Goal: Information Seeking & Learning: Check status

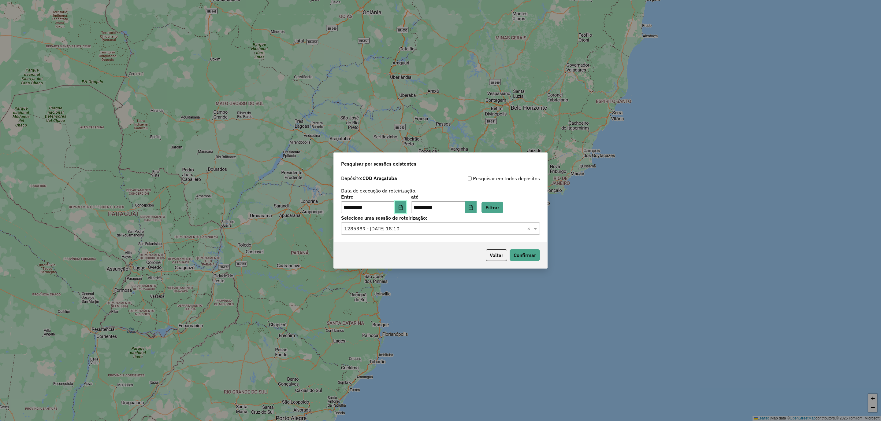
click at [403, 206] on icon "Choose Date" at bounding box center [400, 207] width 5 height 5
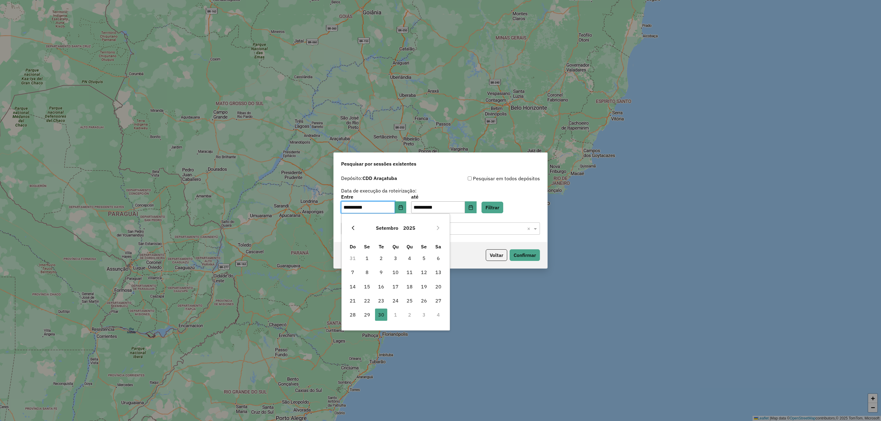
click at [355, 225] on button "Previous Month" at bounding box center [353, 228] width 10 height 10
click at [413, 278] on span "28" at bounding box center [409, 315] width 12 height 12
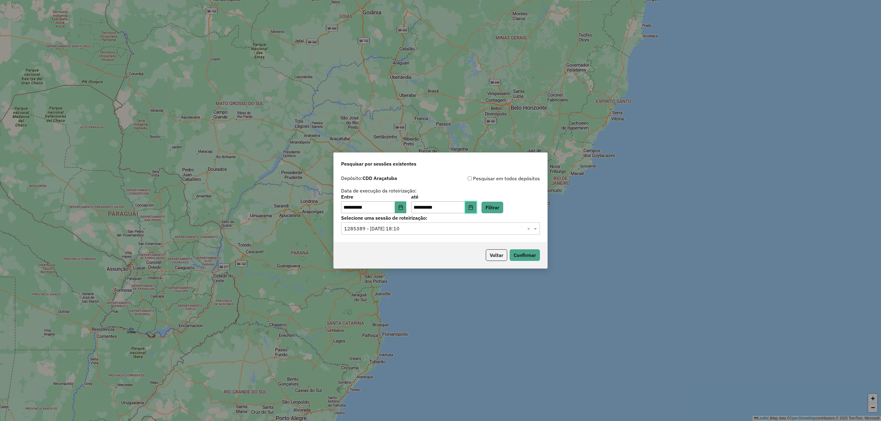
click at [475, 210] on button "Choose Date" at bounding box center [471, 207] width 12 height 12
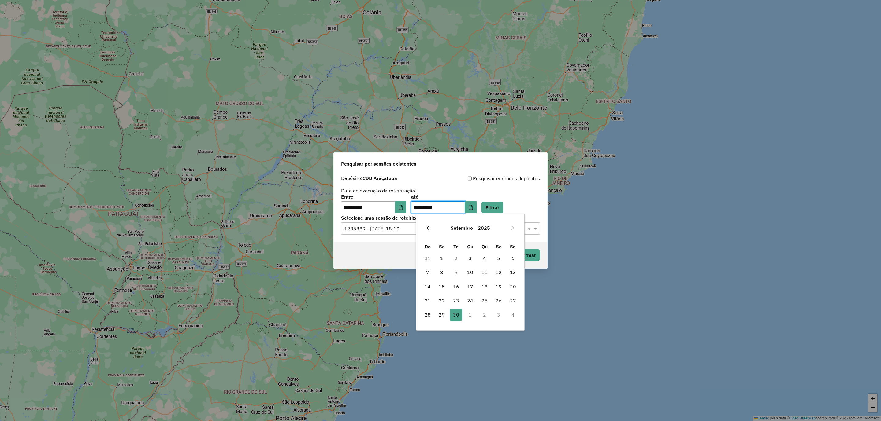
click at [430, 228] on icon "Previous Month" at bounding box center [427, 228] width 5 height 5
click at [482, 278] on span "28" at bounding box center [484, 315] width 12 height 12
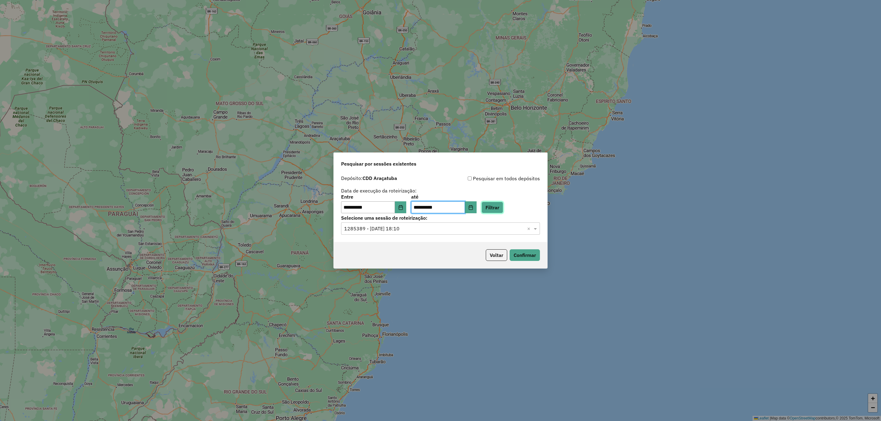
click at [503, 205] on button "Filtrar" at bounding box center [492, 208] width 22 height 12
click at [397, 228] on input "text" at bounding box center [434, 228] width 180 height 7
click at [392, 246] on span "1254601 - 28/08/2025 18:24" at bounding box center [368, 246] width 48 height 5
click at [530, 251] on button "Confirmar" at bounding box center [524, 255] width 30 height 12
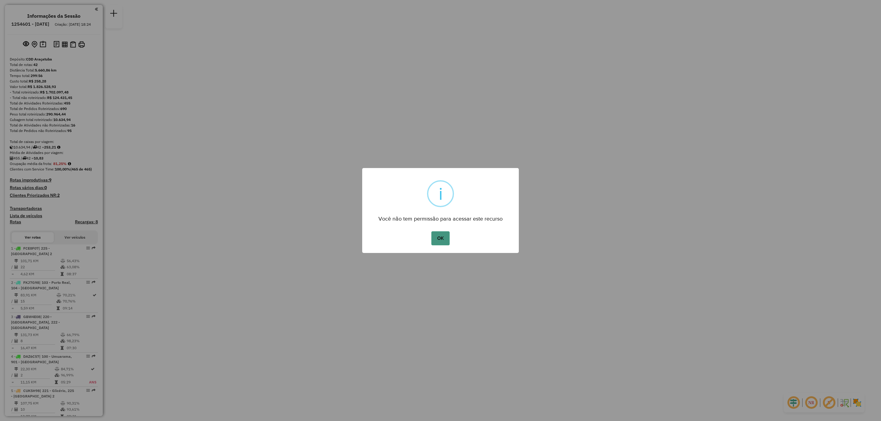
click at [442, 233] on button "OK" at bounding box center [440, 238] width 18 height 14
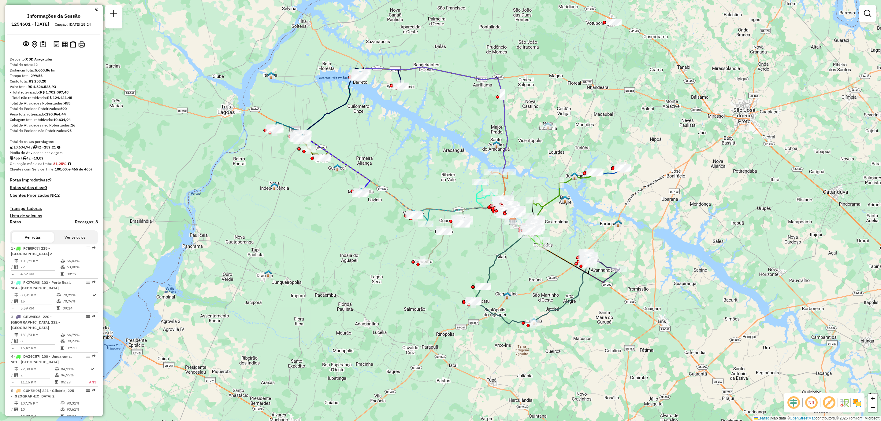
drag, startPoint x: 404, startPoint y: 243, endPoint x: 451, endPoint y: 251, distance: 48.3
click at [451, 250] on div "Janela de atendimento Grade de atendimento Capacidade Transportadoras Veículos …" at bounding box center [440, 210] width 881 height 421
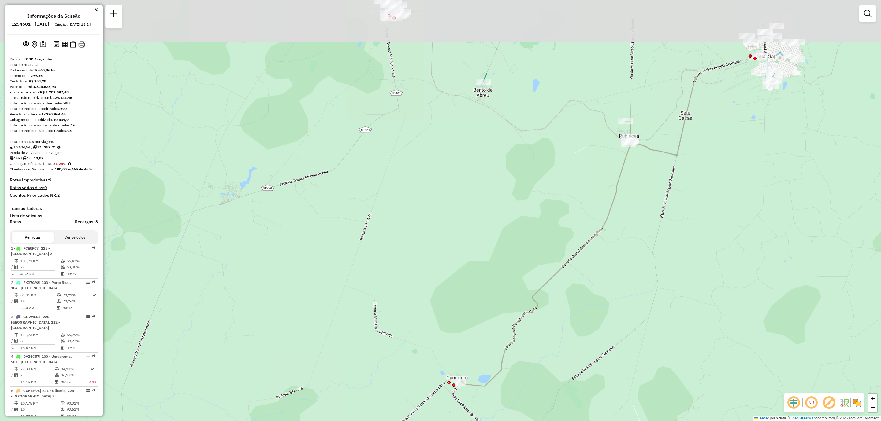
drag, startPoint x: 522, startPoint y: 172, endPoint x: 458, endPoint y: 328, distance: 168.8
click at [458, 328] on div "Janela de atendimento Grade de atendimento Capacidade Transportadoras Veículos …" at bounding box center [440, 210] width 881 height 421
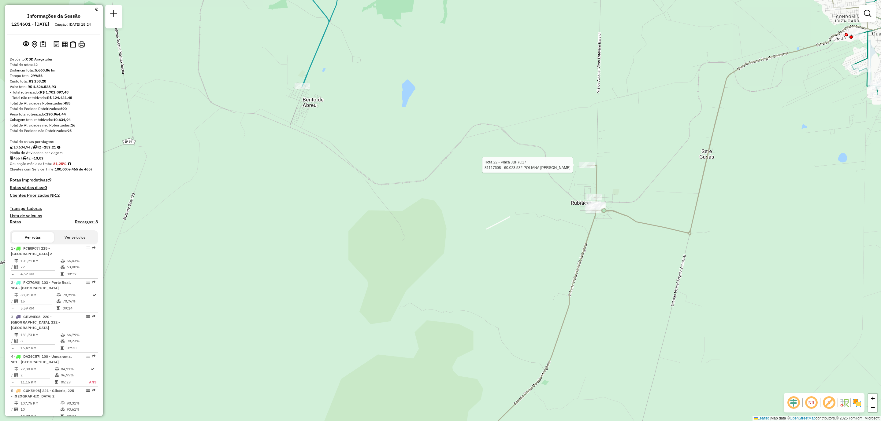
select select "**********"
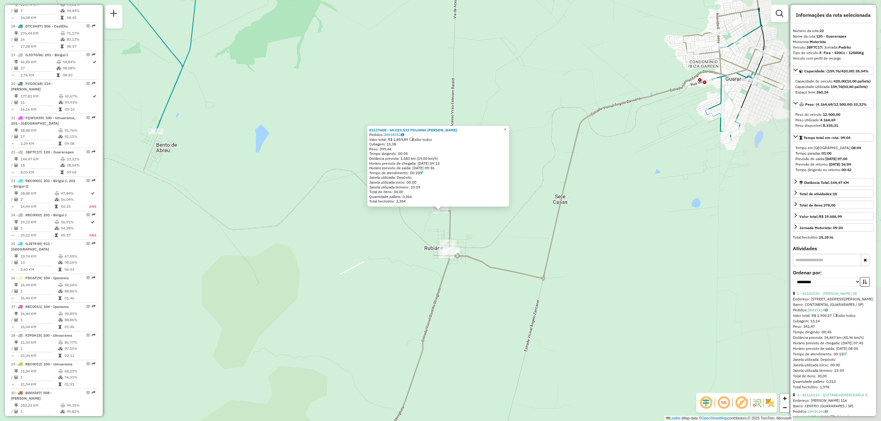
scroll to position [927, 0]
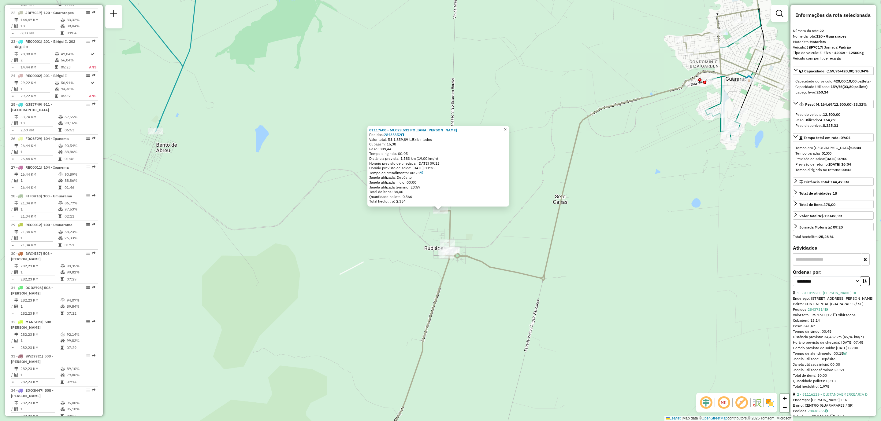
click at [506, 128] on span "×" at bounding box center [505, 129] width 3 height 5
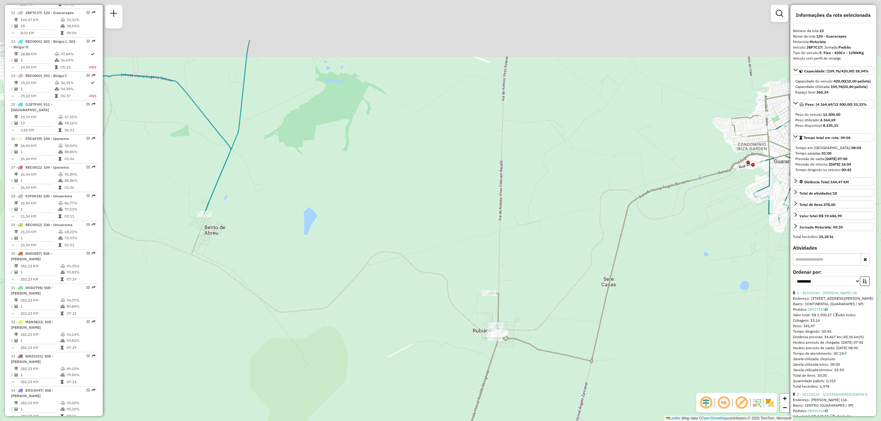
drag, startPoint x: 544, startPoint y: 147, endPoint x: 595, endPoint y: 237, distance: 103.3
click at [595, 237] on div "Janela de atendimento Grade de atendimento Capacidade Transportadoras Veículos …" at bounding box center [440, 210] width 881 height 421
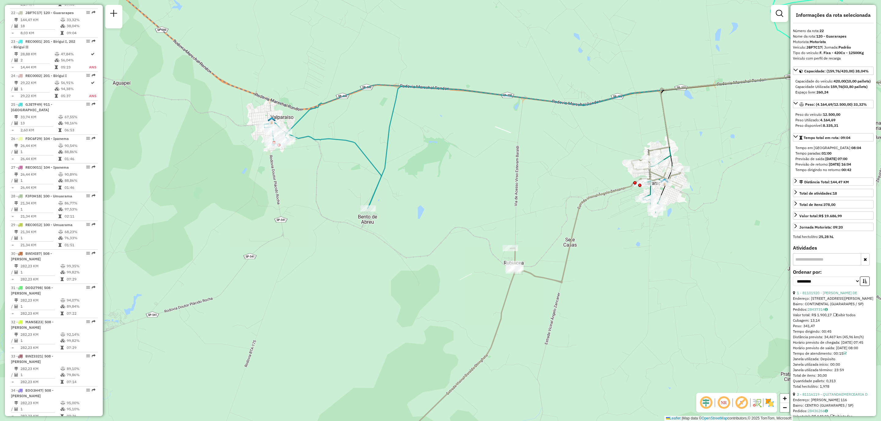
drag, startPoint x: 480, startPoint y: 303, endPoint x: 623, endPoint y: 161, distance: 201.7
click at [622, 161] on div "Janela de atendimento Grade de atendimento Capacidade Transportadoras Veículos …" at bounding box center [440, 210] width 881 height 421
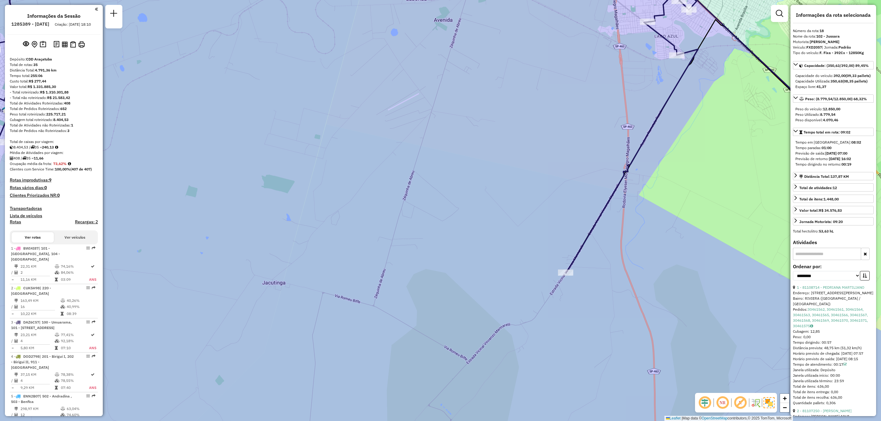
select select "**********"
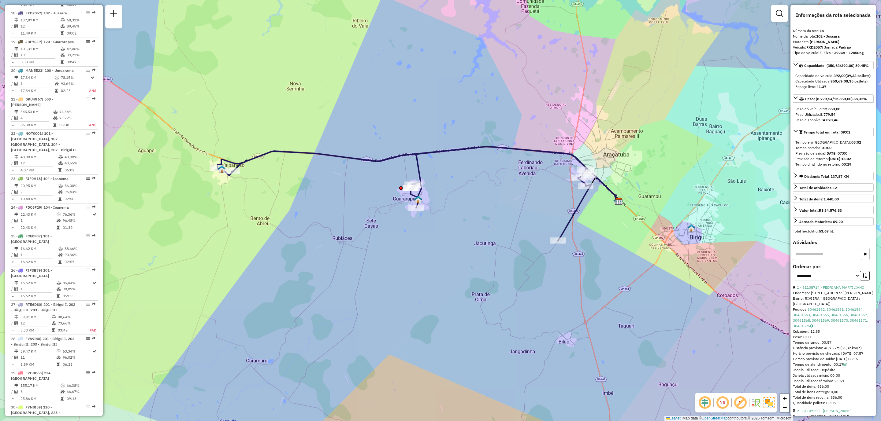
drag, startPoint x: 468, startPoint y: 198, endPoint x: 498, endPoint y: 228, distance: 42.2
click at [498, 228] on div "Janela de atendimento Grade de atendimento Capacidade Transportadoras Veículos …" at bounding box center [440, 210] width 881 height 421
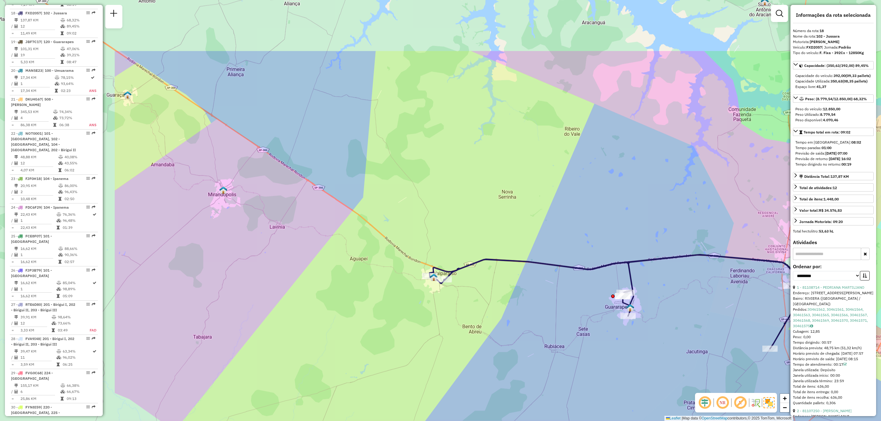
drag, startPoint x: 298, startPoint y: 229, endPoint x: 464, endPoint y: 310, distance: 185.4
click at [464, 310] on div "Janela de atendimento Grade de atendimento Capacidade Transportadoras Veículos …" at bounding box center [440, 210] width 881 height 421
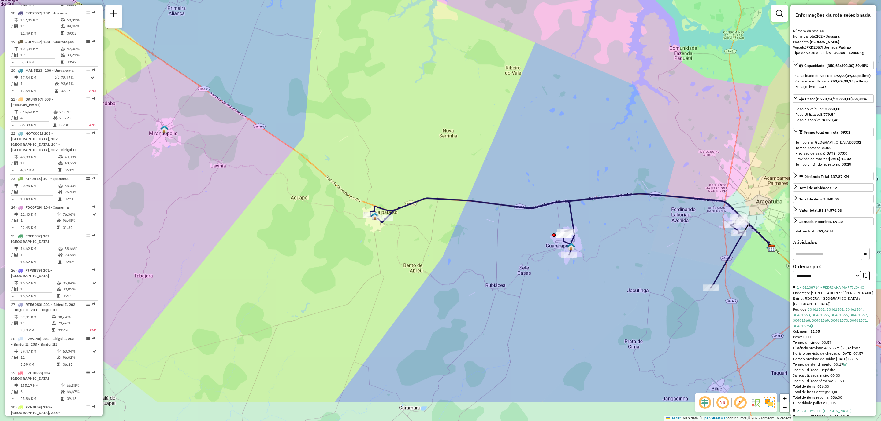
drag, startPoint x: 508, startPoint y: 325, endPoint x: 452, endPoint y: 263, distance: 83.1
click at [448, 263] on div "Janela de atendimento Grade de atendimento Capacidade Transportadoras Veículos …" at bounding box center [440, 210] width 881 height 421
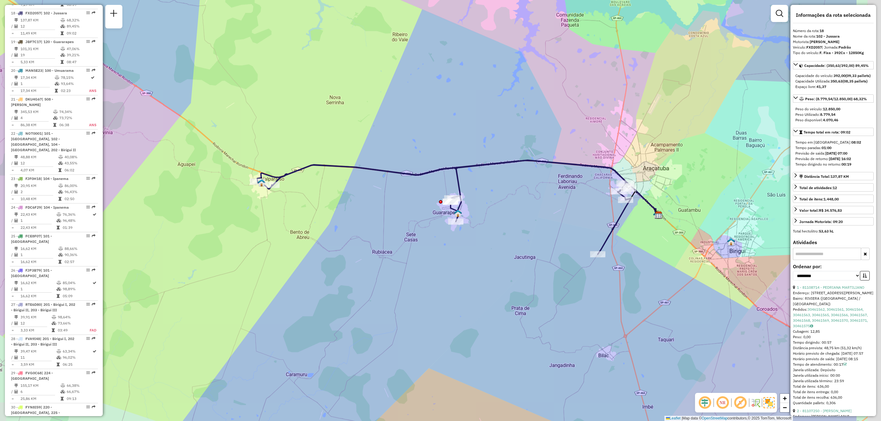
drag, startPoint x: 526, startPoint y: 316, endPoint x: 413, endPoint y: 283, distance: 117.3
click at [413, 283] on div "Janela de atendimento Grade de atendimento Capacidade Transportadoras Veículos …" at bounding box center [440, 210] width 881 height 421
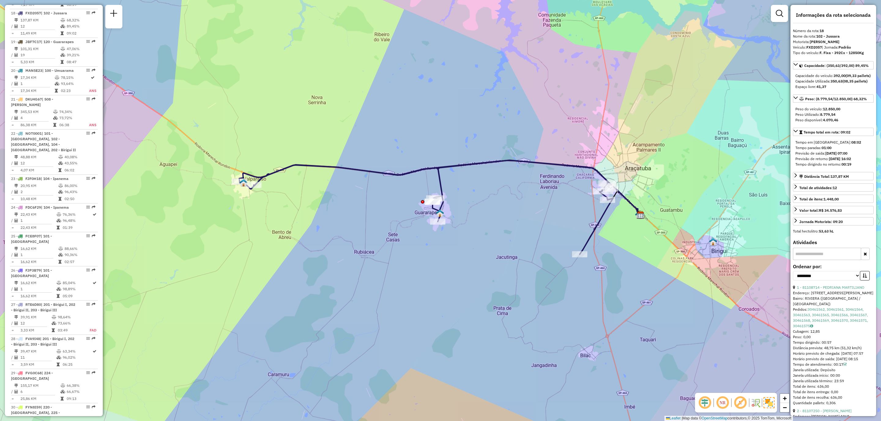
drag, startPoint x: 551, startPoint y: 270, endPoint x: 547, endPoint y: 268, distance: 4.1
click at [547, 268] on div "Janela de atendimento Grade de atendimento Capacidade Transportadoras Veículos …" at bounding box center [440, 210] width 881 height 421
click at [586, 263] on link "Exibir todas as rotas" at bounding box center [617, 266] width 77 height 9
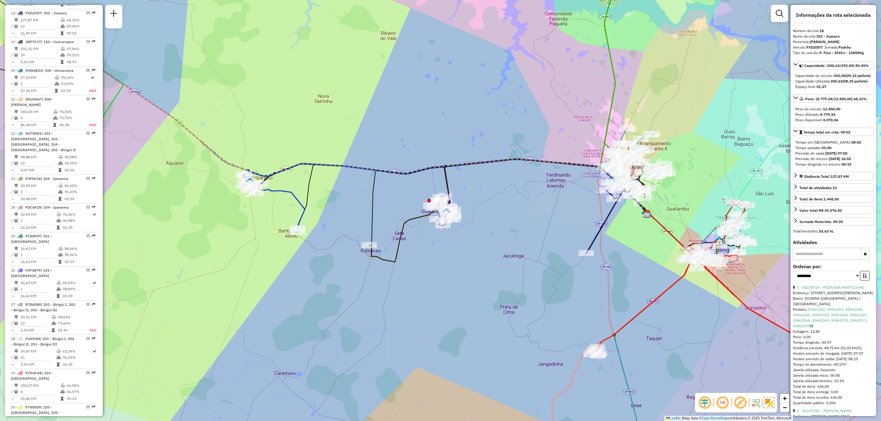
drag, startPoint x: 463, startPoint y: 274, endPoint x: 470, endPoint y: 273, distance: 6.5
click at [470, 273] on div "Janela de atendimento Grade de atendimento Capacidade Transportadoras Veículos …" at bounding box center [440, 210] width 881 height 421
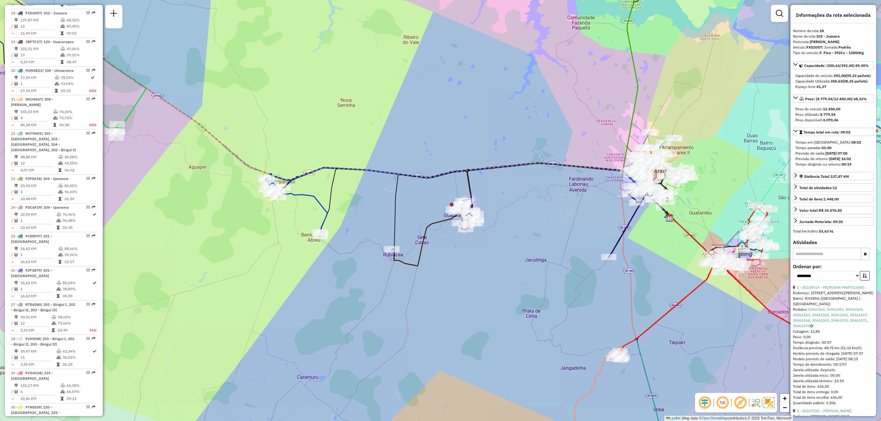
drag, startPoint x: 340, startPoint y: 191, endPoint x: 375, endPoint y: 207, distance: 38.2
click at [375, 207] on div "Janela de atendimento Grade de atendimento Capacidade Transportadoras Veículos …" at bounding box center [440, 210] width 881 height 421
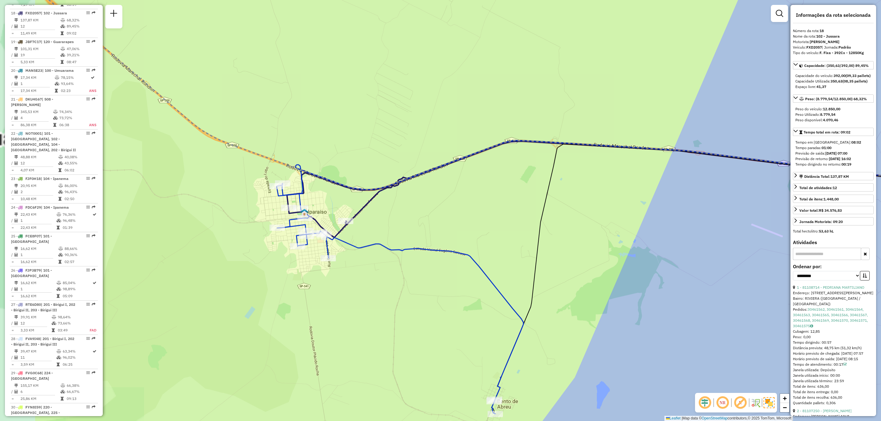
drag, startPoint x: 358, startPoint y: 202, endPoint x: 456, endPoint y: 220, distance: 100.2
click at [461, 218] on div "Janela de atendimento Grade de atendimento Capacidade Transportadoras Veículos …" at bounding box center [440, 210] width 881 height 421
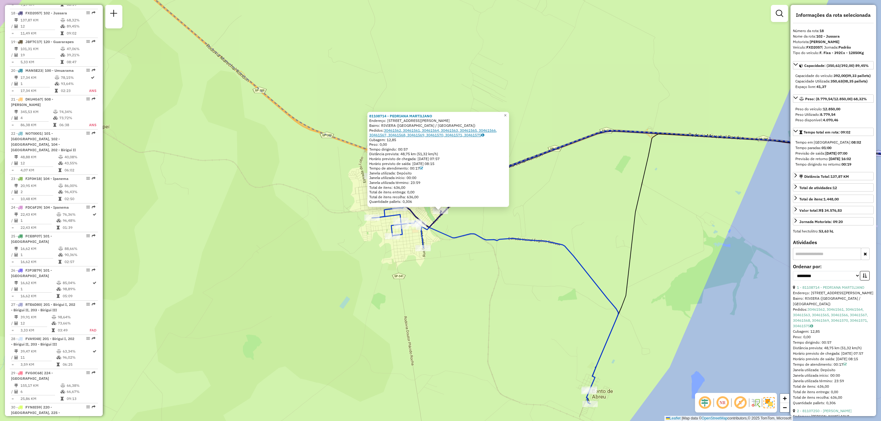
click at [432, 131] on link "30461562, 30461561, 30461564, 30461563, 30461565, 30461566, 30461567, 30461568,…" at bounding box center [433, 132] width 128 height 9
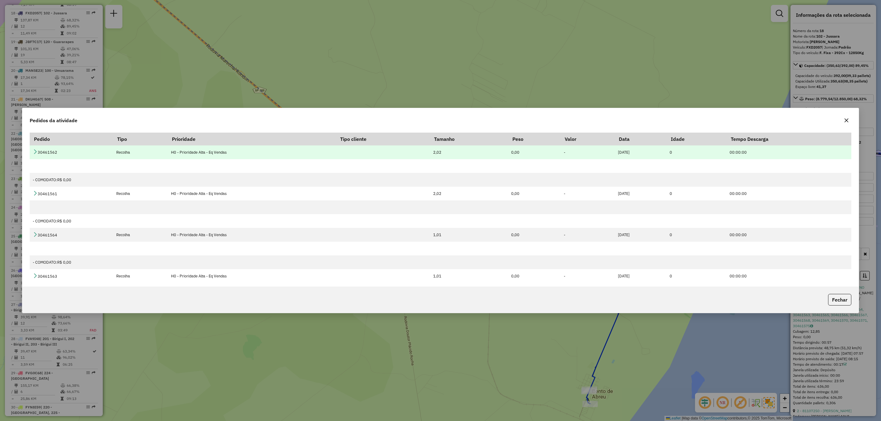
click at [35, 149] on icon at bounding box center [35, 151] width 5 height 5
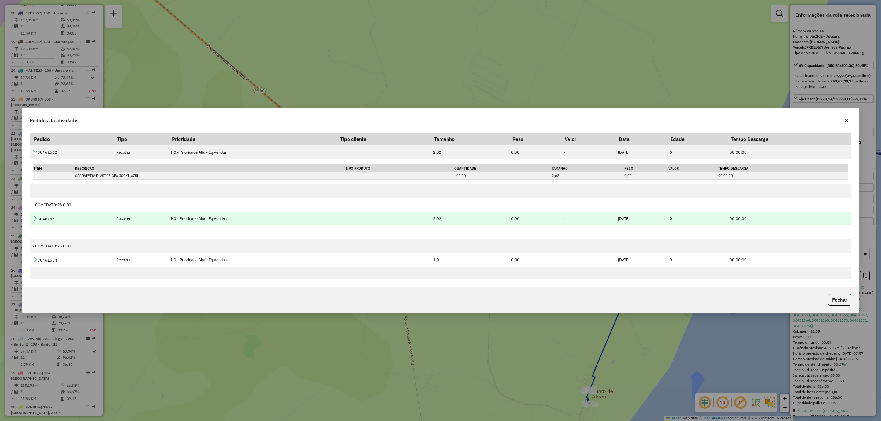
click at [32, 220] on td "30461561" at bounding box center [71, 219] width 83 height 14
click at [36, 220] on icon at bounding box center [35, 218] width 5 height 5
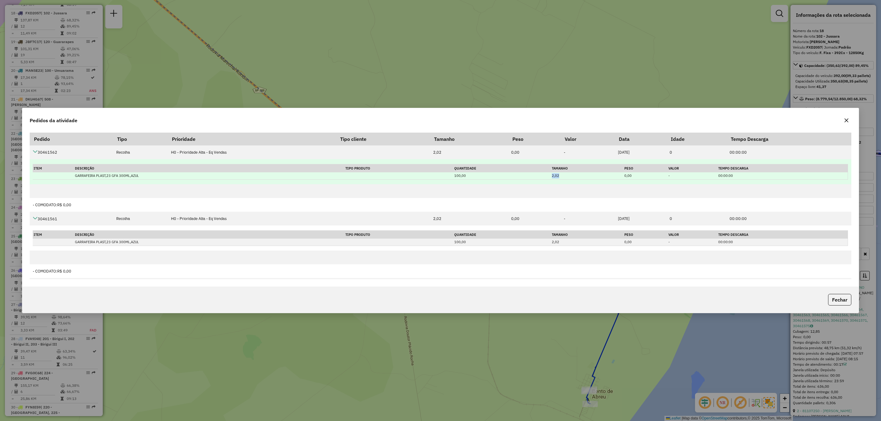
drag, startPoint x: 555, startPoint y: 176, endPoint x: 552, endPoint y: 179, distance: 5.0
click at [556, 176] on td "2,02" at bounding box center [587, 175] width 72 height 7
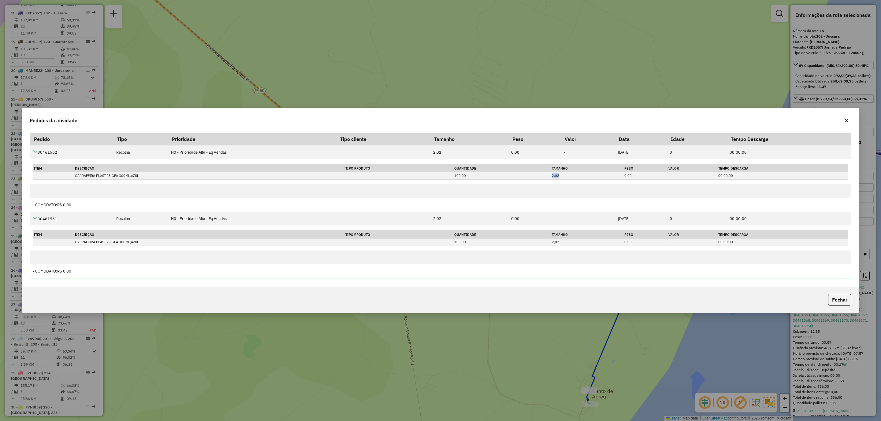
scroll to position [92, 0]
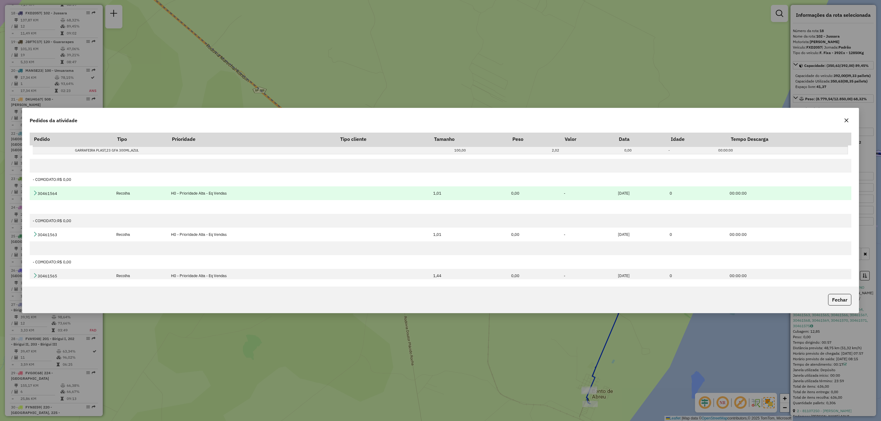
click at [31, 193] on td "30461564" at bounding box center [71, 194] width 83 height 14
click at [33, 194] on icon at bounding box center [35, 192] width 5 height 5
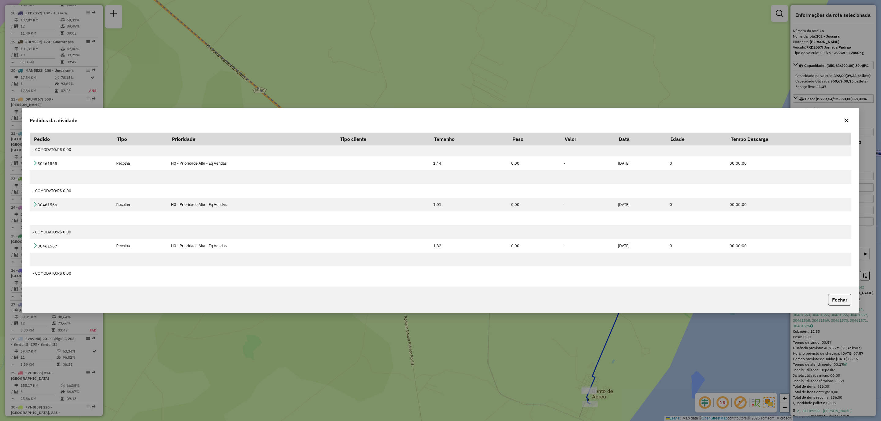
scroll to position [138, 0]
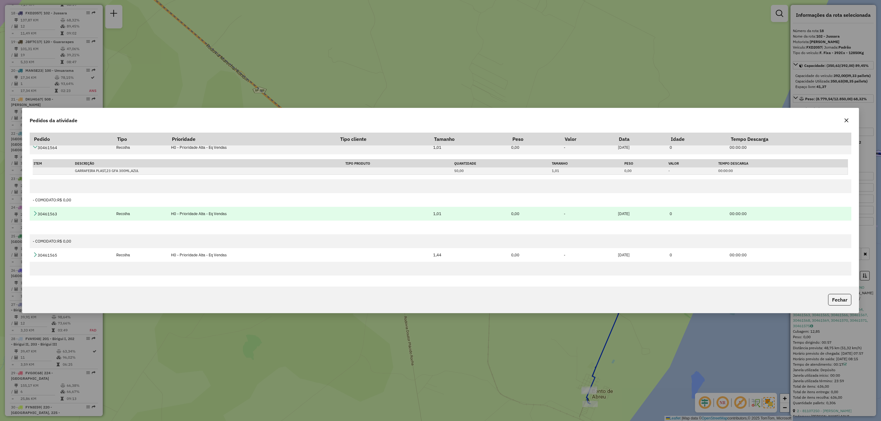
click at [35, 213] on icon at bounding box center [35, 213] width 5 height 5
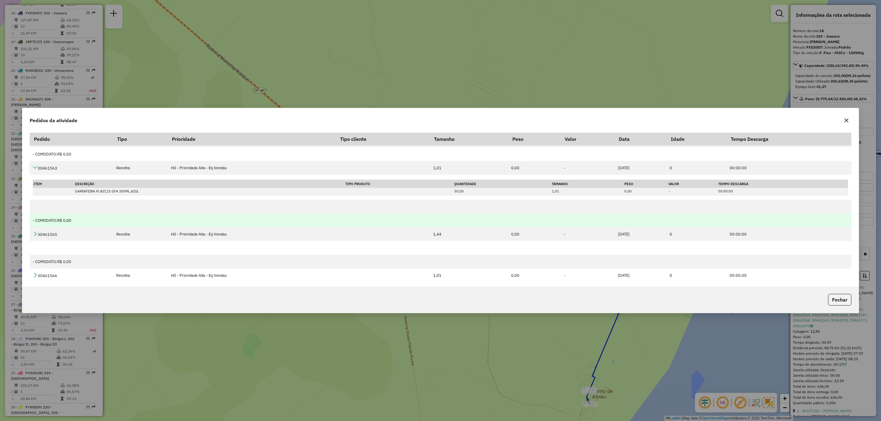
scroll to position [229, 0]
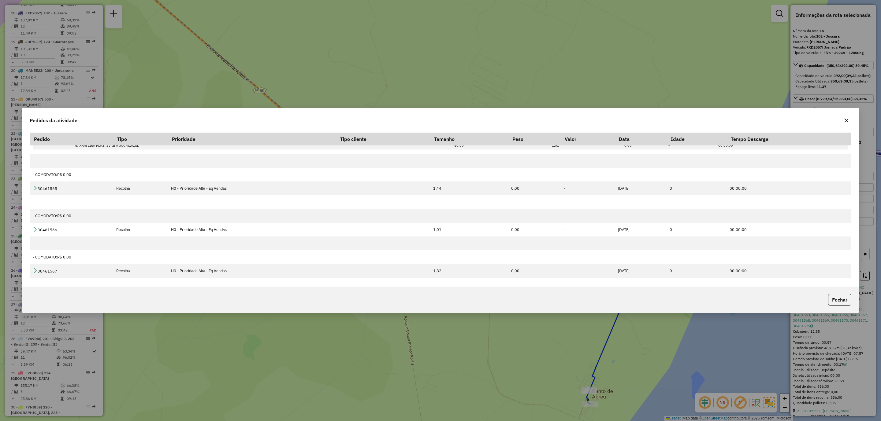
click at [848, 116] on button "button" at bounding box center [846, 121] width 10 height 10
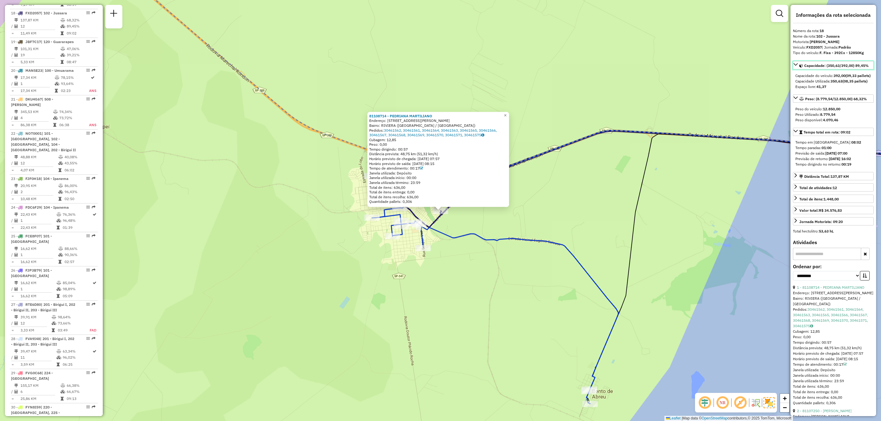
drag, startPoint x: 859, startPoint y: 65, endPoint x: 863, endPoint y: 66, distance: 4.8
click at [863, 66] on span "Capacidade: (350,63/392,00) 89,45%" at bounding box center [836, 65] width 65 height 5
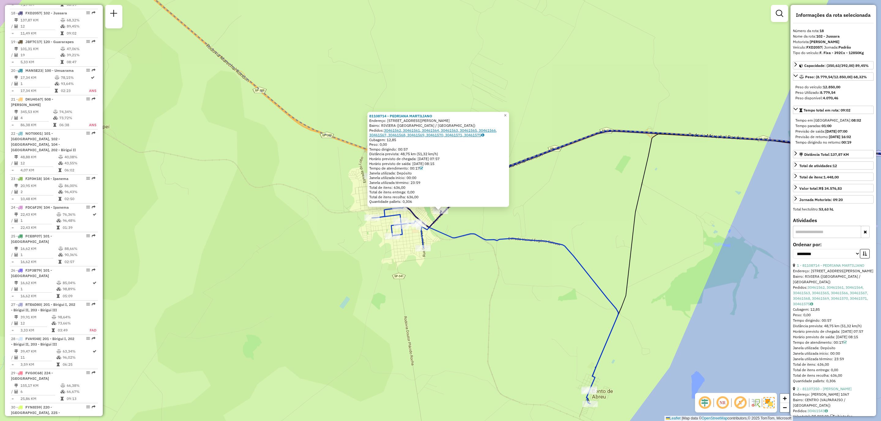
click at [438, 133] on link "30461562, 30461561, 30461564, 30461563, 30461565, 30461566, 30461567, 30461568,…" at bounding box center [433, 132] width 128 height 9
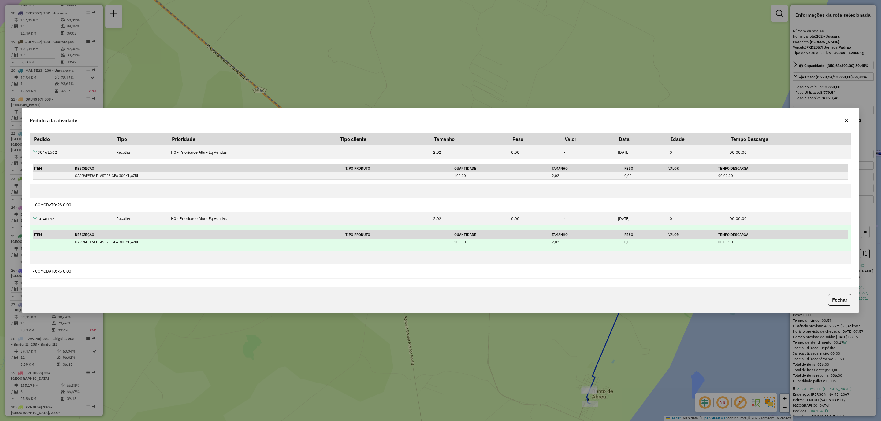
scroll to position [92, 0]
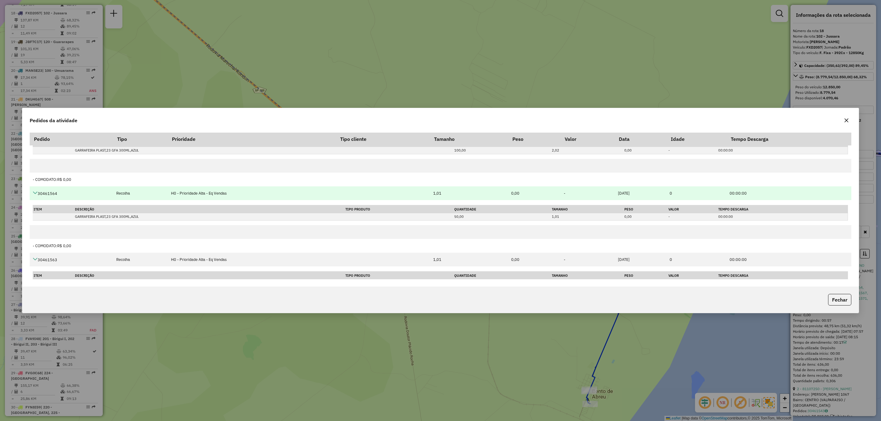
click at [37, 193] on icon at bounding box center [35, 192] width 5 height 5
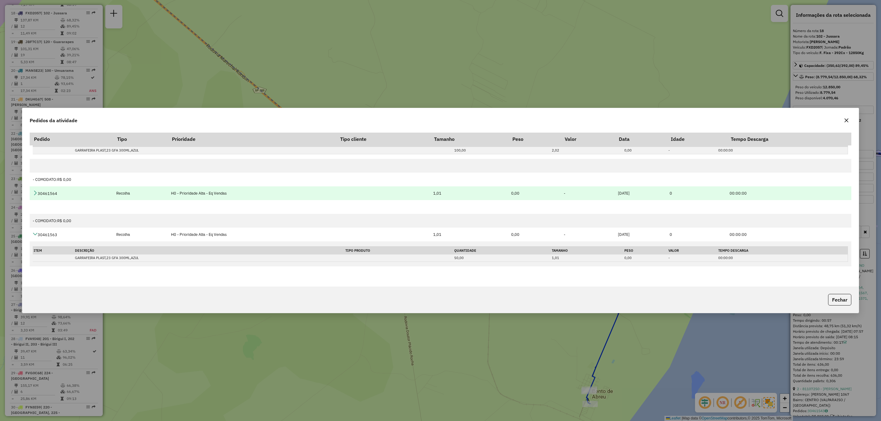
click at [37, 193] on icon at bounding box center [35, 192] width 5 height 5
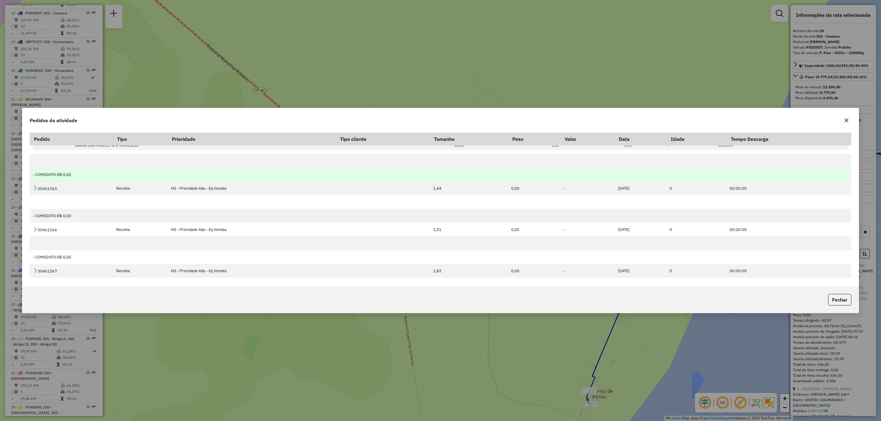
scroll to position [275, 0]
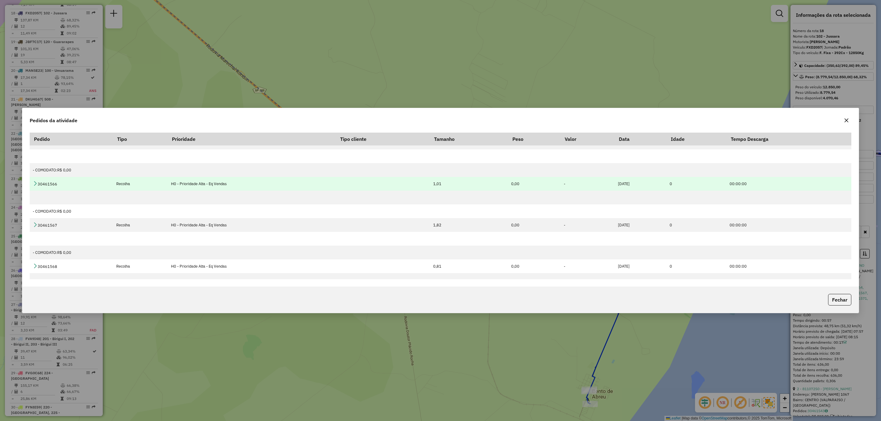
click at [37, 179] on td "30461566" at bounding box center [71, 184] width 83 height 14
click at [34, 181] on td "30461566" at bounding box center [71, 184] width 83 height 14
click at [33, 183] on icon at bounding box center [35, 183] width 5 height 5
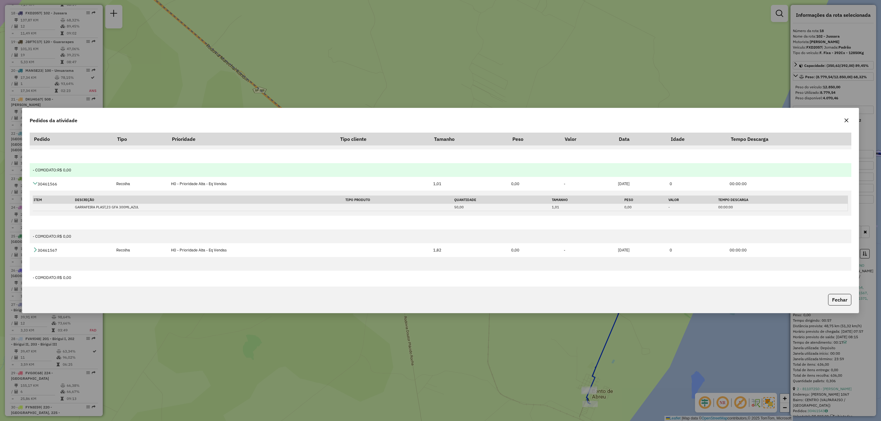
click at [46, 173] on div "- COMODATO: R$ 0,00" at bounding box center [440, 170] width 815 height 6
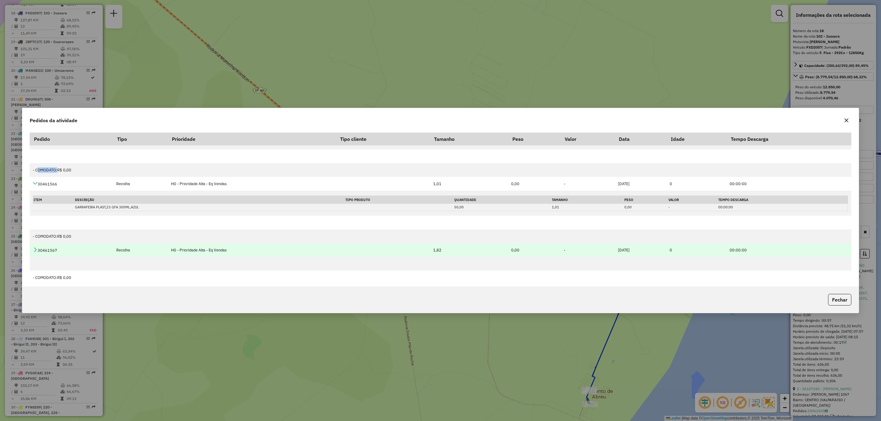
scroll to position [321, 0]
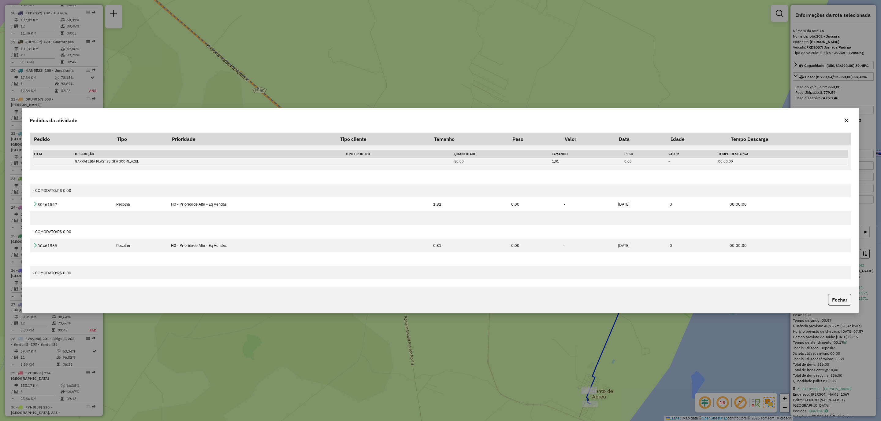
click at [845, 119] on icon "button" at bounding box center [846, 120] width 5 height 5
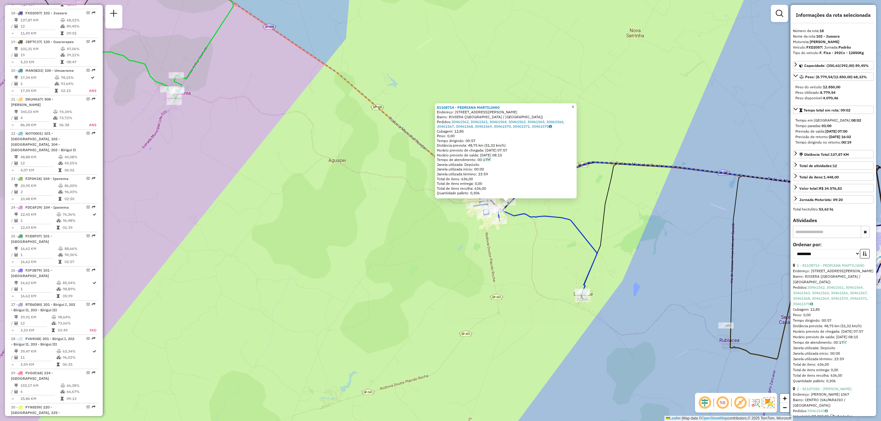
click at [574, 107] on span "×" at bounding box center [572, 106] width 3 height 5
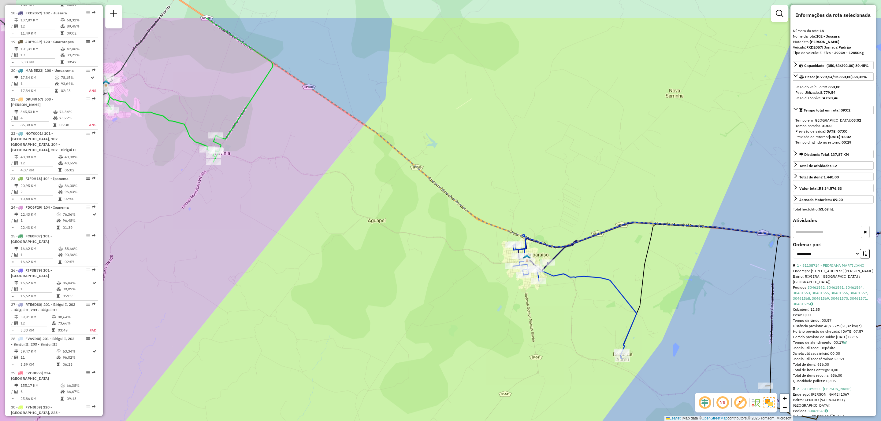
drag, startPoint x: 372, startPoint y: 123, endPoint x: 406, endPoint y: 173, distance: 60.2
click at [410, 177] on div "Janela de atendimento Grade de atendimento Capacidade Transportadoras Veículos …" at bounding box center [440, 210] width 881 height 421
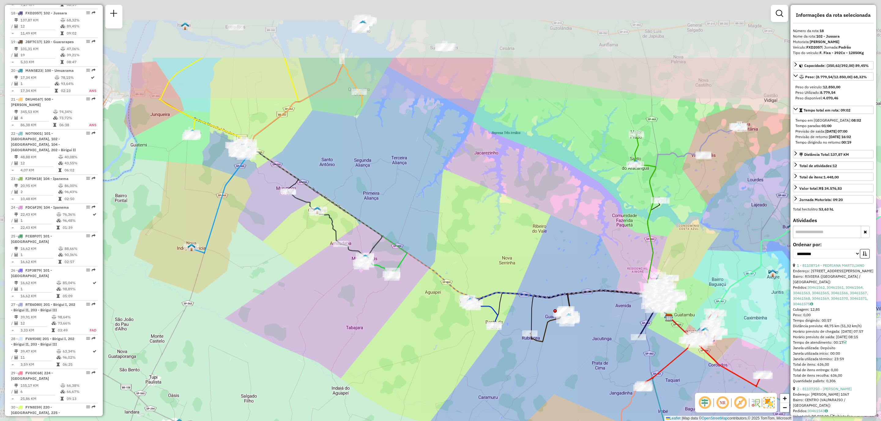
drag, startPoint x: 394, startPoint y: 125, endPoint x: 426, endPoint y: 226, distance: 106.3
click at [426, 226] on div "Janela de atendimento Grade de atendimento Capacidade Transportadoras Veículos …" at bounding box center [440, 210] width 881 height 421
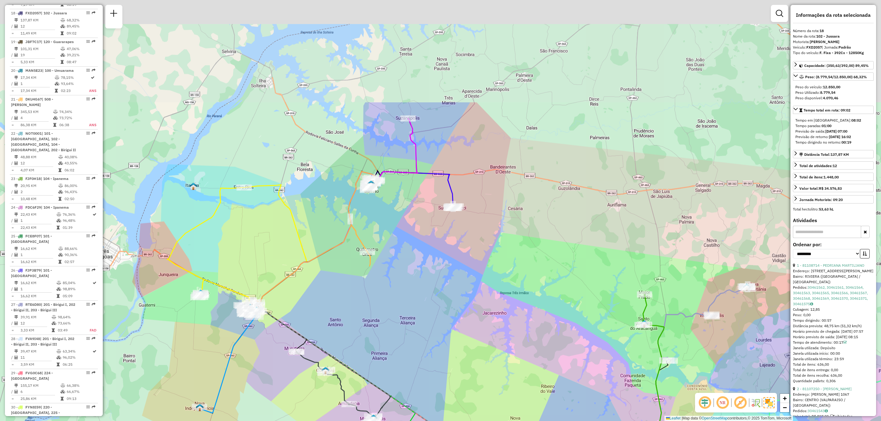
drag, startPoint x: 415, startPoint y: 76, endPoint x: 411, endPoint y: 206, distance: 130.9
click at [411, 206] on div "Janela de atendimento Grade de atendimento Capacidade Transportadoras Veículos …" at bounding box center [440, 210] width 881 height 421
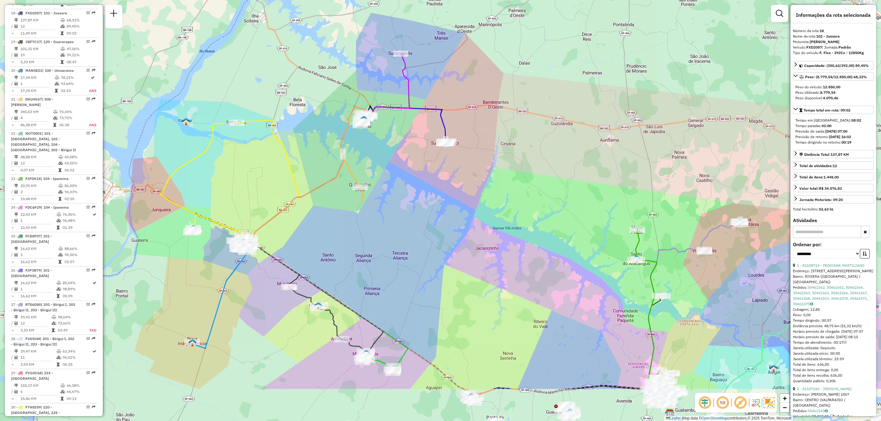
drag, startPoint x: 425, startPoint y: 260, endPoint x: 423, endPoint y: 119, distance: 140.7
click at [423, 119] on div "Janela de atendimento Grade de atendimento Capacidade Transportadoras Veículos …" at bounding box center [440, 210] width 881 height 421
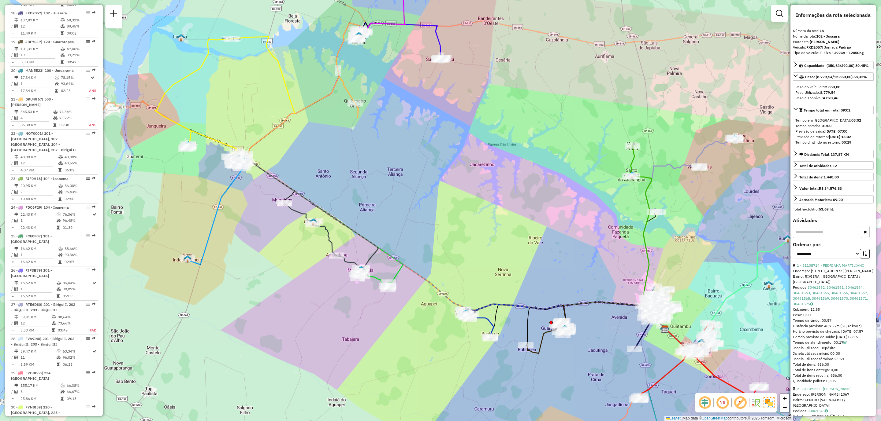
drag, startPoint x: 456, startPoint y: 249, endPoint x: 448, endPoint y: 233, distance: 18.6
click at [448, 233] on div "Janela de atendimento Grade de atendimento Capacidade Transportadoras Veículos …" at bounding box center [440, 210] width 881 height 421
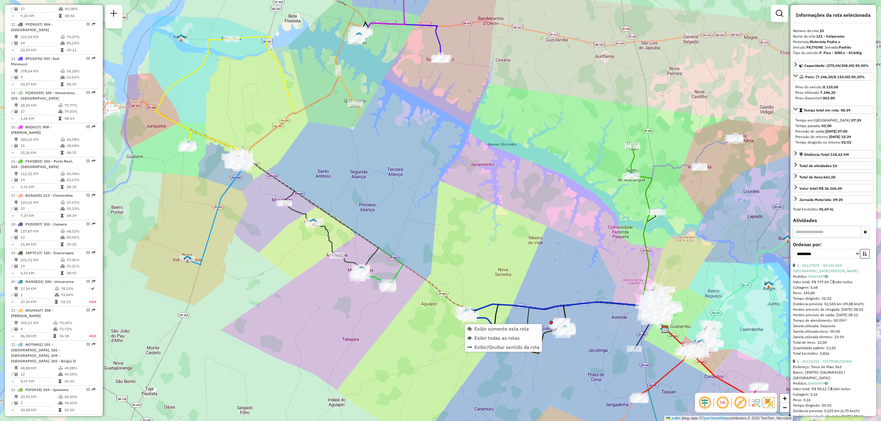
scroll to position [543, 0]
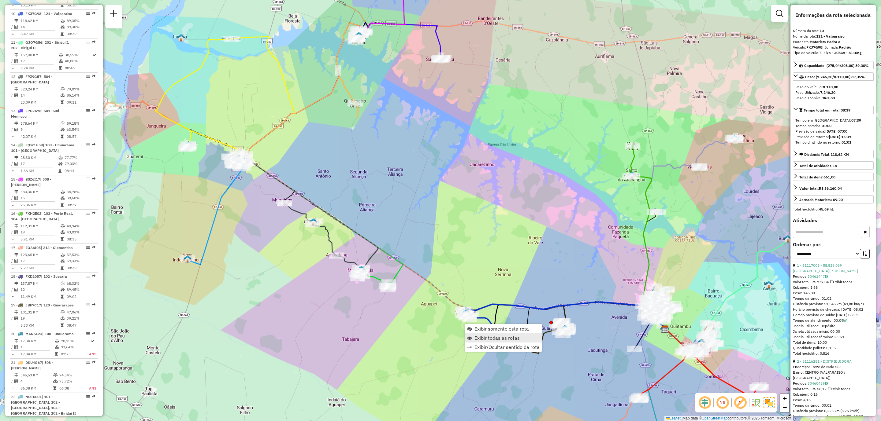
click at [483, 337] on span "Exibir todas as rotas" at bounding box center [496, 338] width 45 height 5
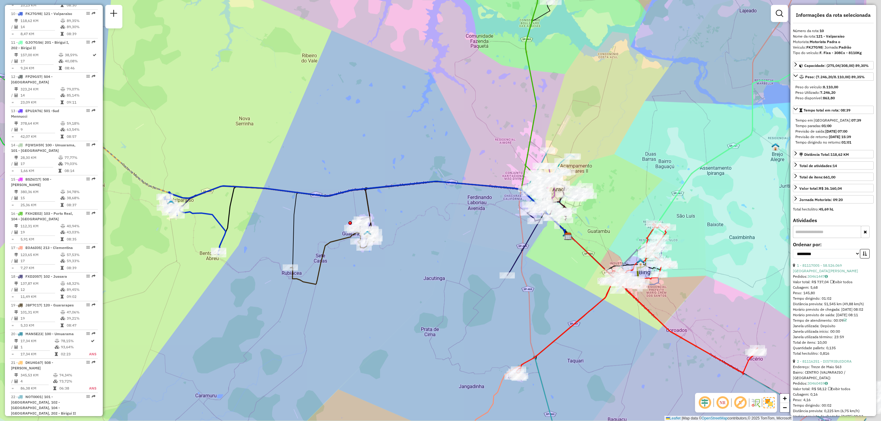
drag, startPoint x: 587, startPoint y: 327, endPoint x: 451, endPoint y: 296, distance: 139.2
click at [451, 296] on div "Janela de atendimento Grade de atendimento Capacidade Transportadoras Veículos …" at bounding box center [440, 210] width 881 height 421
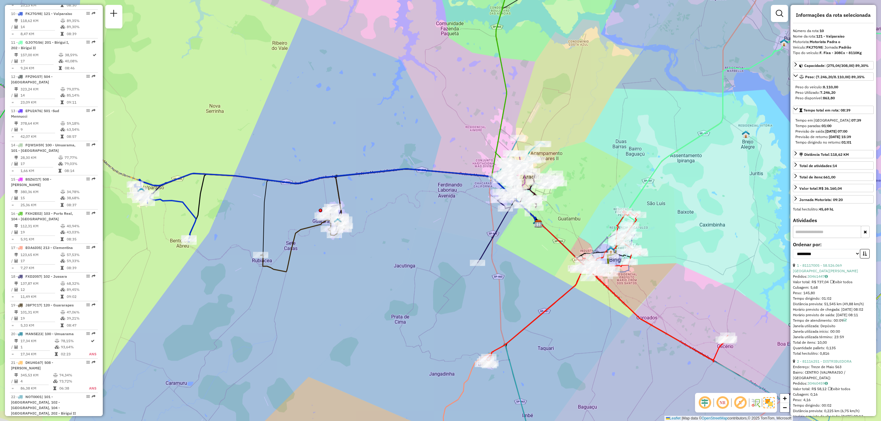
drag, startPoint x: 344, startPoint y: 264, endPoint x: 405, endPoint y: 264, distance: 61.5
click at [405, 264] on div "Janela de atendimento Grade de atendimento Capacidade Transportadoras Veículos …" at bounding box center [440, 210] width 881 height 421
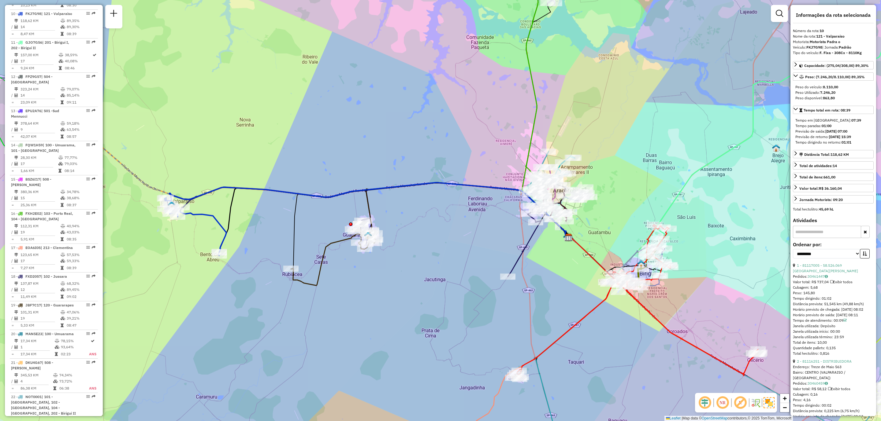
drag, startPoint x: 335, startPoint y: 259, endPoint x: 357, endPoint y: 275, distance: 27.0
click at [355, 273] on div "Janela de atendimento Grade de atendimento Capacidade Transportadoras Veículos …" at bounding box center [440, 210] width 881 height 421
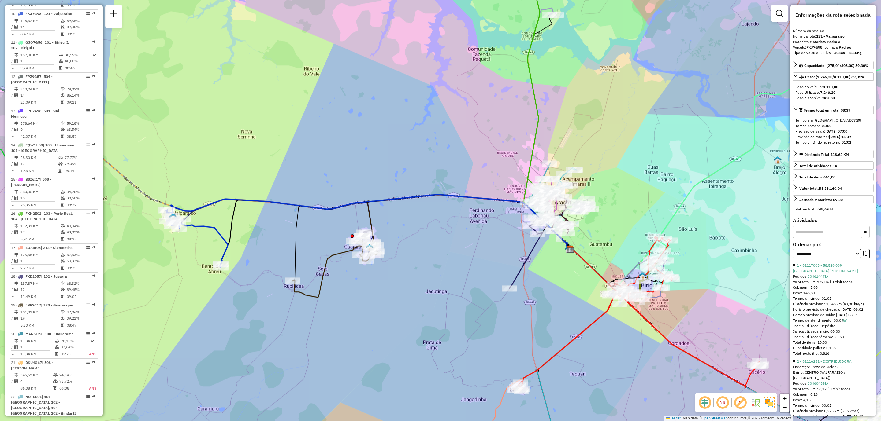
drag, startPoint x: 374, startPoint y: 267, endPoint x: 360, endPoint y: 323, distance: 57.8
click at [361, 321] on div "Rota 19 - Placa JBF7C17 81106424 - STEFANY SATURNINO DE Rota 19 - Placa JBF7C17…" at bounding box center [440, 210] width 881 height 421
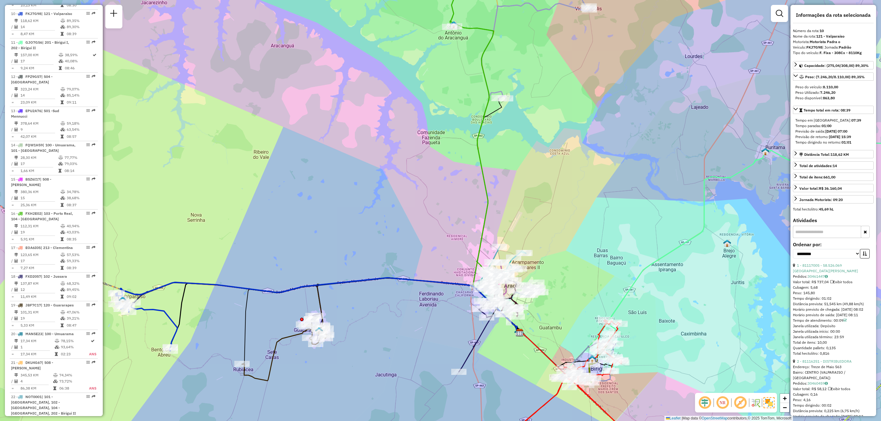
drag, startPoint x: 375, startPoint y: 331, endPoint x: 364, endPoint y: 342, distance: 15.6
click at [364, 342] on div "Janela de atendimento Grade de atendimento Capacidade Transportadoras Veículos …" at bounding box center [440, 210] width 881 height 421
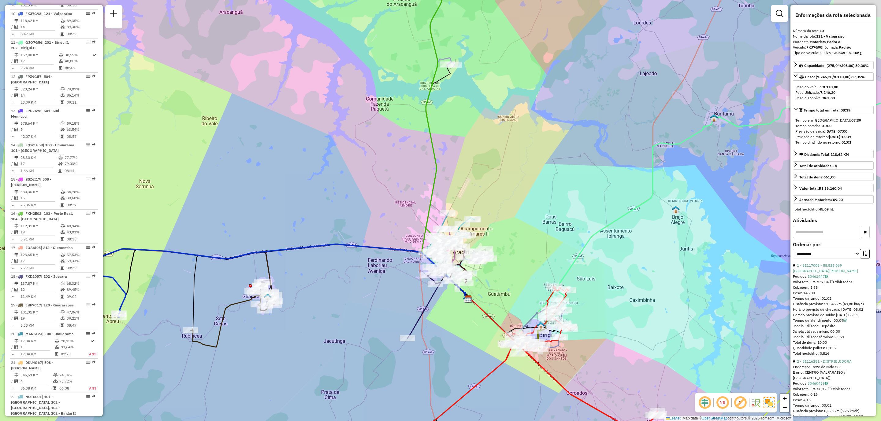
drag, startPoint x: 363, startPoint y: 316, endPoint x: 285, endPoint y: 276, distance: 88.2
click at [285, 276] on div "Janela de atendimento Grade de atendimento Capacidade Transportadoras Veículos …" at bounding box center [440, 210] width 881 height 421
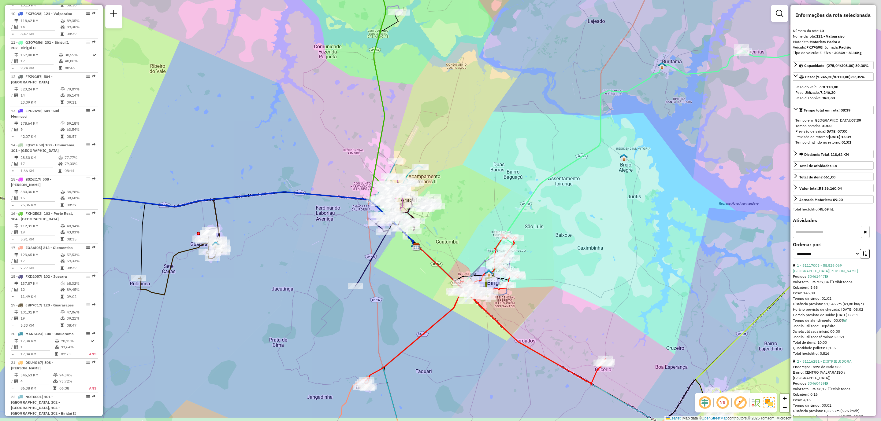
drag, startPoint x: 427, startPoint y: 314, endPoint x: 403, endPoint y: 268, distance: 51.7
click at [403, 268] on div "Janela de atendimento Grade de atendimento Capacidade Transportadoras Veículos …" at bounding box center [440, 210] width 881 height 421
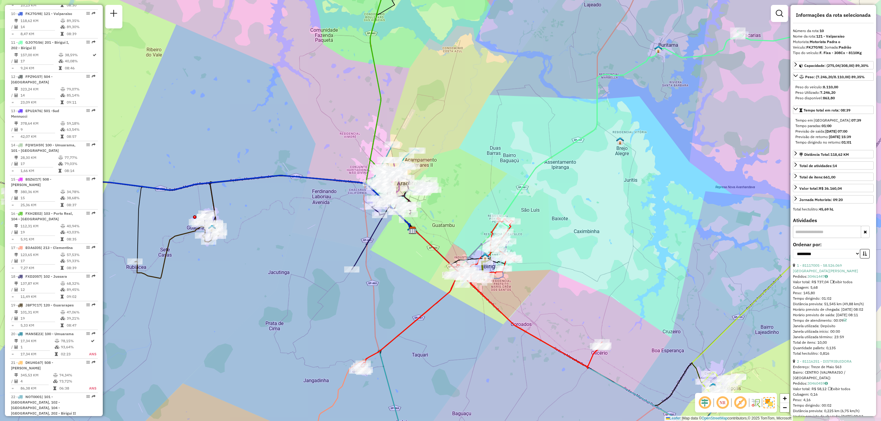
drag, startPoint x: 397, startPoint y: 312, endPoint x: 396, endPoint y: 304, distance: 8.0
click at [396, 304] on div "Janela de atendimento Grade de atendimento Capacidade Transportadoras Veículos …" at bounding box center [440, 210] width 881 height 421
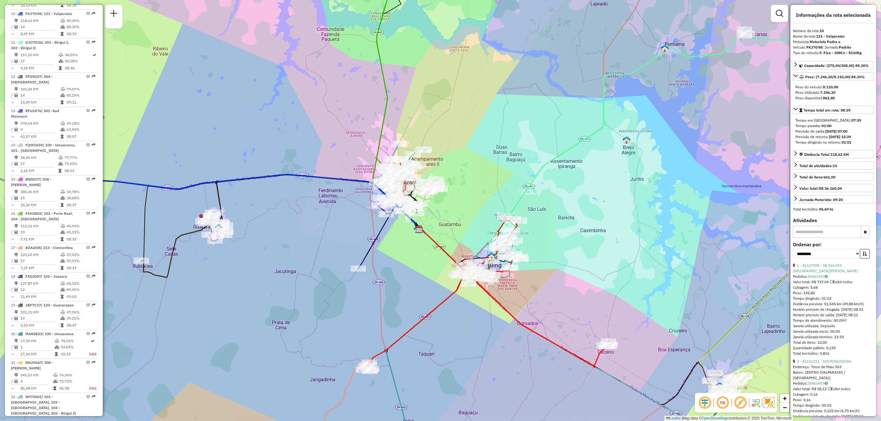
drag, startPoint x: 375, startPoint y: 287, endPoint x: 381, endPoint y: 286, distance: 6.5
click at [381, 286] on div "Janela de atendimento Grade de atendimento Capacidade Transportadoras Veículos …" at bounding box center [440, 210] width 881 height 421
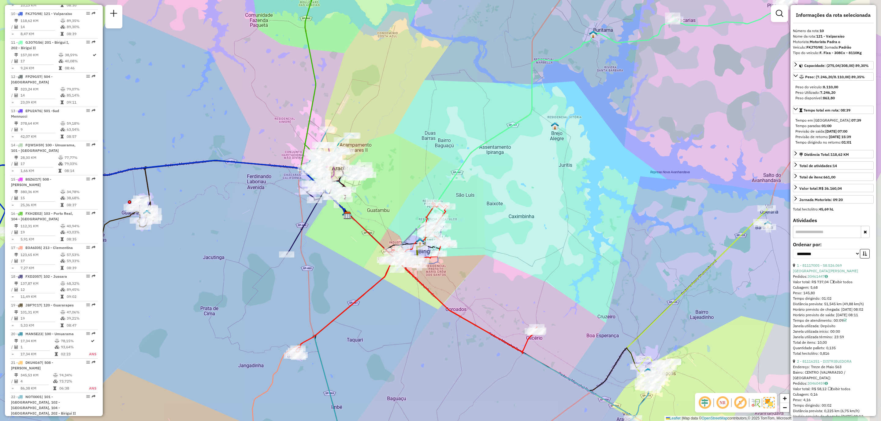
drag, startPoint x: 461, startPoint y: 331, endPoint x: 398, endPoint y: 316, distance: 64.5
click at [398, 316] on div "Janela de atendimento Grade de atendimento Capacidade Transportadoras Veículos …" at bounding box center [440, 210] width 881 height 421
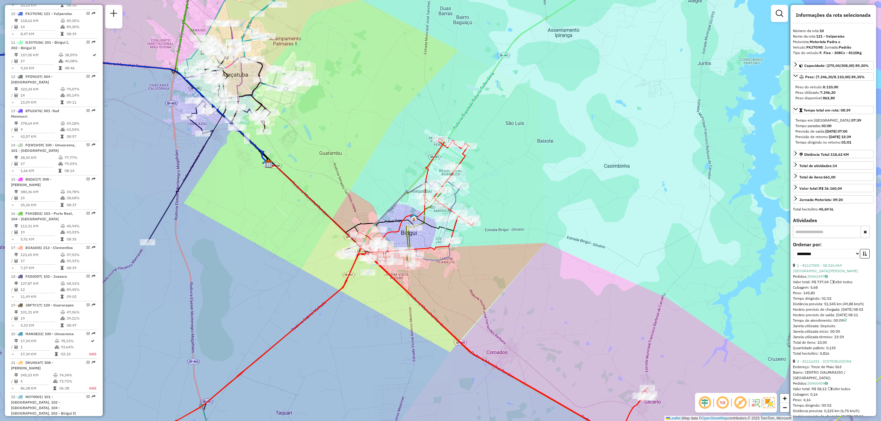
drag, startPoint x: 310, startPoint y: 192, endPoint x: 408, endPoint y: 324, distance: 165.0
click at [408, 324] on div "Janela de atendimento Grade de atendimento Capacidade Transportadoras Veículos …" at bounding box center [440, 210] width 881 height 421
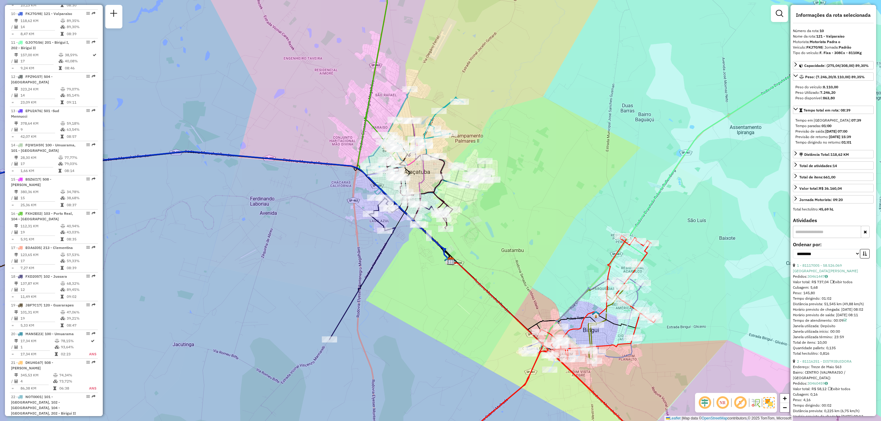
drag, startPoint x: 416, startPoint y: 283, endPoint x: 499, endPoint y: 248, distance: 89.7
click at [499, 248] on div "Janela de atendimento Grade de atendimento Capacidade Transportadoras Veículos …" at bounding box center [440, 210] width 881 height 421
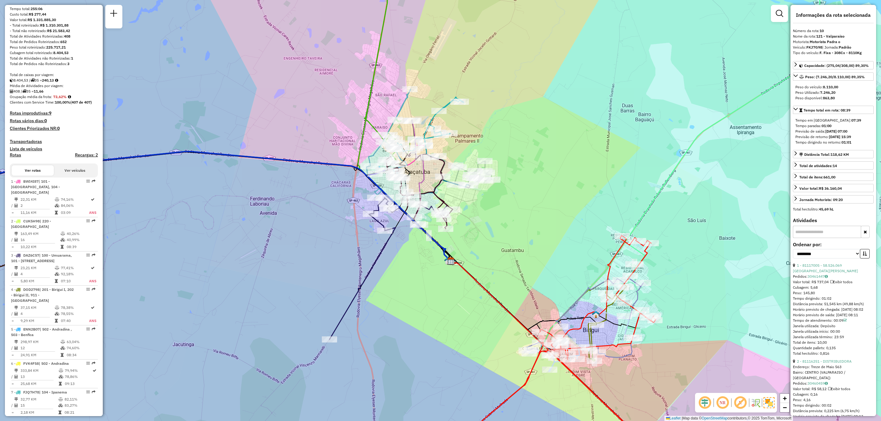
scroll to position [69, 0]
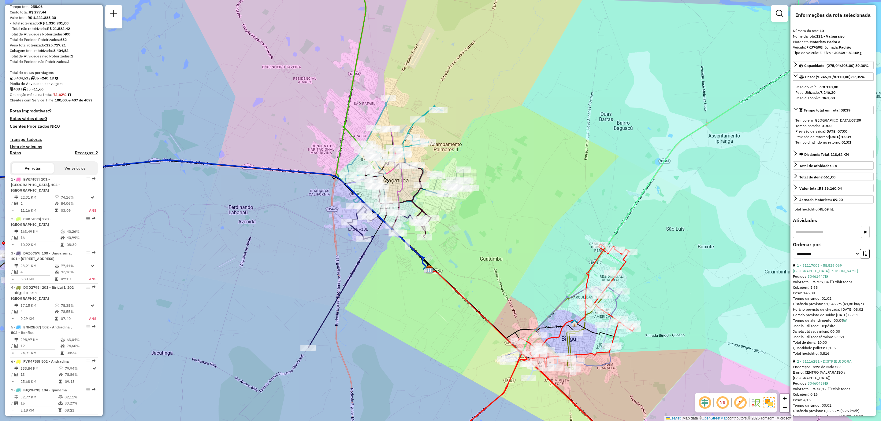
drag, startPoint x: 454, startPoint y: 210, endPoint x: 251, endPoint y: 219, distance: 203.8
click at [249, 220] on div "Janela de atendimento Grade de atendimento Capacidade Transportadoras Veículos …" at bounding box center [440, 210] width 881 height 421
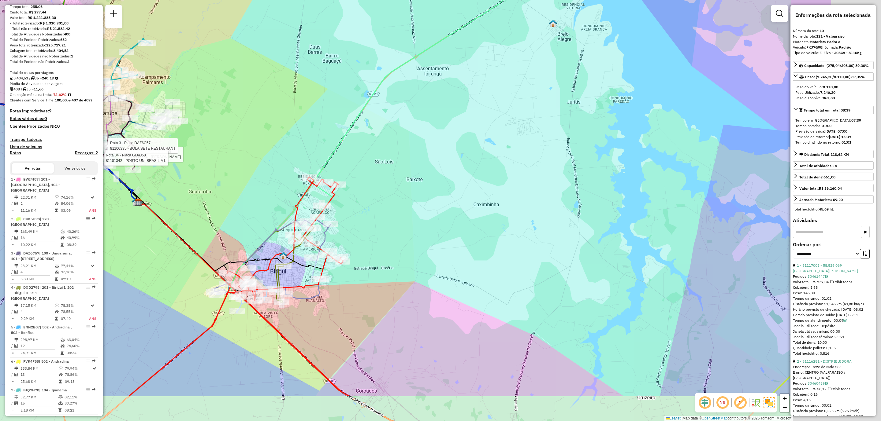
drag, startPoint x: 493, startPoint y: 272, endPoint x: 313, endPoint y: 203, distance: 192.7
click at [313, 203] on div "Rota 34 - Placa GIJ4J58 81116964 - REGINALDO SOARES DA SILVA Rota 3 - Placa DAZ…" at bounding box center [440, 210] width 881 height 421
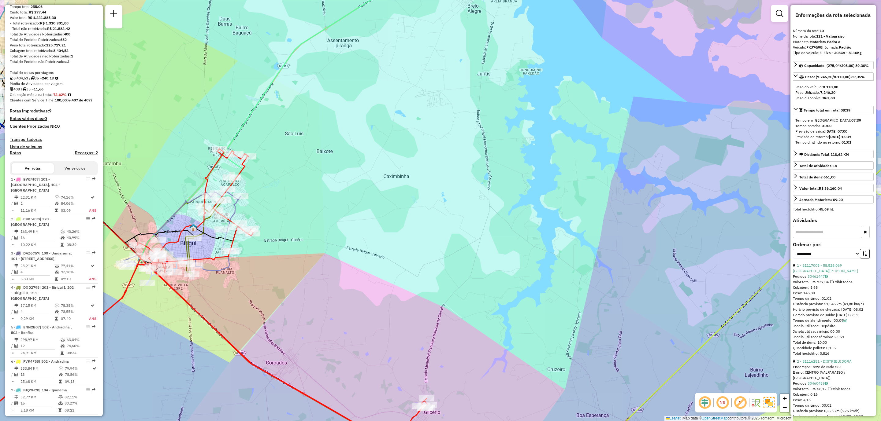
drag, startPoint x: 471, startPoint y: 256, endPoint x: 386, endPoint y: 215, distance: 94.6
click at [386, 215] on div "Rota 34 - Placa GIJ4J58 81116964 - REGINALDO SOARES DA SILVA Rota 3 - Placa DAZ…" at bounding box center [440, 210] width 881 height 421
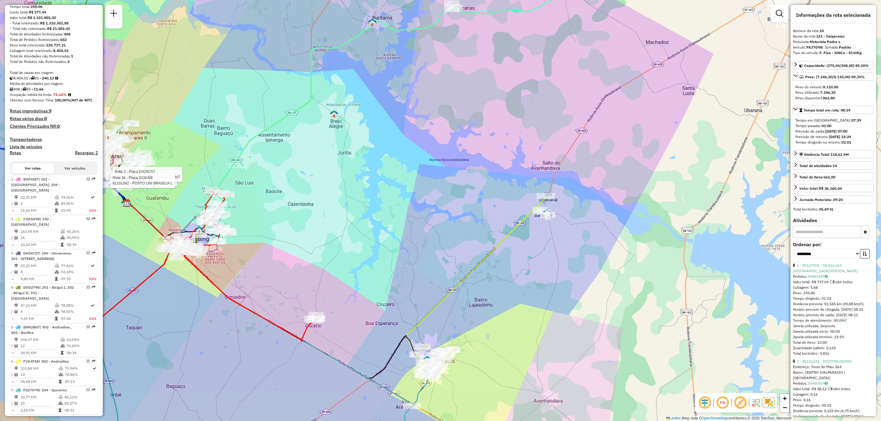
drag, startPoint x: 513, startPoint y: 197, endPoint x: 463, endPoint y: 226, distance: 57.4
click at [463, 226] on div "Rota 34 - Placa GIJ4J58 81116964 - REGINALDO SOARES DA SILVA Rota 3 - Placa DAZ…" at bounding box center [440, 210] width 881 height 421
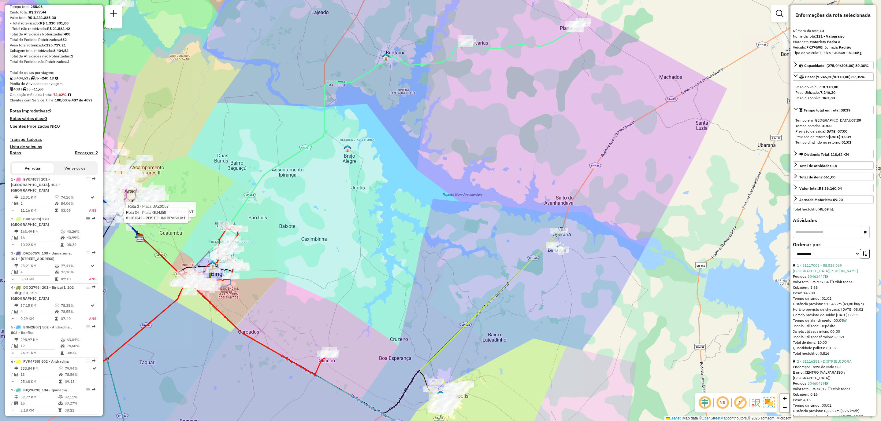
drag, startPoint x: 476, startPoint y: 305, endPoint x: 478, endPoint y: 324, distance: 18.4
click at [479, 325] on icon at bounding box center [489, 343] width 143 height 225
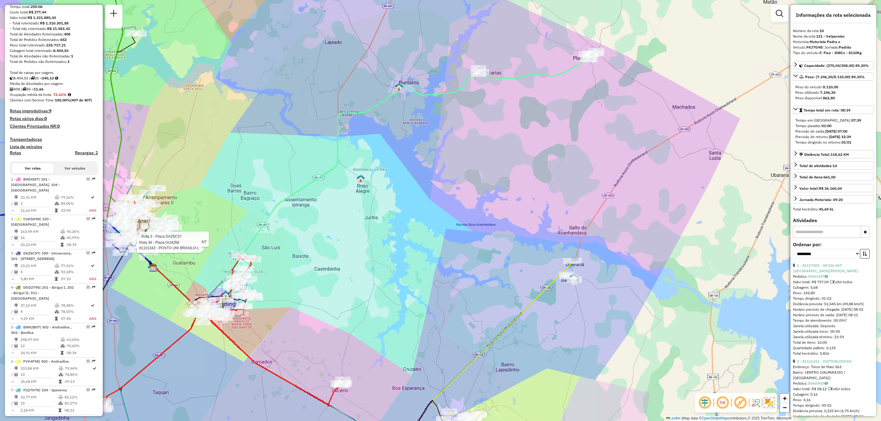
drag, startPoint x: 461, startPoint y: 286, endPoint x: 473, endPoint y: 310, distance: 26.7
click at [473, 310] on div "Rota 34 - Placa GIJ4J58 81116964 - REGINALDO SOARES DA SILVA Rota 3 - Placa DAZ…" at bounding box center [440, 210] width 881 height 421
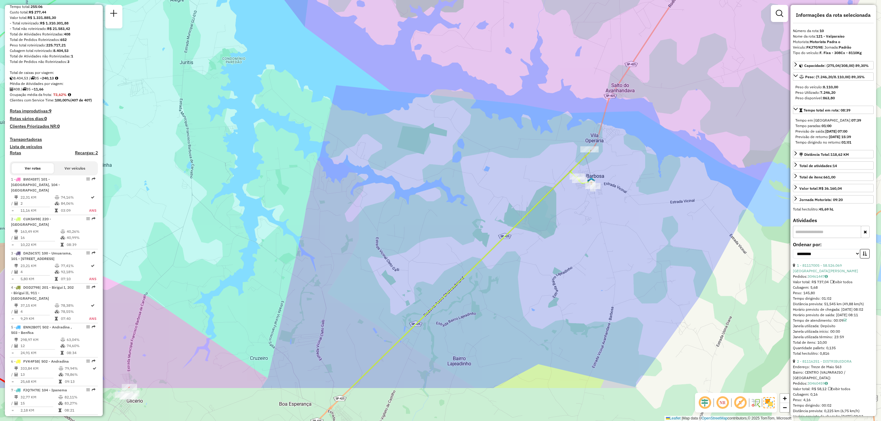
drag, startPoint x: 565, startPoint y: 301, endPoint x: 572, endPoint y: 226, distance: 75.8
click at [572, 226] on div "Rota 34 - Placa GIJ4J58 81116964 - REGINALDO SOARES DA SILVA Rota 3 - Placa DAZ…" at bounding box center [440, 210] width 881 height 421
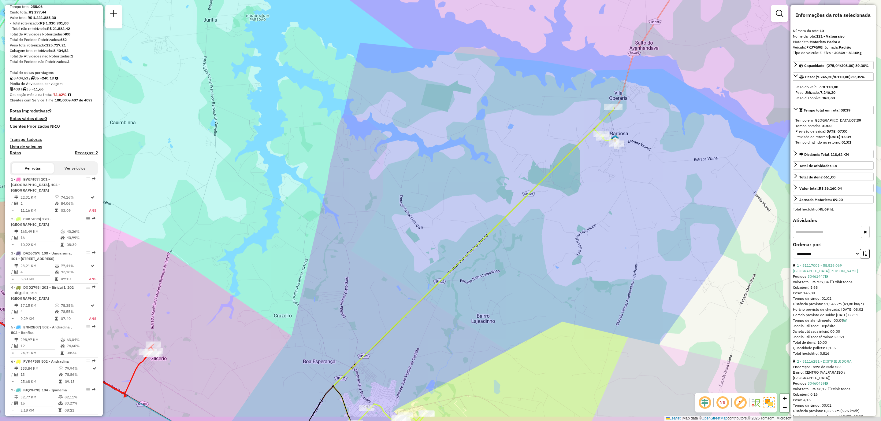
drag, startPoint x: 519, startPoint y: 331, endPoint x: 571, endPoint y: 220, distance: 121.7
click at [571, 220] on div "Rota 34 - Placa GIJ4J58 81116964 - REGINALDO SOARES DA SILVA Rota 3 - Placa DAZ…" at bounding box center [440, 210] width 881 height 421
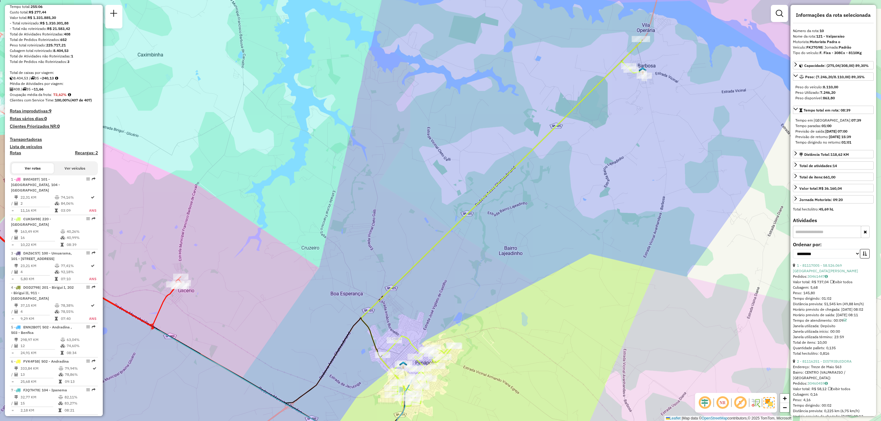
drag, startPoint x: 549, startPoint y: 268, endPoint x: 578, endPoint y: 205, distance: 69.8
click at [578, 205] on div "Rota 34 - Placa GIJ4J58 81116964 - REGINALDO SOARES DA SILVA Rota 3 - Placa DAZ…" at bounding box center [440, 210] width 881 height 421
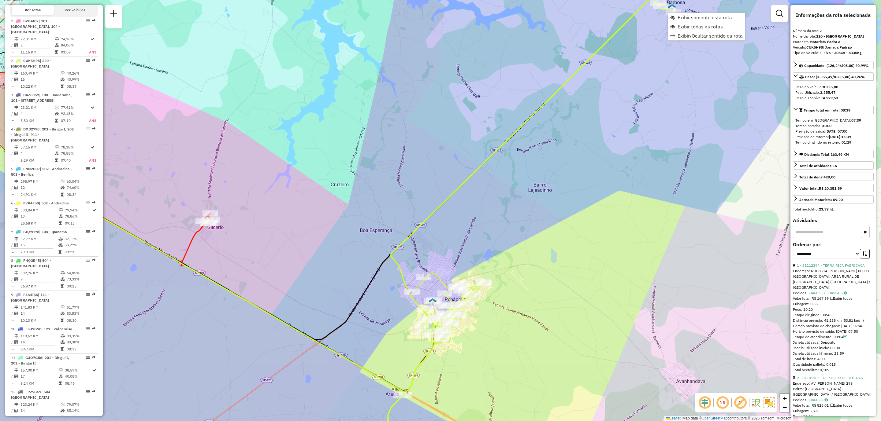
scroll to position [279, 0]
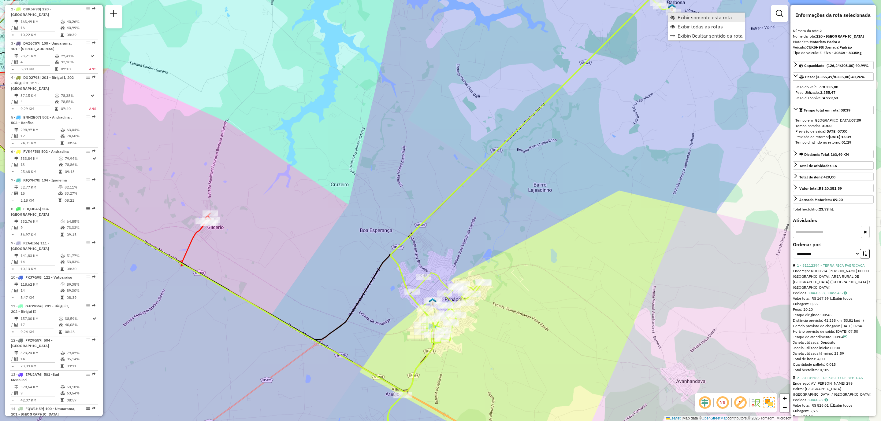
click at [693, 16] on span "Exibir somente esta rota" at bounding box center [704, 17] width 54 height 5
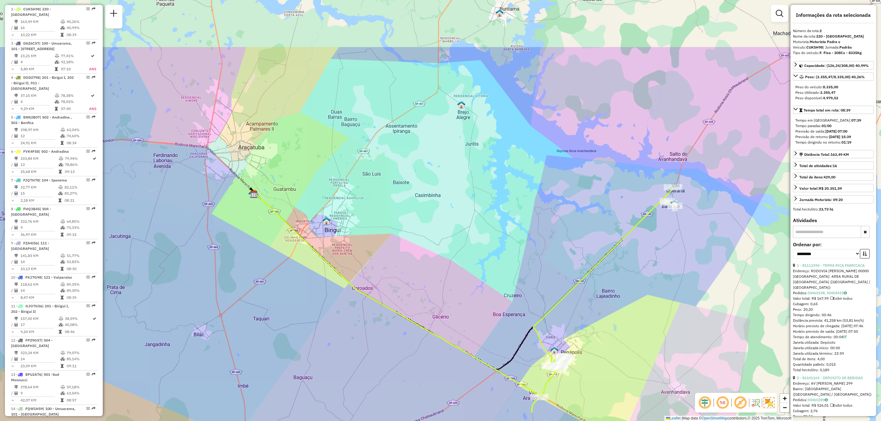
drag, startPoint x: 522, startPoint y: 116, endPoint x: 544, endPoint y: 205, distance: 92.0
click at [544, 205] on div "Janela de atendimento Grade de atendimento Capacidade Transportadoras Veículos …" at bounding box center [440, 210] width 881 height 421
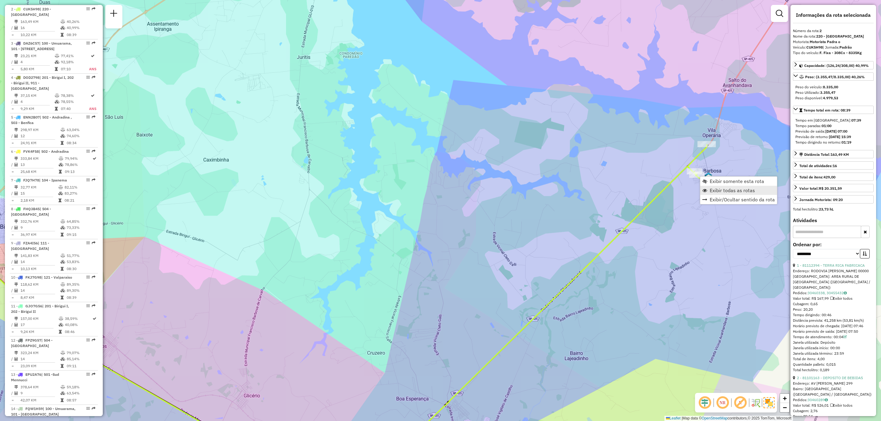
click at [721, 192] on span "Exibir todas as rotas" at bounding box center [731, 190] width 45 height 5
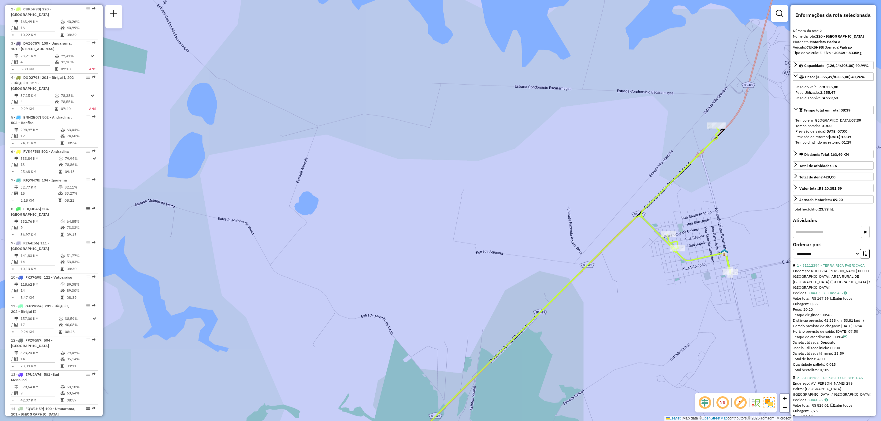
drag, startPoint x: 687, startPoint y: 224, endPoint x: 672, endPoint y: 223, distance: 15.0
click at [672, 223] on div "Janela de atendimento Grade de atendimento Capacidade Transportadoras Veículos …" at bounding box center [440, 210] width 881 height 421
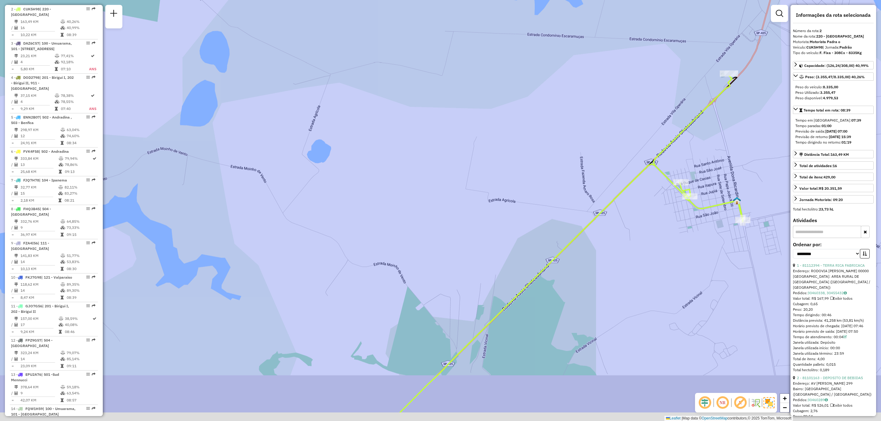
drag, startPoint x: 690, startPoint y: 201, endPoint x: 701, endPoint y: 170, distance: 33.2
click at [701, 170] on div "Janela de atendimento Grade de atendimento Capacidade Transportadoras Veículos …" at bounding box center [440, 210] width 881 height 421
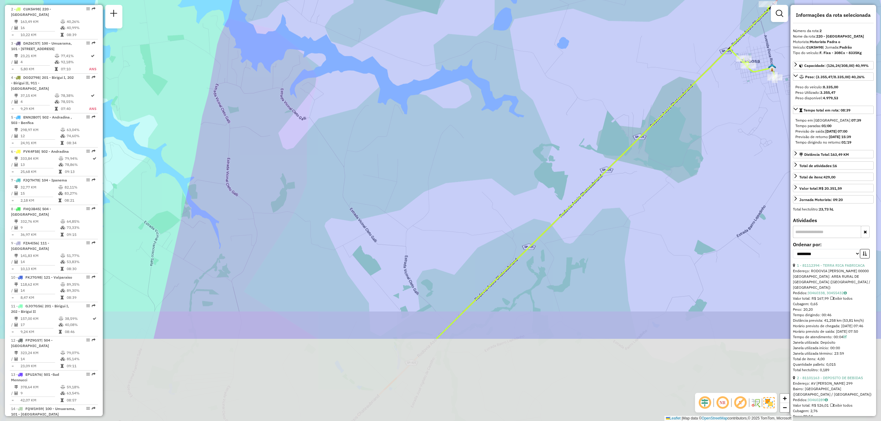
drag, startPoint x: 614, startPoint y: 277, endPoint x: 674, endPoint y: 161, distance: 130.7
click at [673, 155] on div "Janela de atendimento Grade de atendimento Capacidade Transportadoras Veículos …" at bounding box center [440, 210] width 881 height 421
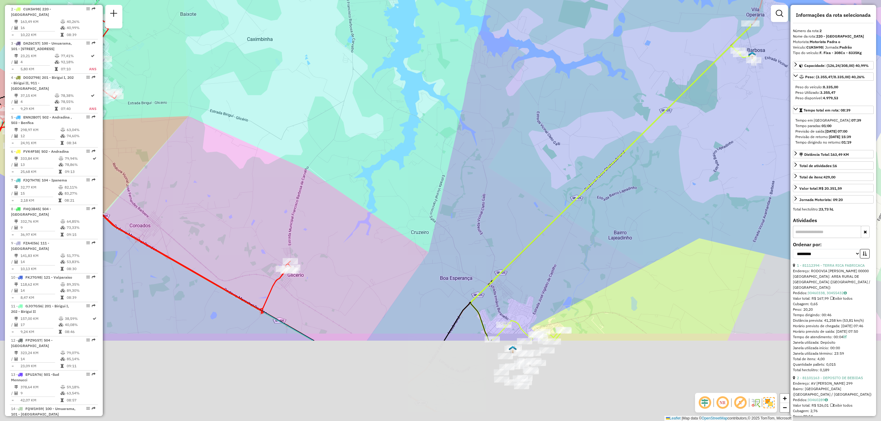
drag, startPoint x: 552, startPoint y: 315, endPoint x: 653, endPoint y: 162, distance: 183.0
click at [653, 159] on div "Janela de atendimento Grade de atendimento Capacidade Transportadoras Veículos …" at bounding box center [440, 210] width 881 height 421
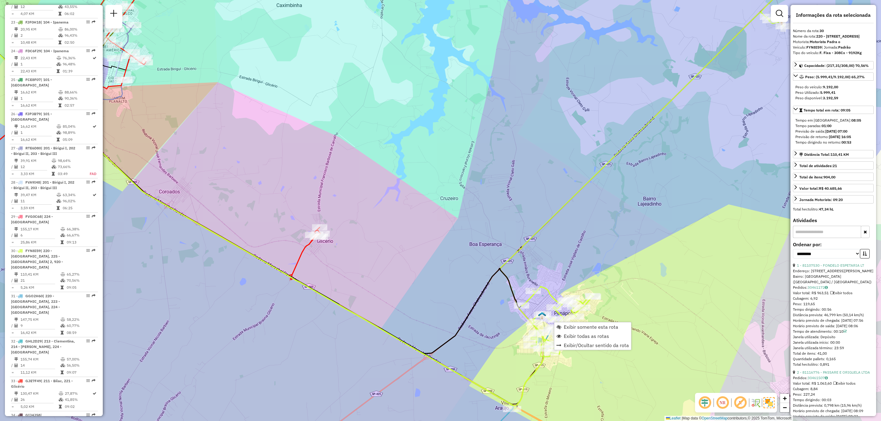
scroll to position [1136, 0]
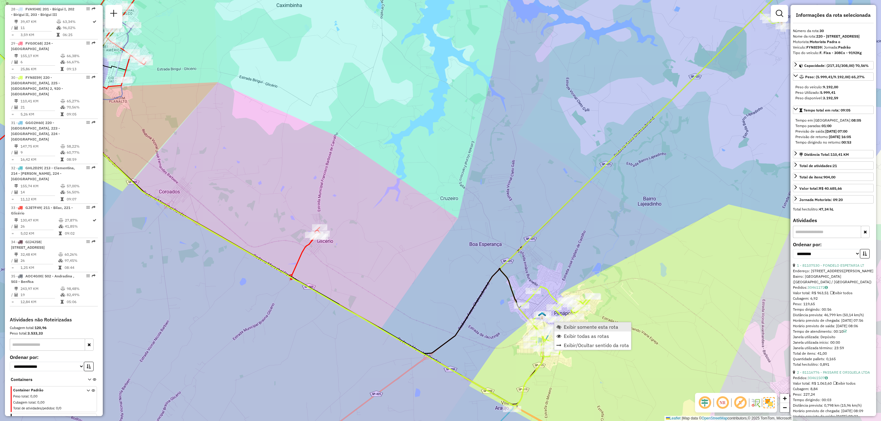
click at [580, 329] on span "Exibir somente esta rota" at bounding box center [591, 327] width 54 height 5
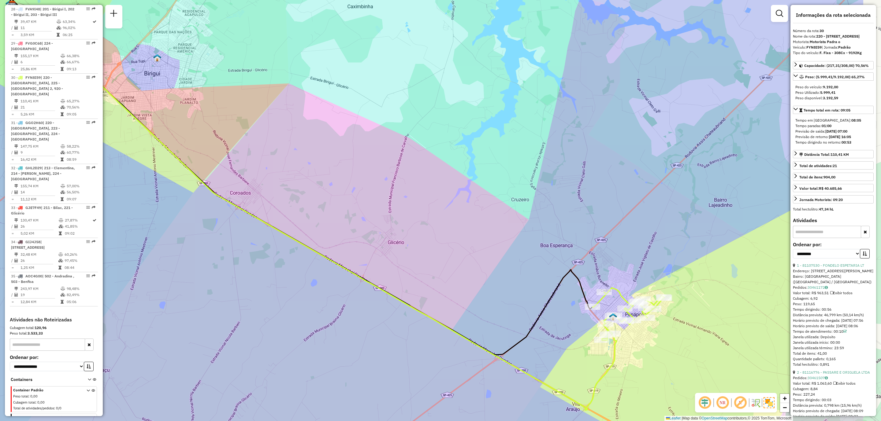
drag, startPoint x: 627, startPoint y: 323, endPoint x: 517, endPoint y: 314, distance: 109.9
click at [517, 314] on div "Janela de atendimento Grade de atendimento Capacidade Transportadoras Veículos …" at bounding box center [440, 210] width 881 height 421
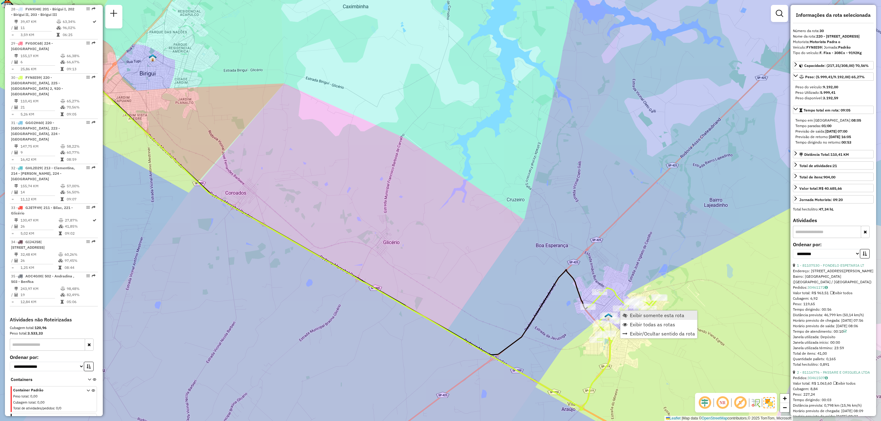
click at [634, 320] on link "Exibir somente esta rota" at bounding box center [658, 315] width 77 height 9
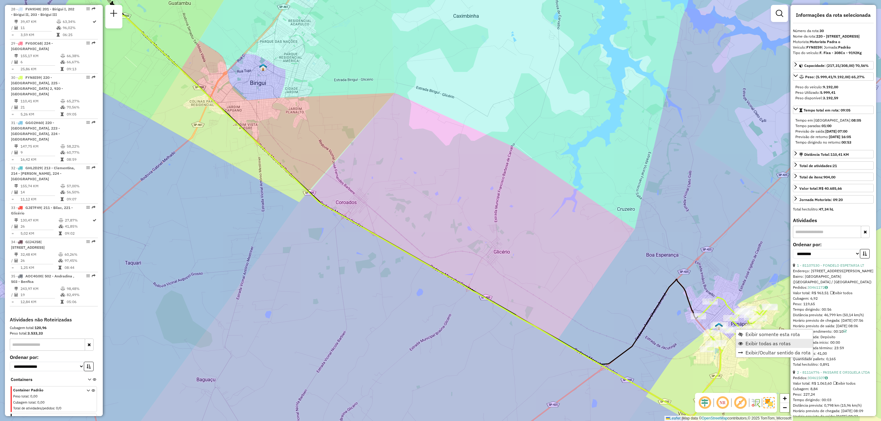
click at [747, 343] on span "Exibir todas as rotas" at bounding box center [767, 343] width 45 height 5
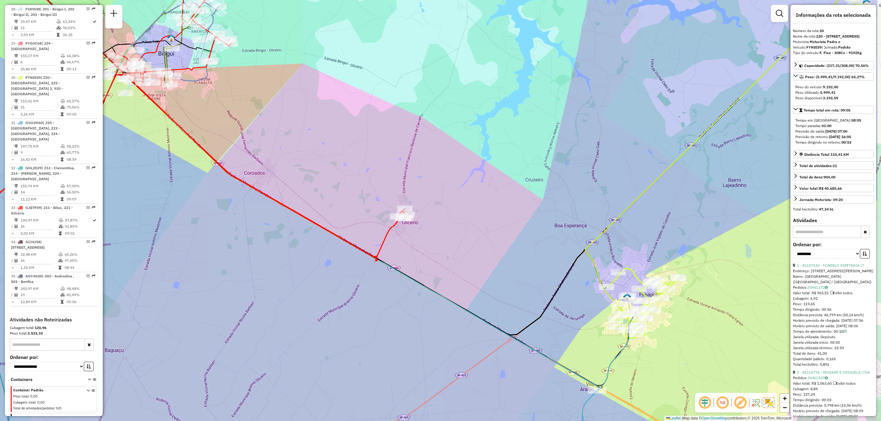
drag, startPoint x: 664, startPoint y: 312, endPoint x: 550, endPoint y: 276, distance: 119.2
click at [552, 276] on div "Janela de atendimento Grade de atendimento Capacidade Transportadoras Veículos …" at bounding box center [440, 210] width 881 height 421
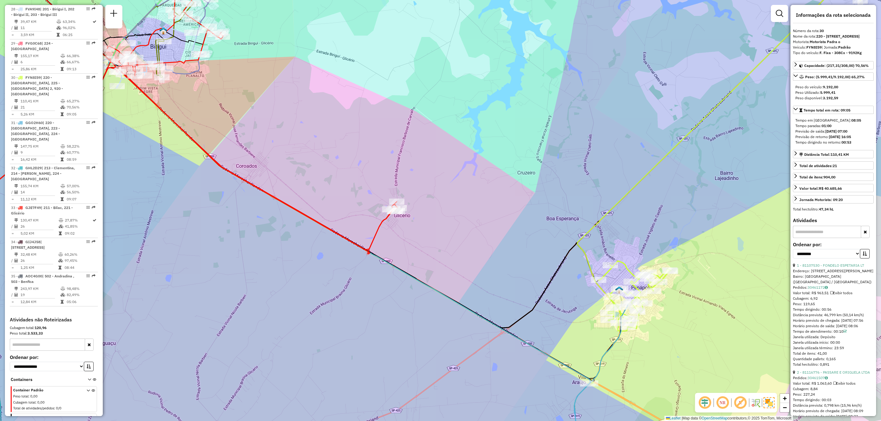
drag, startPoint x: 477, startPoint y: 224, endPoint x: 718, endPoint y: 279, distance: 247.4
click at [741, 284] on div "Janela de atendimento Grade de atendimento Capacidade Transportadoras Veículos …" at bounding box center [440, 210] width 881 height 421
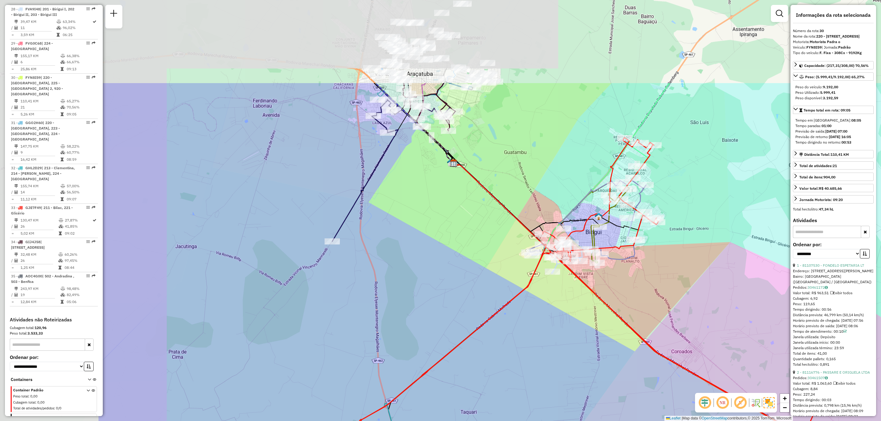
drag, startPoint x: 438, startPoint y: 175, endPoint x: 625, endPoint y: 300, distance: 224.7
click at [625, 300] on div "Janela de atendimento Grade de atendimento Capacidade Transportadoras Veículos …" at bounding box center [440, 210] width 881 height 421
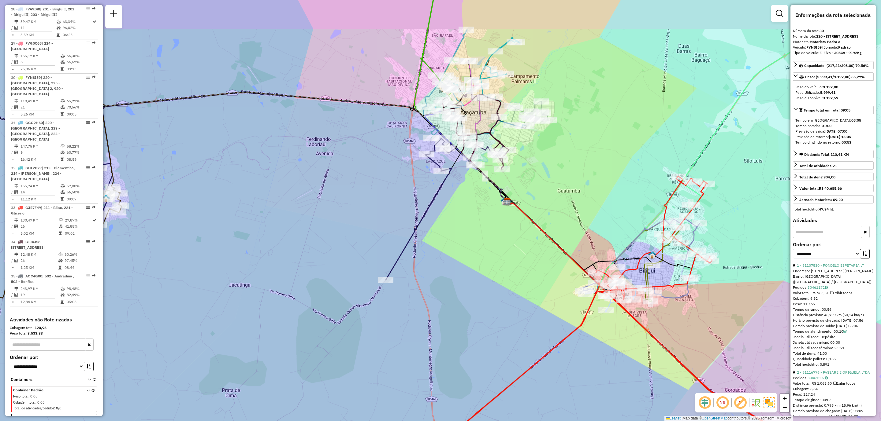
drag, startPoint x: 386, startPoint y: 219, endPoint x: 479, endPoint y: 286, distance: 114.6
click at [479, 286] on div "Janela de atendimento Grade de atendimento Capacidade Transportadoras Veículos …" at bounding box center [440, 210] width 881 height 421
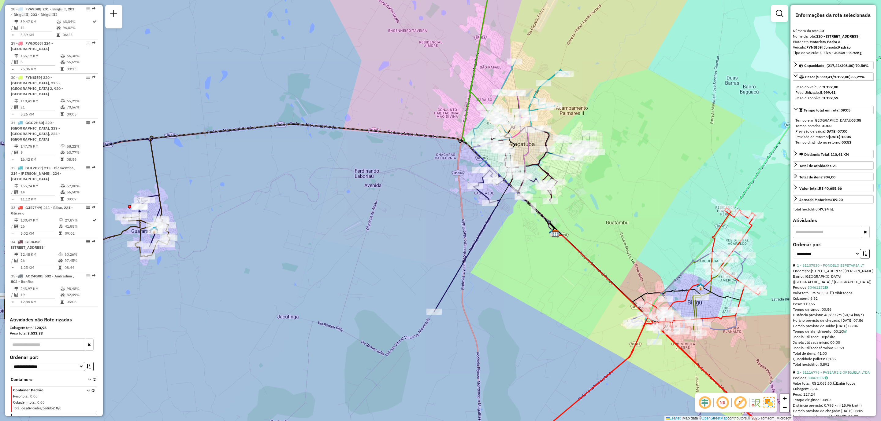
drag, startPoint x: 395, startPoint y: 210, endPoint x: 442, endPoint y: 222, distance: 48.3
click at [442, 222] on div "Janela de atendimento Grade de atendimento Capacidade Transportadoras Veículos …" at bounding box center [440, 210] width 881 height 421
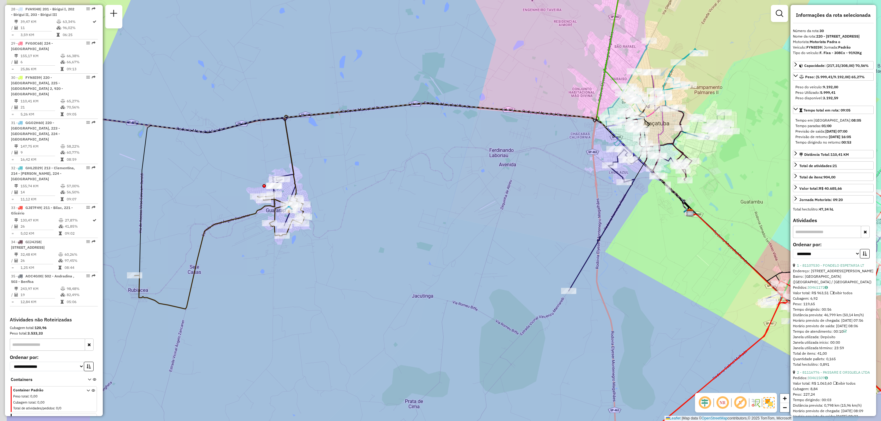
drag, startPoint x: 425, startPoint y: 226, endPoint x: 485, endPoint y: 216, distance: 60.7
click at [485, 216] on div "Janela de atendimento Grade de atendimento Capacidade Transportadoras Veículos …" at bounding box center [440, 210] width 881 height 421
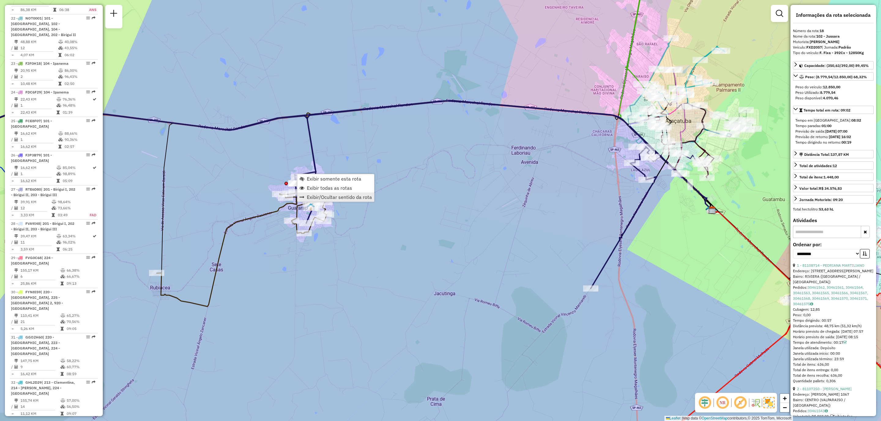
scroll to position [807, 0]
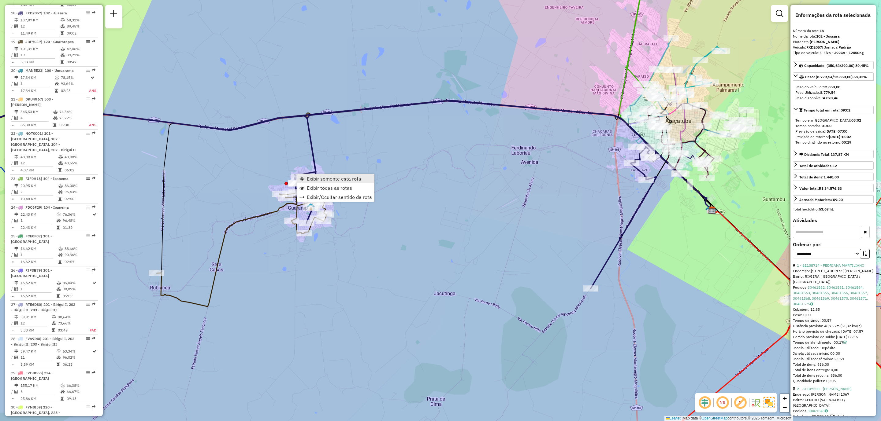
click at [334, 177] on span "Exibir somente esta rota" at bounding box center [334, 178] width 54 height 5
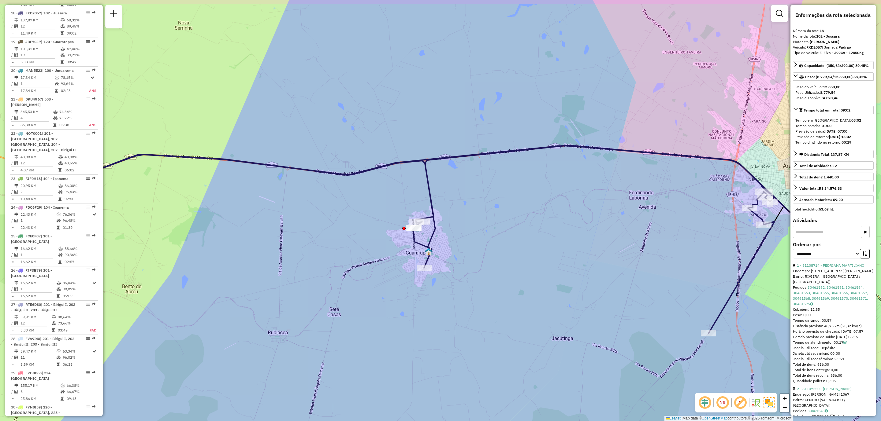
drag, startPoint x: 373, startPoint y: 187, endPoint x: 352, endPoint y: 233, distance: 50.2
click at [352, 233] on div "Janela de atendimento Grade de atendimento Capacidade Transportadoras Veículos …" at bounding box center [440, 210] width 881 height 421
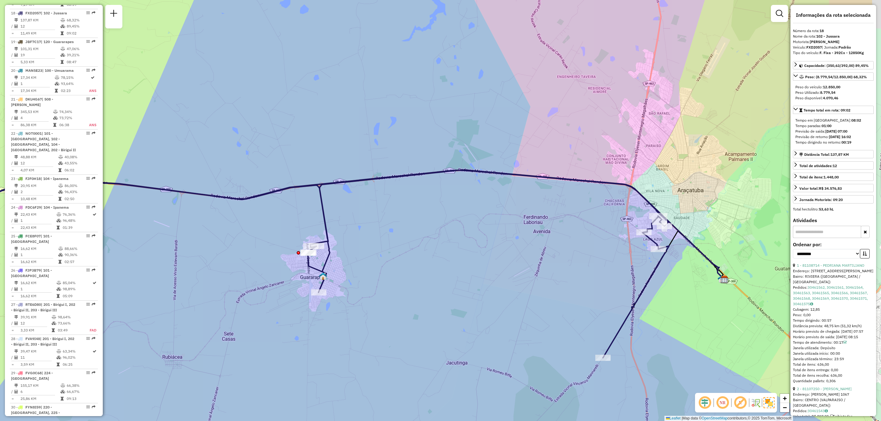
drag, startPoint x: 508, startPoint y: 277, endPoint x: 411, endPoint y: 284, distance: 97.2
click at [411, 284] on div "Janela de atendimento Grade de atendimento Capacidade Transportadoras Veículos …" at bounding box center [440, 210] width 881 height 421
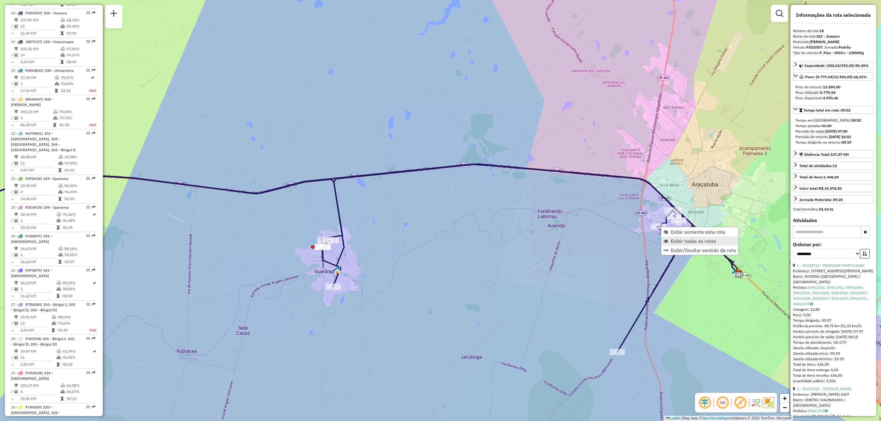
click at [685, 240] on span "Exibir todas as rotas" at bounding box center [693, 241] width 45 height 5
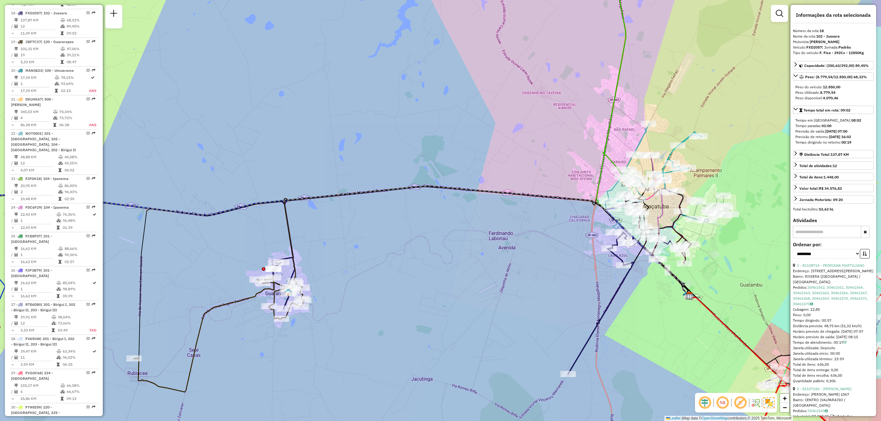
drag, startPoint x: 630, startPoint y: 304, endPoint x: 589, endPoint y: 323, distance: 45.8
click at [589, 323] on div "Janela de atendimento Grade de atendimento Capacidade Transportadoras Veículos …" at bounding box center [440, 210] width 881 height 421
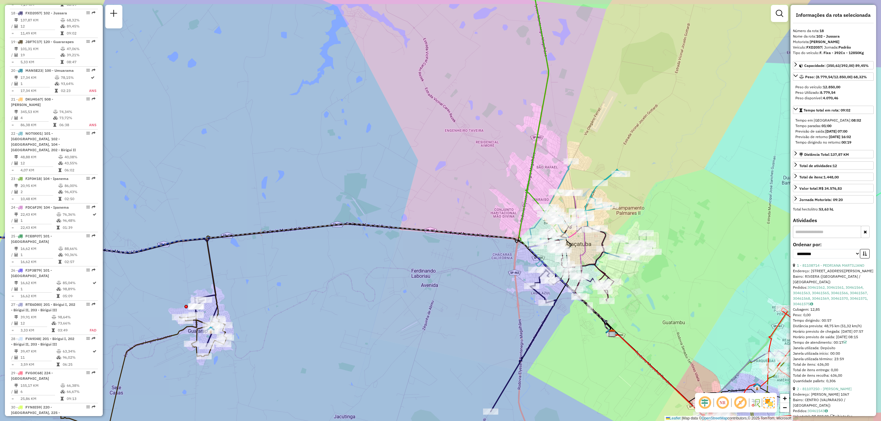
drag, startPoint x: 696, startPoint y: 284, endPoint x: 661, endPoint y: 305, distance: 39.7
click at [661, 305] on div "Janela de atendimento Grade de atendimento Capacidade Transportadoras Veículos …" at bounding box center [440, 210] width 881 height 421
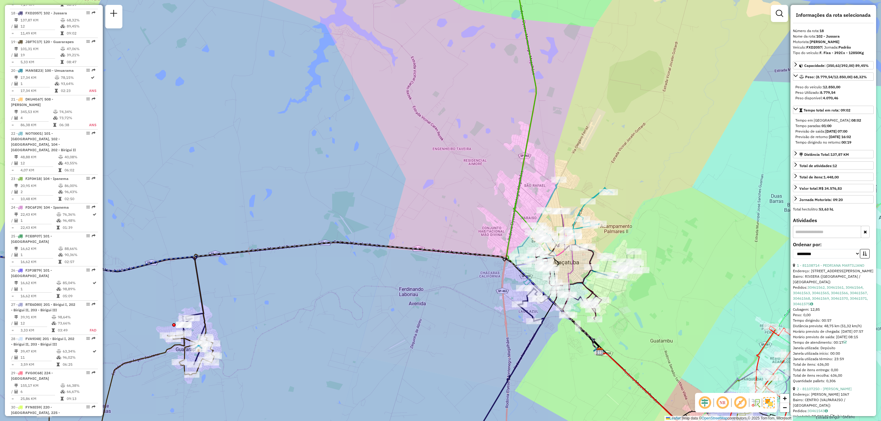
drag, startPoint x: 662, startPoint y: 303, endPoint x: 653, endPoint y: 318, distance: 17.1
click at [653, 318] on div "Janela de atendimento Grade de atendimento Capacidade Transportadoras Veículos …" at bounding box center [440, 210] width 881 height 421
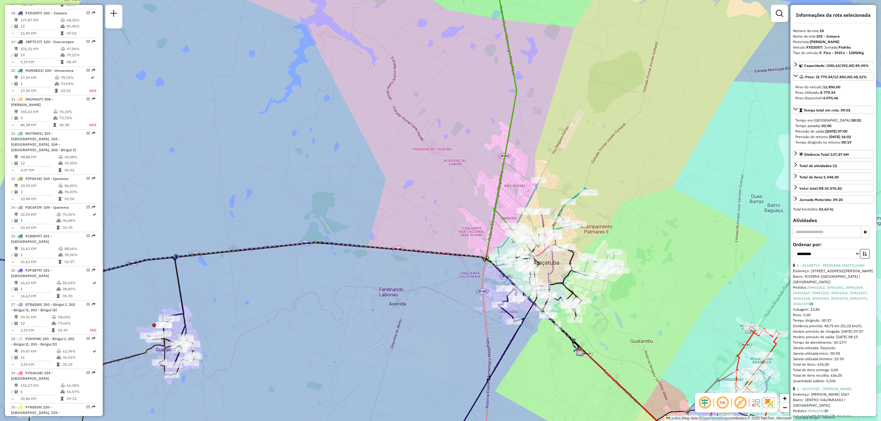
drag, startPoint x: 673, startPoint y: 316, endPoint x: 654, endPoint y: 311, distance: 20.0
click at [654, 311] on div "Janela de atendimento Grade de atendimento Capacidade Transportadoras Veículos …" at bounding box center [440, 210] width 881 height 421
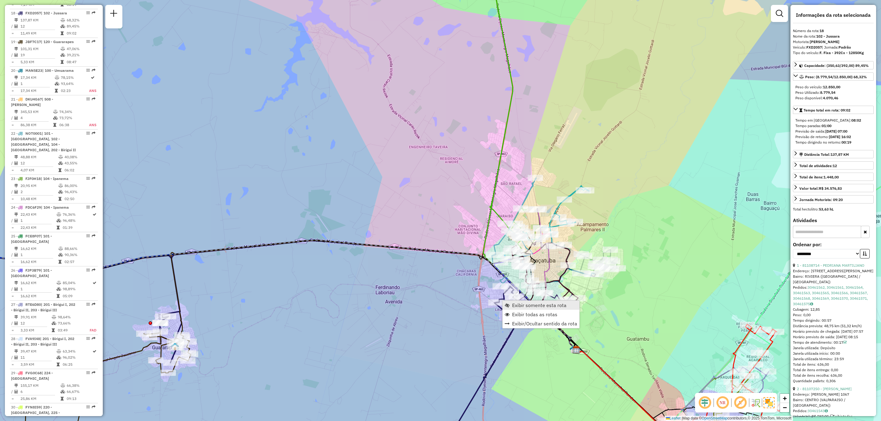
click at [533, 303] on span "Exibir somente esta rota" at bounding box center [539, 305] width 54 height 5
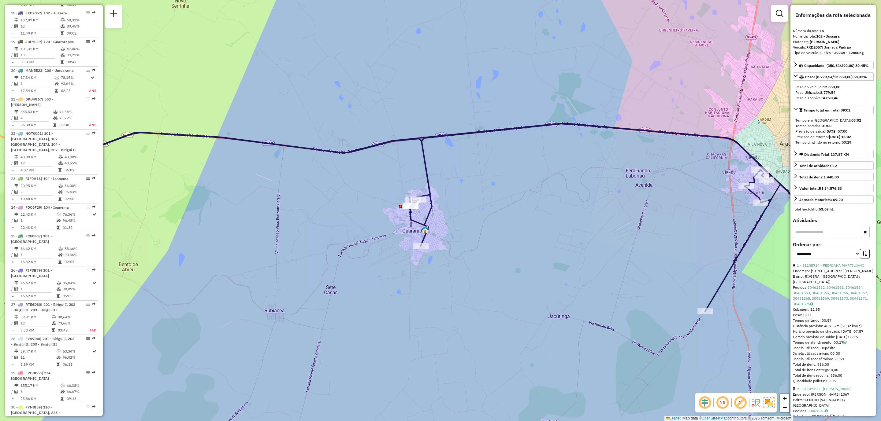
drag, startPoint x: 561, startPoint y: 198, endPoint x: 372, endPoint y: 236, distance: 192.2
click at [372, 236] on div "Janela de atendimento Grade de atendimento Capacidade Transportadoras Veículos …" at bounding box center [440, 210] width 881 height 421
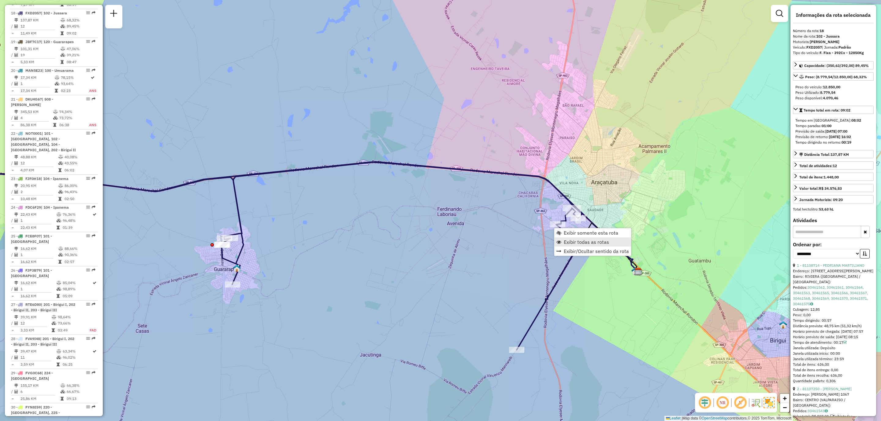
click at [576, 242] on span "Exibir todas as rotas" at bounding box center [586, 242] width 45 height 5
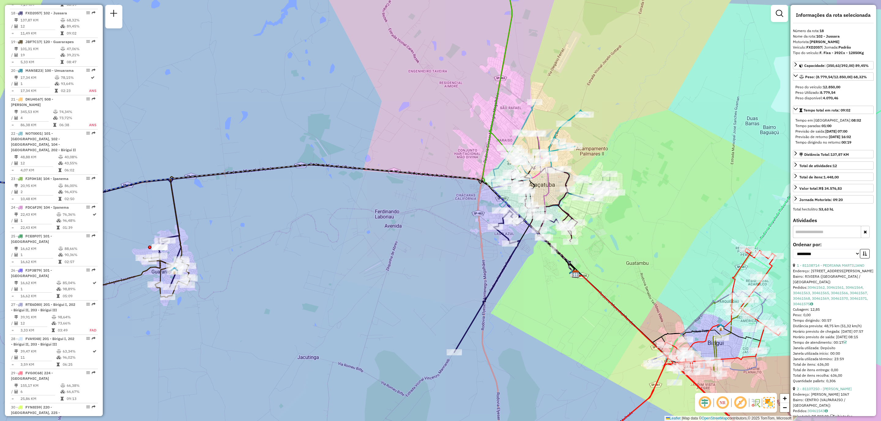
drag, startPoint x: 494, startPoint y: 231, endPoint x: 468, endPoint y: 230, distance: 26.6
click at [468, 230] on div "Janela de atendimento Grade de atendimento Capacidade Transportadoras Veículos …" at bounding box center [440, 210] width 881 height 421
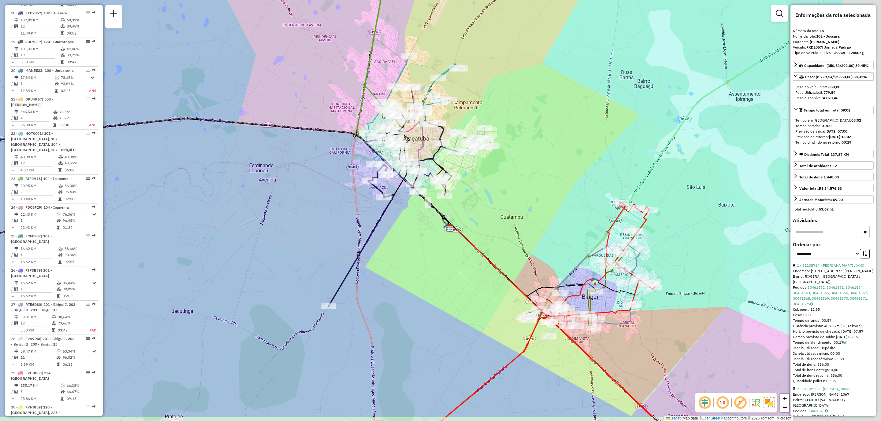
drag, startPoint x: 704, startPoint y: 243, endPoint x: 574, endPoint y: 198, distance: 137.5
click at [574, 198] on div "Janela de atendimento Grade de atendimento Capacidade Transportadoras Veículos …" at bounding box center [440, 210] width 881 height 421
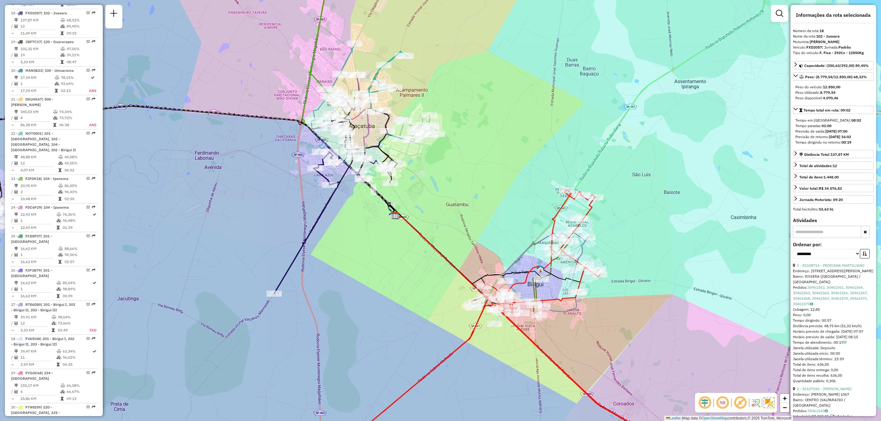
drag, startPoint x: 534, startPoint y: 240, endPoint x: 481, endPoint y: 226, distance: 55.3
click at [477, 227] on div "Janela de atendimento Grade de atendimento Capacidade Transportadoras Veículos …" at bounding box center [440, 210] width 881 height 421
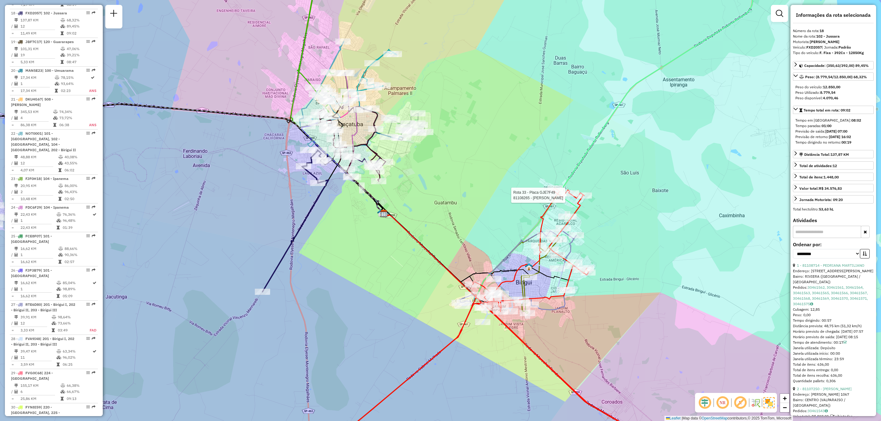
scroll to position [1136, 0]
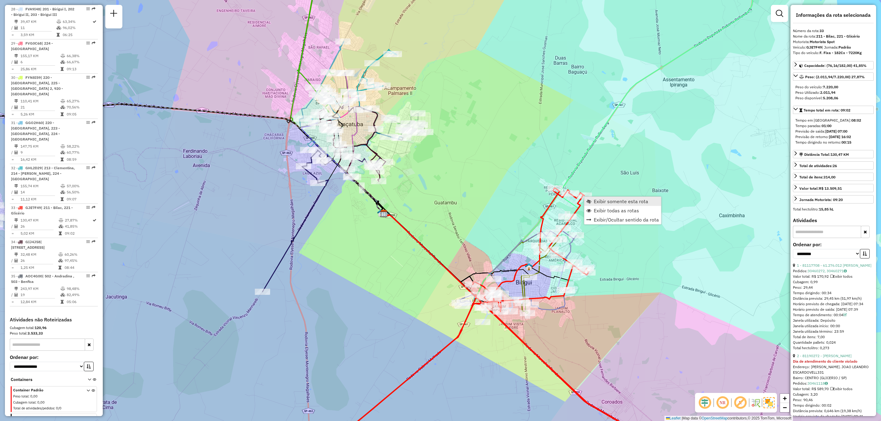
click at [615, 201] on span "Exibir somente esta rota" at bounding box center [620, 201] width 54 height 5
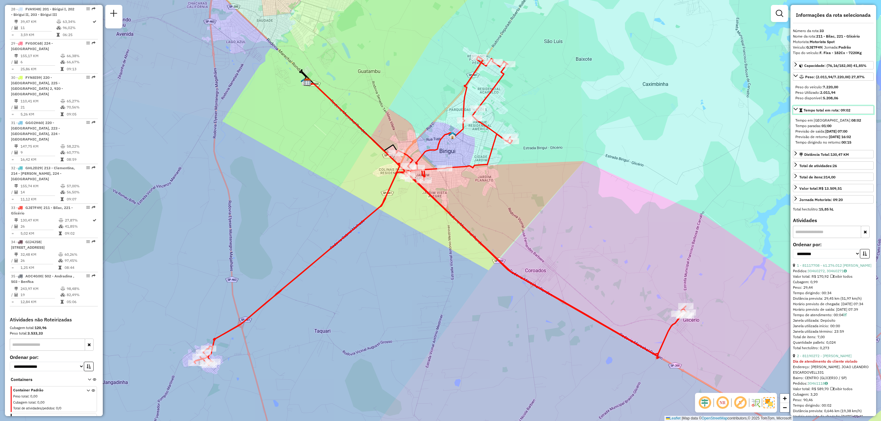
click at [836, 111] on span "Tempo total em rota: 09:02" at bounding box center [826, 110] width 47 height 5
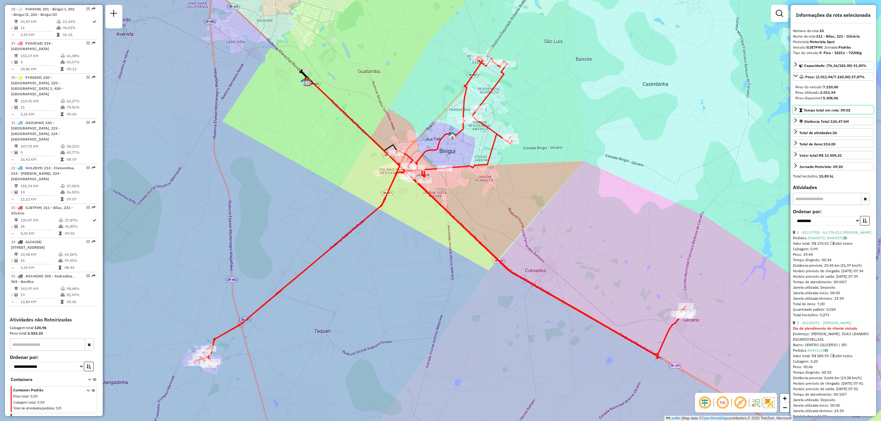
click at [836, 111] on span "Tempo total em rota: 09:02" at bounding box center [826, 110] width 47 height 5
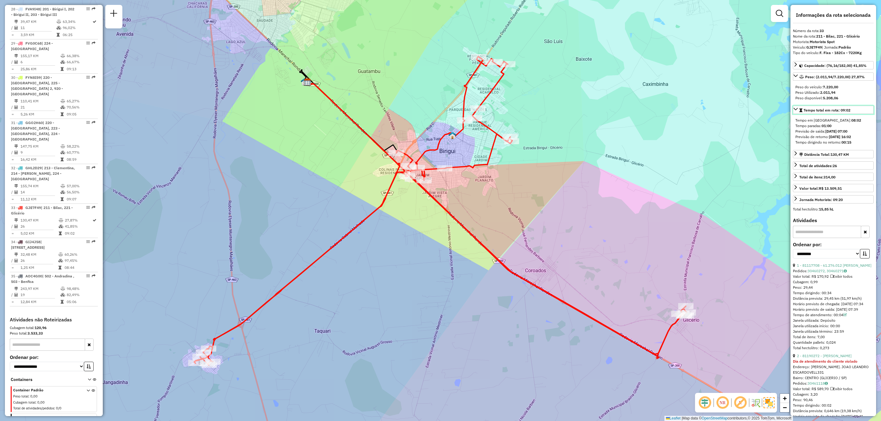
click at [836, 111] on span "Tempo total em rota: 09:02" at bounding box center [826, 110] width 47 height 5
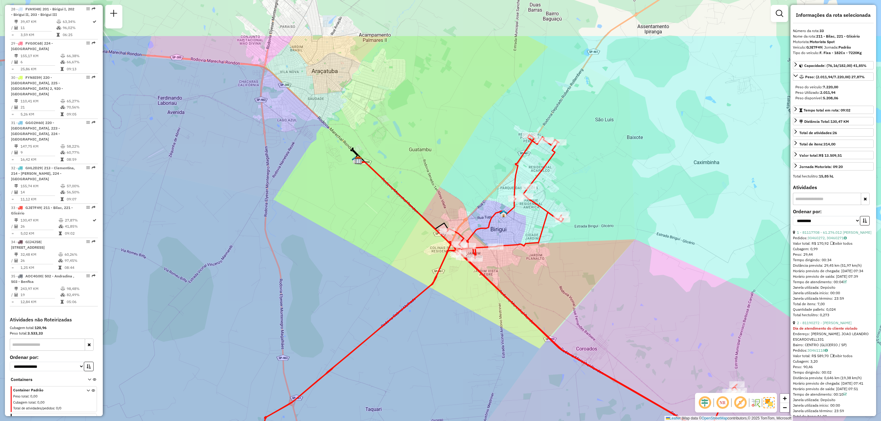
drag, startPoint x: 392, startPoint y: 100, endPoint x: 443, endPoint y: 178, distance: 93.5
click at [443, 178] on div "Janela de atendimento Grade de atendimento Capacidade Transportadoras Veículos …" at bounding box center [440, 210] width 881 height 421
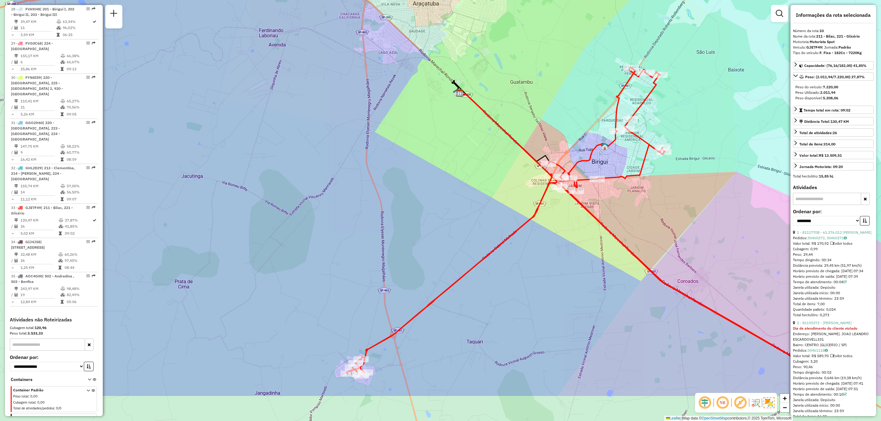
drag, startPoint x: 418, startPoint y: 202, endPoint x: 519, endPoint y: 134, distance: 121.7
click at [519, 134] on div "Janela de atendimento Grade de atendimento Capacidade Transportadoras Veículos …" at bounding box center [440, 210] width 881 height 421
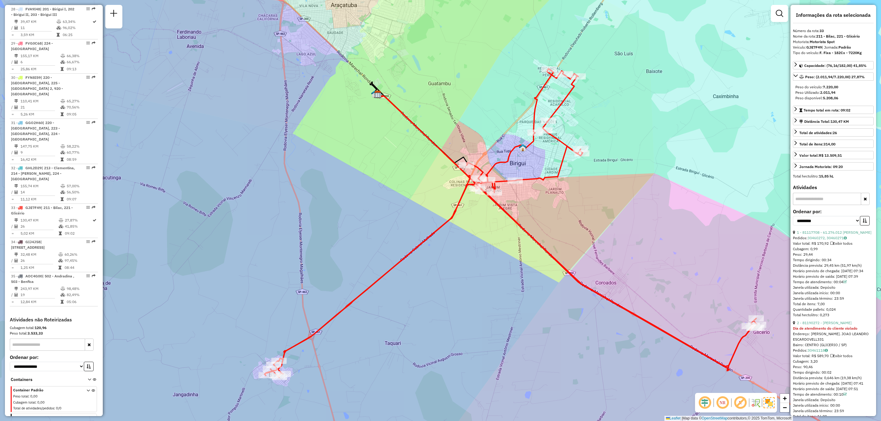
drag, startPoint x: 638, startPoint y: 217, endPoint x: 556, endPoint y: 218, distance: 82.0
click at [556, 218] on div "Janela de atendimento Grade de atendimento Capacidade Transportadoras Veículos …" at bounding box center [440, 210] width 881 height 421
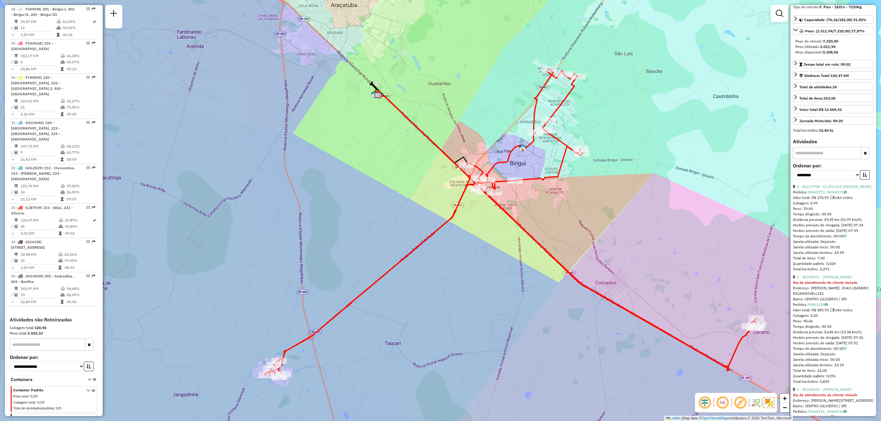
scroll to position [0, 0]
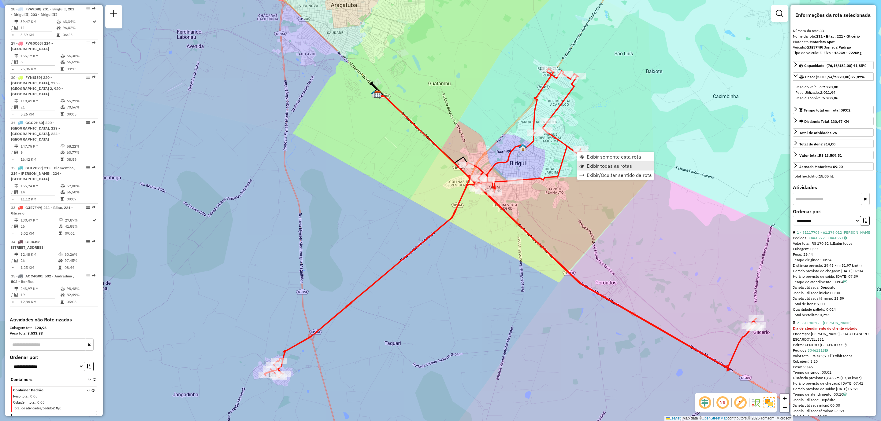
click at [604, 167] on span "Exibir todas as rotas" at bounding box center [608, 166] width 45 height 5
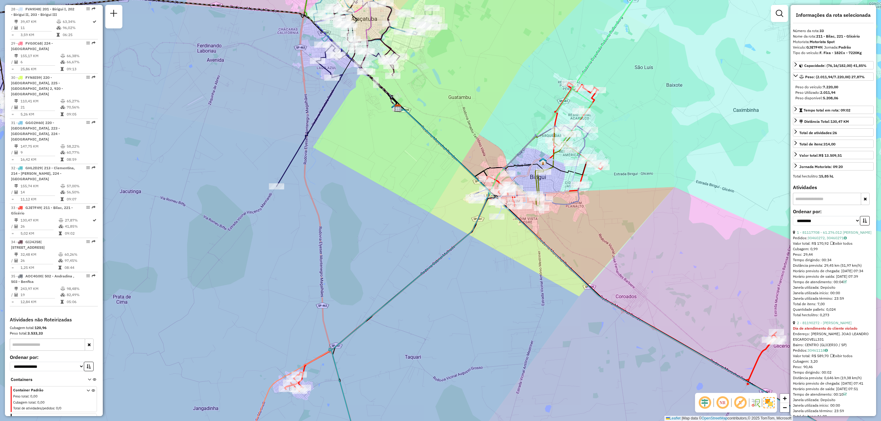
drag, startPoint x: 548, startPoint y: 241, endPoint x: 555, endPoint y: 246, distance: 8.8
click at [555, 246] on div "Janela de atendimento Grade de atendimento Capacidade Transportadoras Veículos …" at bounding box center [440, 210] width 881 height 421
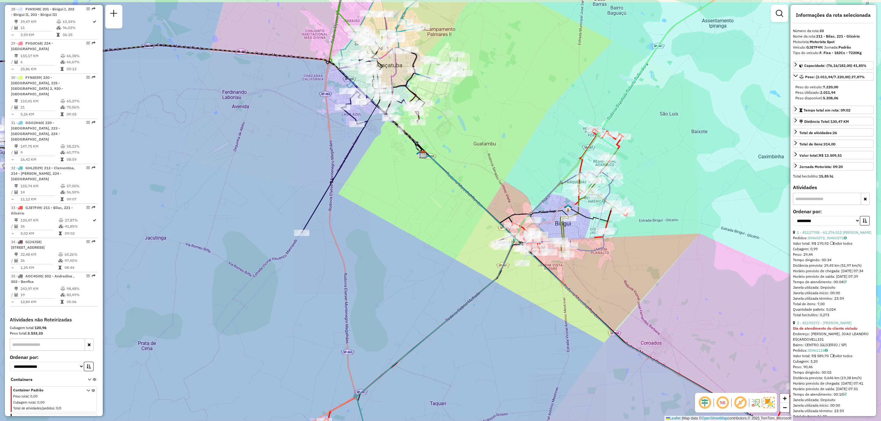
drag, startPoint x: 437, startPoint y: 151, endPoint x: 460, endPoint y: 197, distance: 51.7
click at [460, 197] on div "Janela de atendimento Grade de atendimento Capacidade Transportadoras Veículos …" at bounding box center [440, 210] width 881 height 421
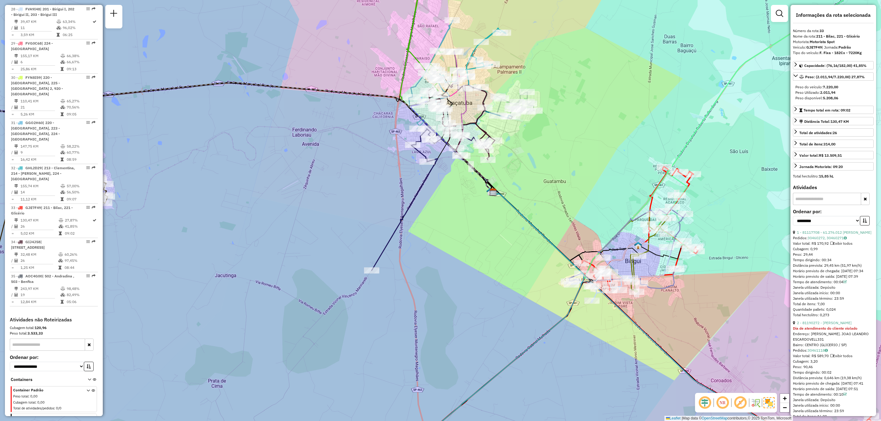
drag, startPoint x: 409, startPoint y: 193, endPoint x: 476, endPoint y: 229, distance: 76.6
click at [476, 229] on div "Janela de atendimento Grade de atendimento Capacidade Transportadoras Veículos …" at bounding box center [440, 210] width 881 height 421
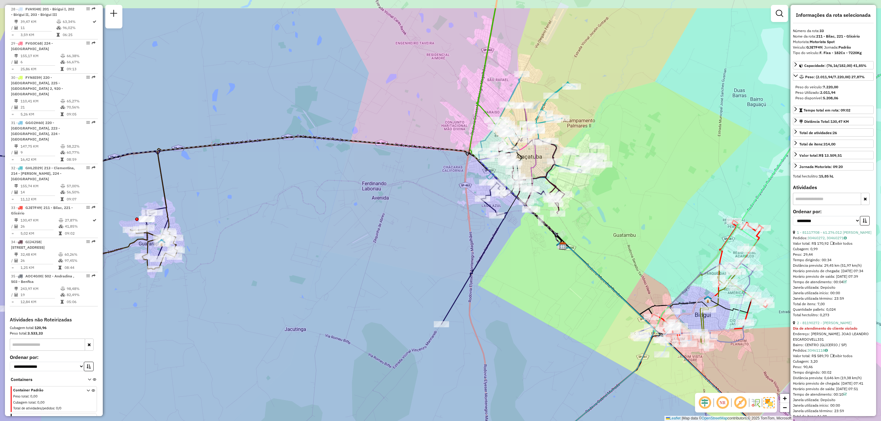
drag, startPoint x: 457, startPoint y: 239, endPoint x: 526, endPoint y: 287, distance: 83.7
click at [526, 287] on div "Janela de atendimento Grade de atendimento Capacidade Transportadoras Veículos …" at bounding box center [440, 210] width 881 height 421
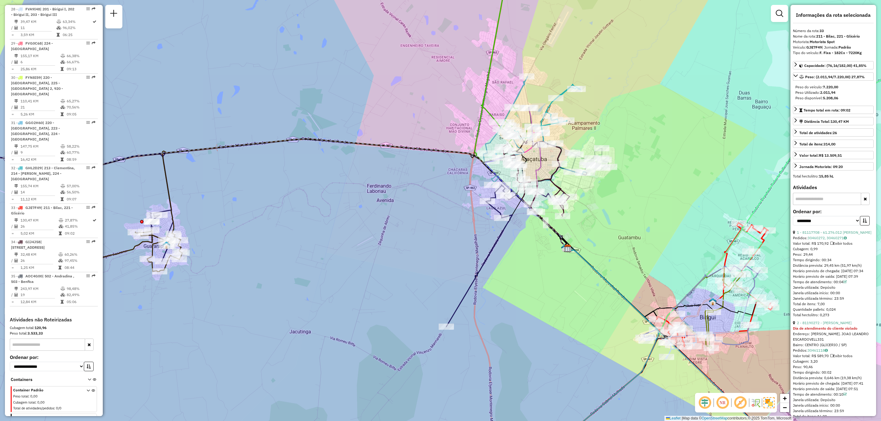
drag, startPoint x: 325, startPoint y: 186, endPoint x: 442, endPoint y: 202, distance: 118.5
click at [441, 202] on div "Janela de atendimento Grade de atendimento Capacidade Transportadoras Veículos …" at bounding box center [440, 210] width 881 height 421
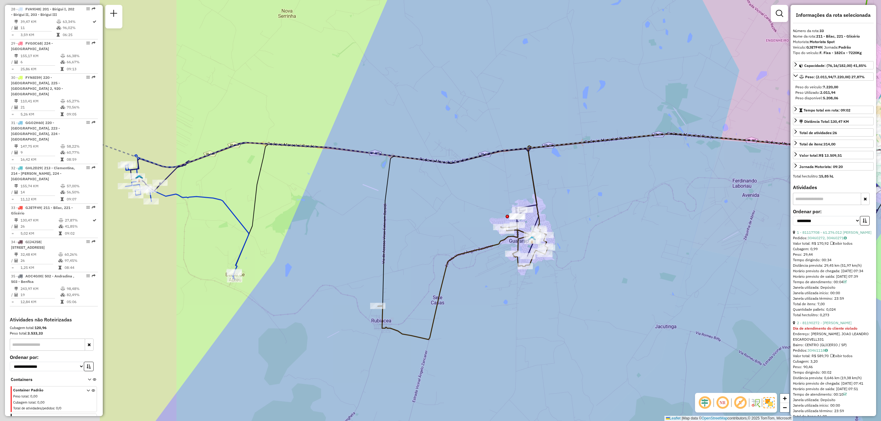
drag, startPoint x: 293, startPoint y: 208, endPoint x: 454, endPoint y: 205, distance: 161.5
click at [459, 201] on div "Janela de atendimento Grade de atendimento Capacidade Transportadoras Veículos …" at bounding box center [440, 210] width 881 height 421
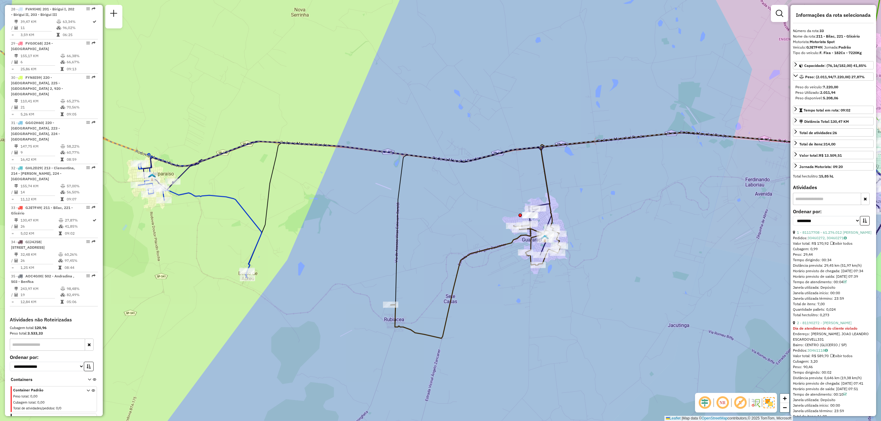
click at [416, 228] on div "Janela de atendimento Grade de atendimento Capacidade Transportadoras Veículos …" at bounding box center [440, 210] width 881 height 421
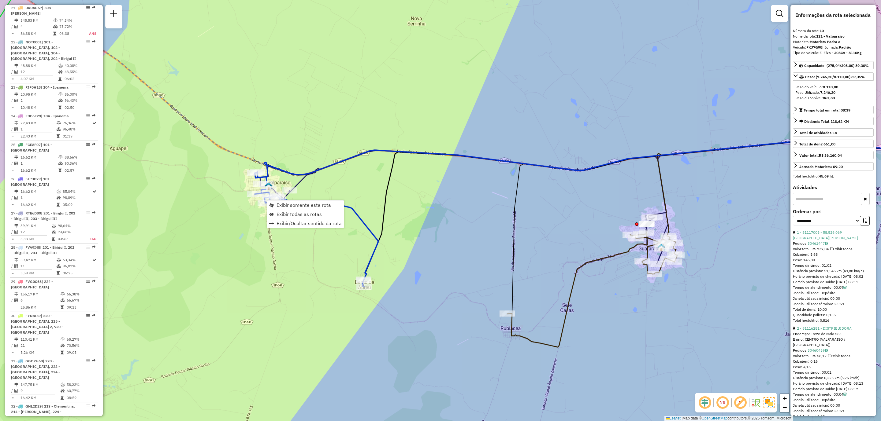
scroll to position [543, 0]
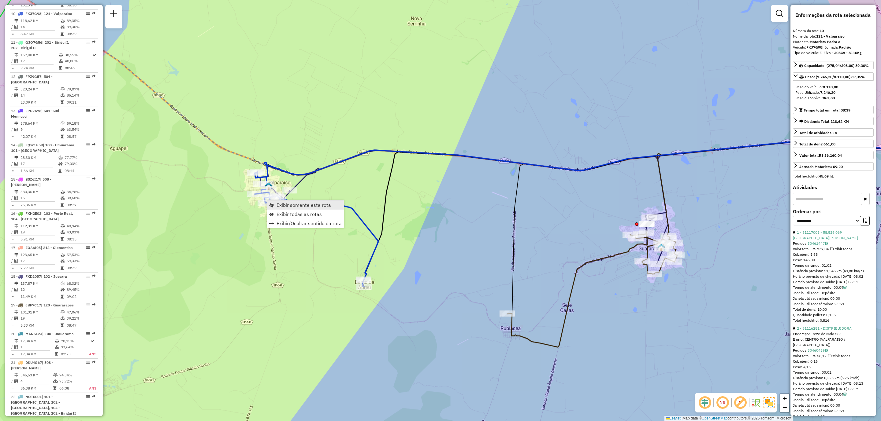
click at [298, 206] on span "Exibir somente esta rota" at bounding box center [303, 205] width 54 height 5
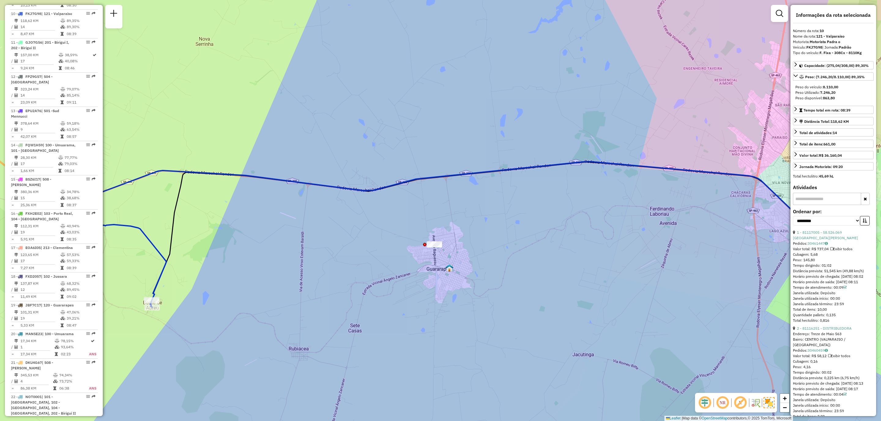
drag, startPoint x: 507, startPoint y: 201, endPoint x: 513, endPoint y: 227, distance: 26.1
click at [513, 226] on div "Janela de atendimento Grade de atendimento Capacidade Transportadoras Veículos …" at bounding box center [440, 210] width 881 height 421
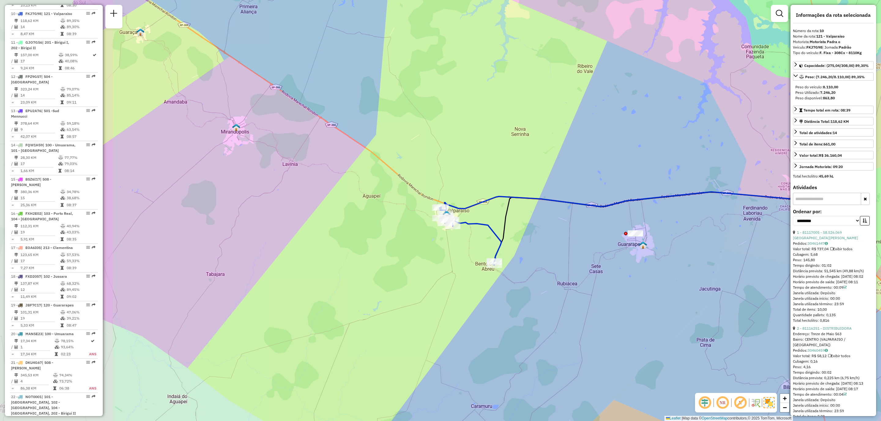
drag, startPoint x: 394, startPoint y: 213, endPoint x: 551, endPoint y: 209, distance: 156.3
click at [551, 209] on div "Janela de atendimento Grade de atendimento Capacidade Transportadoras Veículos …" at bounding box center [440, 210] width 881 height 421
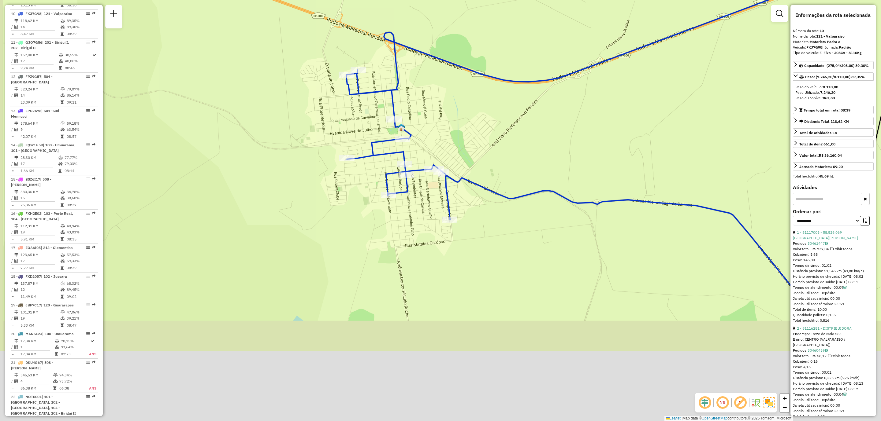
drag, startPoint x: 508, startPoint y: 209, endPoint x: 508, endPoint y: 161, distance: 48.9
click at [508, 161] on div "Janela de atendimento Grade de atendimento Capacidade Transportadoras Veículos …" at bounding box center [440, 210] width 881 height 421
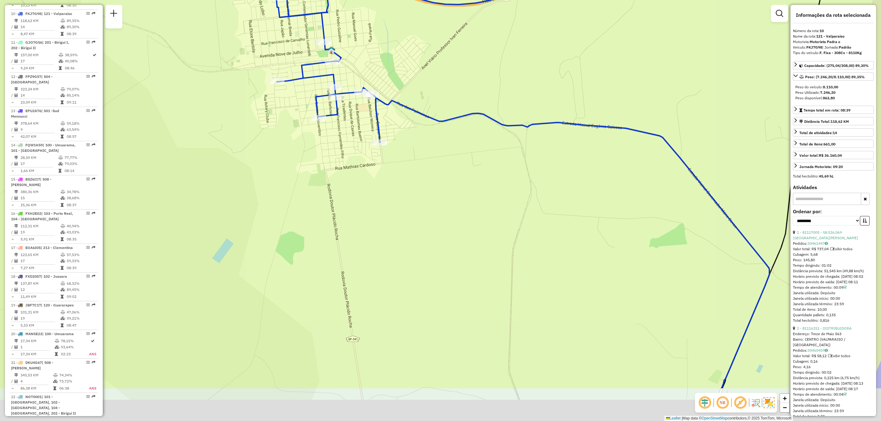
drag, startPoint x: 482, startPoint y: 264, endPoint x: 347, endPoint y: 183, distance: 157.6
click at [347, 183] on div "Janela de atendimento Grade de atendimento Capacidade Transportadoras Veículos …" at bounding box center [440, 210] width 881 height 421
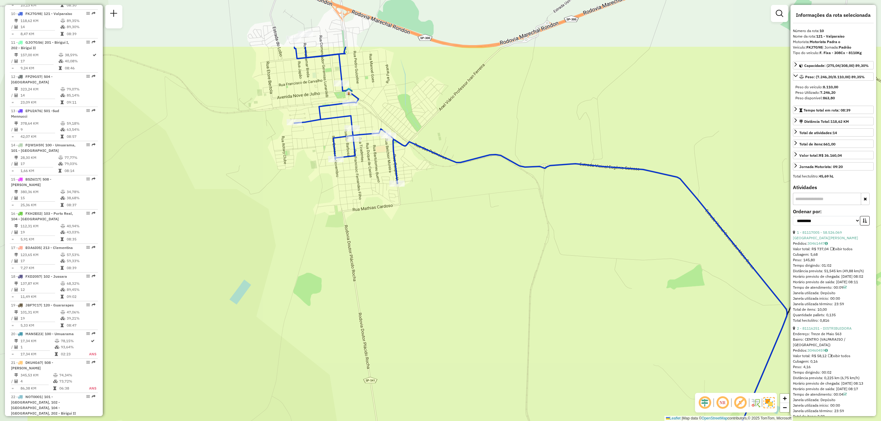
drag, startPoint x: 353, startPoint y: 187, endPoint x: 480, endPoint y: 289, distance: 162.8
click at [480, 289] on div "Janela de atendimento Grade de atendimento Capacidade Transportadoras Veículos …" at bounding box center [440, 210] width 881 height 421
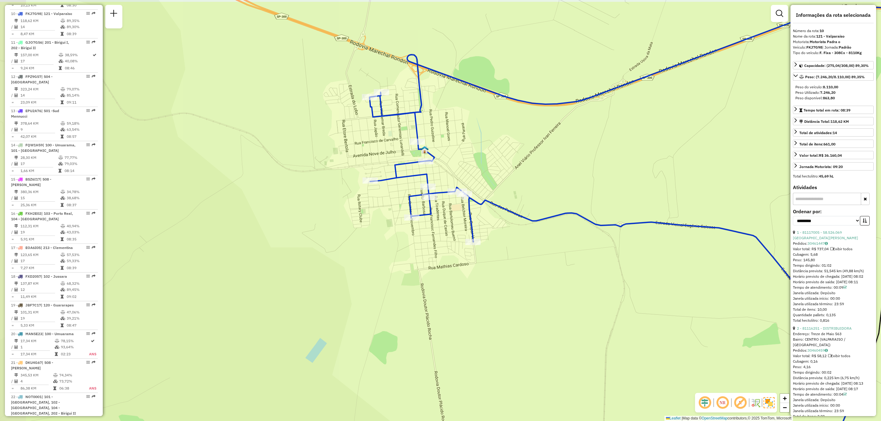
drag, startPoint x: 430, startPoint y: 244, endPoint x: 470, endPoint y: 274, distance: 49.8
click at [474, 275] on div "Janela de atendimento Grade de atendimento Capacidade Transportadoras Veículos …" at bounding box center [440, 210] width 881 height 421
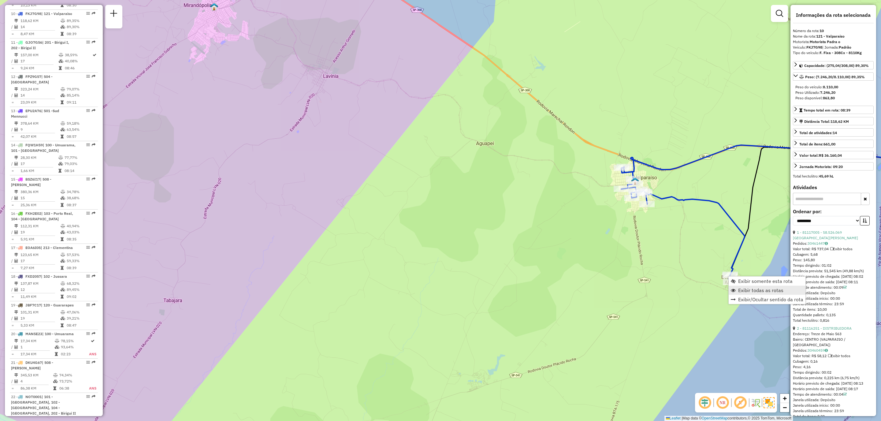
click at [757, 290] on span "Exibir todas as rotas" at bounding box center [760, 290] width 45 height 5
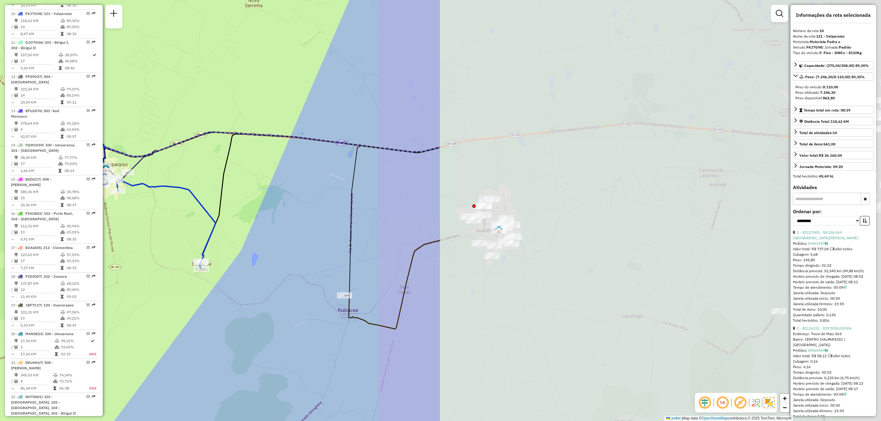
drag, startPoint x: 764, startPoint y: 257, endPoint x: 265, endPoint y: 239, distance: 499.3
click at [233, 243] on div "Janela de atendimento Grade de atendimento Capacidade Transportadoras Veículos …" at bounding box center [440, 210] width 881 height 421
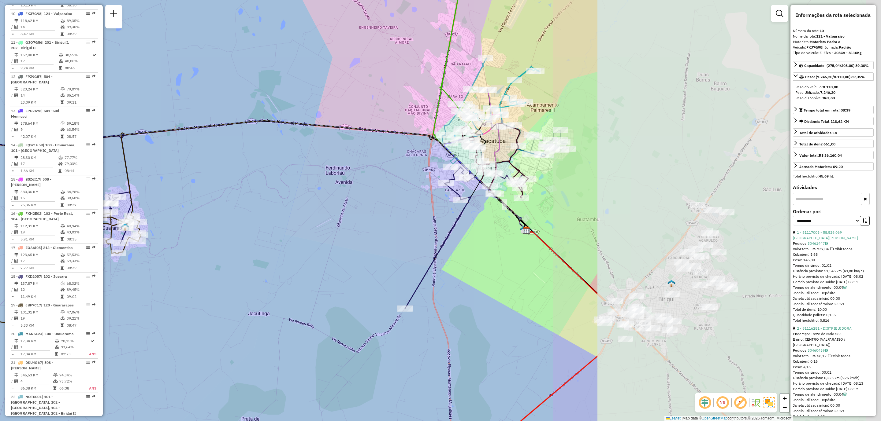
drag, startPoint x: 604, startPoint y: 245, endPoint x: 253, endPoint y: 240, distance: 351.0
click at [253, 240] on div "Janela de atendimento Grade de atendimento Capacidade Transportadoras Veículos …" at bounding box center [440, 210] width 881 height 421
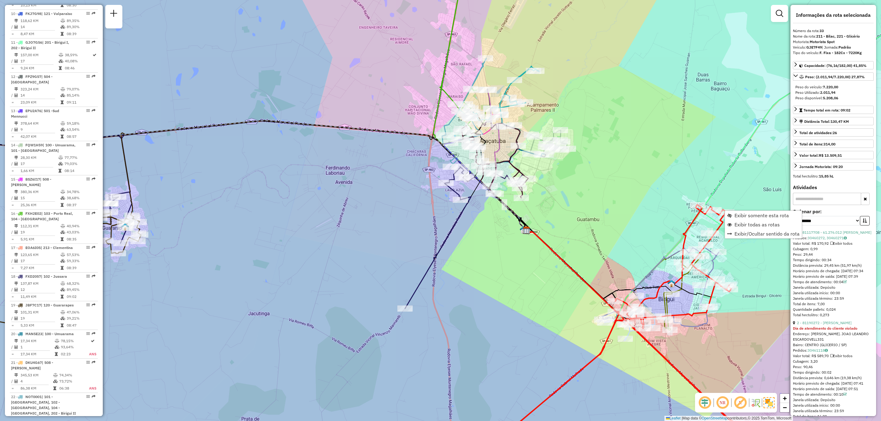
scroll to position [1136, 0]
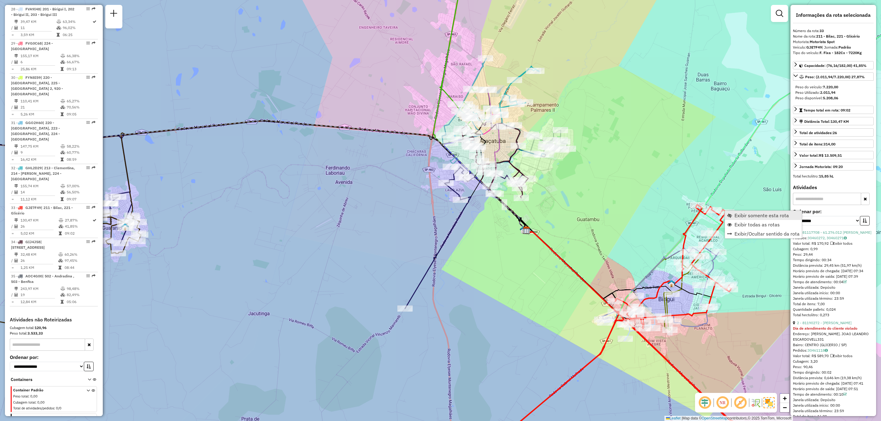
click at [754, 216] on span "Exibir somente esta rota" at bounding box center [761, 215] width 54 height 5
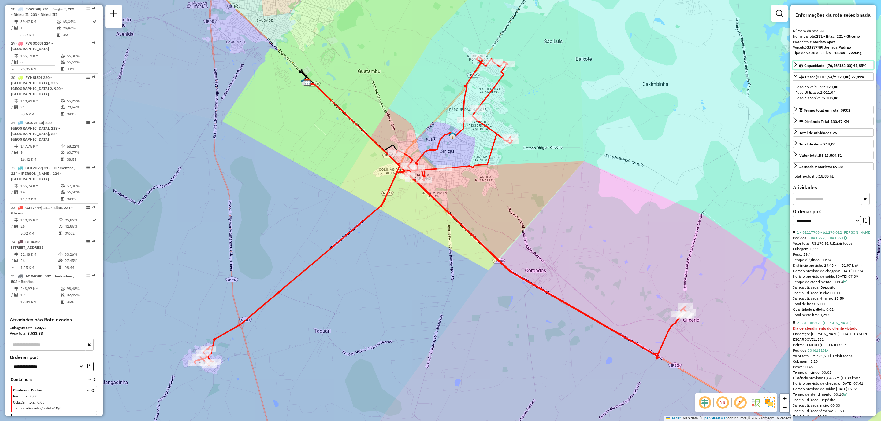
click at [845, 66] on span "Capacidade: (76,16/182,00) 41,85%" at bounding box center [835, 65] width 62 height 5
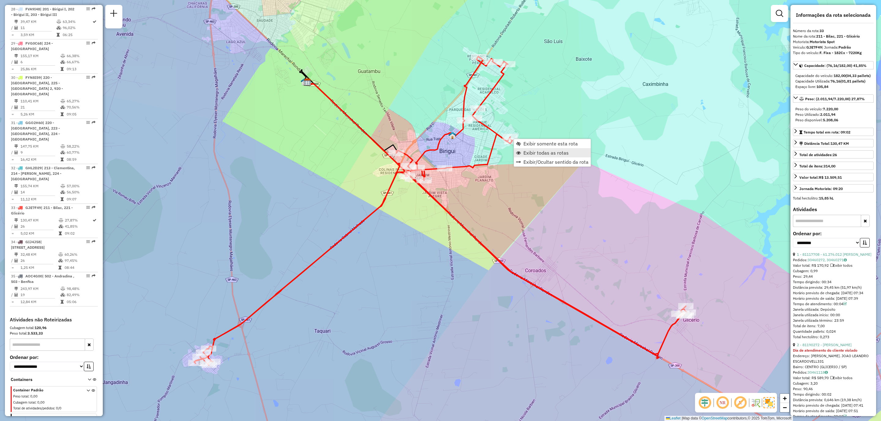
click at [538, 150] on span "Exibir todas as rotas" at bounding box center [545, 152] width 45 height 5
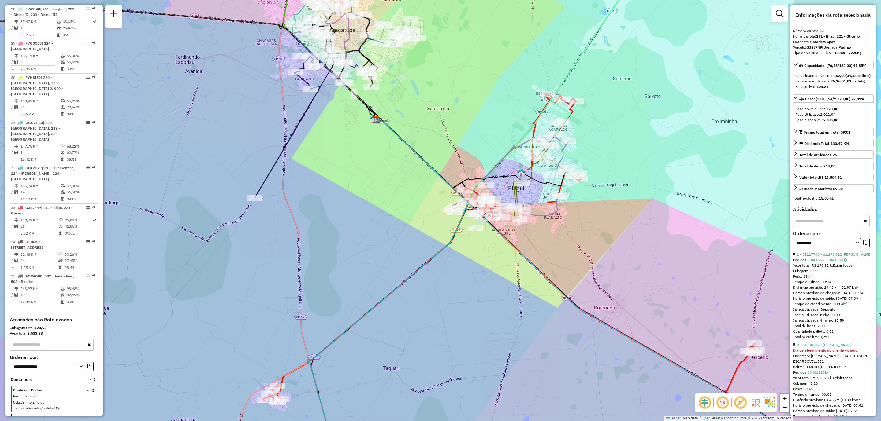
drag, startPoint x: 559, startPoint y: 197, endPoint x: 608, endPoint y: 234, distance: 61.6
click at [608, 233] on div "Janela de atendimento Grade de atendimento Capacidade Transportadoras Veículos …" at bounding box center [440, 210] width 881 height 421
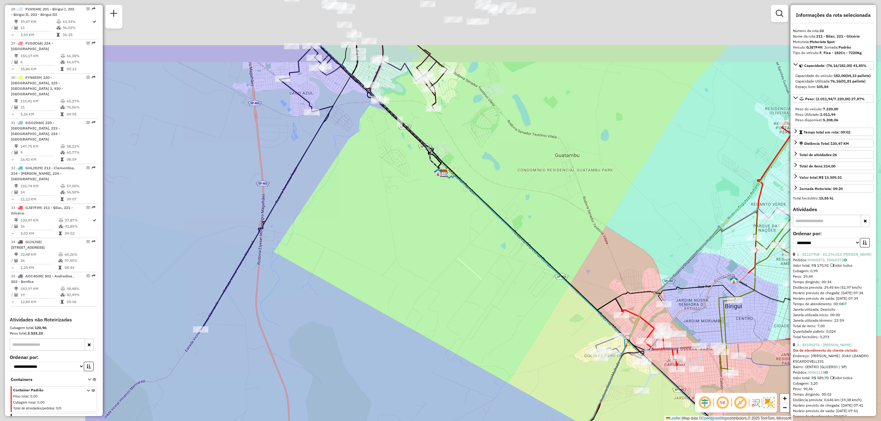
drag, startPoint x: 461, startPoint y: 172, endPoint x: 690, endPoint y: 297, distance: 260.4
click at [690, 297] on div "Janela de atendimento Grade de atendimento Capacidade Transportadoras Veículos …" at bounding box center [440, 210] width 881 height 421
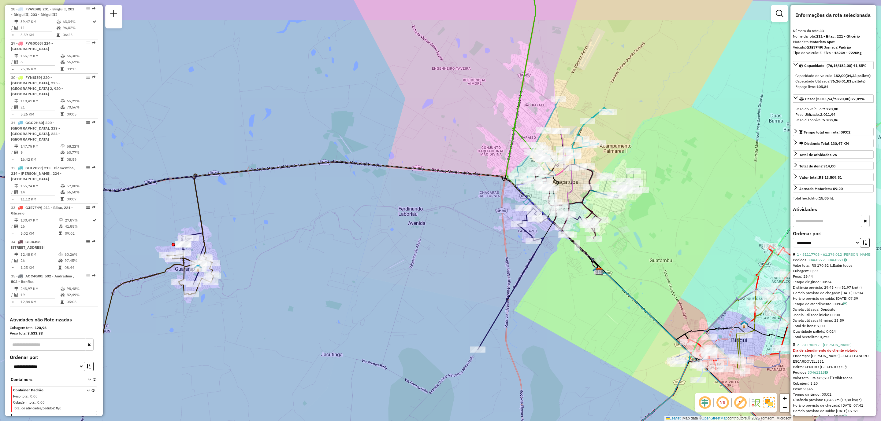
drag, startPoint x: 643, startPoint y: 245, endPoint x: 665, endPoint y: 278, distance: 40.1
click at [665, 278] on div "Janela de atendimento Grade de atendimento Capacidade Transportadoras Veículos …" at bounding box center [440, 210] width 881 height 421
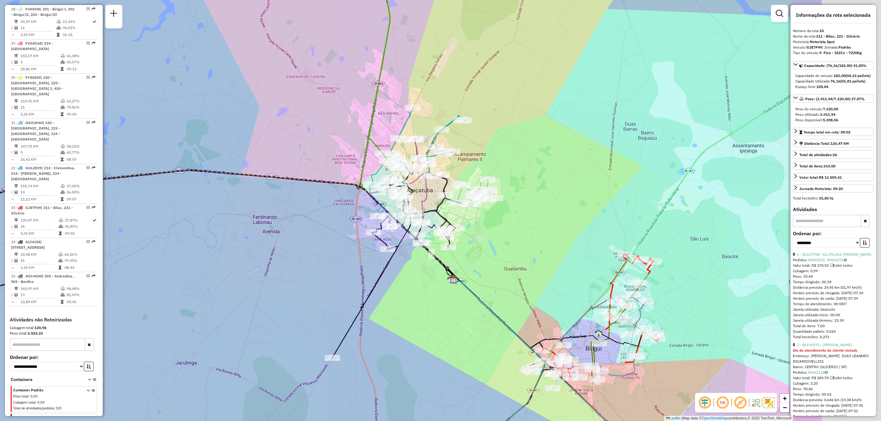
drag, startPoint x: 686, startPoint y: 294, endPoint x: 551, endPoint y: 294, distance: 134.8
click at [515, 294] on div "Janela de atendimento Grade de atendimento Capacidade Transportadoras Veículos …" at bounding box center [440, 210] width 881 height 421
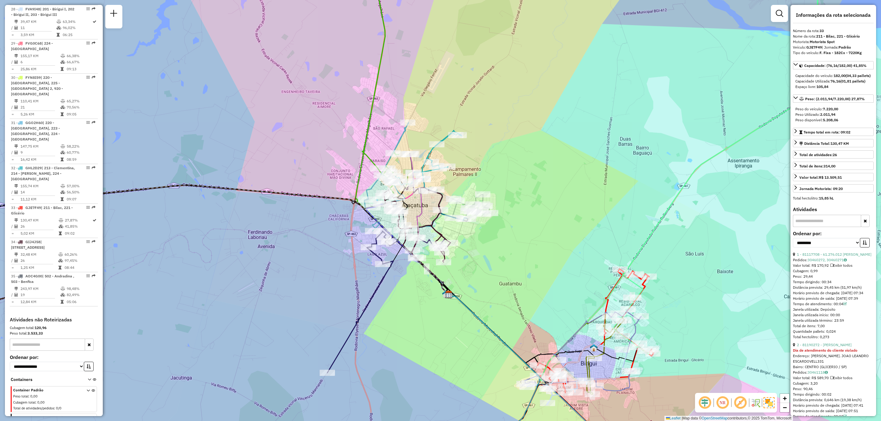
drag, startPoint x: 530, startPoint y: 238, endPoint x: 554, endPoint y: 261, distance: 33.7
click at [554, 261] on div "Janela de atendimento Grade de atendimento Capacidade Transportadoras Veículos …" at bounding box center [440, 210] width 881 height 421
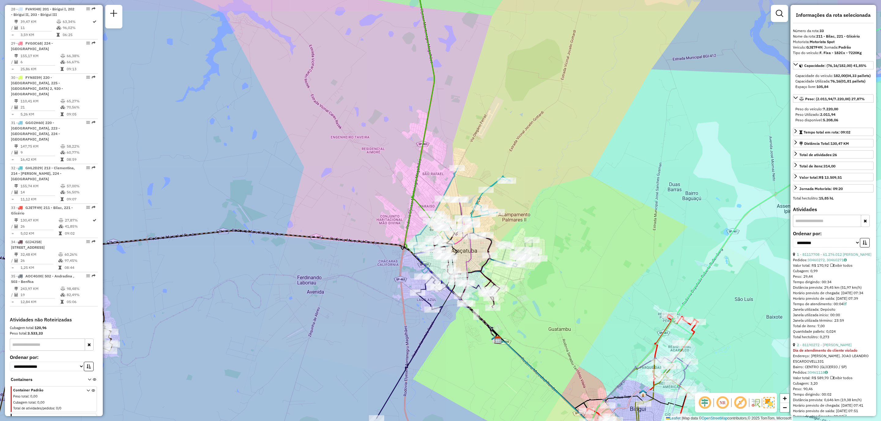
drag, startPoint x: 547, startPoint y: 257, endPoint x: 589, endPoint y: 295, distance: 57.1
click at [589, 295] on div "Janela de atendimento Grade de atendimento Capacidade Transportadoras Veículos …" at bounding box center [440, 210] width 881 height 421
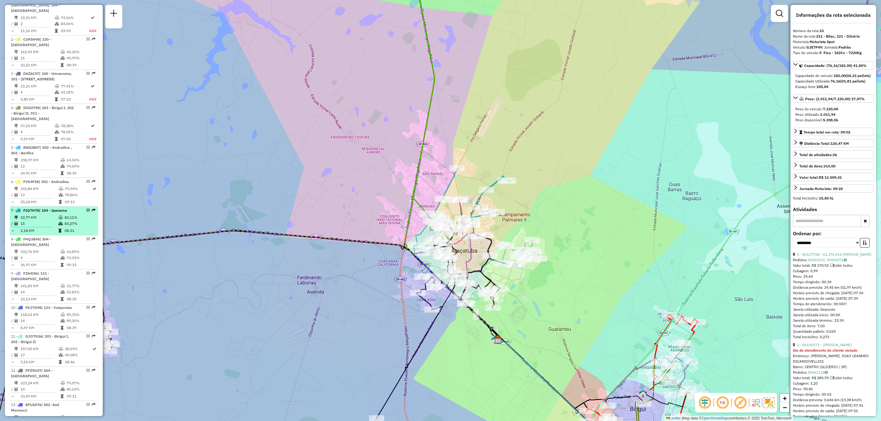
drag, startPoint x: 84, startPoint y: 208, endPoint x: 76, endPoint y: 212, distance: 8.8
click at [77, 212] on div at bounding box center [86, 211] width 18 height 4
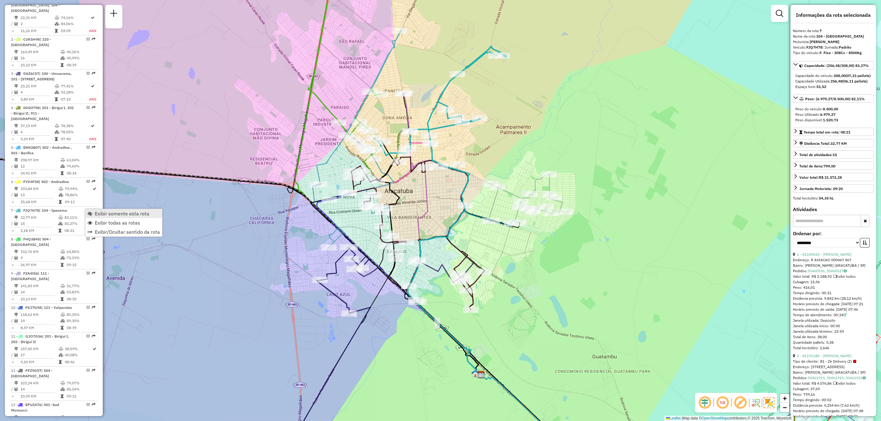
click at [114, 216] on span "Exibir somente esta rota" at bounding box center [122, 213] width 54 height 5
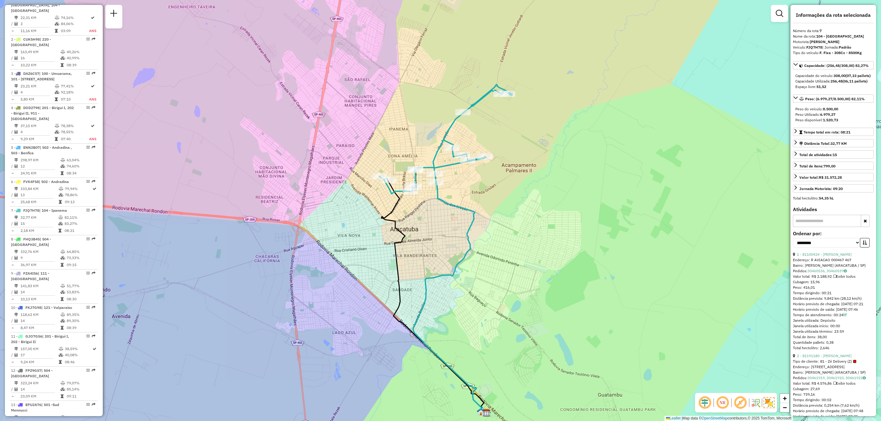
drag, startPoint x: 431, startPoint y: 181, endPoint x: 436, endPoint y: 236, distance: 54.9
click at [436, 236] on div "Janela de atendimento Grade de atendimento Capacidade Transportadoras Veículos …" at bounding box center [440, 210] width 881 height 421
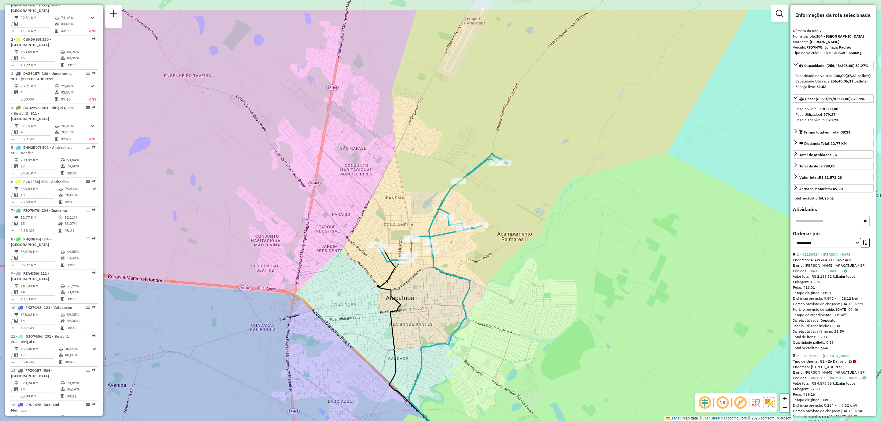
drag, startPoint x: 435, startPoint y: 179, endPoint x: 431, endPoint y: 231, distance: 52.4
click at [431, 231] on icon at bounding box center [441, 207] width 133 height 109
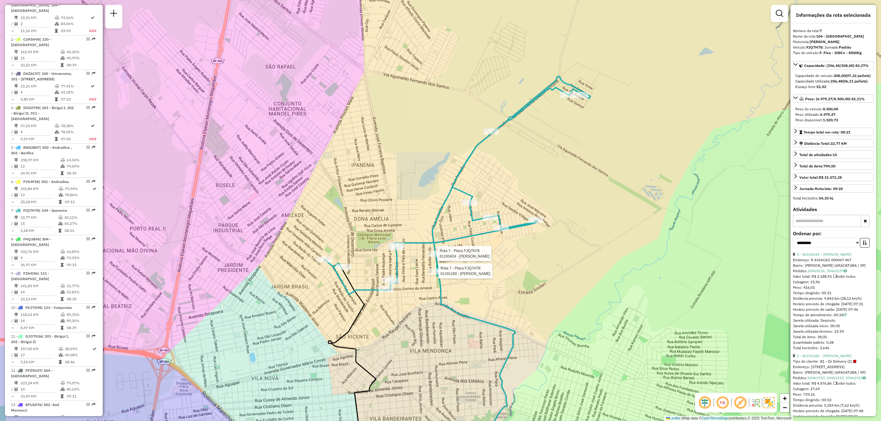
drag, startPoint x: 404, startPoint y: 272, endPoint x: 415, endPoint y: 253, distance: 22.0
click at [418, 250] on div "Rota 7 - Placa FJQ7H78 81100424 - APARECIDO DA SILVA T Rota 7 - Placa FJQ7H78 8…" at bounding box center [440, 210] width 881 height 421
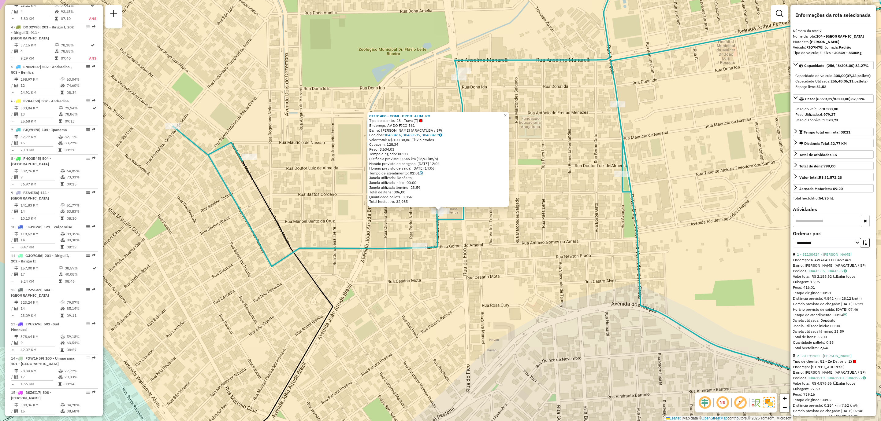
scroll to position [451, 0]
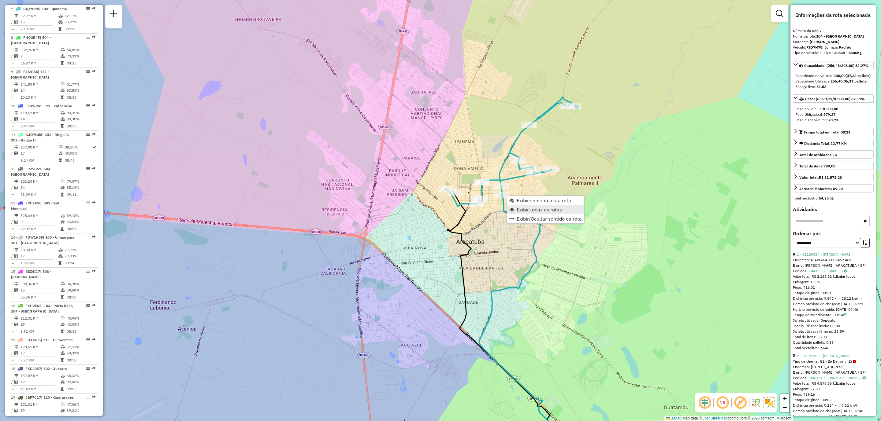
click at [533, 208] on span "Exibir todas as rotas" at bounding box center [538, 209] width 45 height 5
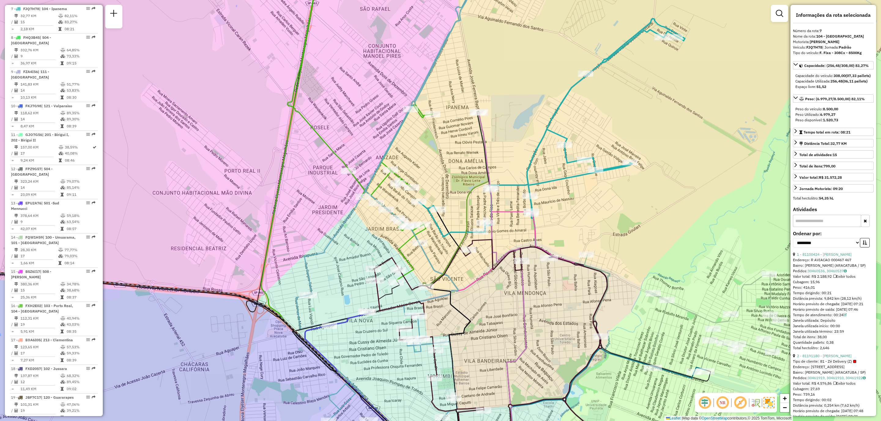
drag, startPoint x: 627, startPoint y: 215, endPoint x: 609, endPoint y: 204, distance: 21.1
click at [641, 207] on div "Janela de atendimento Grade de atendimento Capacidade Transportadoras Veículos …" at bounding box center [440, 210] width 881 height 421
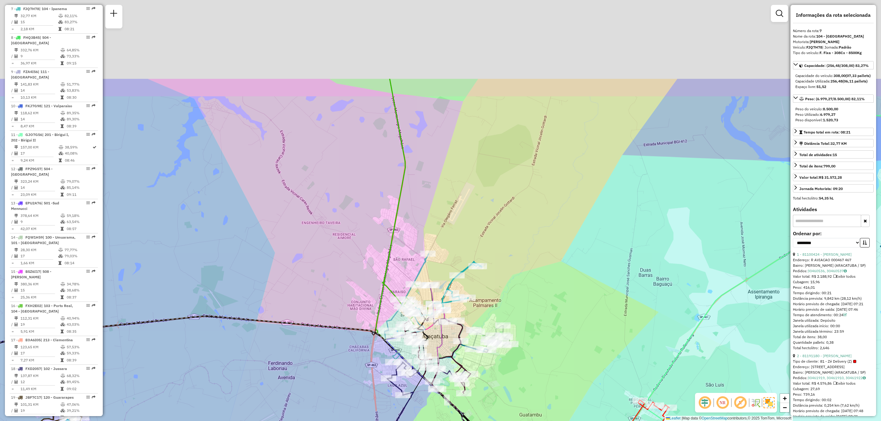
drag, startPoint x: 486, startPoint y: 106, endPoint x: 467, endPoint y: 312, distance: 207.0
click at [467, 312] on div "Janela de atendimento Grade de atendimento Capacidade Transportadoras Veículos …" at bounding box center [440, 210] width 881 height 421
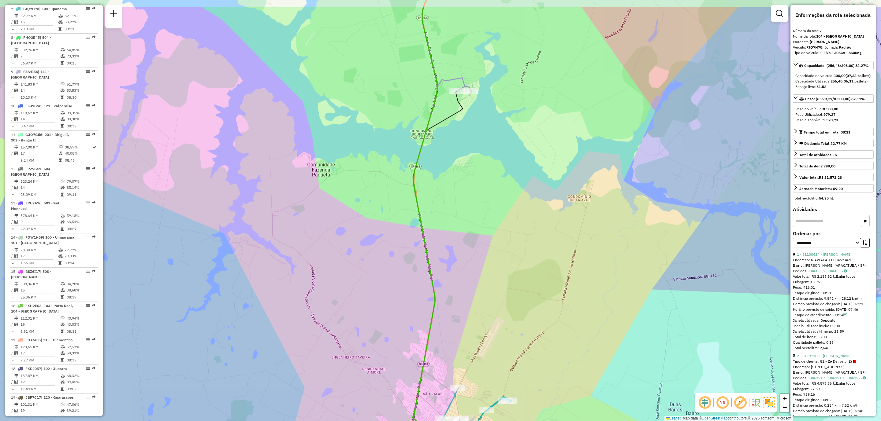
drag, startPoint x: 418, startPoint y: 184, endPoint x: 458, endPoint y: 234, distance: 63.3
click at [458, 234] on div "Janela de atendimento Grade de atendimento Capacidade Transportadoras Veículos …" at bounding box center [440, 210] width 881 height 421
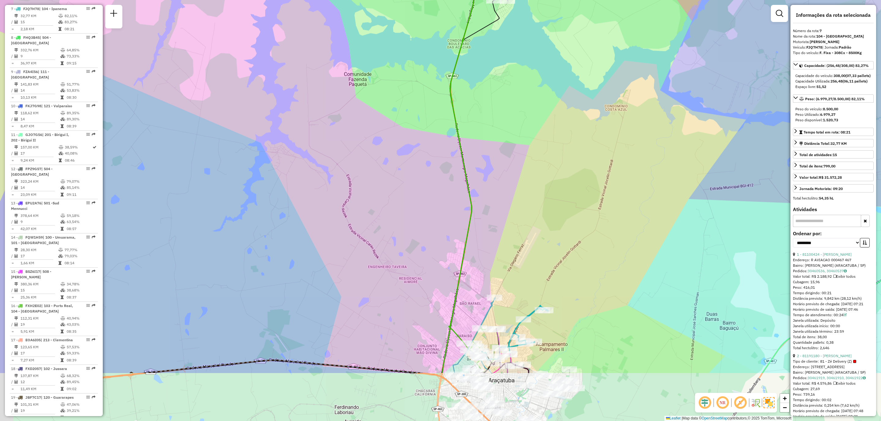
drag, startPoint x: 458, startPoint y: 296, endPoint x: 496, endPoint y: 201, distance: 102.4
click at [496, 201] on div "Janela de atendimento Grade de atendimento Capacidade Transportadoras Veículos …" at bounding box center [440, 210] width 881 height 421
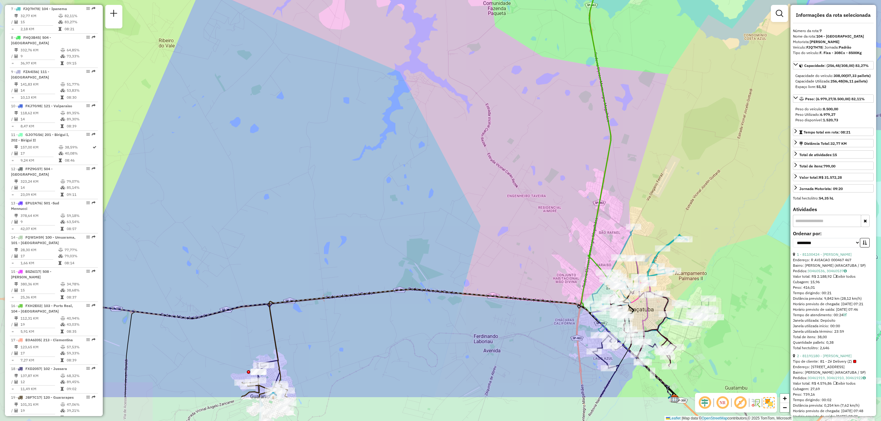
drag, startPoint x: 394, startPoint y: 279, endPoint x: 544, endPoint y: 205, distance: 167.0
click at [544, 205] on div "Janela de atendimento Grade de atendimento Capacidade Transportadoras Veículos …" at bounding box center [440, 210] width 881 height 421
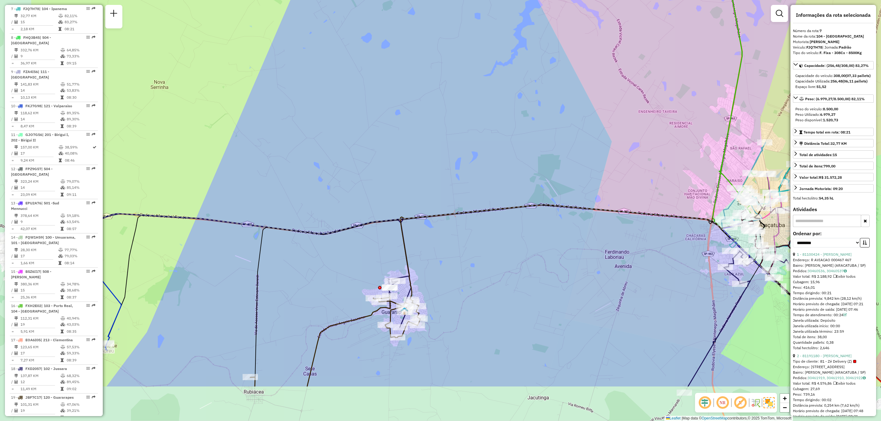
drag, startPoint x: 417, startPoint y: 325, endPoint x: 536, endPoint y: 248, distance: 142.0
click at [536, 248] on div "Janela de atendimento Grade de atendimento Capacidade Transportadoras Veículos …" at bounding box center [440, 210] width 881 height 421
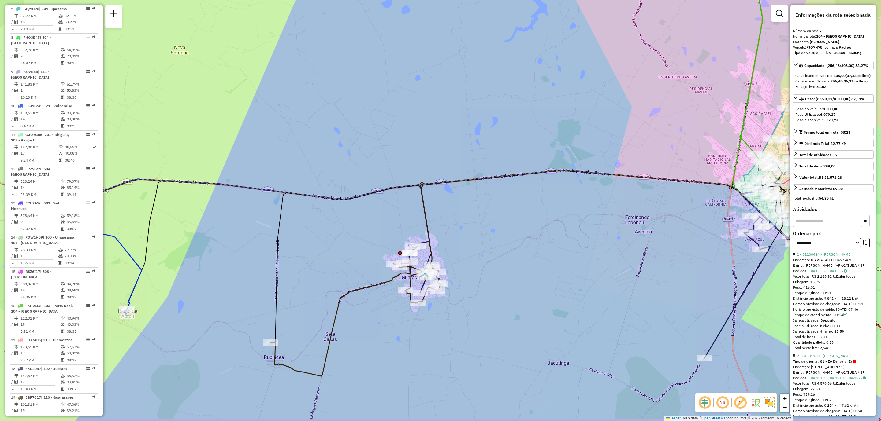
drag, startPoint x: 327, startPoint y: 317, endPoint x: 358, endPoint y: 261, distance: 64.7
click at [358, 261] on div "Janela de atendimento Grade de atendimento Capacidade Transportadoras Veículos …" at bounding box center [440, 210] width 881 height 421
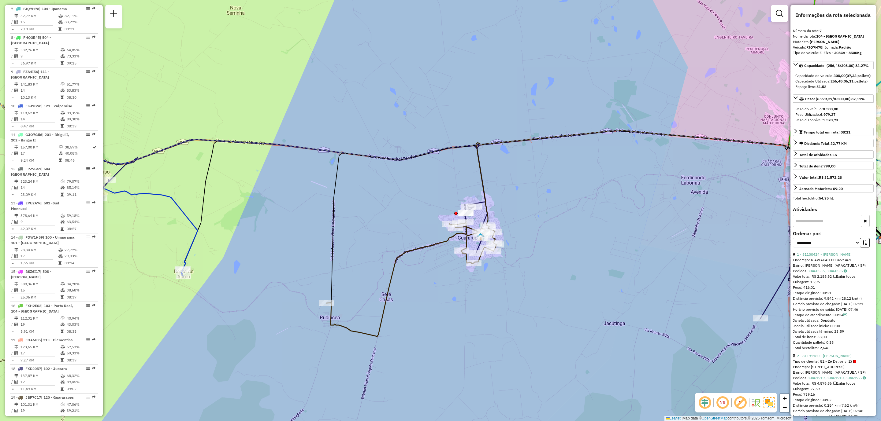
drag, startPoint x: 403, startPoint y: 319, endPoint x: 416, endPoint y: 315, distance: 13.9
click at [416, 315] on div "Janela de atendimento Grade de atendimento Capacidade Transportadoras Veículos …" at bounding box center [440, 210] width 881 height 421
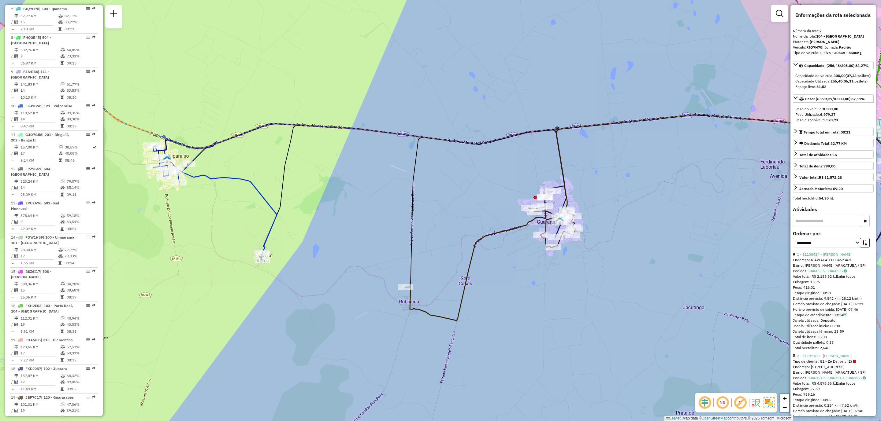
drag, startPoint x: 377, startPoint y: 280, endPoint x: 443, endPoint y: 269, distance: 67.0
click at [443, 269] on div "Janela de atendimento Grade de atendimento Capacidade Transportadoras Veículos …" at bounding box center [440, 210] width 881 height 421
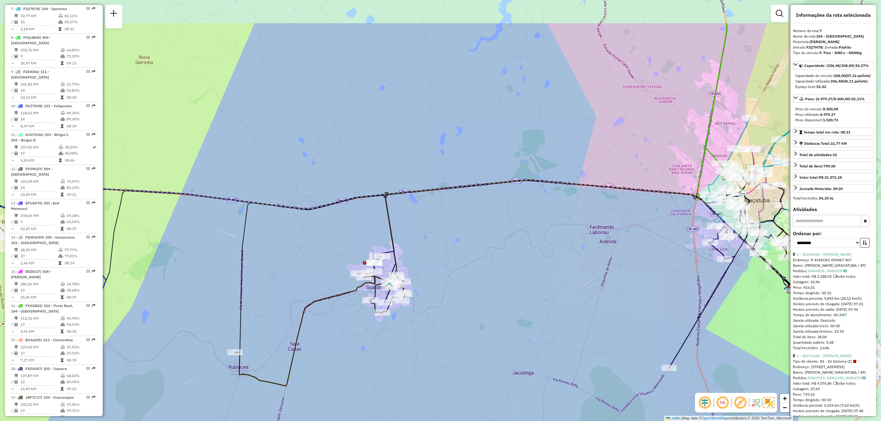
drag, startPoint x: 681, startPoint y: 243, endPoint x: 496, endPoint y: 310, distance: 196.5
click at [496, 310] on div "Janela de atendimento Grade de atendimento Capacidade Transportadoras Veículos …" at bounding box center [440, 210] width 881 height 421
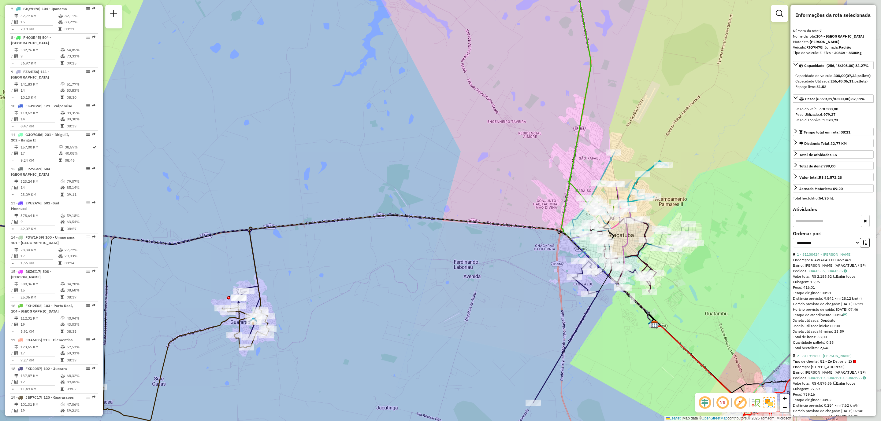
drag, startPoint x: 609, startPoint y: 231, endPoint x: 484, endPoint y: 265, distance: 129.9
click at [484, 265] on div "Janela de atendimento Grade de atendimento Capacidade Transportadoras Veículos …" at bounding box center [440, 210] width 881 height 421
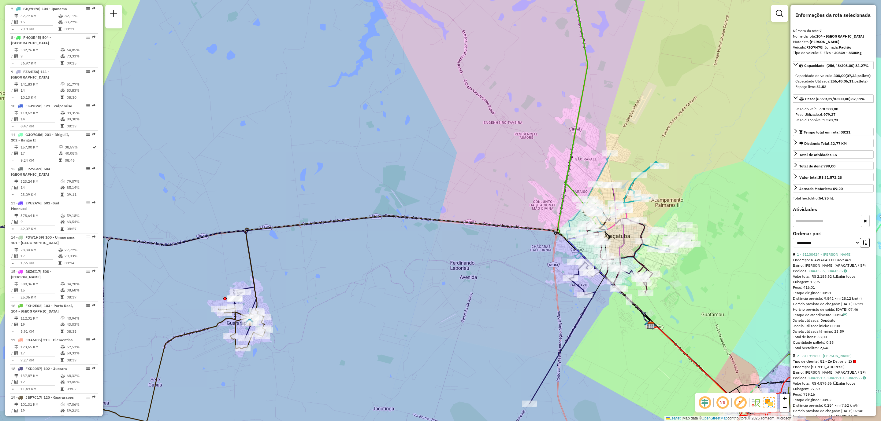
scroll to position [1029, 0]
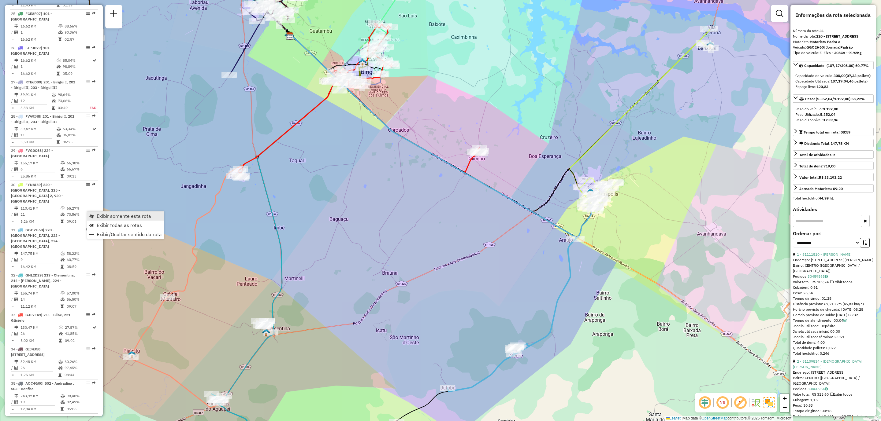
click at [124, 218] on span "Exibir somente esta rota" at bounding box center [124, 216] width 54 height 5
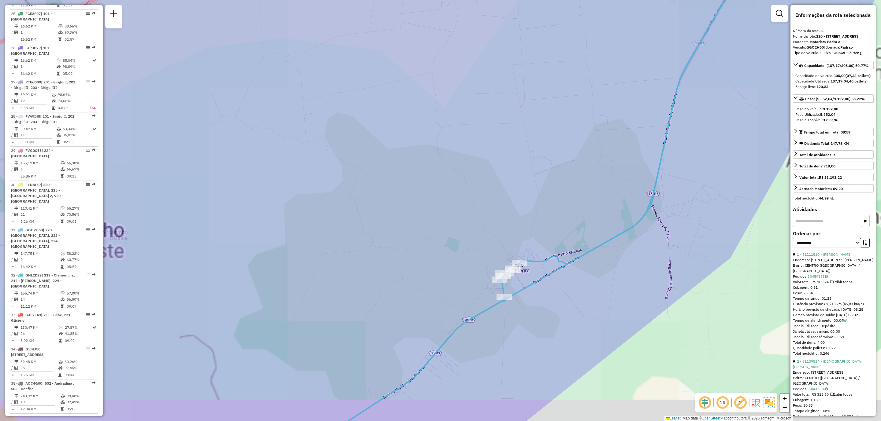
drag, startPoint x: 525, startPoint y: 360, endPoint x: 576, endPoint y: 340, distance: 55.5
click at [576, 340] on div "Janela de atendimento Grade de atendimento Capacidade Transportadoras Veículos …" at bounding box center [440, 210] width 881 height 421
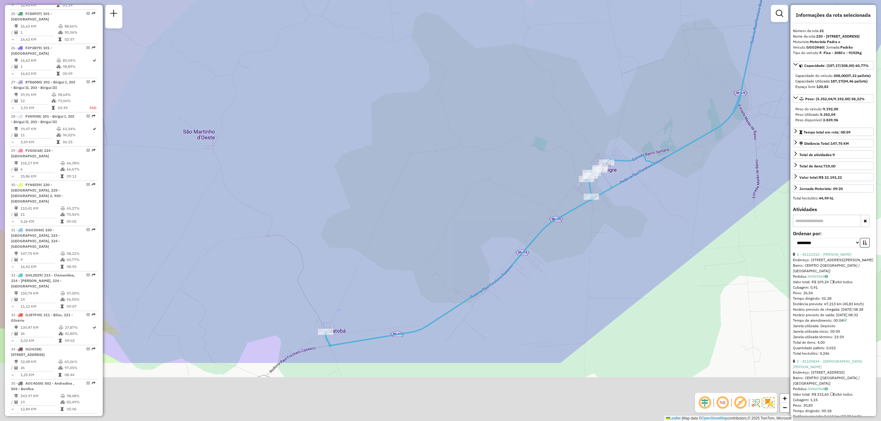
drag, startPoint x: 608, startPoint y: 295, endPoint x: 696, endPoint y: 194, distance: 133.6
click at [694, 194] on div "Janela de atendimento Grade de atendimento Capacidade Transportadoras Veículos …" at bounding box center [440, 210] width 881 height 421
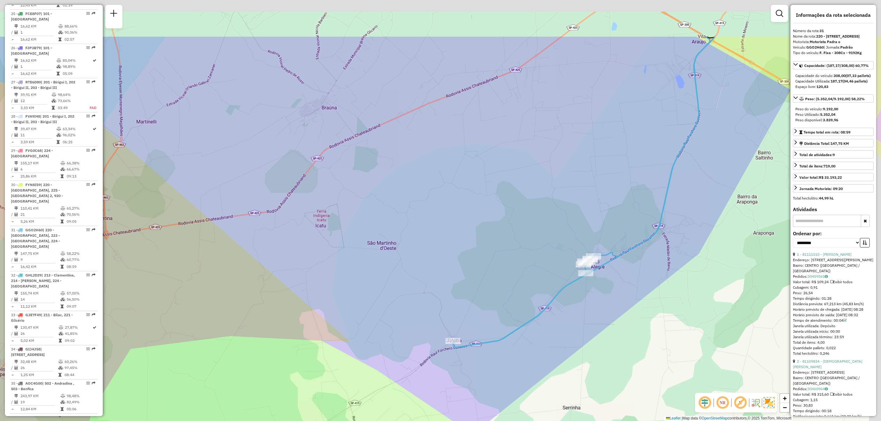
drag, startPoint x: 684, startPoint y: 240, endPoint x: 530, endPoint y: 371, distance: 201.7
click at [530, 371] on div "Janela de atendimento Grade de atendimento Capacidade Transportadoras Veículos …" at bounding box center [440, 210] width 881 height 421
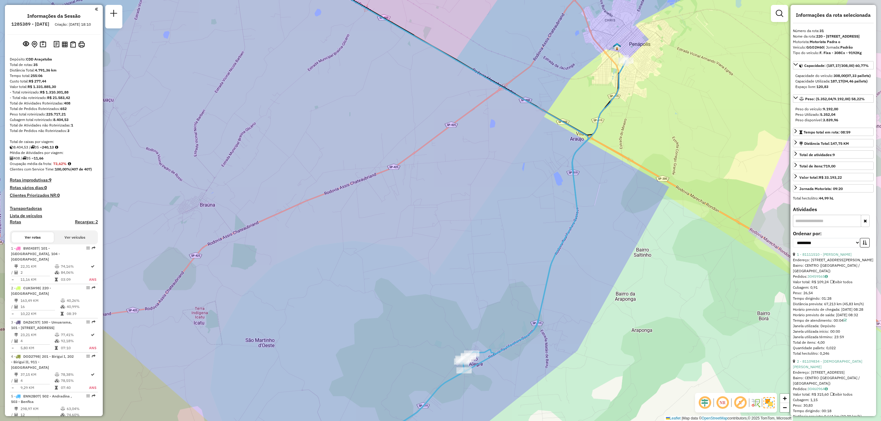
scroll to position [473, 0]
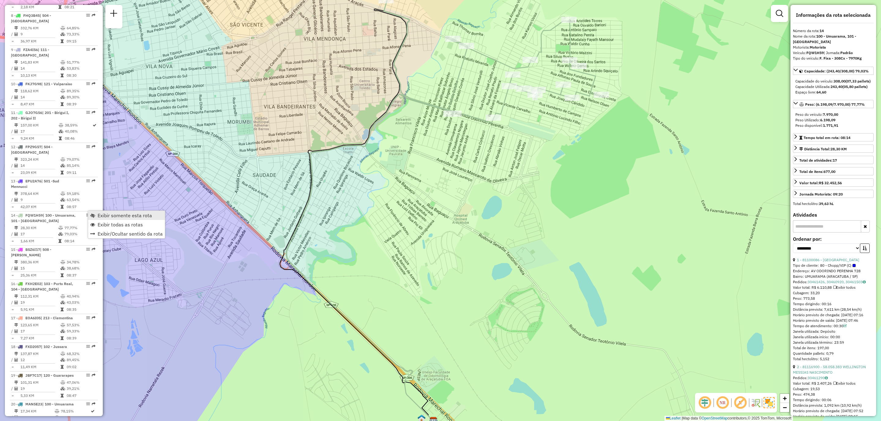
click at [109, 215] on span "Exibir somente esta rota" at bounding box center [125, 215] width 54 height 5
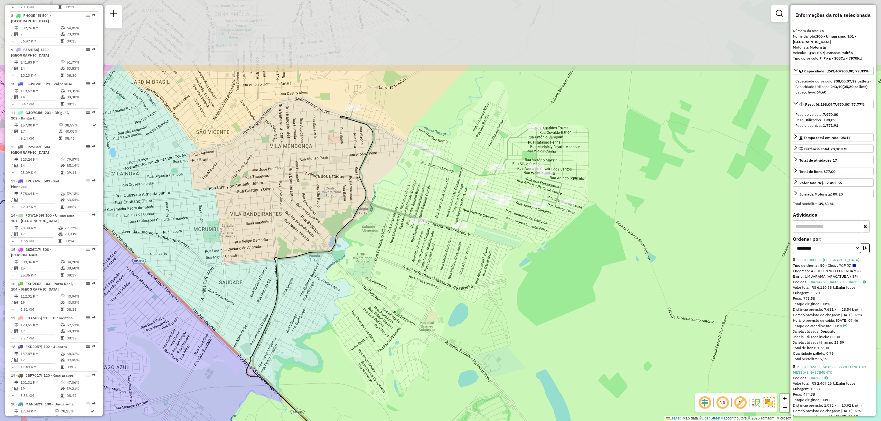
drag, startPoint x: 300, startPoint y: 147, endPoint x: 264, endPoint y: 254, distance: 113.1
click at [264, 254] on div "Janela de atendimento Grade de atendimento Capacidade Transportadoras Veículos …" at bounding box center [440, 210] width 881 height 421
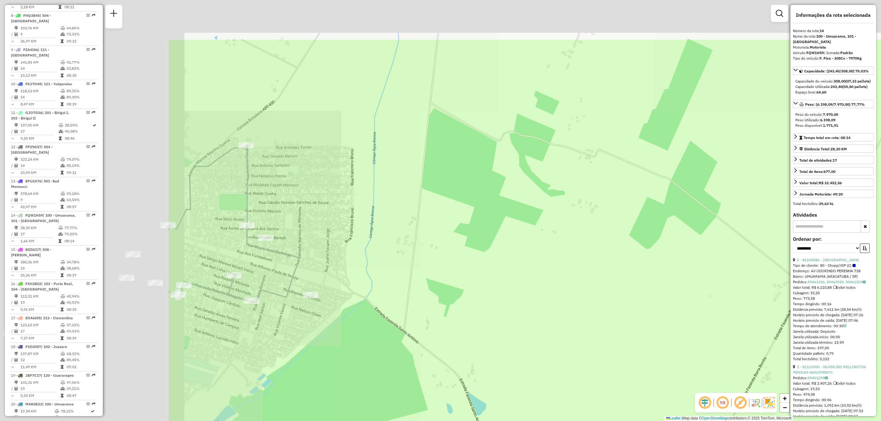
drag, startPoint x: 514, startPoint y: 208, endPoint x: 685, endPoint y: 247, distance: 175.5
click at [693, 254] on div "Janela de atendimento Grade de atendimento Capacidade Transportadoras Veículos …" at bounding box center [440, 210] width 881 height 421
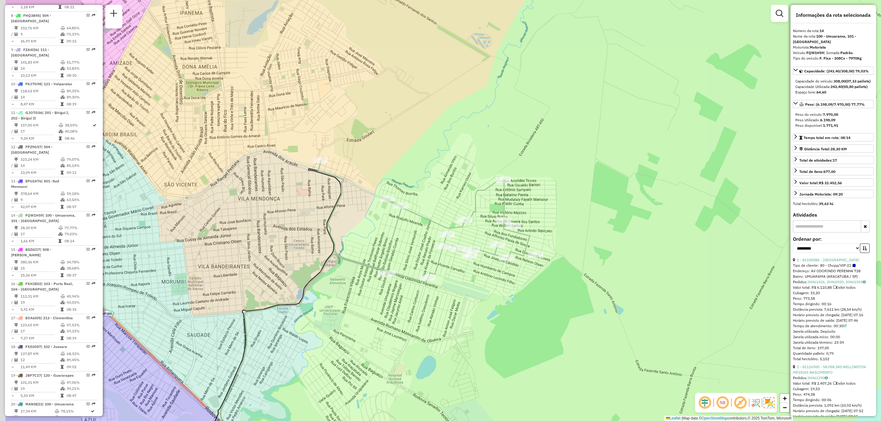
drag, startPoint x: 464, startPoint y: 189, endPoint x: 547, endPoint y: 197, distance: 82.6
click at [547, 197] on div "Janela de atendimento Grade de atendimento Capacidade Transportadoras Veículos …" at bounding box center [440, 210] width 881 height 421
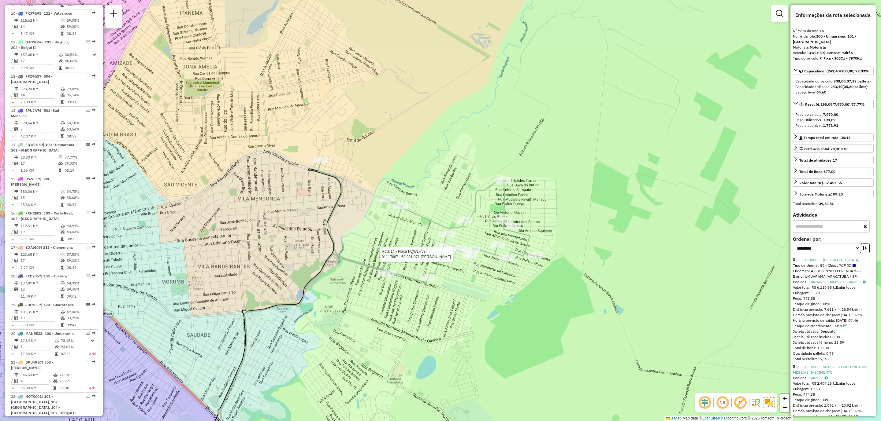
scroll to position [674, 0]
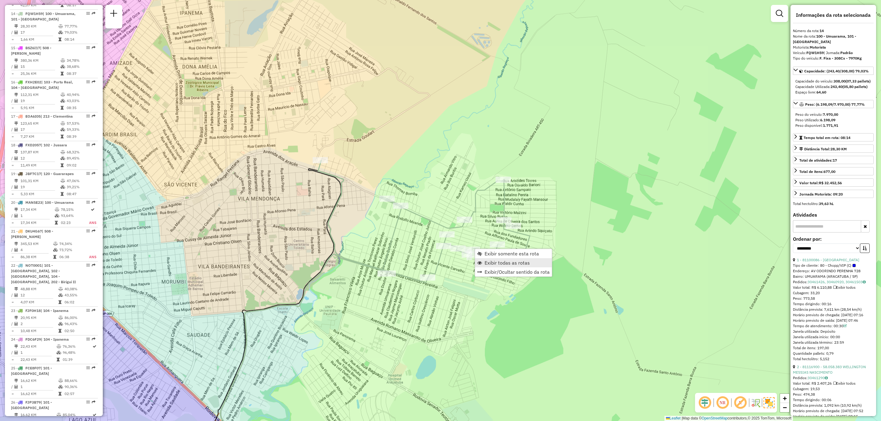
click at [517, 264] on span "Exibir todas as rotas" at bounding box center [506, 263] width 45 height 5
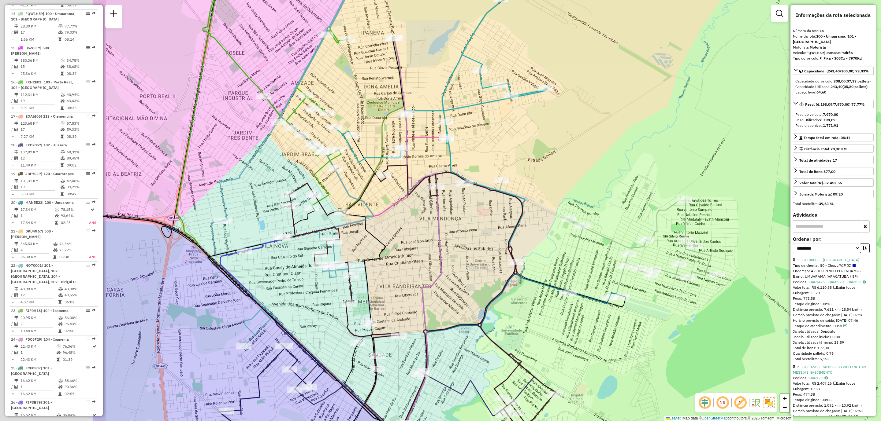
drag, startPoint x: 334, startPoint y: 251, endPoint x: 478, endPoint y: 306, distance: 154.2
click at [508, 268] on div "Janela de atendimento Grade de atendimento Capacidade Transportadoras Veículos …" at bounding box center [440, 210] width 881 height 421
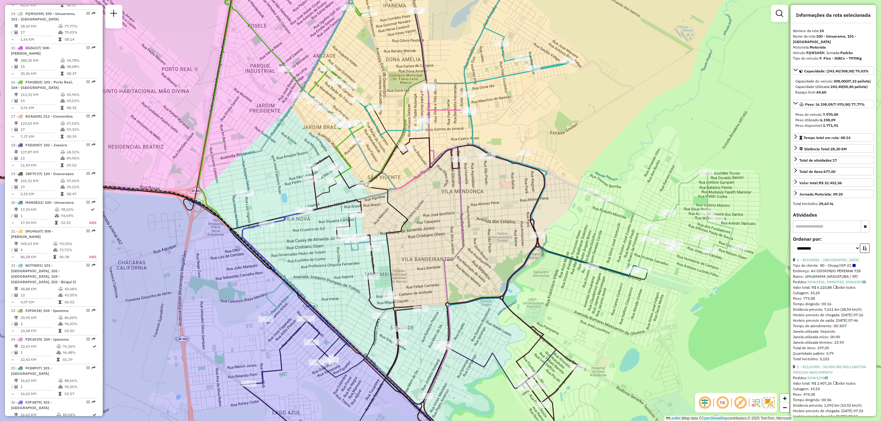
drag, startPoint x: 472, startPoint y: 340, endPoint x: 499, endPoint y: 311, distance: 39.2
click at [499, 311] on div "Janela de atendimento Grade de atendimento Capacidade Transportadoras Veículos …" at bounding box center [440, 210] width 881 height 421
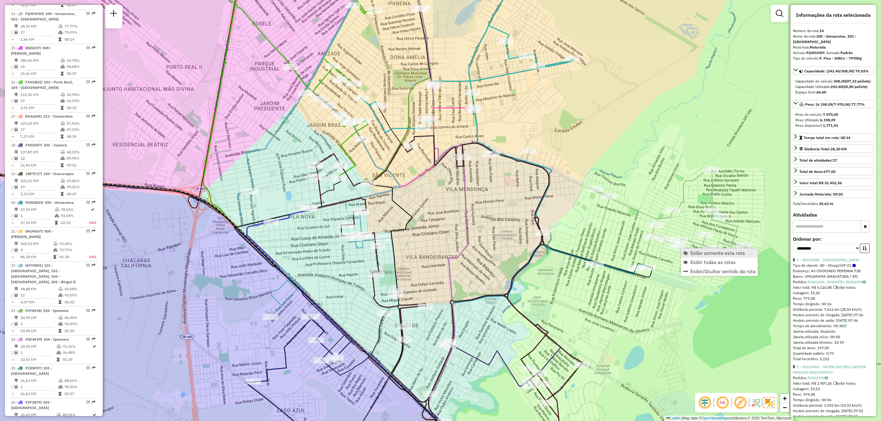
click at [698, 253] on span "Exibir somente esta rota" at bounding box center [717, 253] width 54 height 5
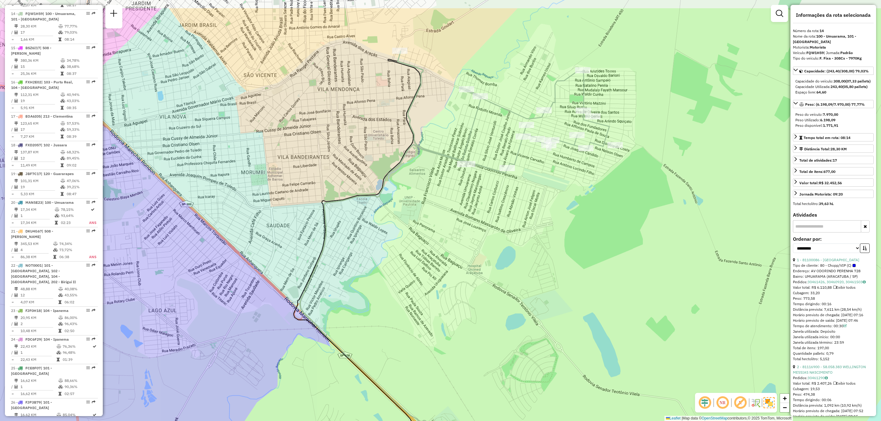
drag, startPoint x: 482, startPoint y: 154, endPoint x: 497, endPoint y: 219, distance: 66.6
click at [497, 219] on div "Janela de atendimento Grade de atendimento Capacidade Transportadoras Veículos …" at bounding box center [440, 210] width 881 height 421
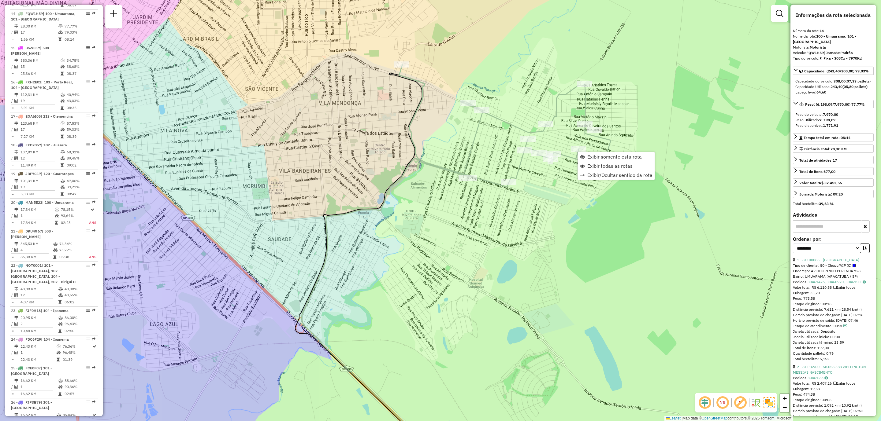
click at [530, 182] on div "Rota 14 - Placa FQW1H59 81190473 - BARBOSA E FAUSTINO C Janela de atendimento G…" at bounding box center [440, 210] width 881 height 421
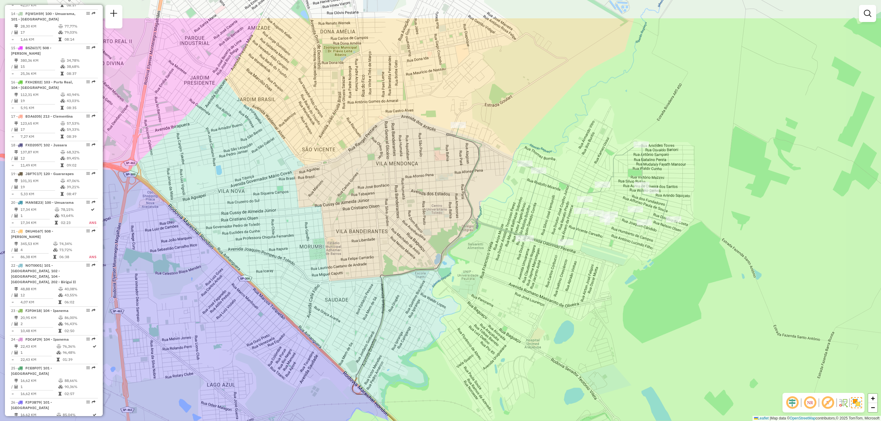
drag, startPoint x: 480, startPoint y: 167, endPoint x: 537, endPoint y: 228, distance: 83.1
click at [537, 228] on div "Janela de atendimento Grade de atendimento Capacidade Transportadoras Veículos …" at bounding box center [440, 210] width 881 height 421
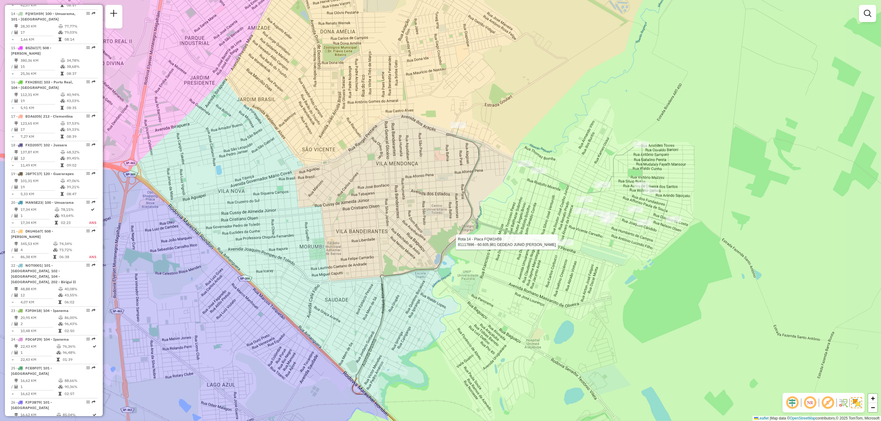
select select "**********"
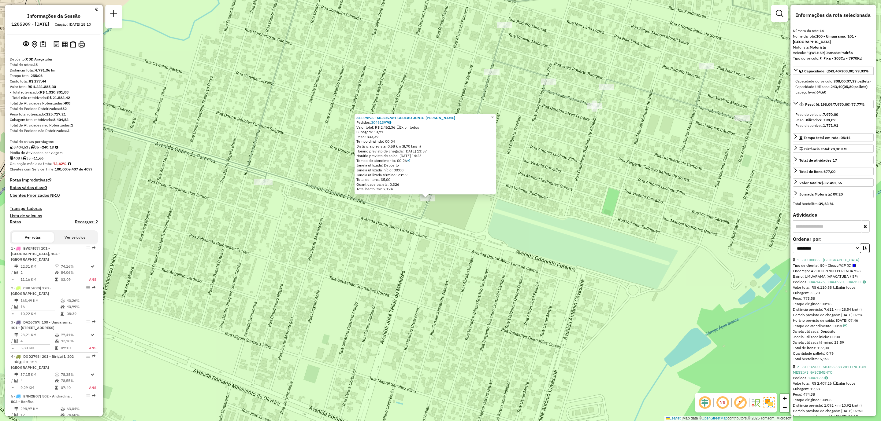
select select "**********"
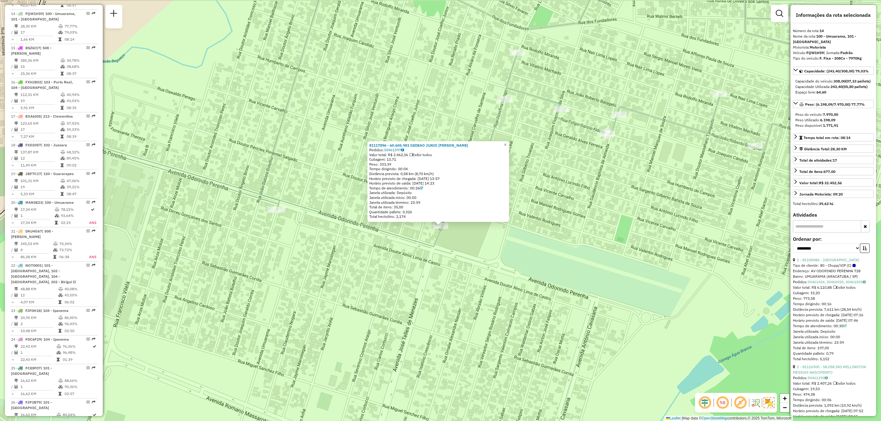
drag, startPoint x: 436, startPoint y: 234, endPoint x: 447, endPoint y: 261, distance: 28.6
click at [447, 261] on div "81117896 - 60.605.981 GEDEAO JUNIO [PERSON_NAME]: 30461397 Valor total: R$ 2.46…" at bounding box center [440, 210] width 881 height 421
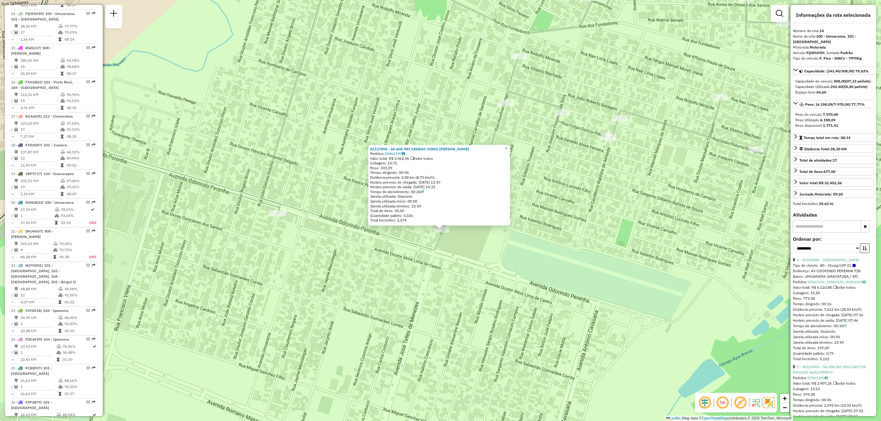
click at [426, 254] on div "81117896 - 60.605.981 GEDEAO JUNIO [PERSON_NAME]: 30461397 Valor total: R$ 2.46…" at bounding box center [440, 210] width 881 height 421
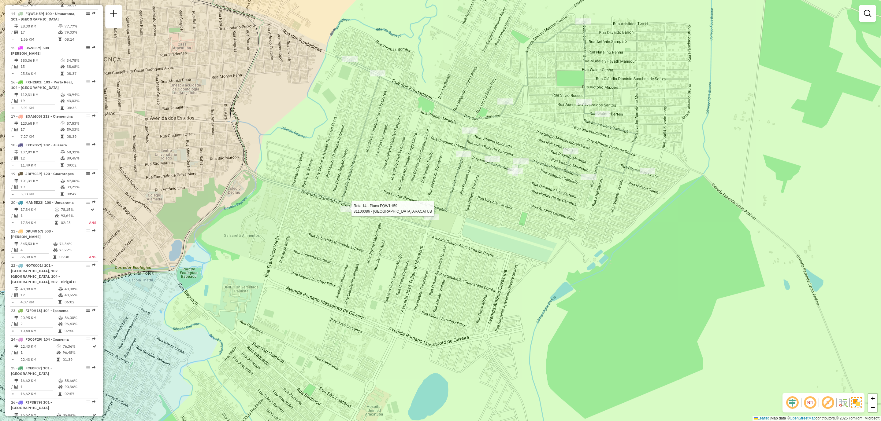
select select "**********"
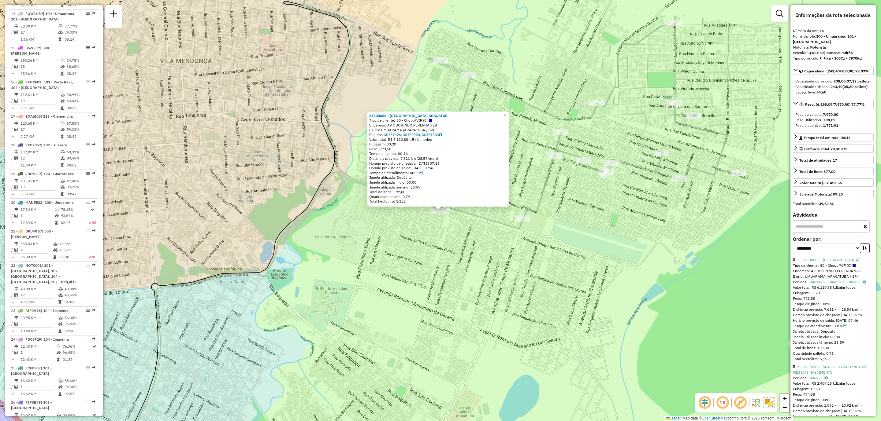
click at [545, 180] on icon at bounding box center [520, 106] width 434 height 245
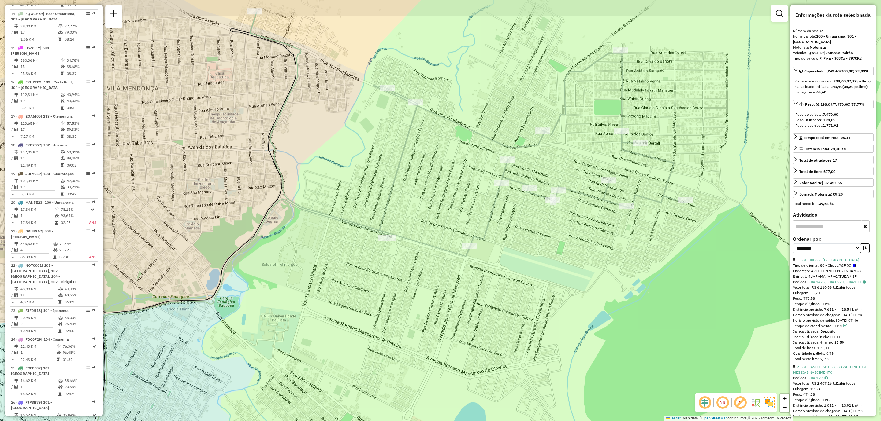
drag, startPoint x: 487, startPoint y: 181, endPoint x: 436, endPoint y: 207, distance: 57.8
click at [436, 207] on div "Janela de atendimento Grade de atendimento Capacidade Transportadoras Veículos …" at bounding box center [440, 210] width 881 height 421
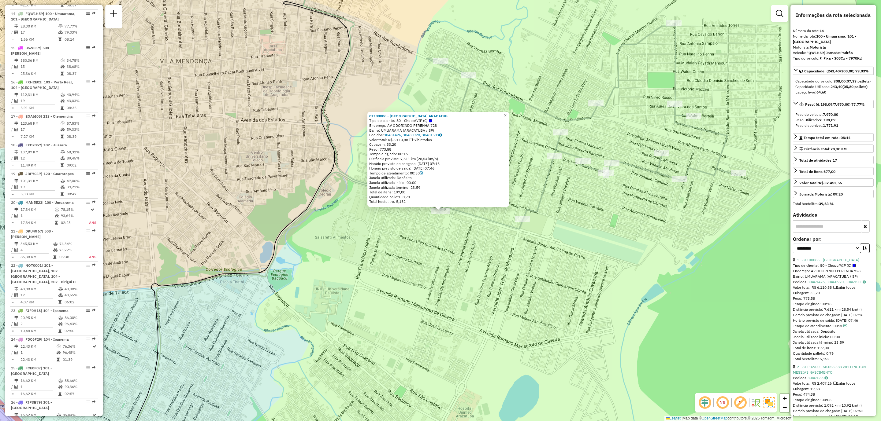
click at [598, 224] on div "81100086 - VILLA GRILL ARACATUB Tipo de cliente: 80 - Chopp/VIP (C) Endereço: A…" at bounding box center [440, 210] width 881 height 421
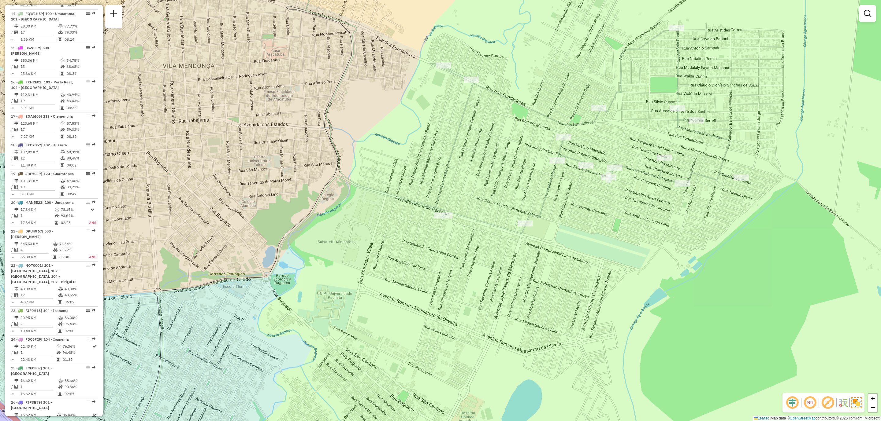
drag, startPoint x: 482, startPoint y: 167, endPoint x: 519, endPoint y: 248, distance: 88.4
click at [519, 248] on div "Janela de atendimento Grade de atendimento Capacidade Transportadoras Veículos …" at bounding box center [440, 210] width 881 height 421
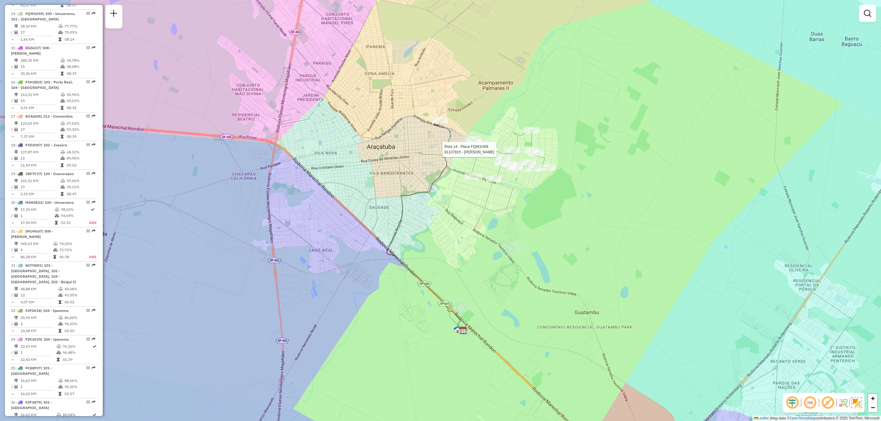
select select "**********"
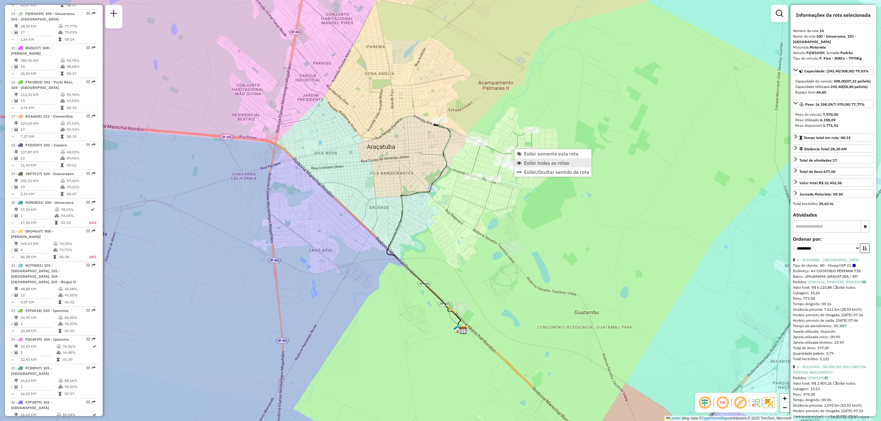
click at [547, 162] on span "Exibir todas as rotas" at bounding box center [546, 163] width 45 height 5
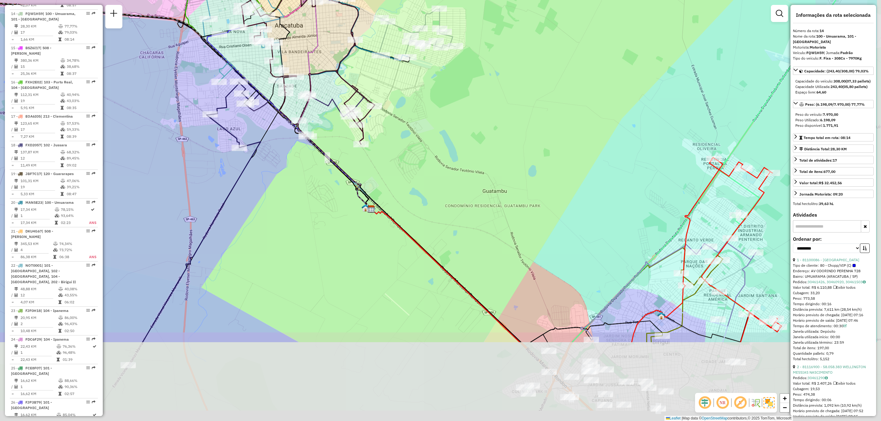
drag, startPoint x: 596, startPoint y: 275, endPoint x: 476, endPoint y: 68, distance: 238.6
click at [476, 68] on div "Janela de atendimento Grade de atendimento Capacidade Transportadoras Veículos …" at bounding box center [440, 210] width 881 height 421
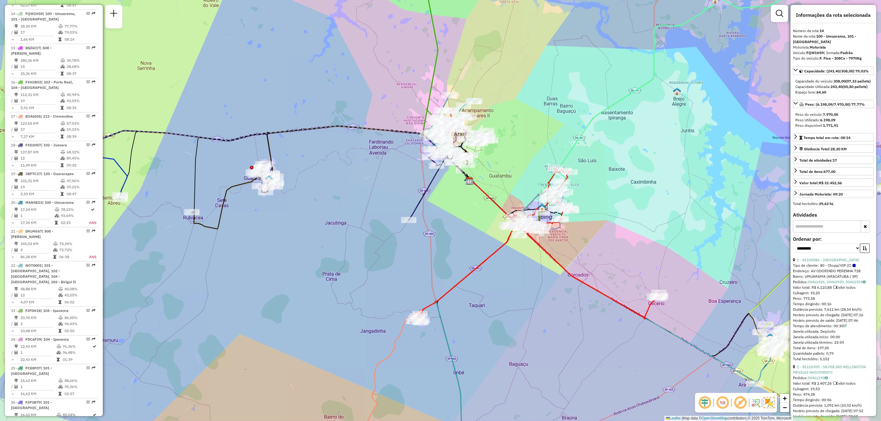
drag, startPoint x: 431, startPoint y: 224, endPoint x: 666, endPoint y: 216, distance: 235.0
click at [675, 216] on div "Janela de atendimento Grade de atendimento Capacidade Transportadoras Veículos …" at bounding box center [440, 210] width 881 height 421
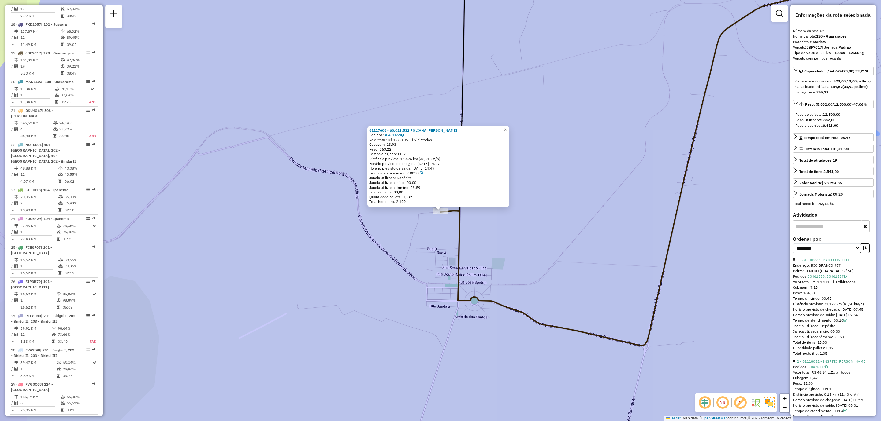
scroll to position [835, 0]
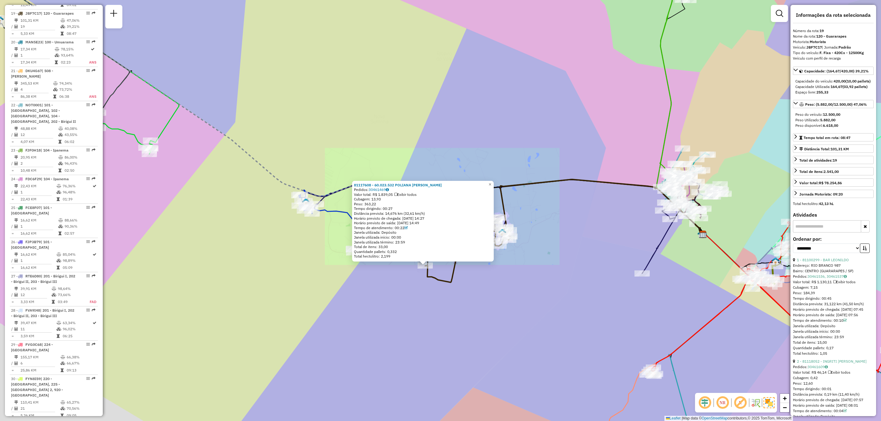
drag, startPoint x: 441, startPoint y: 212, endPoint x: 435, endPoint y: 222, distance: 11.4
click at [442, 199] on div "81117608 - 60.023.532 POLIANA PATRICIA PEDRO OLIVEI Pedidos: 30461469 Valor tot…" at bounding box center [440, 210] width 881 height 421
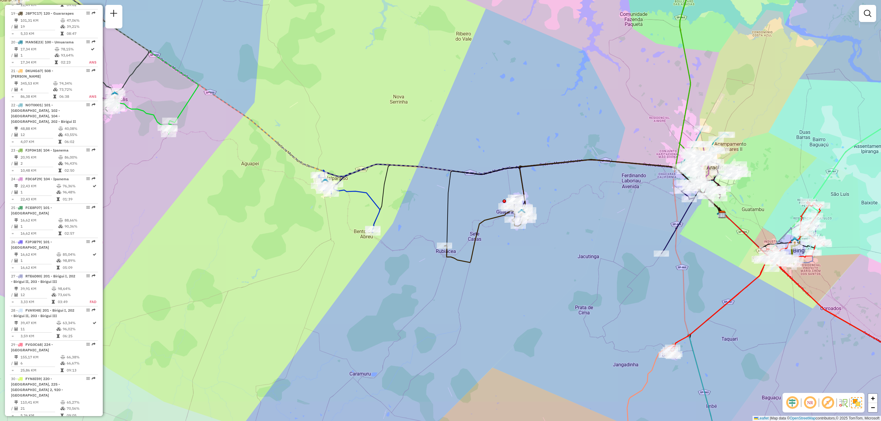
drag, startPoint x: 413, startPoint y: 280, endPoint x: 422, endPoint y: 291, distance: 14.1
click at [432, 263] on div "Janela de atendimento Grade de atendimento Capacidade Transportadoras Veículos …" at bounding box center [440, 210] width 881 height 421
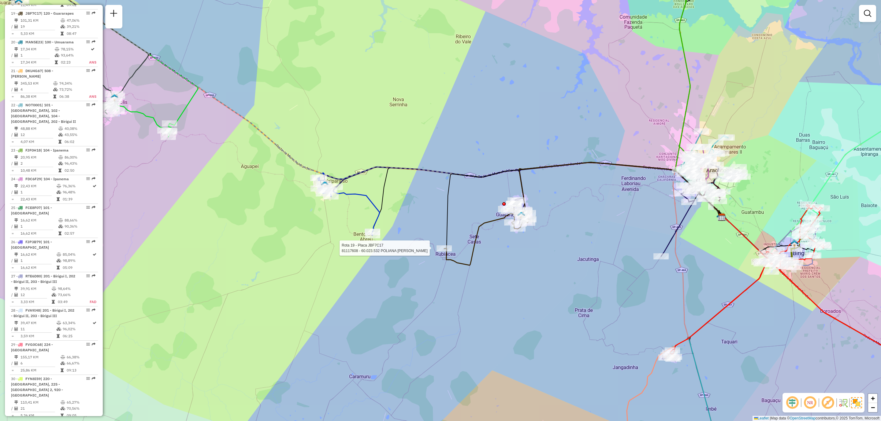
drag, startPoint x: 401, startPoint y: 321, endPoint x: 422, endPoint y: 286, distance: 40.8
click at [422, 286] on div "Rota 19 - Placa JBF7C17 81117608 - 60.023.532 POLIANA PATRICIA PEDRO OLIVEI Jan…" at bounding box center [440, 210] width 881 height 421
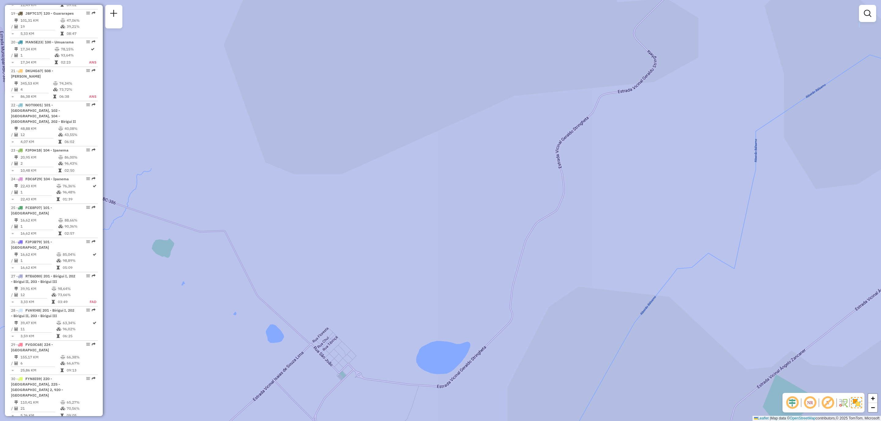
drag, startPoint x: 438, startPoint y: 215, endPoint x: 362, endPoint y: 331, distance: 138.4
click at [362, 331] on div "Rota 19 - Placa JBF7C17 81117608 - 60.023.532 POLIANA PATRICIA PEDRO OLIVEI Jan…" at bounding box center [440, 210] width 881 height 421
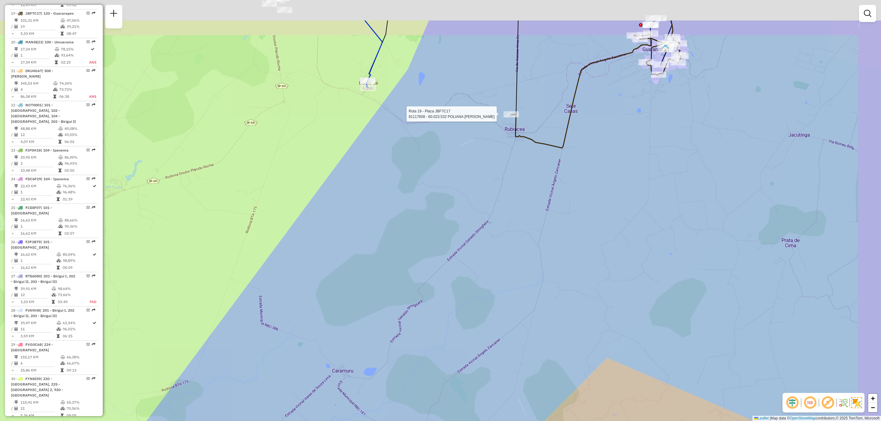
drag, startPoint x: 457, startPoint y: 178, endPoint x: 429, endPoint y: 244, distance: 71.8
click at [429, 243] on div "Rota 19 - Placa JBF7C17 81117608 - 60.023.532 POLIANA PATRICIA PEDRO OLIVEI Jan…" at bounding box center [440, 210] width 881 height 421
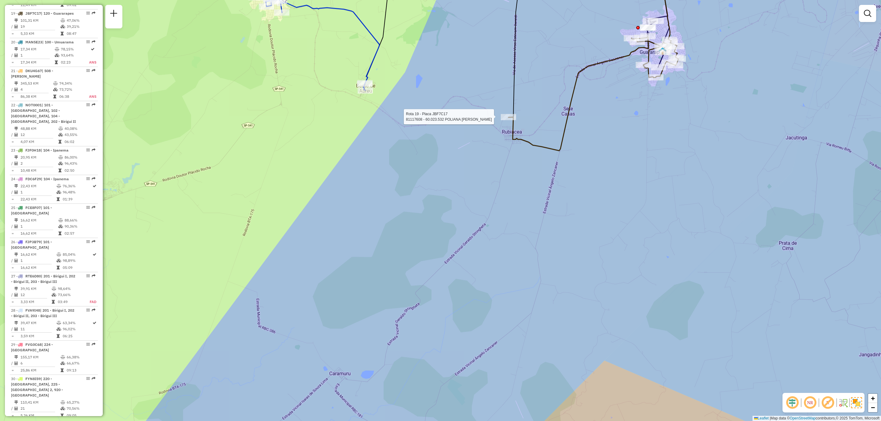
drag, startPoint x: 497, startPoint y: 150, endPoint x: 492, endPoint y: 151, distance: 5.0
click at [496, 150] on div "Rota 19 - Placa JBF7C17 81117608 - 60.023.532 POLIANA PATRICIA PEDRO OLIVEI Jan…" at bounding box center [440, 210] width 881 height 421
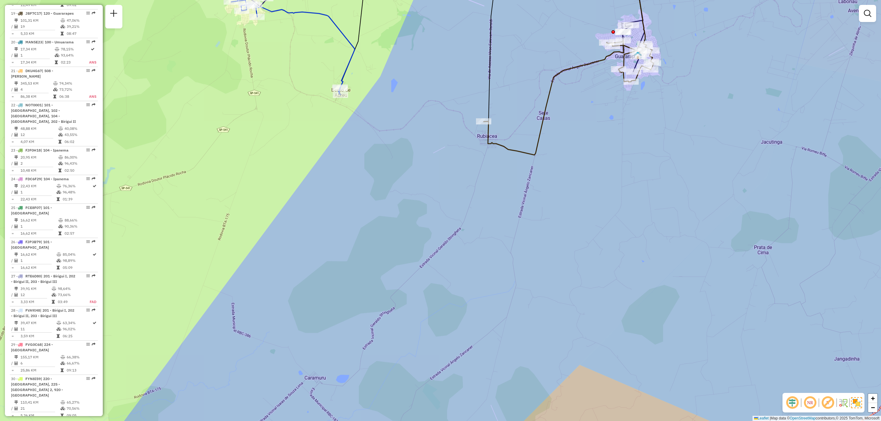
drag, startPoint x: 587, startPoint y: 244, endPoint x: 266, endPoint y: 324, distance: 330.5
click at [267, 324] on div "Janela de atendimento Grade de atendimento Capacidade Transportadoras Veículos …" at bounding box center [440, 210] width 881 height 421
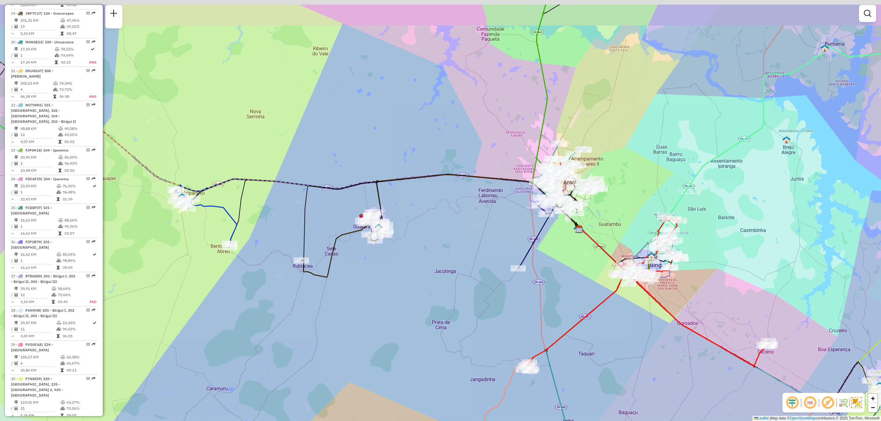
drag, startPoint x: 447, startPoint y: 207, endPoint x: 445, endPoint y: 260, distance: 52.9
click at [445, 260] on div "Janela de atendimento Grade de atendimento Capacidade Transportadoras Veículos …" at bounding box center [440, 210] width 881 height 421
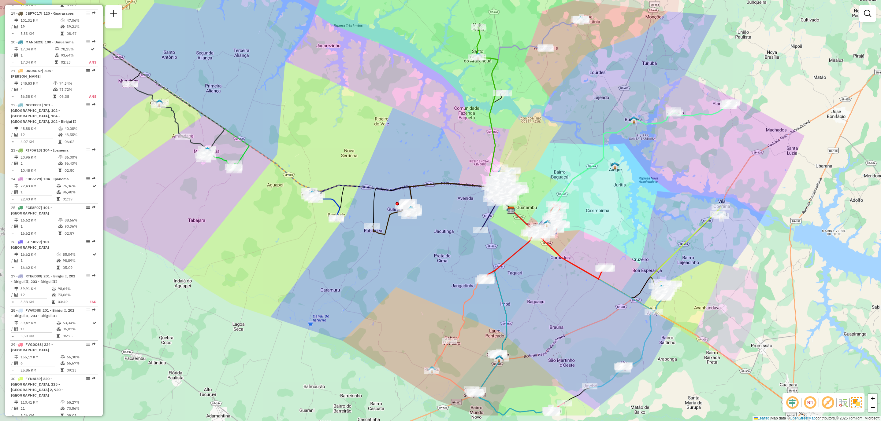
drag, startPoint x: 353, startPoint y: 268, endPoint x: 393, endPoint y: 230, distance: 54.9
click at [393, 230] on div "Janela de atendimento Grade de atendimento Capacidade Transportadoras Veículos …" at bounding box center [440, 210] width 881 height 421
drag, startPoint x: 404, startPoint y: 316, endPoint x: 412, endPoint y: 276, distance: 41.3
click at [412, 276] on div "Rota 19 - Placa JBF7C17 81117259 - 59.506.656 PAULO NUNES PEIXOTO Janela de ate…" at bounding box center [440, 210] width 881 height 421
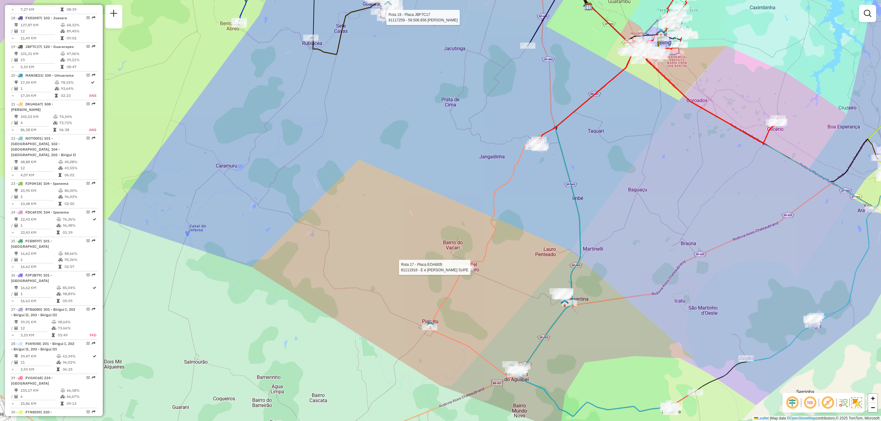
select select "**********"
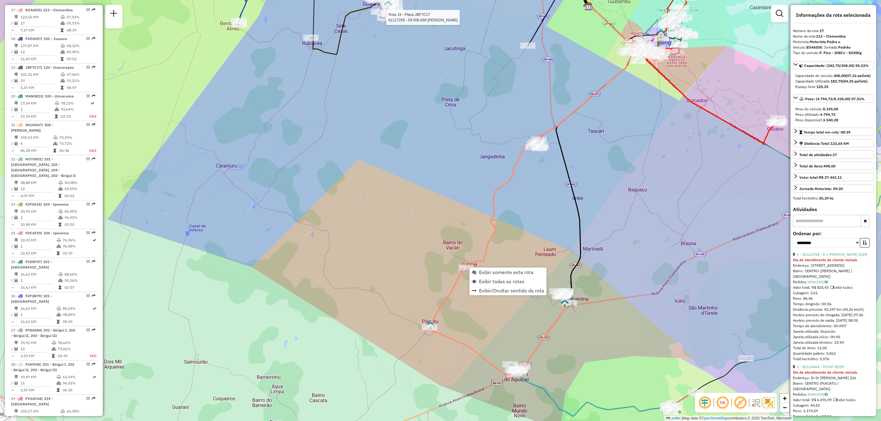
scroll to position [778, 0]
click at [516, 274] on span "Exibir somente esta rota" at bounding box center [506, 272] width 54 height 5
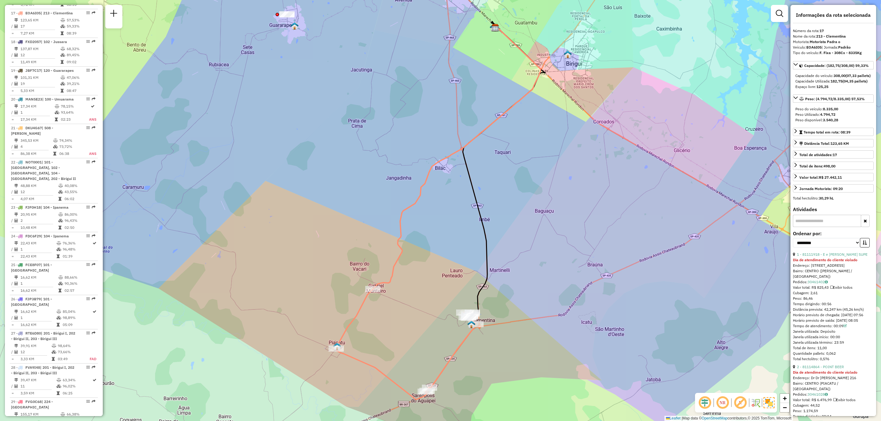
drag, startPoint x: 508, startPoint y: 236, endPoint x: 492, endPoint y: 333, distance: 98.9
click at [492, 333] on div "Janela de atendimento Grade de atendimento Capacidade Transportadoras Veículos …" at bounding box center [440, 210] width 881 height 421
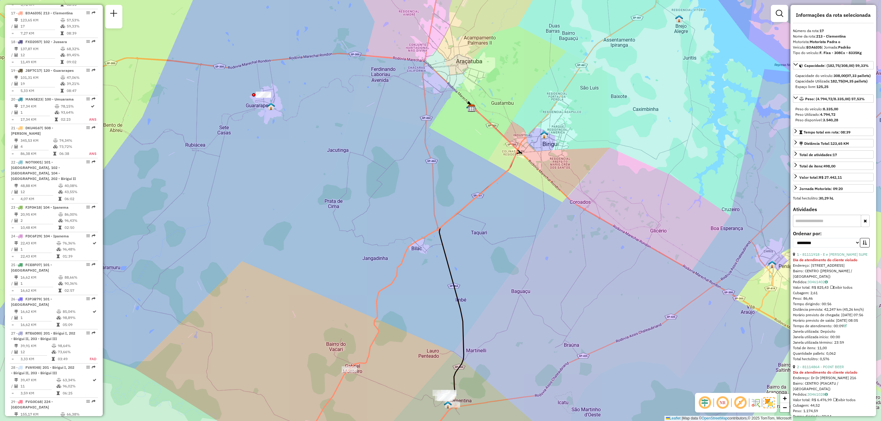
drag, startPoint x: 544, startPoint y: 191, endPoint x: 545, endPoint y: 150, distance: 40.4
click at [545, 150] on div "Janela de atendimento Grade de atendimento Capacidade Transportadoras Veículos …" at bounding box center [440, 210] width 881 height 421
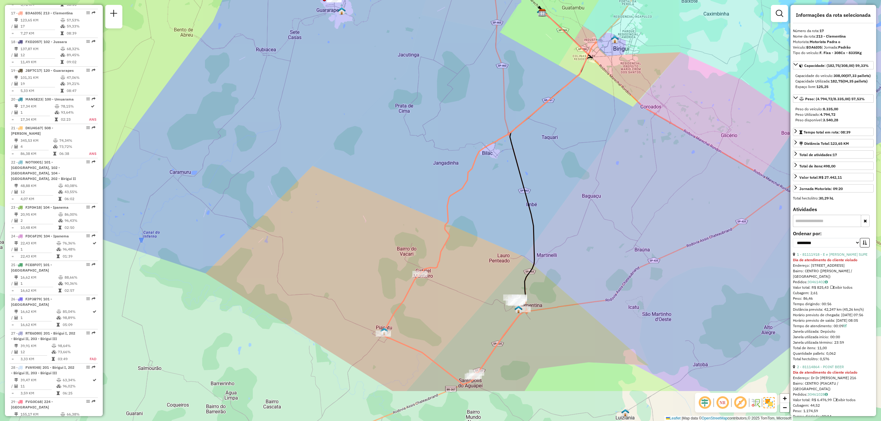
drag, startPoint x: 466, startPoint y: 301, endPoint x: 527, endPoint y: 228, distance: 95.5
click at [527, 228] on div "Janela de atendimento Grade de atendimento Capacidade Transportadoras Veículos …" at bounding box center [440, 210] width 881 height 421
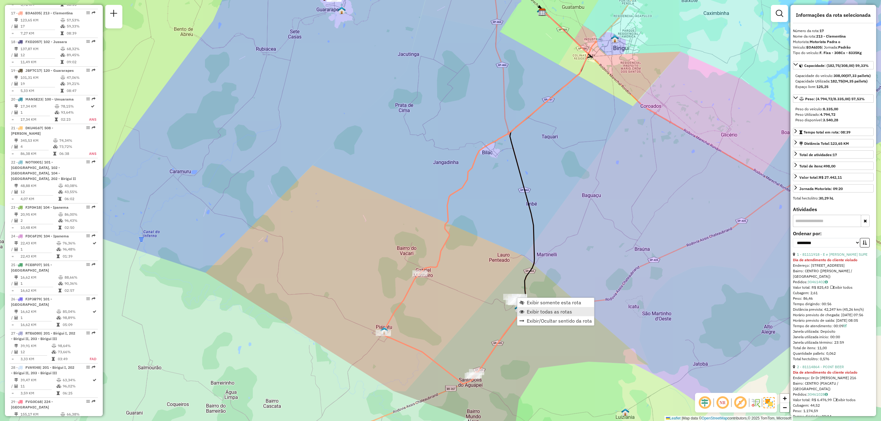
click at [541, 313] on span "Exibir todas as rotas" at bounding box center [549, 311] width 45 height 5
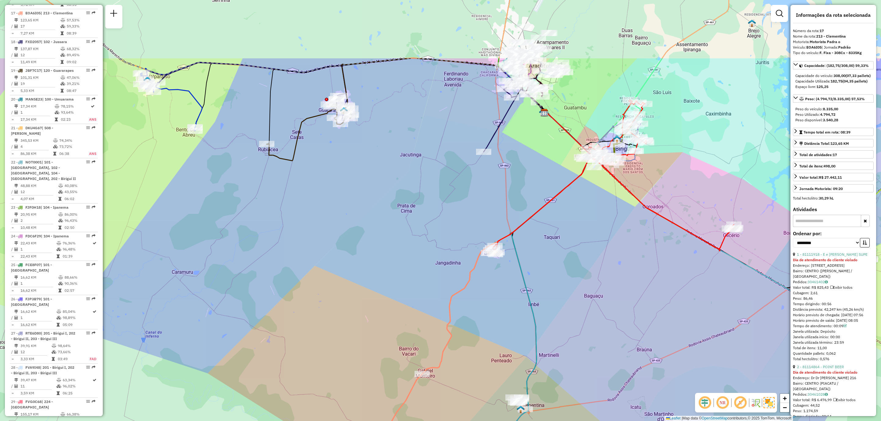
drag, startPoint x: 507, startPoint y: 220, endPoint x: 509, endPoint y: 326, distance: 105.2
click at [509, 326] on div "Janela de atendimento Grade de atendimento Capacidade Transportadoras Veículos …" at bounding box center [440, 210] width 881 height 421
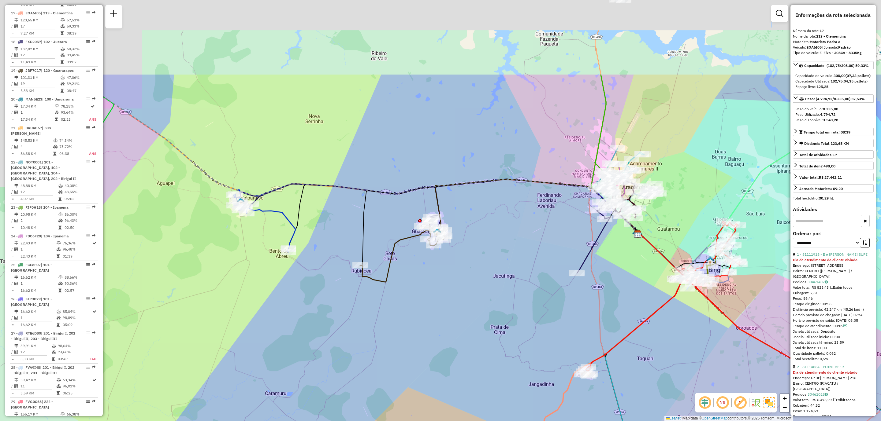
drag, startPoint x: 346, startPoint y: 147, endPoint x: 453, endPoint y: 296, distance: 183.7
click at [453, 296] on div "Janela de atendimento Grade de atendimento Capacidade Transportadoras Veículos …" at bounding box center [440, 210] width 881 height 421
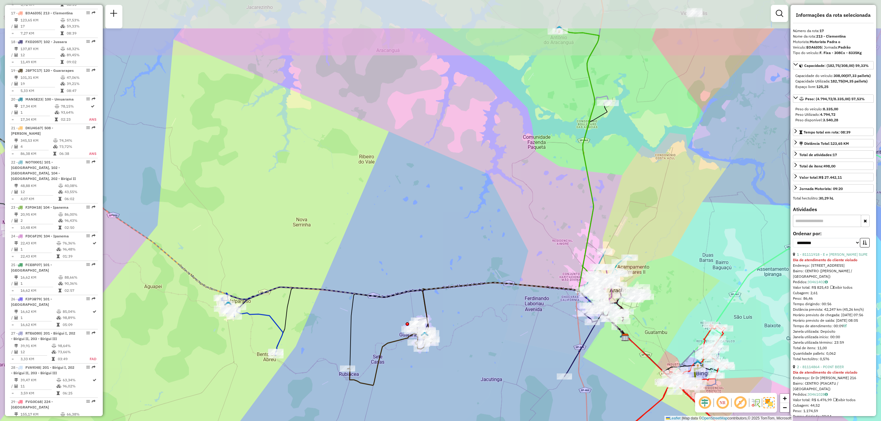
drag, startPoint x: 441, startPoint y: 190, endPoint x: 415, endPoint y: 261, distance: 75.4
click at [415, 261] on div "Janela de atendimento Grade de atendimento Capacidade Transportadoras Veículos …" at bounding box center [440, 210] width 881 height 421
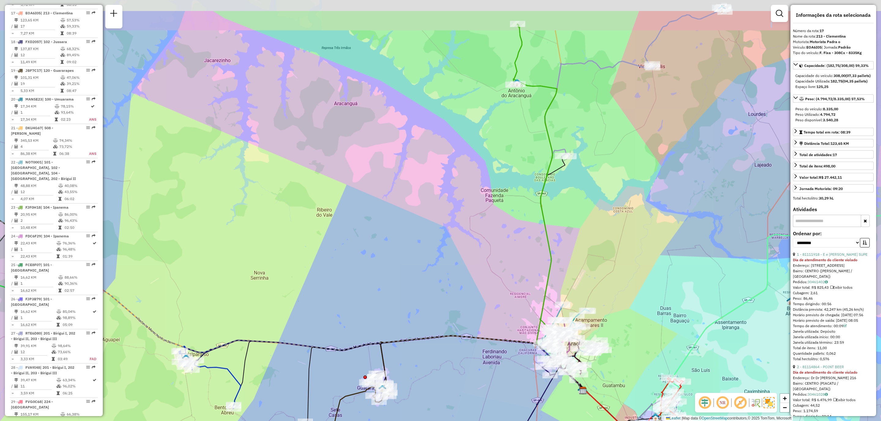
drag, startPoint x: 461, startPoint y: 210, endPoint x: 417, endPoint y: 264, distance: 69.4
click at [417, 264] on div "Janela de atendimento Grade de atendimento Capacidade Transportadoras Veículos …" at bounding box center [440, 210] width 881 height 421
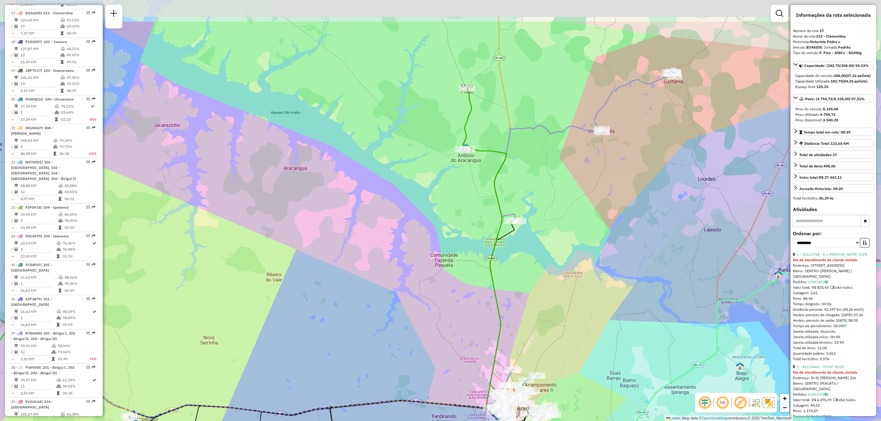
drag, startPoint x: 500, startPoint y: 178, endPoint x: 451, endPoint y: 242, distance: 80.4
click at [451, 242] on div "Janela de atendimento Grade de atendimento Capacidade Transportadoras Veículos …" at bounding box center [440, 210] width 881 height 421
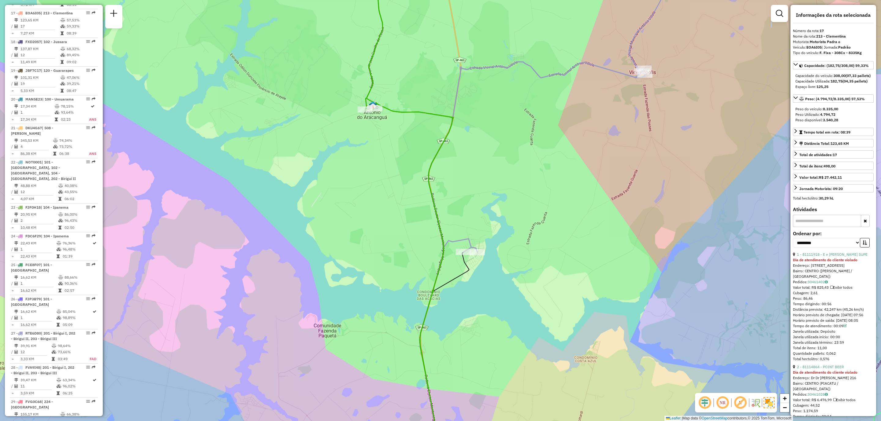
drag, startPoint x: 517, startPoint y: 175, endPoint x: 518, endPoint y: 193, distance: 17.7
click at [518, 193] on div "Janela de atendimento Grade de atendimento Capacidade Transportadoras Veículos …" at bounding box center [440, 210] width 881 height 421
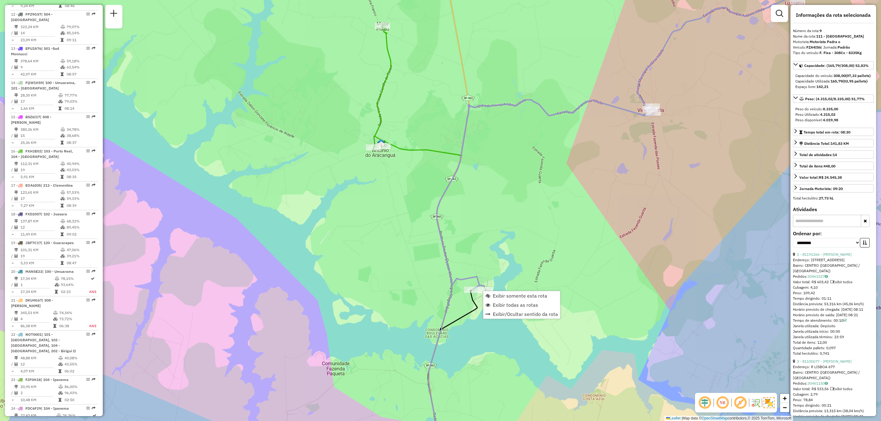
scroll to position [514, 0]
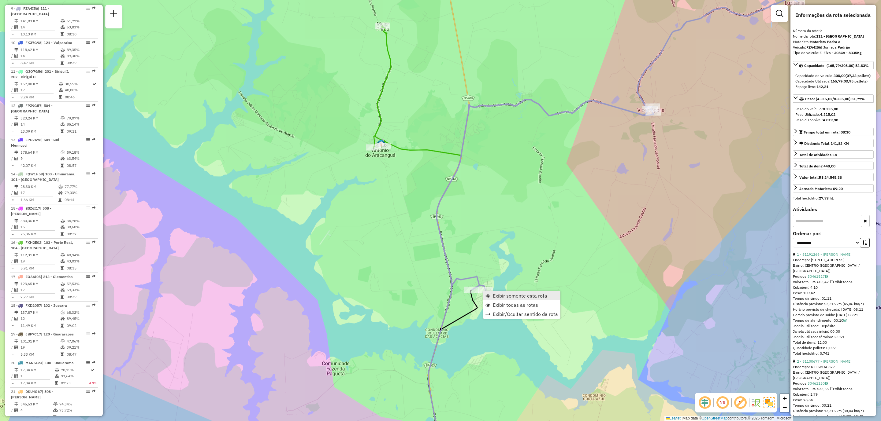
click at [510, 298] on span "Exibir somente esta rota" at bounding box center [520, 296] width 54 height 5
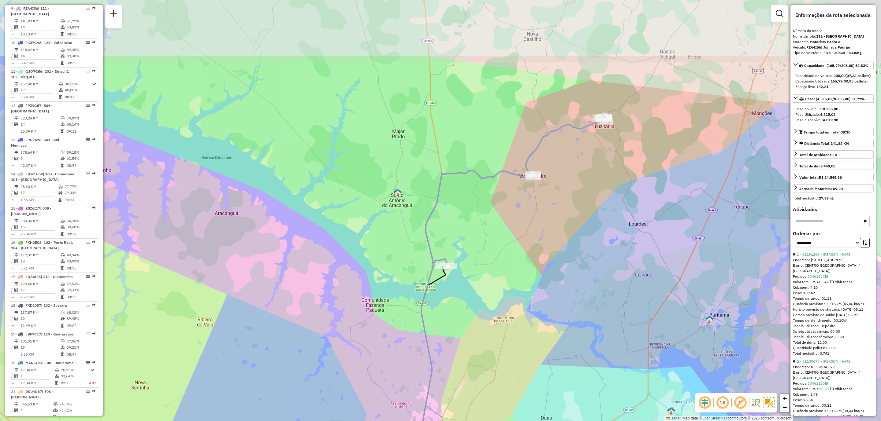
drag, startPoint x: 420, startPoint y: 146, endPoint x: 495, endPoint y: 251, distance: 129.0
click at [495, 251] on div "Janela de atendimento Grade de atendimento Capacidade Transportadoras Veículos …" at bounding box center [440, 210] width 881 height 421
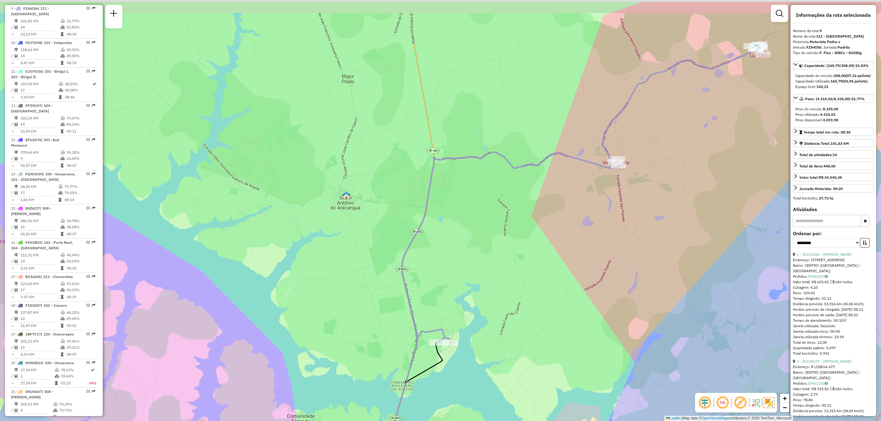
drag, startPoint x: 442, startPoint y: 188, endPoint x: 471, endPoint y: 232, distance: 52.0
click at [471, 232] on div "Janela de atendimento Grade de atendimento Capacidade Transportadoras Veículos …" at bounding box center [440, 210] width 881 height 421
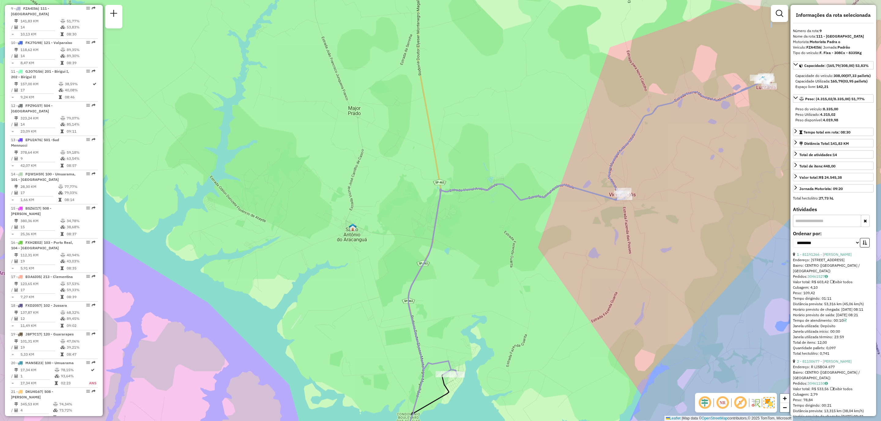
drag, startPoint x: 505, startPoint y: 236, endPoint x: 508, endPoint y: 279, distance: 43.2
click at [508, 279] on div "Janela de atendimento Grade de atendimento Capacidade Transportadoras Veículos …" at bounding box center [440, 210] width 881 height 421
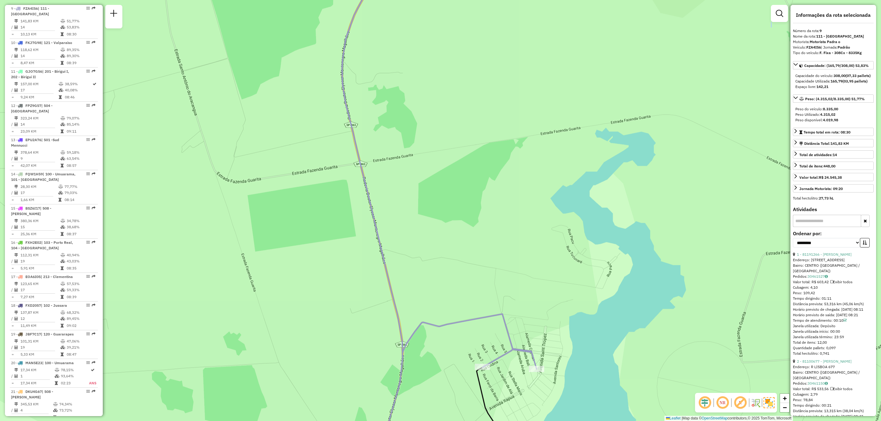
drag, startPoint x: 509, startPoint y: 381, endPoint x: 458, endPoint y: 353, distance: 58.4
click at [458, 353] on div "Janela de atendimento Grade de atendimento Capacidade Transportadoras Veículos …" at bounding box center [440, 210] width 881 height 421
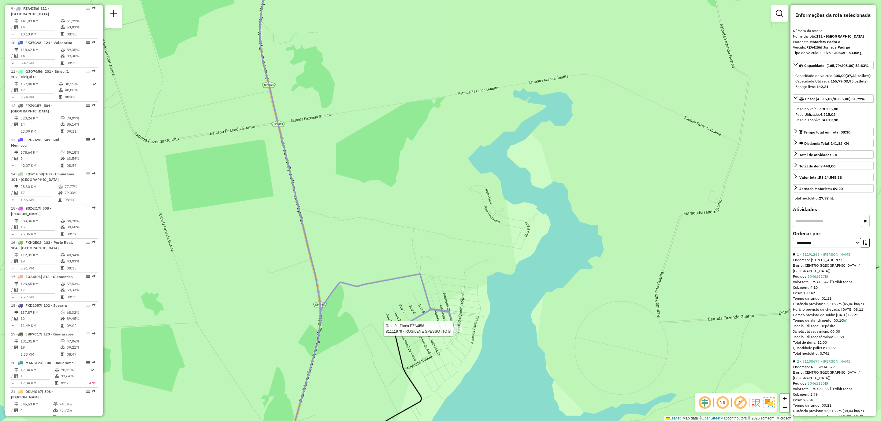
click at [452, 332] on div at bounding box center [453, 329] width 15 height 6
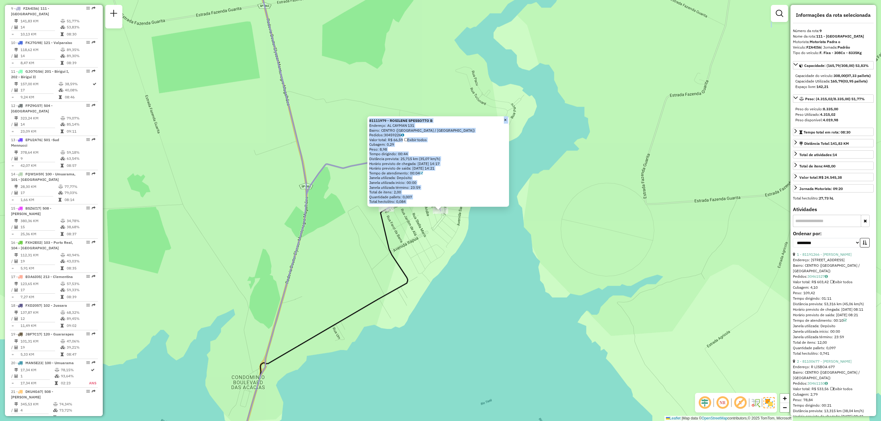
click at [445, 253] on div "81111979 - ROSILENE SPESSOTTO B Endereço: AL CAYMAN 131 Bairro: CENTRO (SANTO A…" at bounding box center [440, 210] width 881 height 421
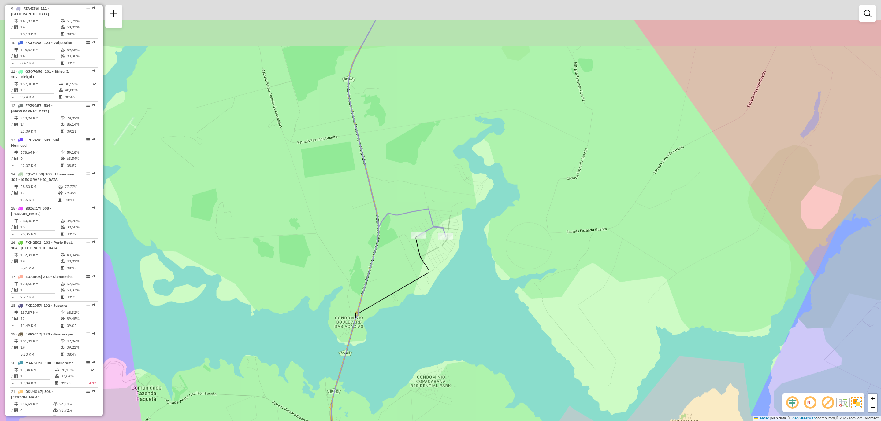
drag, startPoint x: 398, startPoint y: 140, endPoint x: 419, endPoint y: 199, distance: 62.5
click at [419, 199] on div "Janela de atendimento Grade de atendimento Capacidade Transportadoras Veículos …" at bounding box center [440, 210] width 881 height 421
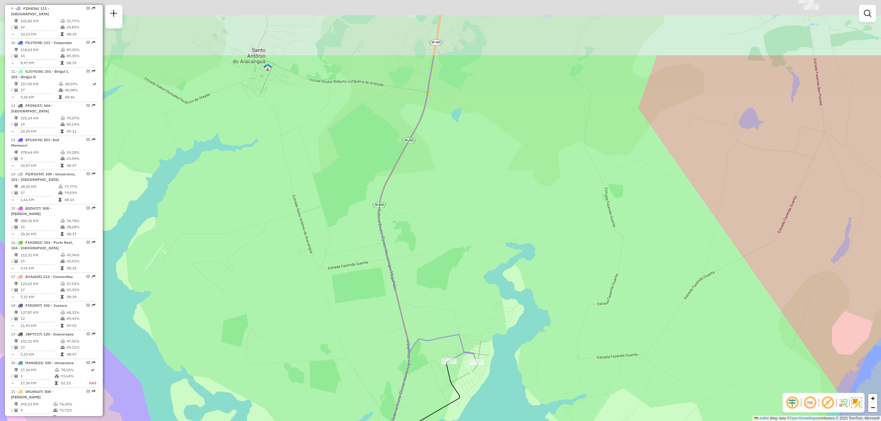
drag, startPoint x: 437, startPoint y: 180, endPoint x: 461, endPoint y: 279, distance: 102.0
click at [461, 279] on div "Janela de atendimento Grade de atendimento Capacidade Transportadoras Veículos …" at bounding box center [440, 210] width 881 height 421
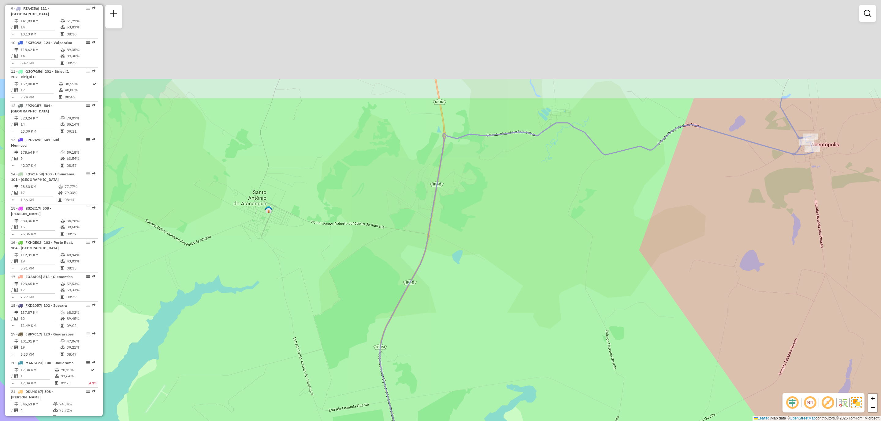
drag, startPoint x: 489, startPoint y: 203, endPoint x: 483, endPoint y: 327, distance: 124.0
click at [483, 327] on div "Janela de atendimento Grade de atendimento Capacidade Transportadoras Veículos …" at bounding box center [440, 210] width 881 height 421
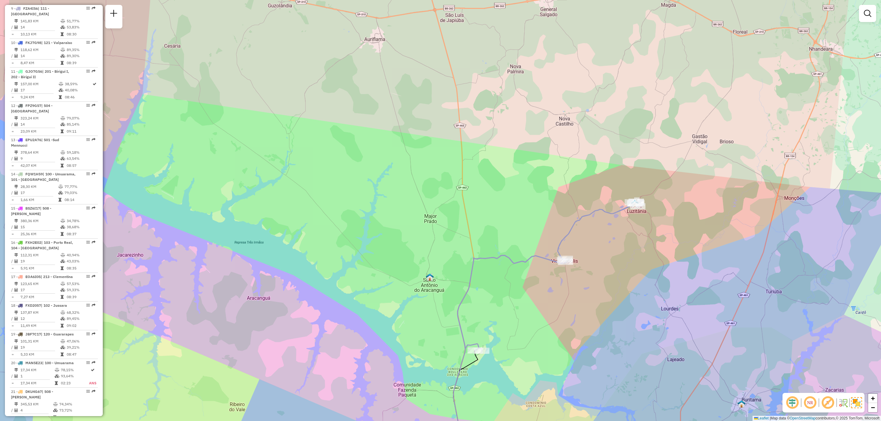
drag, startPoint x: 468, startPoint y: 307, endPoint x: 467, endPoint y: 296, distance: 11.0
click at [467, 296] on div "Janela de atendimento Grade de atendimento Capacidade Transportadoras Veículos …" at bounding box center [440, 210] width 881 height 421
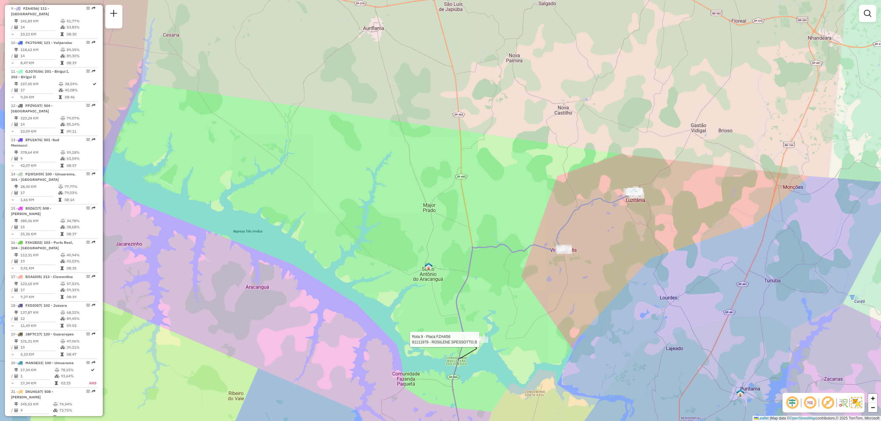
select select "**********"
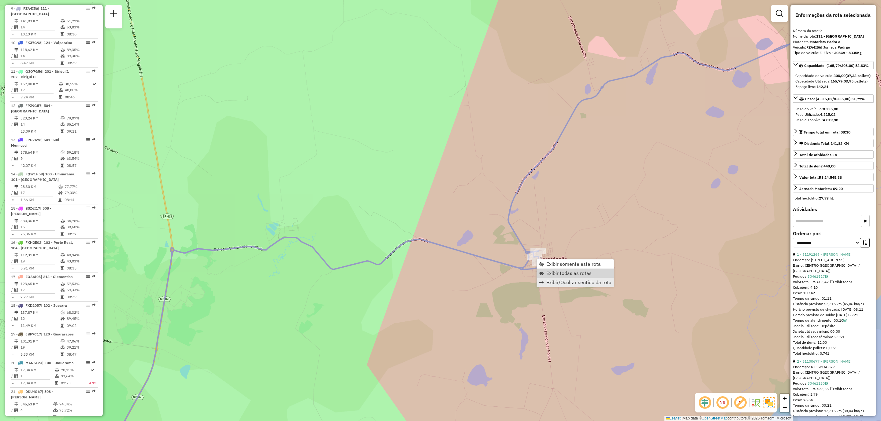
click at [565, 274] on span "Exibir todas as rotas" at bounding box center [568, 273] width 45 height 5
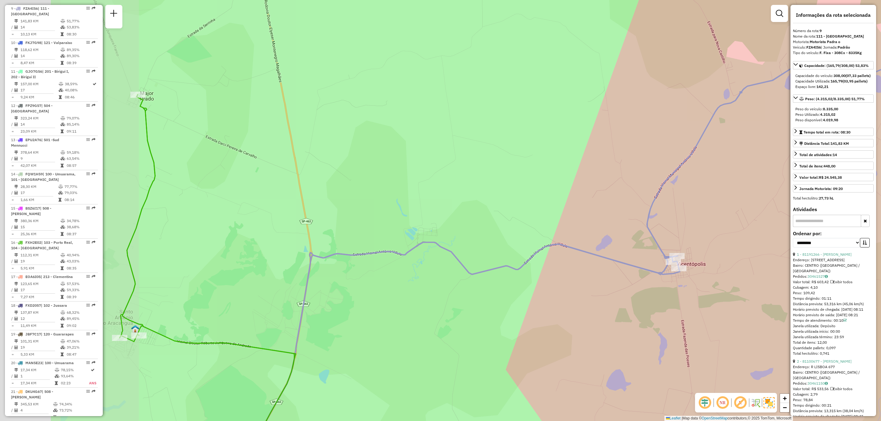
drag, startPoint x: 302, startPoint y: 293, endPoint x: 510, endPoint y: 285, distance: 208.7
click at [519, 290] on div "Janela de atendimento Grade de atendimento Capacidade Transportadoras Veículos …" at bounding box center [440, 210] width 881 height 421
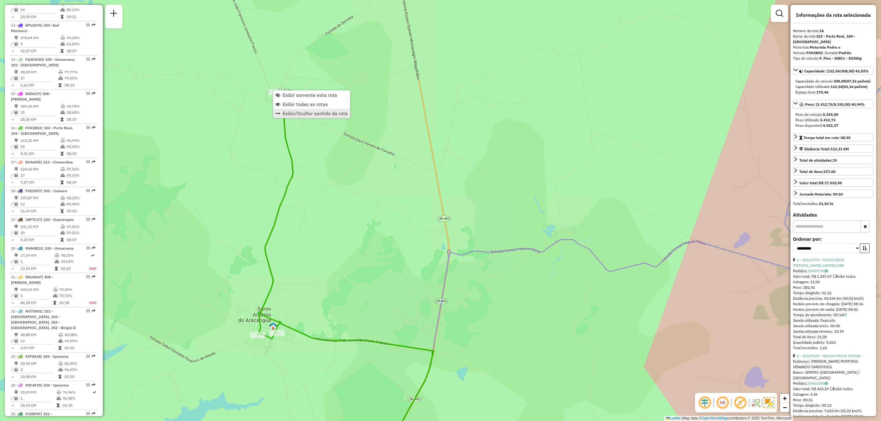
scroll to position [743, 0]
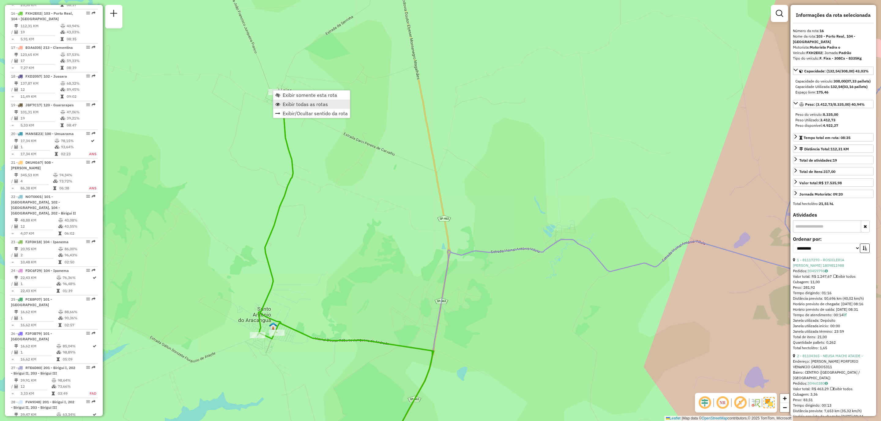
click at [313, 103] on span "Exibir todas as rotas" at bounding box center [305, 104] width 45 height 5
click at [317, 92] on span "Exibir somente esta rota" at bounding box center [311, 94] width 54 height 5
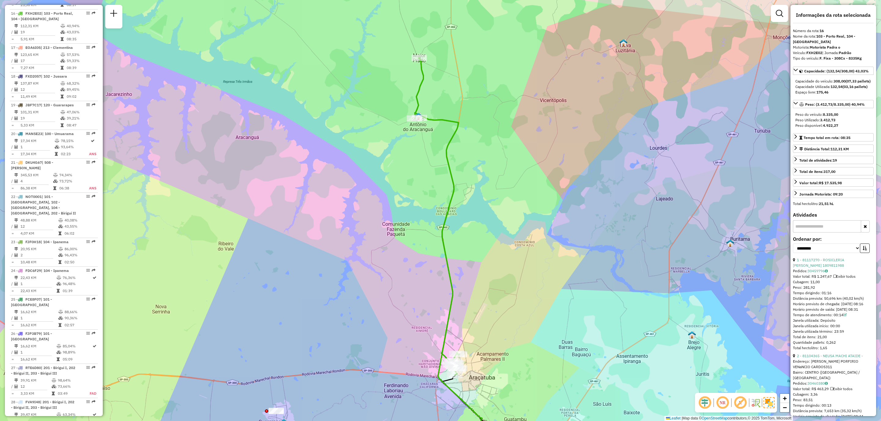
drag, startPoint x: 404, startPoint y: 104, endPoint x: 408, endPoint y: 214, distance: 109.9
click at [408, 214] on div "Janela de atendimento Grade de atendimento Capacidade Transportadoras Veículos …" at bounding box center [440, 210] width 881 height 421
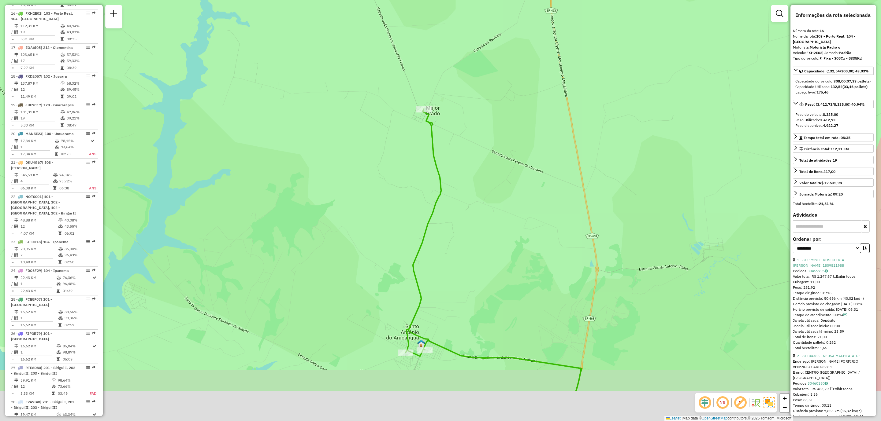
drag, startPoint x: 421, startPoint y: 248, endPoint x: 421, endPoint y: 172, distance: 75.8
click at [409, 141] on div "Janela de atendimento Grade de atendimento Capacidade Transportadoras Veículos …" at bounding box center [440, 210] width 881 height 421
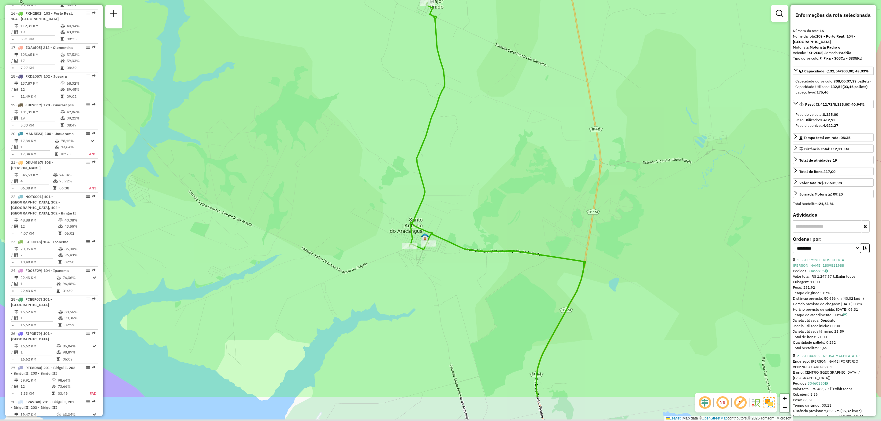
drag, startPoint x: 438, startPoint y: 284, endPoint x: 442, endPoint y: 209, distance: 74.4
click at [442, 209] on div "Janela de atendimento Grade de atendimento Capacidade Transportadoras Veículos …" at bounding box center [440, 210] width 881 height 421
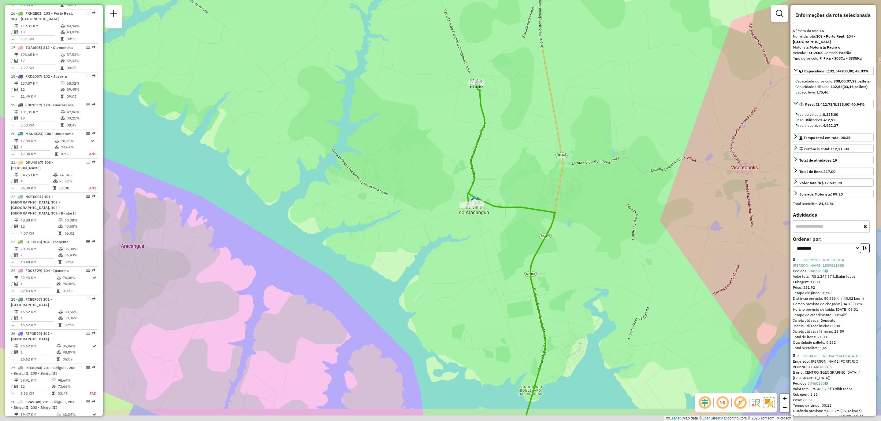
drag, startPoint x: 502, startPoint y: 209, endPoint x: 517, endPoint y: 110, distance: 100.2
click at [517, 110] on div "Janela de atendimento Grade de atendimento Capacidade Transportadoras Veículos …" at bounding box center [440, 210] width 881 height 421
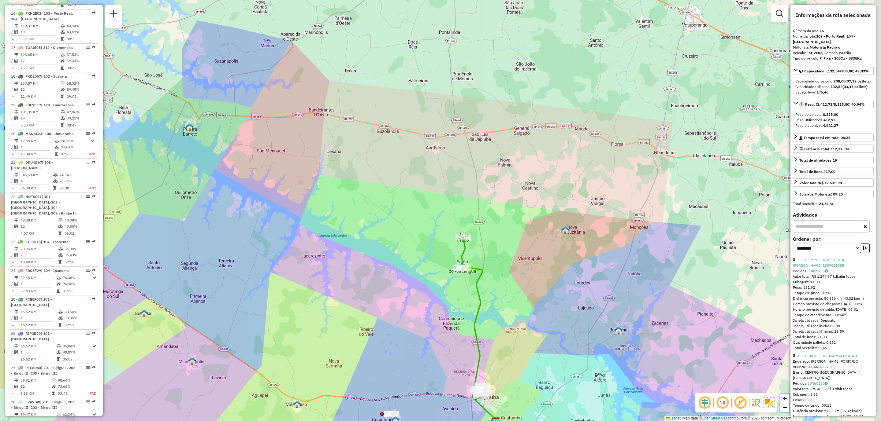
drag, startPoint x: 535, startPoint y: 313, endPoint x: 526, endPoint y: 306, distance: 11.1
click at [526, 306] on div "Janela de atendimento Grade de atendimento Capacidade Transportadoras Veículos …" at bounding box center [440, 210] width 881 height 421
click at [519, 408] on span "Exibir todas as rotas" at bounding box center [511, 406] width 45 height 5
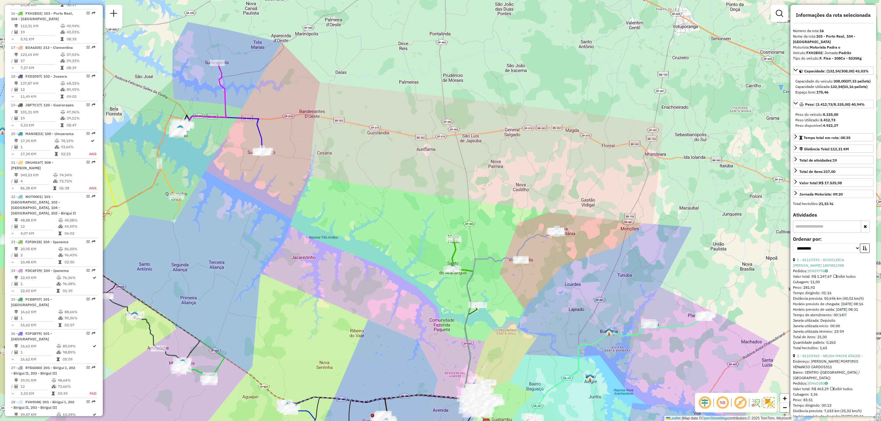
drag, startPoint x: 639, startPoint y: 341, endPoint x: 510, endPoint y: 326, distance: 129.3
click at [512, 326] on div "Janela de atendimento Grade de atendimento Capacidade Transportadoras Veículos …" at bounding box center [440, 210] width 881 height 421
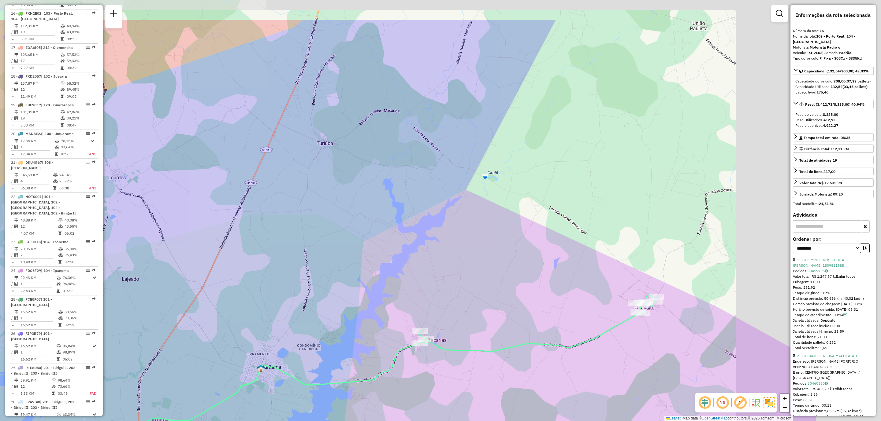
drag, startPoint x: 595, startPoint y: 330, endPoint x: 442, endPoint y: 391, distance: 164.7
click at [442, 391] on div "Janela de atendimento Grade de atendimento Capacidade Transportadoras Veículos …" at bounding box center [440, 210] width 881 height 421
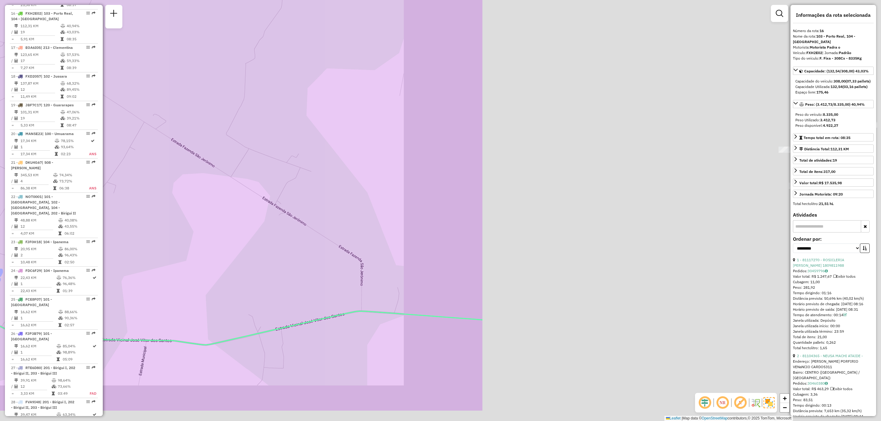
drag, startPoint x: 714, startPoint y: 340, endPoint x: 224, endPoint y: 286, distance: 492.8
click at [224, 286] on div "Janela de atendimento Grade de atendimento Capacidade Transportadoras Veículos …" at bounding box center [440, 210] width 881 height 421
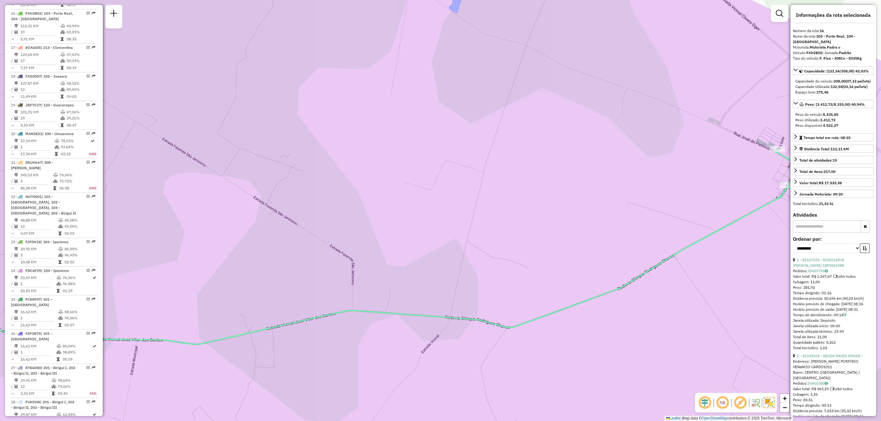
drag, startPoint x: 505, startPoint y: 269, endPoint x: 194, endPoint y: 295, distance: 311.4
click at [194, 295] on div "Janela de atendimento Grade de atendimento Capacidade Transportadoras Veículos …" at bounding box center [440, 210] width 881 height 421
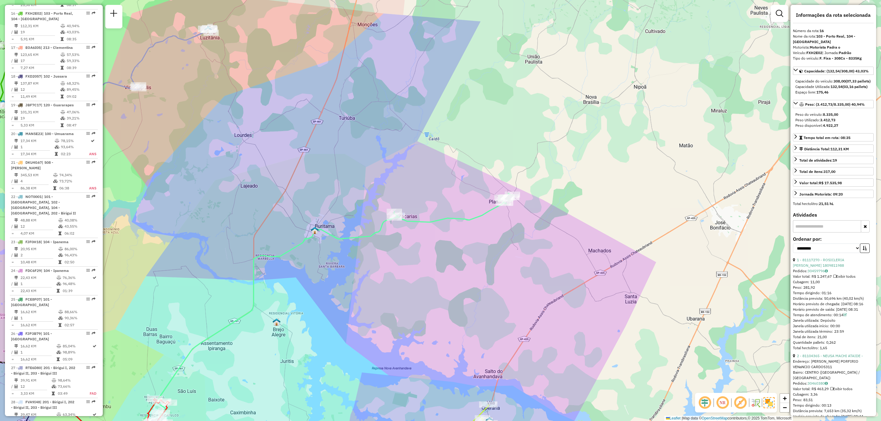
drag, startPoint x: 305, startPoint y: 297, endPoint x: 351, endPoint y: 284, distance: 48.1
click at [351, 285] on div "Janela de atendimento Grade de atendimento Capacidade Transportadoras Veículos …" at bounding box center [440, 210] width 881 height 421
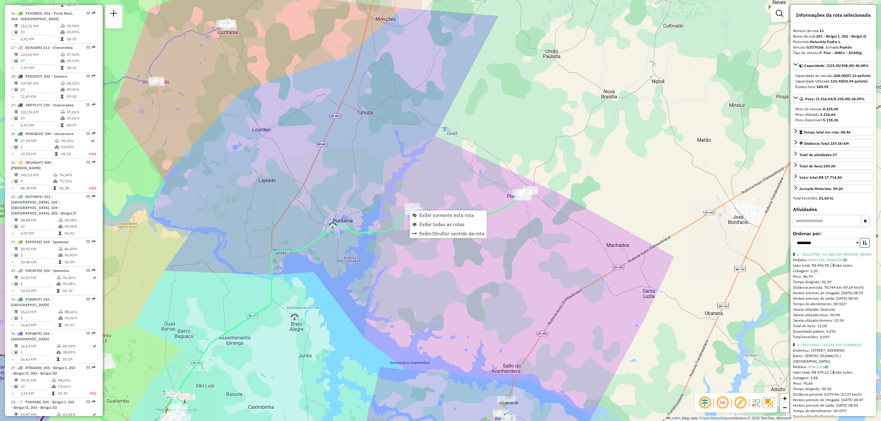
scroll to position [572, 0]
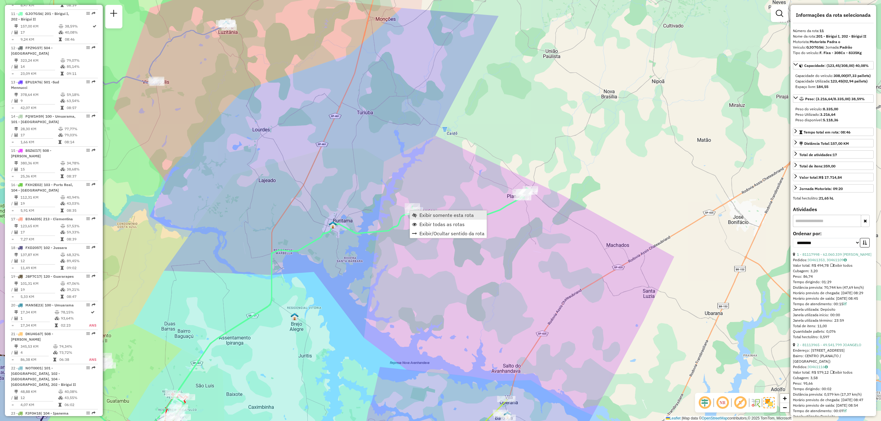
click at [450, 216] on span "Exibir somente esta rota" at bounding box center [446, 215] width 54 height 5
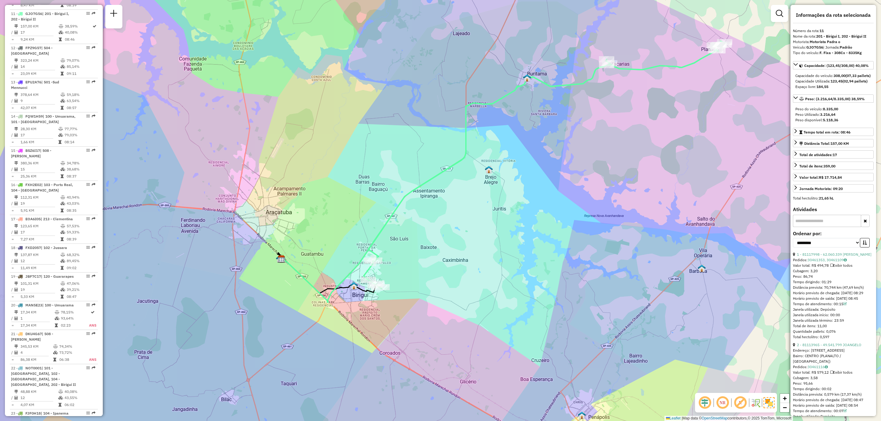
drag, startPoint x: 370, startPoint y: 276, endPoint x: 430, endPoint y: 237, distance: 71.7
click at [430, 237] on div "Janela de atendimento Grade de atendimento Capacidade Transportadoras Veículos …" at bounding box center [440, 210] width 881 height 421
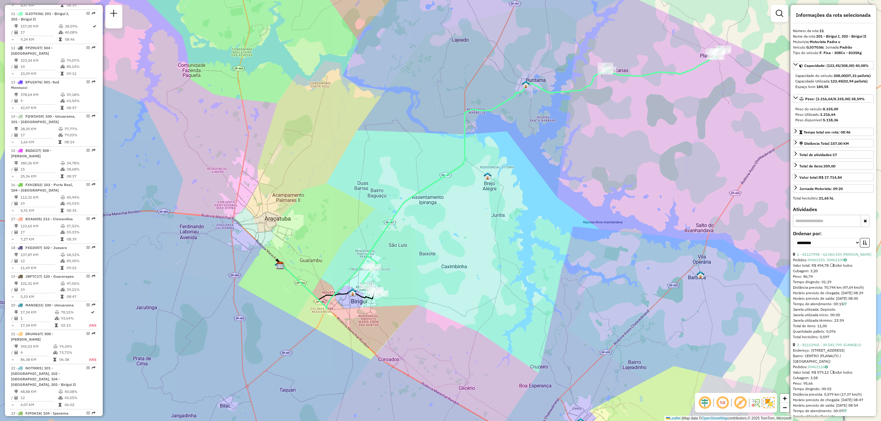
drag, startPoint x: 417, startPoint y: 221, endPoint x: 394, endPoint y: 285, distance: 67.1
click at [402, 279] on div "Janela de atendimento Grade de atendimento Capacidade Transportadoras Veículos …" at bounding box center [440, 210] width 881 height 421
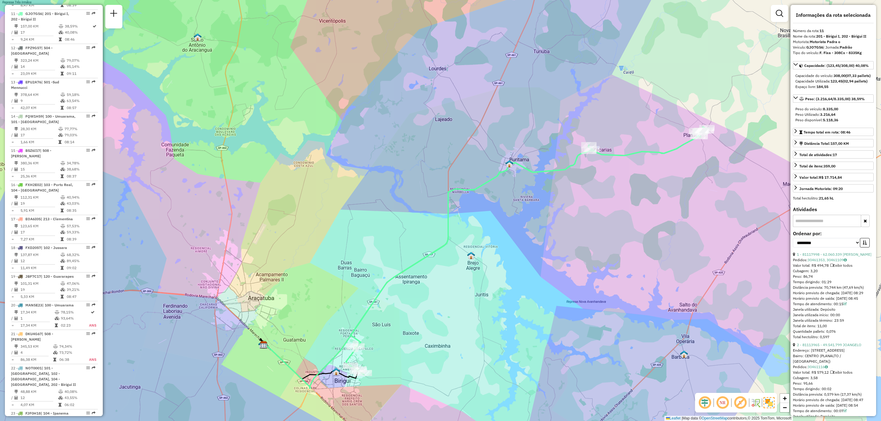
drag, startPoint x: 401, startPoint y: 290, endPoint x: 390, endPoint y: 327, distance: 38.3
click at [398, 318] on div "Janela de atendimento Grade de atendimento Capacidade Transportadoras Veículos …" at bounding box center [440, 210] width 881 height 421
click at [380, 363] on span "Exibir todas as rotas" at bounding box center [380, 362] width 45 height 5
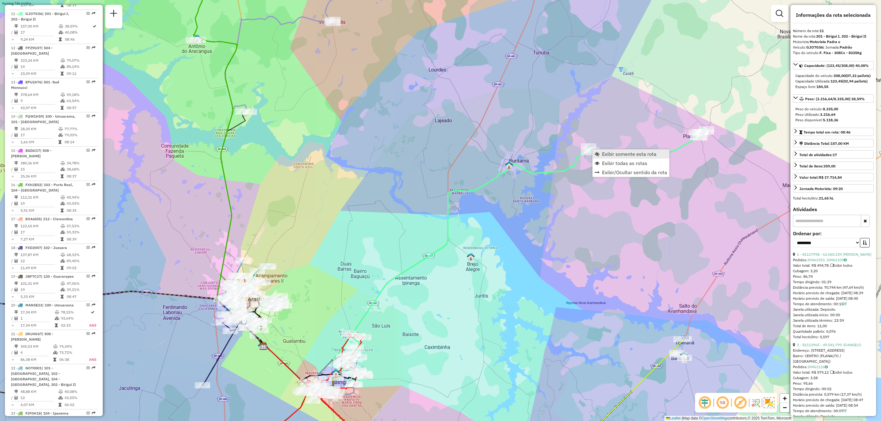
click at [613, 150] on link "Exibir somente esta rota" at bounding box center [630, 154] width 77 height 9
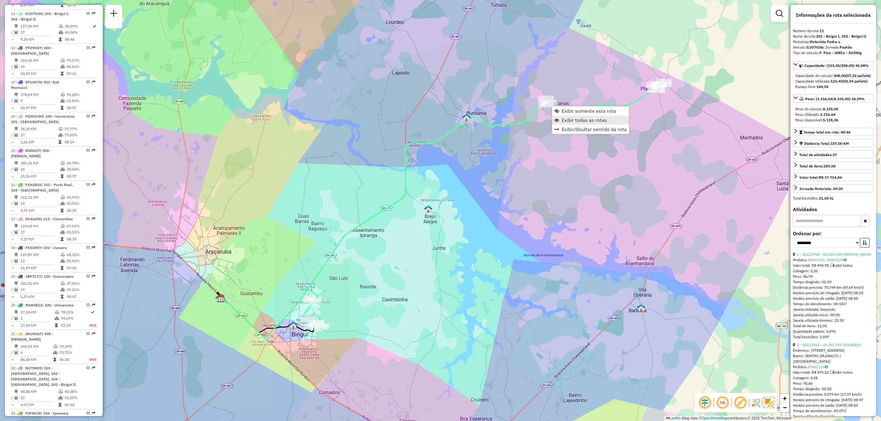
click at [573, 120] on span "Exibir todas as rotas" at bounding box center [583, 120] width 45 height 5
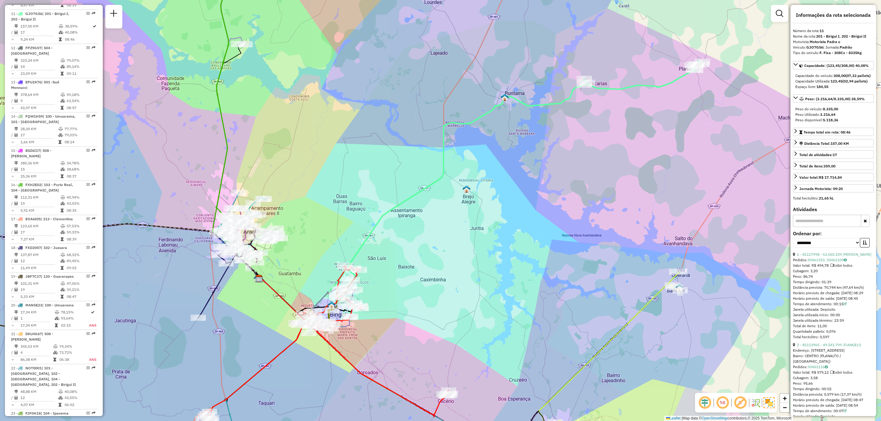
drag, startPoint x: 429, startPoint y: 210, endPoint x: 467, endPoint y: 190, distance: 43.1
click at [467, 190] on img at bounding box center [466, 189] width 8 height 8
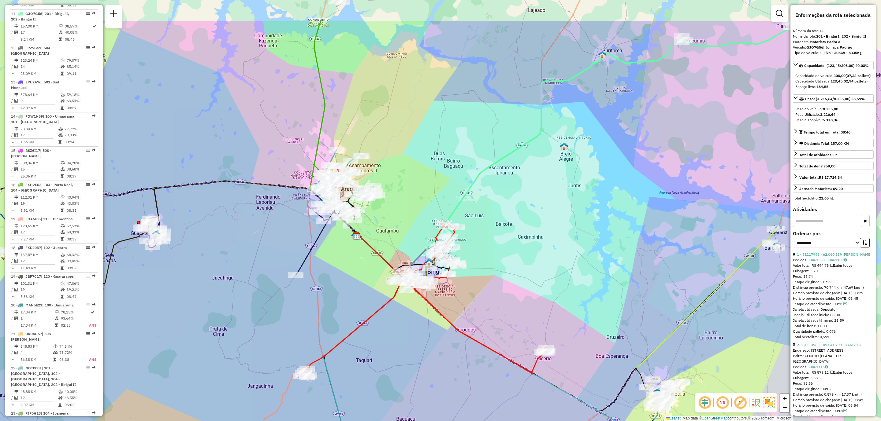
drag, startPoint x: 416, startPoint y: 260, endPoint x: 435, endPoint y: 323, distance: 66.1
click at [435, 323] on div "Janela de atendimento Grade de atendimento Capacidade Transportadoras Veículos …" at bounding box center [440, 210] width 881 height 421
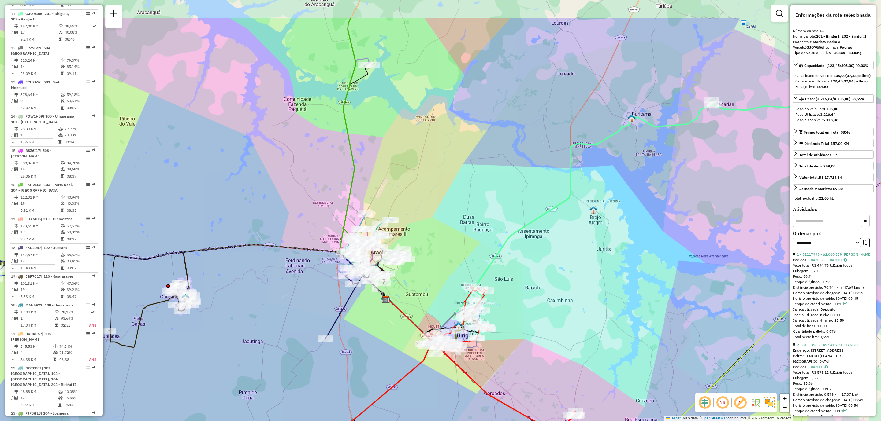
drag, startPoint x: 400, startPoint y: 205, endPoint x: 426, endPoint y: 265, distance: 65.0
click at [426, 265] on div "Janela de atendimento Grade de atendimento Capacidade Transportadoras Veículos …" at bounding box center [440, 210] width 881 height 421
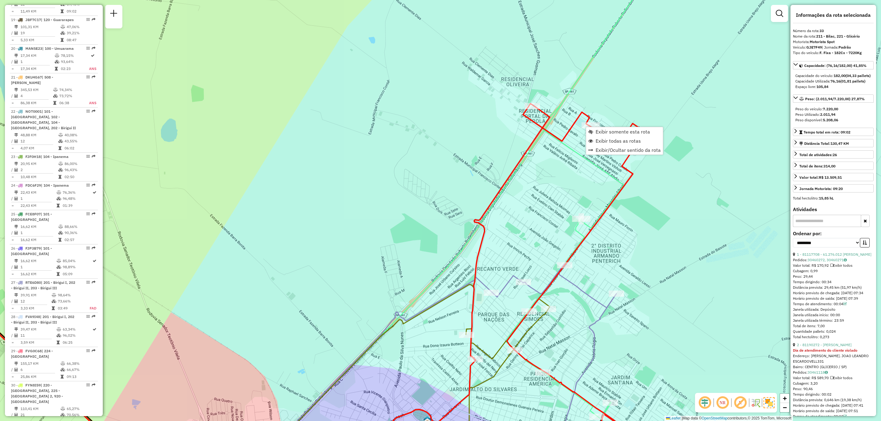
scroll to position [1136, 0]
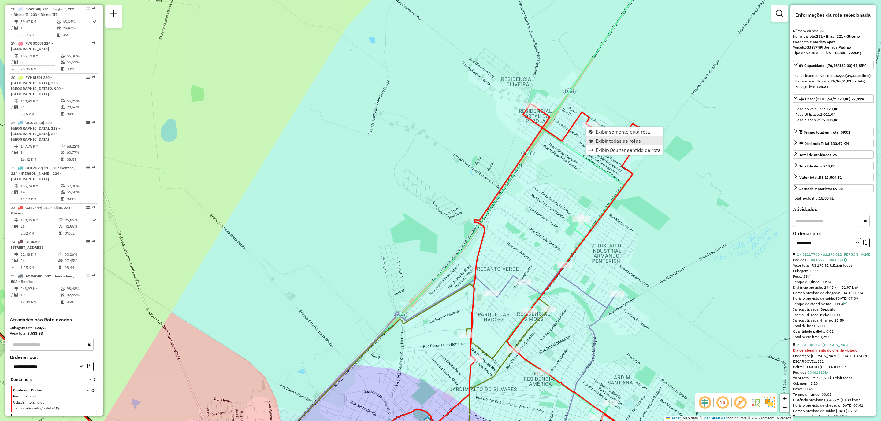
click at [623, 139] on span "Exibir todas as rotas" at bounding box center [617, 141] width 45 height 5
click at [618, 134] on span "Exibir somente esta rota" at bounding box center [623, 133] width 54 height 5
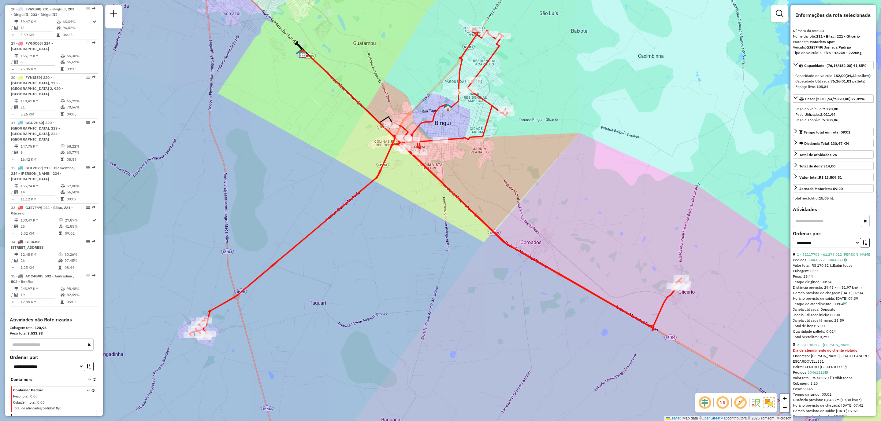
drag, startPoint x: 604, startPoint y: 262, endPoint x: 602, endPoint y: 231, distance: 31.3
click at [602, 231] on div "Janela de atendimento Grade de atendimento Capacidade Transportadoras Veículos …" at bounding box center [440, 210] width 881 height 421
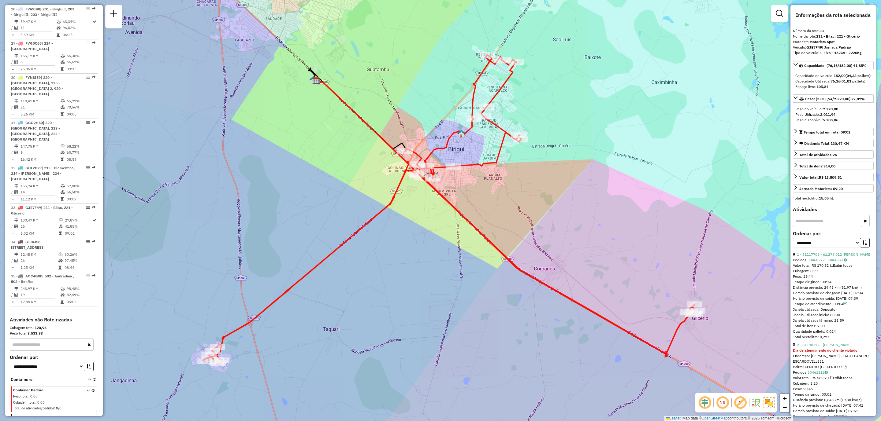
drag, startPoint x: 394, startPoint y: 224, endPoint x: 405, endPoint y: 251, distance: 29.0
click at [405, 251] on div "Janela de atendimento Grade de atendimento Capacidade Transportadoras Veículos …" at bounding box center [440, 210] width 881 height 421
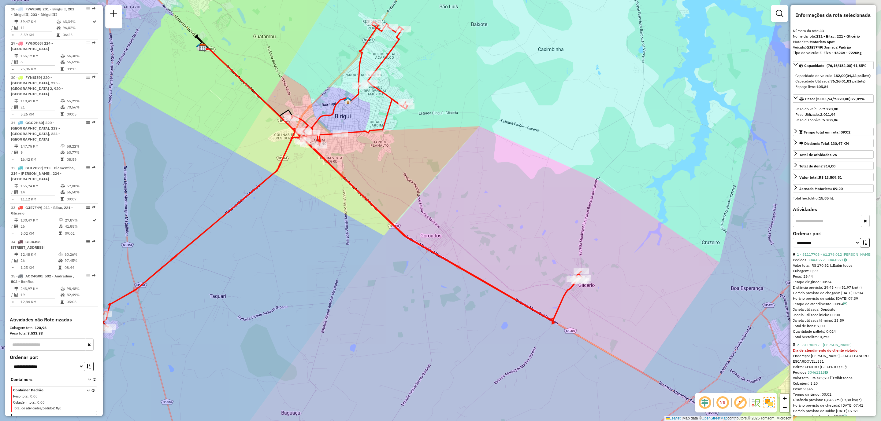
drag, startPoint x: 543, startPoint y: 209, endPoint x: 460, endPoint y: 192, distance: 85.3
click at [463, 187] on div "Janela de atendimento Grade de atendimento Capacidade Transportadoras Veículos …" at bounding box center [440, 210] width 881 height 421
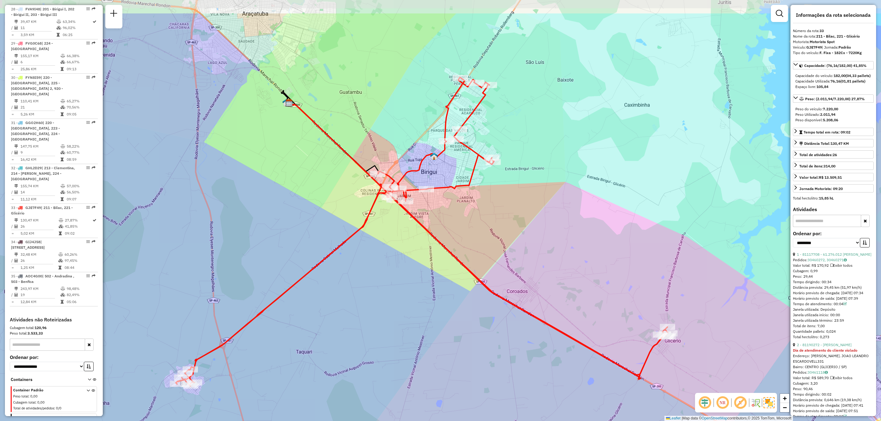
drag, startPoint x: 519, startPoint y: 257, endPoint x: 578, endPoint y: 291, distance: 67.9
click at [578, 291] on div "Janela de atendimento Grade de atendimento Capacidade Transportadoras Veículos …" at bounding box center [440, 210] width 881 height 421
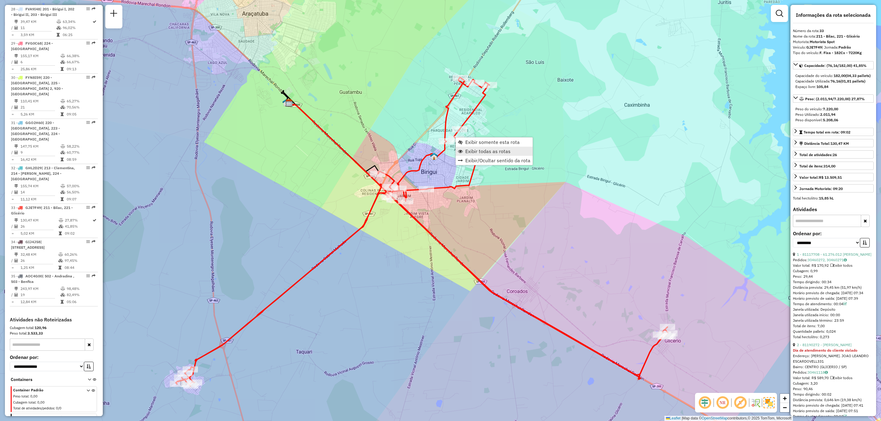
click at [473, 152] on span "Exibir todas as rotas" at bounding box center [487, 151] width 45 height 5
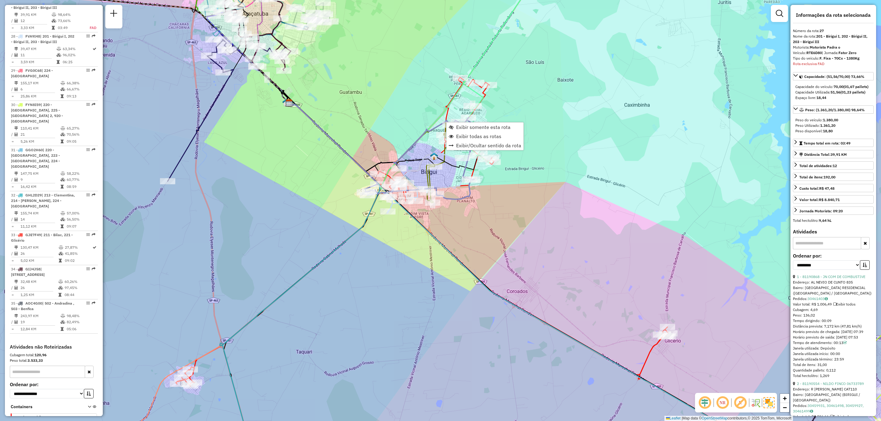
scroll to position [1094, 0]
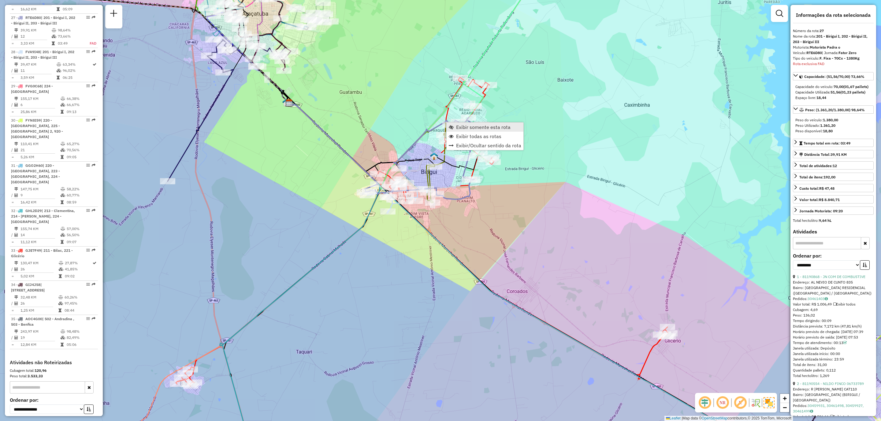
click at [467, 127] on span "Exibir somente esta rota" at bounding box center [483, 127] width 54 height 5
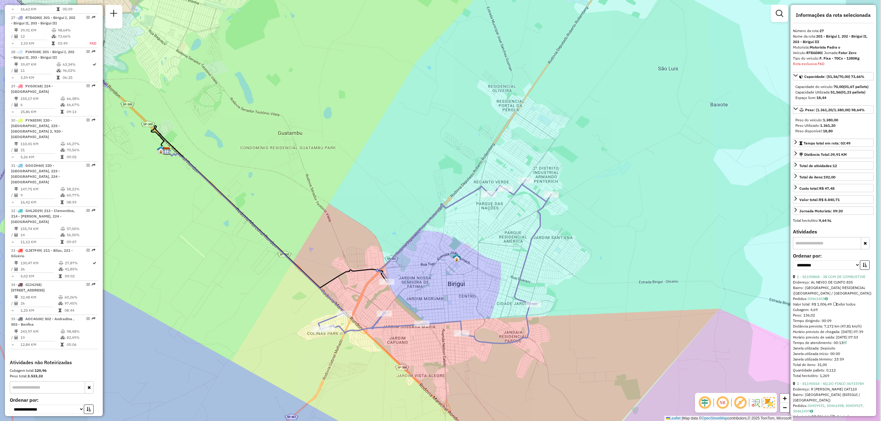
drag, startPoint x: 441, startPoint y: 188, endPoint x: 433, endPoint y: 191, distance: 8.2
click at [433, 191] on div "Janela de atendimento Grade de atendimento Capacidade Transportadoras Veículos …" at bounding box center [440, 210] width 881 height 421
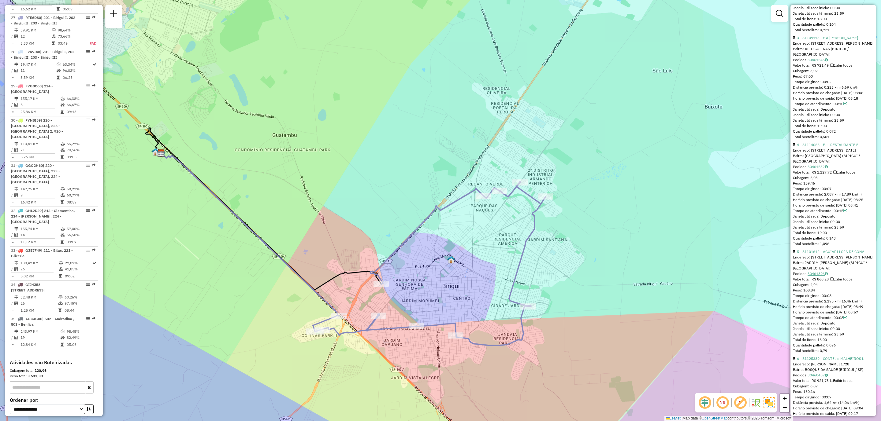
scroll to position [550, 0]
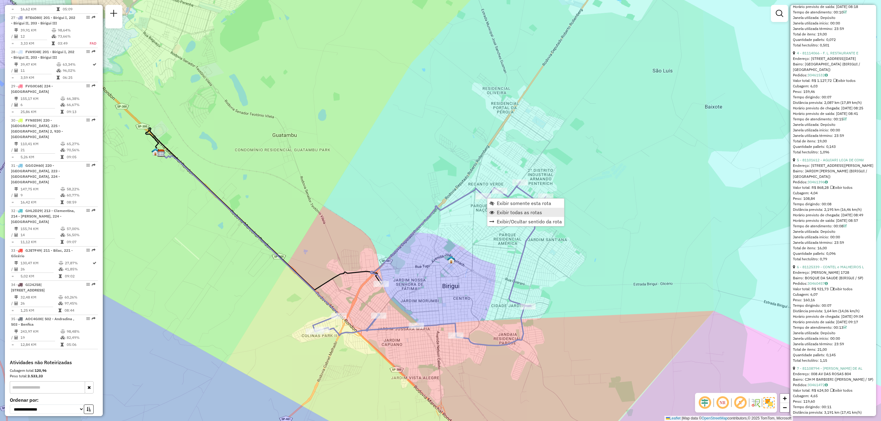
click at [513, 212] on span "Exibir todas as rotas" at bounding box center [519, 212] width 45 height 5
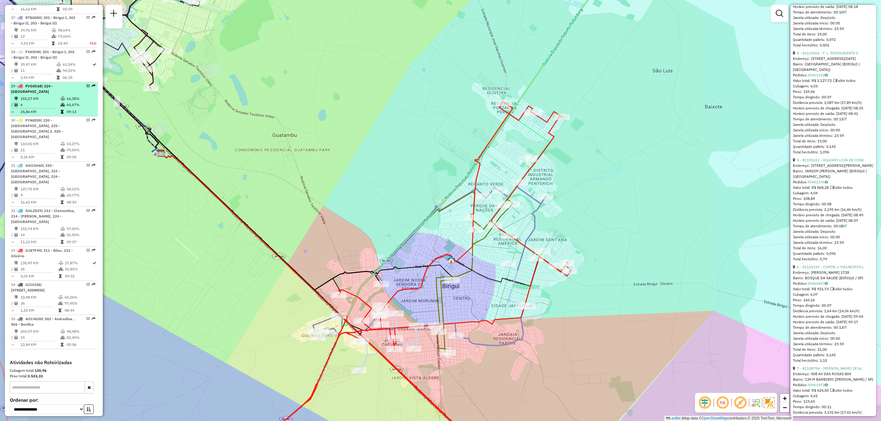
scroll to position [522, 0]
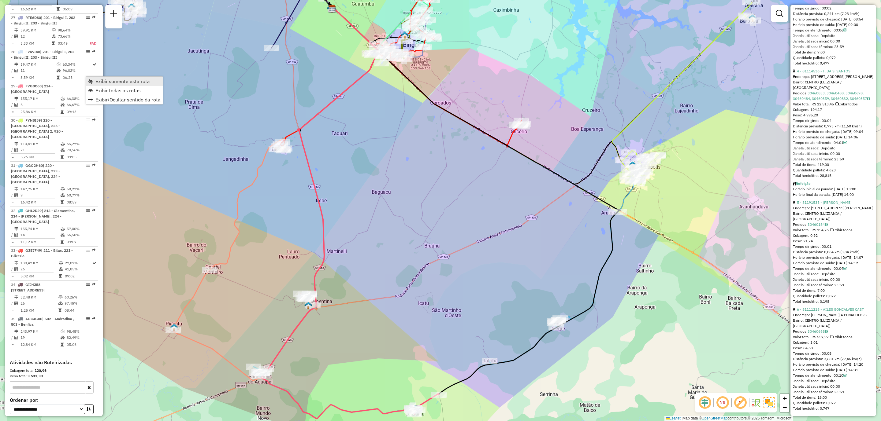
click at [136, 80] on span "Exibir somente esta rota" at bounding box center [122, 81] width 54 height 5
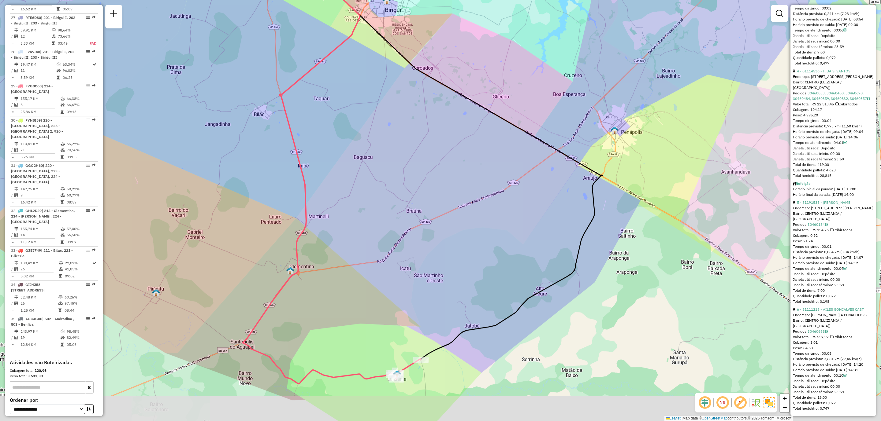
drag, startPoint x: 307, startPoint y: 209, endPoint x: 299, endPoint y: 188, distance: 22.5
click at [299, 188] on div "Janela de atendimento Grade de atendimento Capacidade Transportadoras Veículos …" at bounding box center [440, 210] width 881 height 421
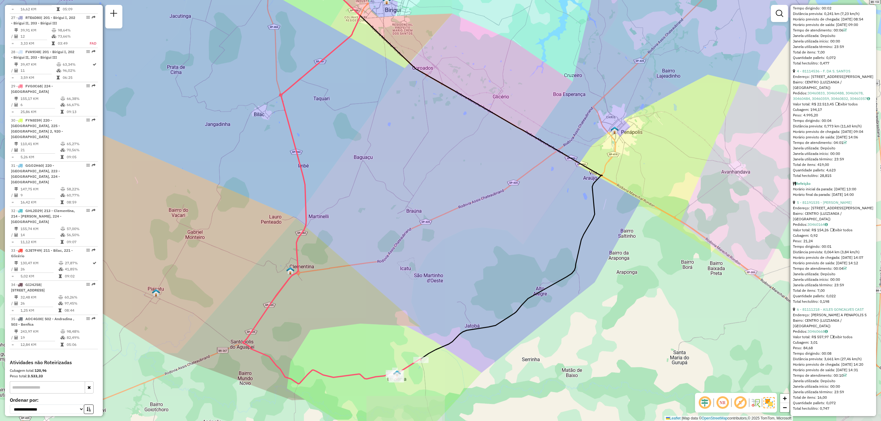
drag, startPoint x: 355, startPoint y: 202, endPoint x: 353, endPoint y: 213, distance: 11.2
click at [353, 211] on div "Janela de atendimento Grade de atendimento Capacidade Transportadoras Veículos …" at bounding box center [440, 210] width 881 height 421
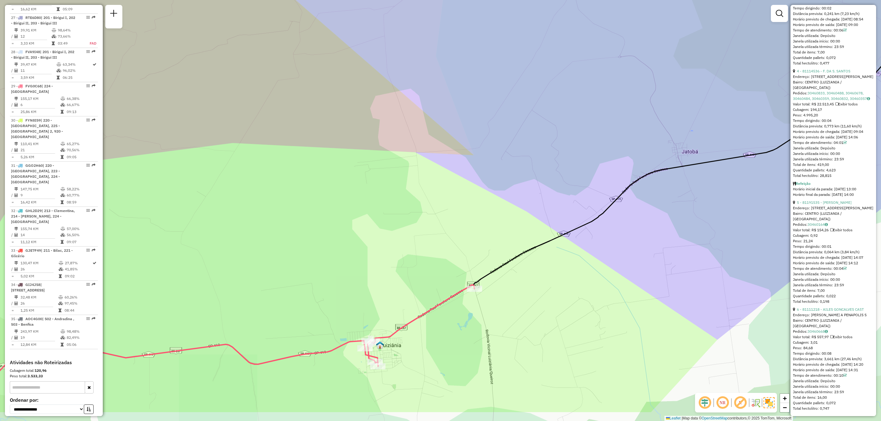
drag, startPoint x: 396, startPoint y: 386, endPoint x: 388, endPoint y: 348, distance: 38.6
click at [392, 335] on icon at bounding box center [419, 326] width 109 height 82
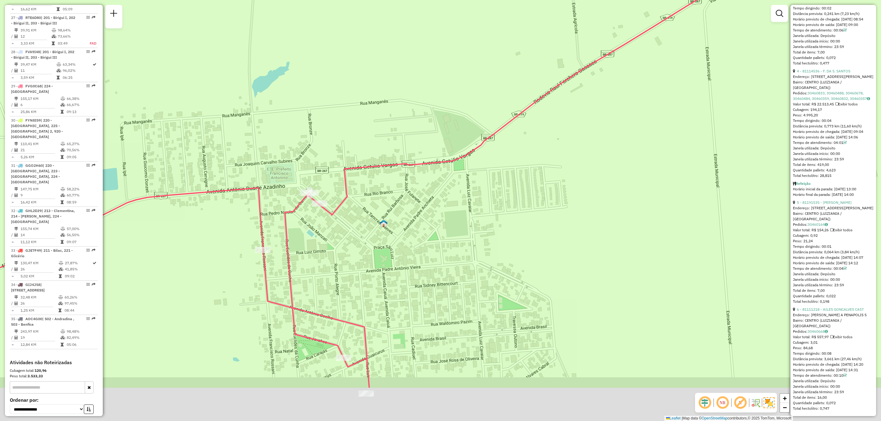
drag, startPoint x: 409, startPoint y: 270, endPoint x: 403, endPoint y: 236, distance: 34.5
click at [405, 239] on div "Janela de atendimento Grade de atendimento Capacidade Transportadoras Veículos …" at bounding box center [440, 210] width 881 height 421
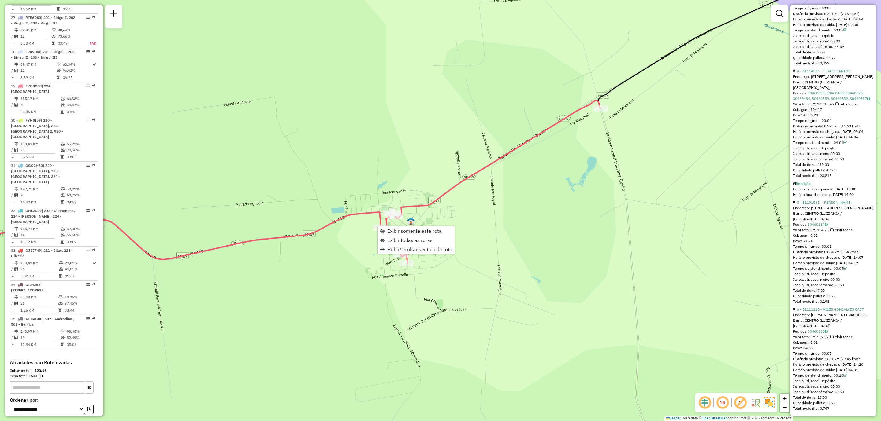
scroll to position [1136, 0]
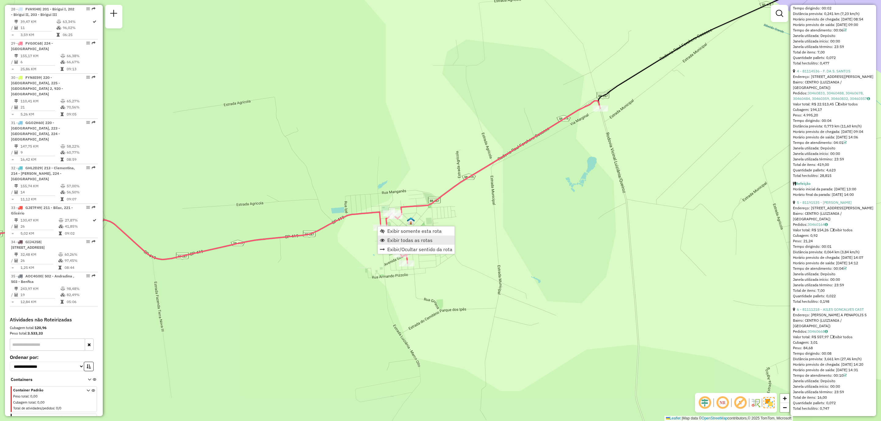
click at [420, 239] on span "Exibir todas as rotas" at bounding box center [409, 240] width 45 height 5
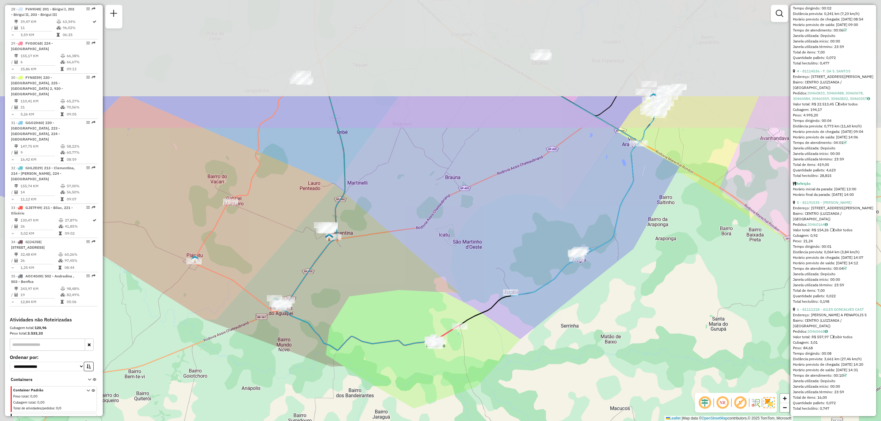
drag, startPoint x: 392, startPoint y: 179, endPoint x: 419, endPoint y: 274, distance: 99.2
click at [419, 274] on div "Janela de atendimento Grade de atendimento Capacidade Transportadoras Veículos …" at bounding box center [440, 210] width 881 height 421
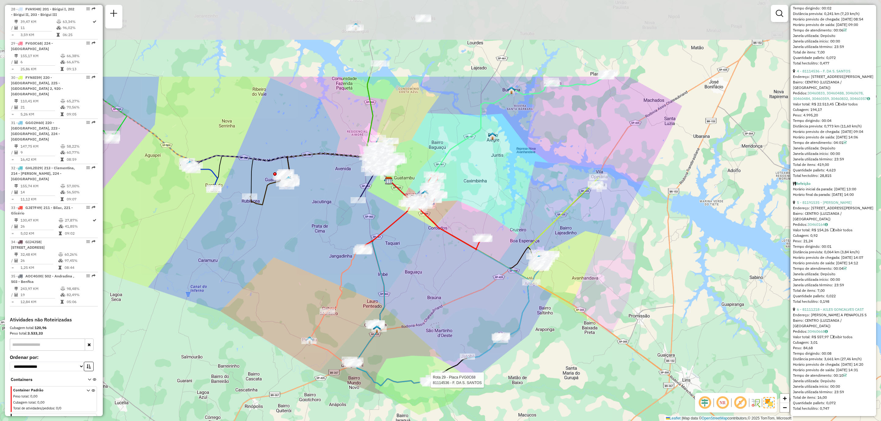
drag, startPoint x: 388, startPoint y: 167, endPoint x: 414, endPoint y: 285, distance: 121.1
click at [414, 285] on div "Rota 29 - Placa FVG0C68 81114536 - F. DA S. SANTOS Janela de atendimento Grade …" at bounding box center [440, 210] width 881 height 421
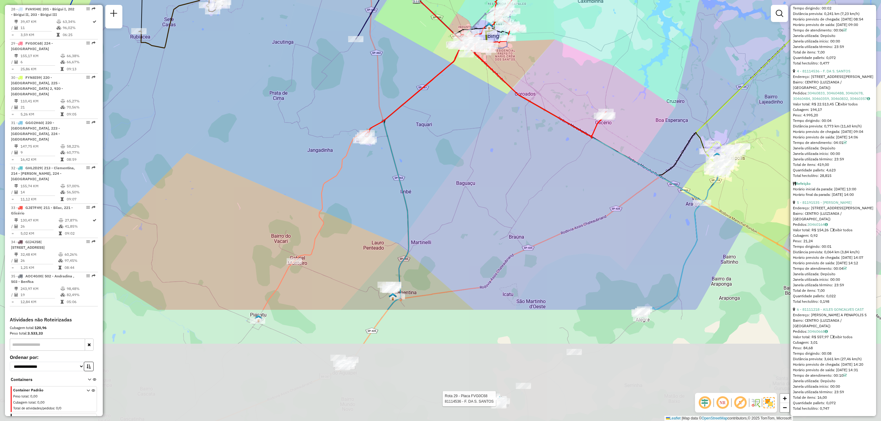
drag, startPoint x: 232, startPoint y: 381, endPoint x: 259, endPoint y: 229, distance: 154.6
click at [259, 229] on div "Rota 29 - Placa FVG0C68 81114536 - F. DA S. SANTOS Janela de atendimento Grade …" at bounding box center [440, 210] width 881 height 421
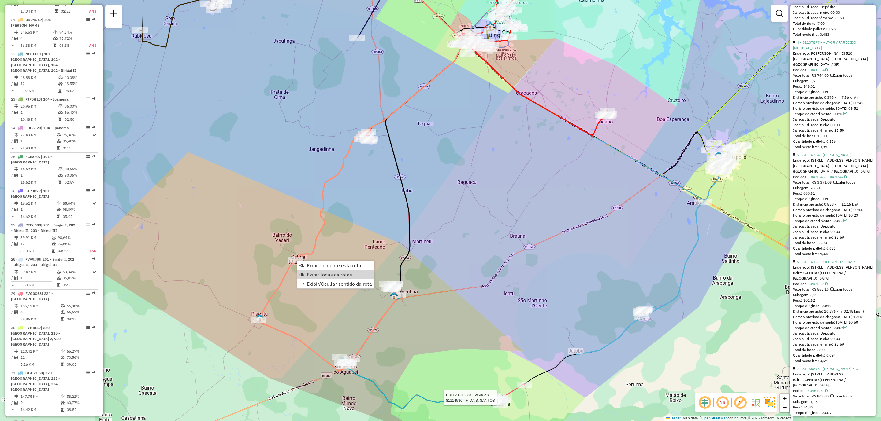
scroll to position [778, 0]
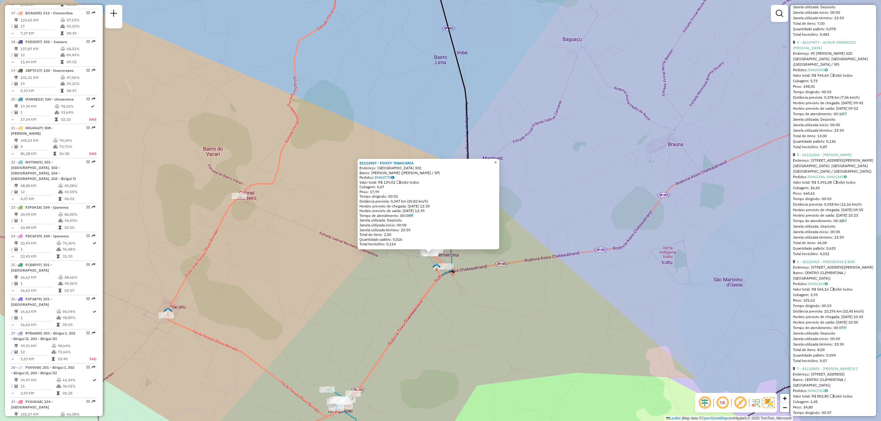
click at [497, 160] on span "×" at bounding box center [495, 162] width 3 height 5
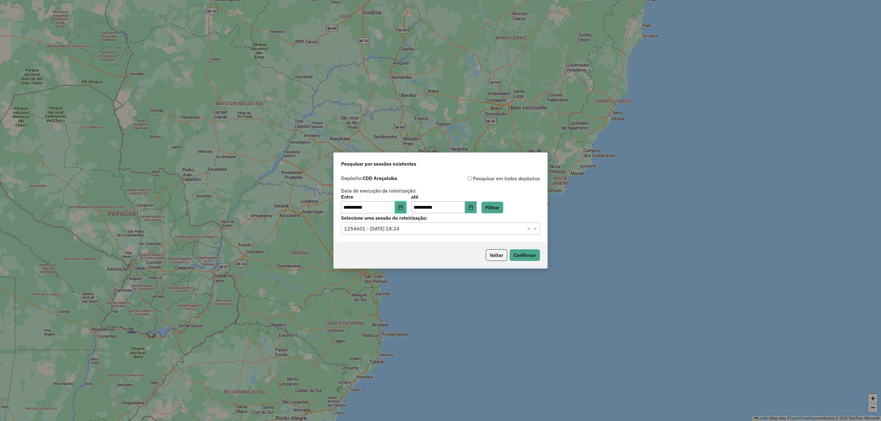
click at [402, 207] on icon "Choose Date" at bounding box center [400, 207] width 4 height 5
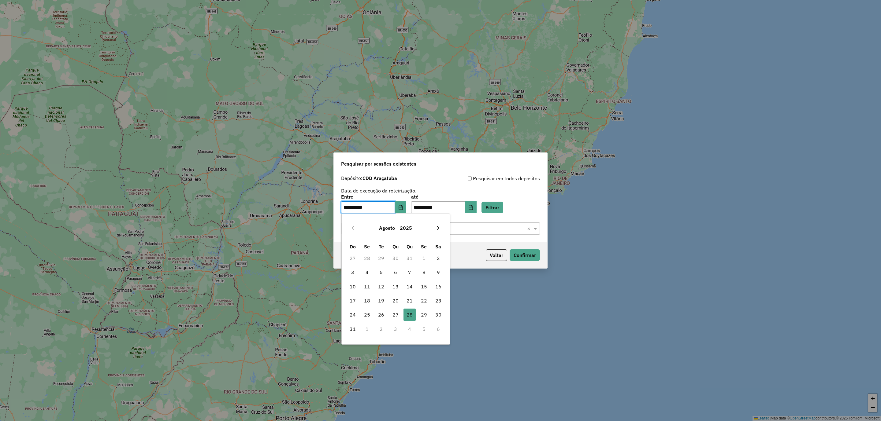
click at [436, 227] on icon "Next Month" at bounding box center [437, 228] width 5 height 5
click at [361, 315] on span "29" at bounding box center [367, 315] width 12 height 12
type input "**********"
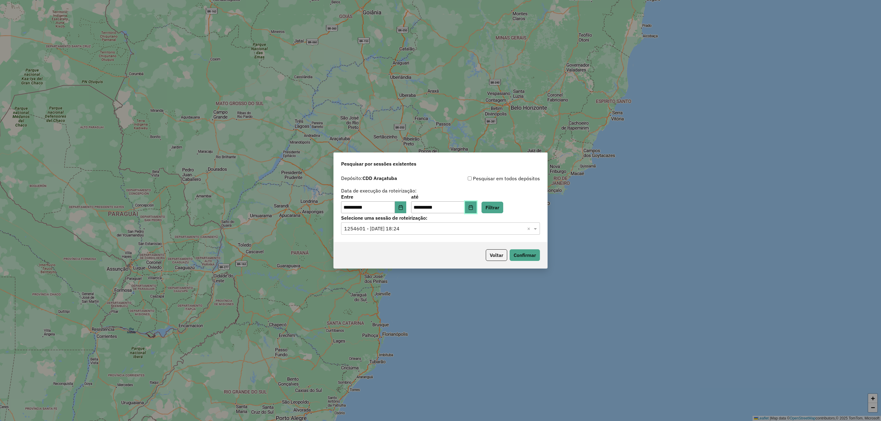
click at [473, 207] on icon "Choose Date" at bounding box center [470, 207] width 5 height 5
click at [504, 187] on div "**********" at bounding box center [440, 194] width 199 height 39
click at [503, 207] on button "Filtrar" at bounding box center [492, 208] width 22 height 12
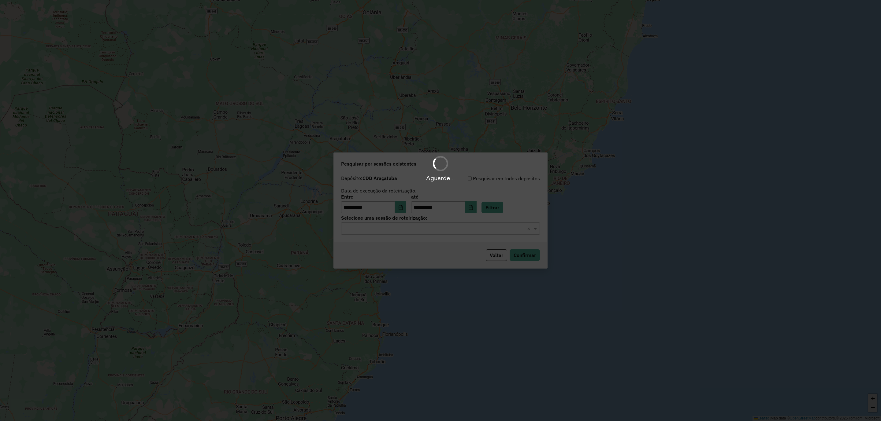
click at [402, 227] on hb-app "**********" at bounding box center [440, 210] width 881 height 421
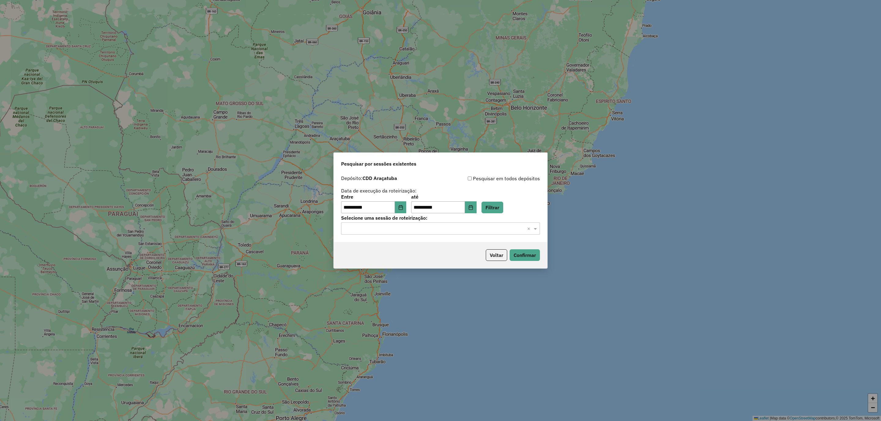
click at [397, 235] on div "Selecione uma sessão × ×" at bounding box center [440, 229] width 199 height 12
click at [391, 249] on span "1284517 - 29/09/2025 14:44" at bounding box center [367, 246] width 47 height 5
click at [516, 256] on button "Confirmar" at bounding box center [524, 255] width 30 height 12
click at [413, 227] on input "text" at bounding box center [434, 228] width 180 height 7
click at [394, 257] on span "1285016 - 29/09/2025 20:25" at bounding box center [369, 256] width 50 height 5
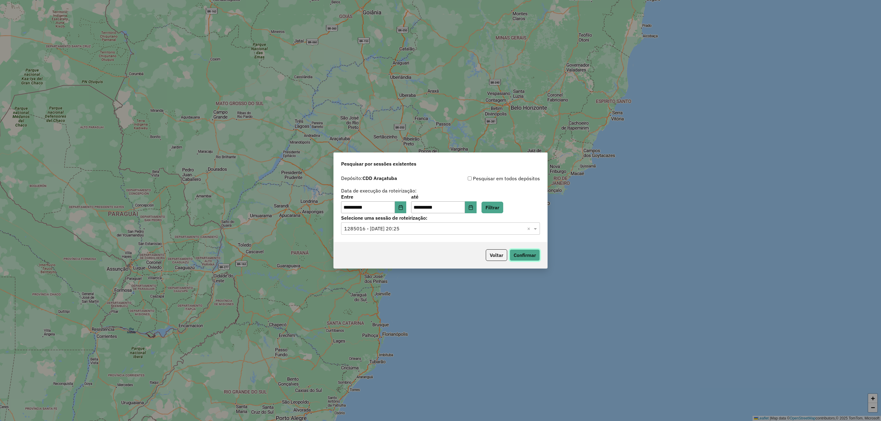
click at [520, 255] on button "Confirmar" at bounding box center [524, 255] width 30 height 12
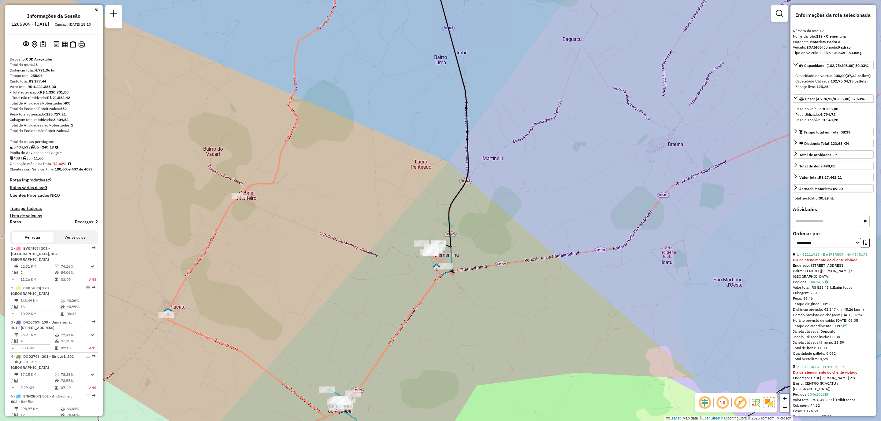
select select "**********"
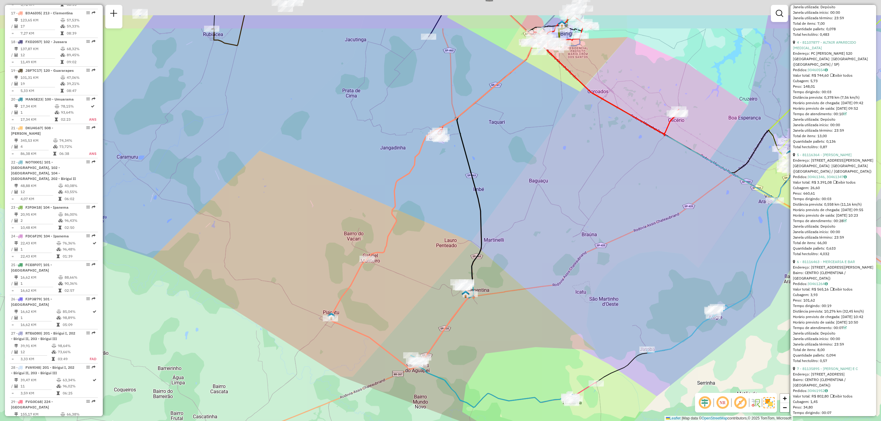
drag, startPoint x: 536, startPoint y: 35, endPoint x: 557, endPoint y: 147, distance: 114.2
click at [558, 147] on div "Janela de atendimento Grade de atendimento Capacidade Transportadoras Veículos …" at bounding box center [440, 210] width 881 height 421
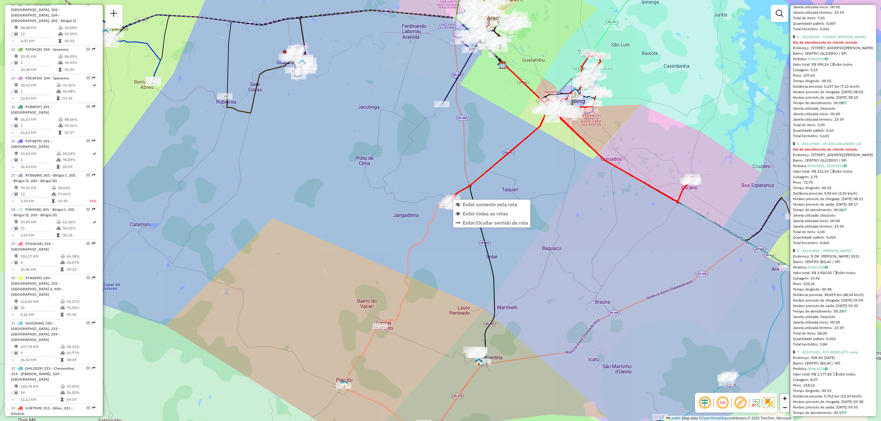
scroll to position [1136, 0]
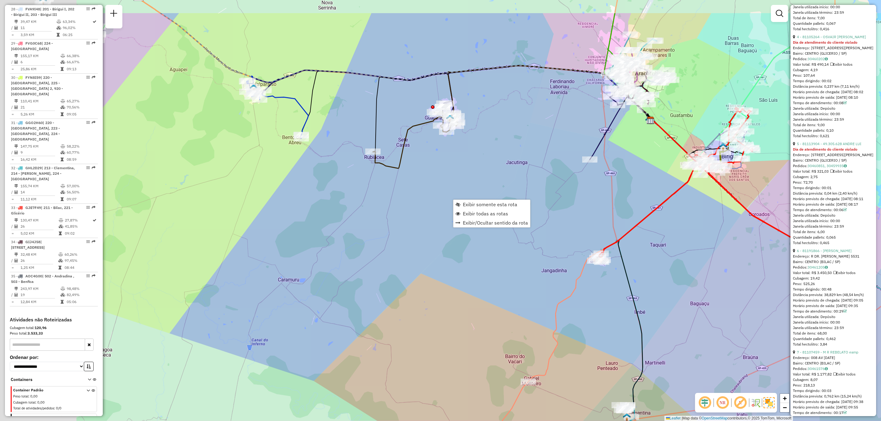
drag, startPoint x: 273, startPoint y: 42, endPoint x: 551, endPoint y: 128, distance: 290.8
click at [551, 128] on div "Janela de atendimento Grade de atendimento Capacidade Transportadoras Veículos …" at bounding box center [440, 210] width 881 height 421
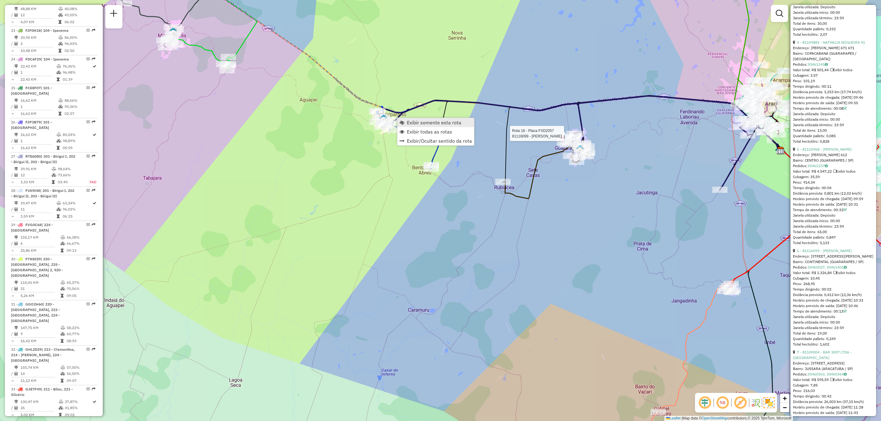
scroll to position [807, 0]
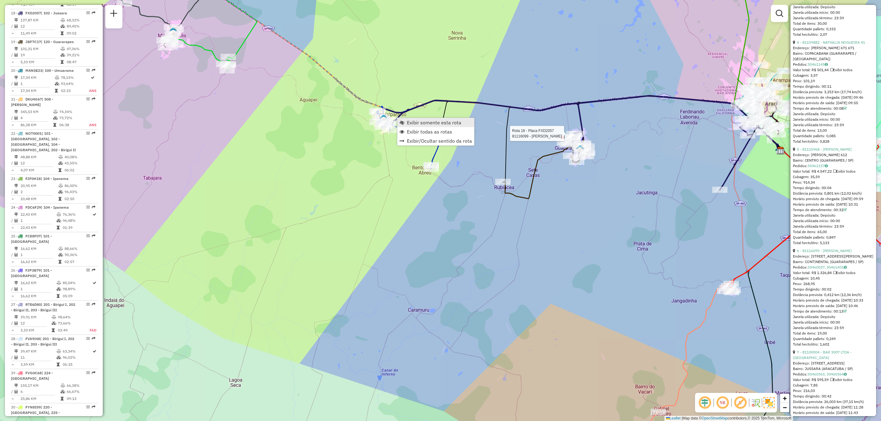
click at [431, 127] on link "Exibir somente esta rota" at bounding box center [435, 122] width 77 height 9
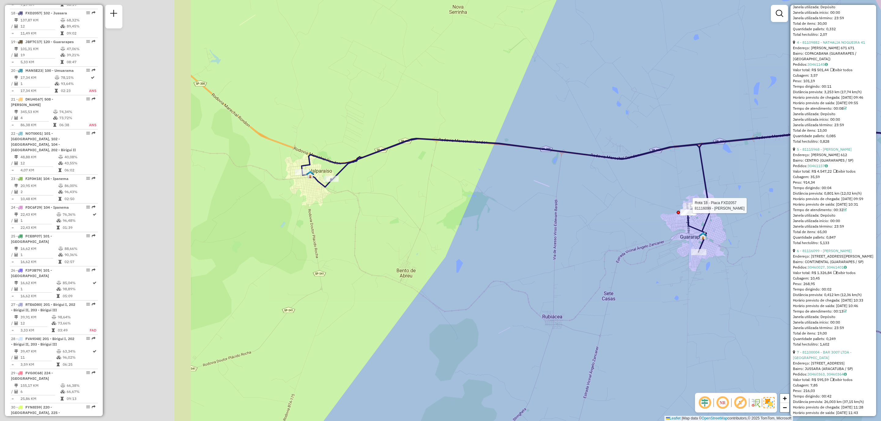
drag, startPoint x: 415, startPoint y: 153, endPoint x: 735, endPoint y: 153, distance: 319.8
click at [735, 153] on div "Rota 18 - Placa FXD2057 81116099 - [PERSON_NAME] de atendimento Grade de atendi…" at bounding box center [440, 210] width 881 height 421
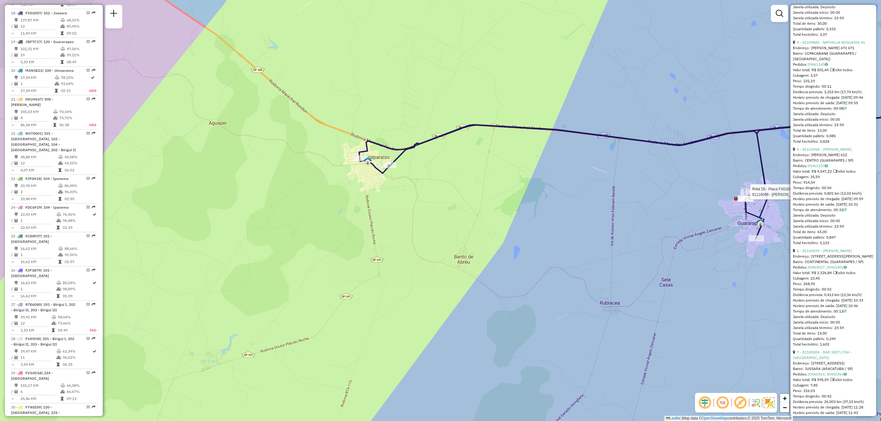
drag, startPoint x: 523, startPoint y: 197, endPoint x: 508, endPoint y: 239, distance: 44.6
click at [508, 239] on div "Rota 18 - Placa FXD2057 81116099 - [PERSON_NAME] de atendimento Grade de atendi…" at bounding box center [440, 210] width 881 height 421
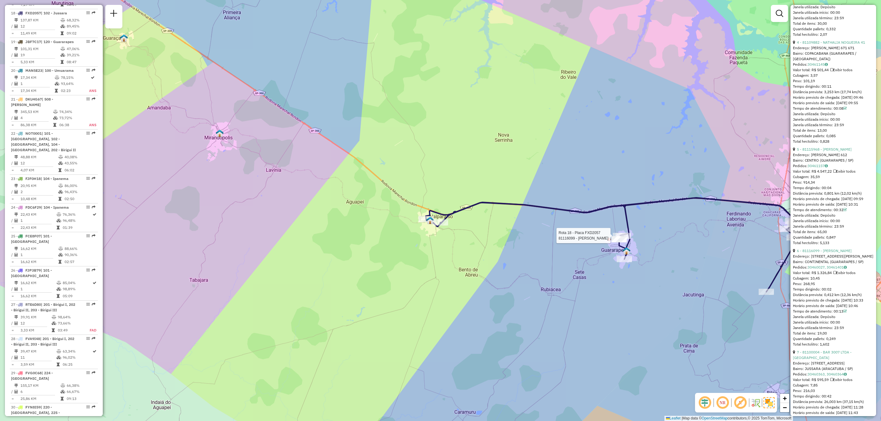
click at [582, 233] on div "Rota 18 - Placa FXD2057 81116099 - [PERSON_NAME] de atendimento Grade de atendi…" at bounding box center [440, 210] width 881 height 421
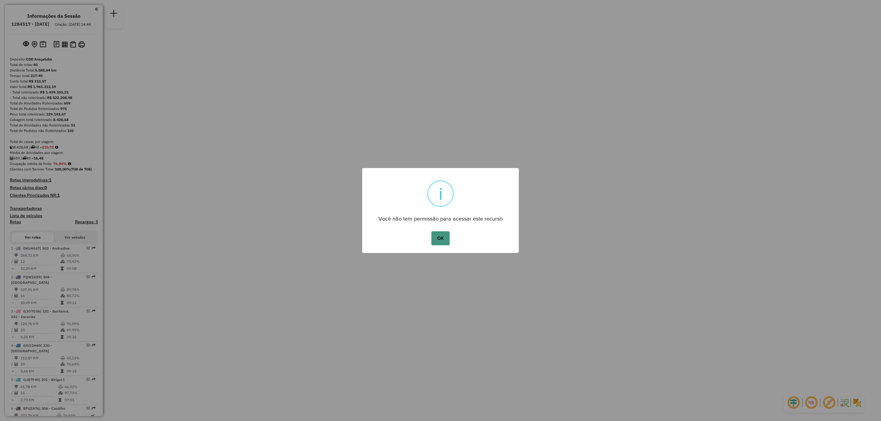
click at [439, 233] on button "OK" at bounding box center [440, 238] width 18 height 14
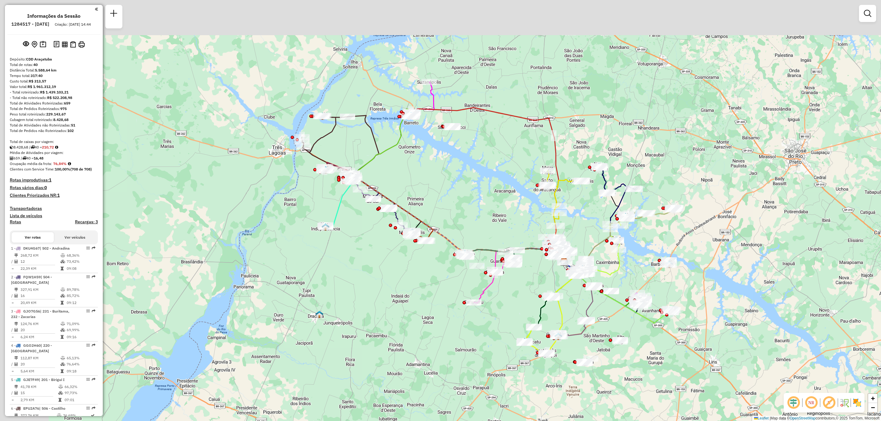
drag, startPoint x: 347, startPoint y: 123, endPoint x: 457, endPoint y: 173, distance: 120.7
click at [456, 173] on div "Janela de atendimento Grade de atendimento Capacidade Transportadoras Veículos …" at bounding box center [440, 210] width 881 height 421
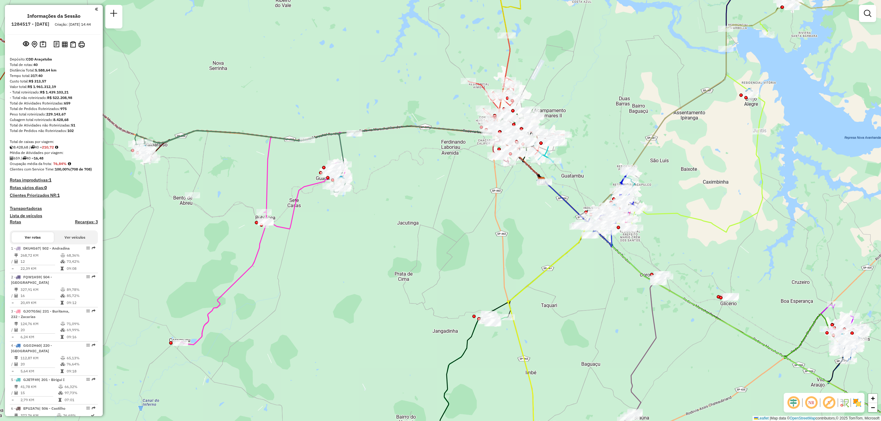
scroll to position [256, 0]
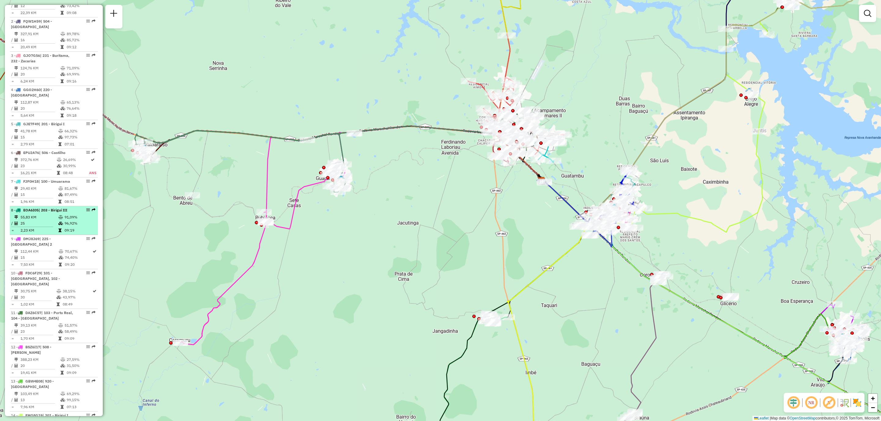
select select "**********"
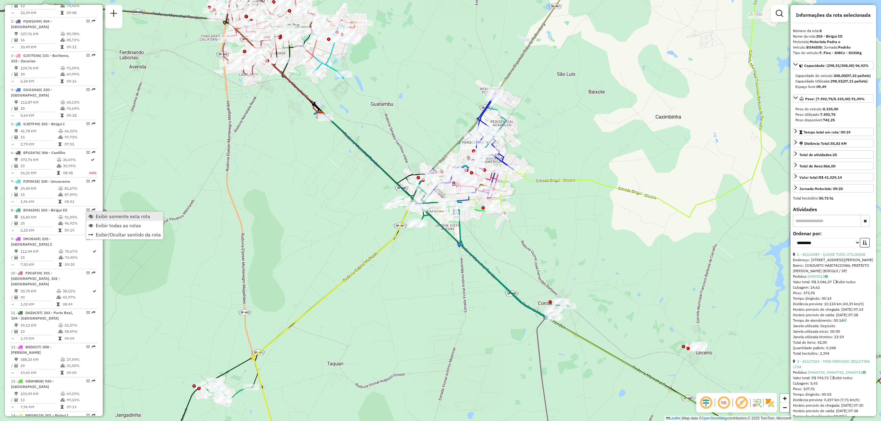
click at [130, 220] on link "Exibir somente esta rota" at bounding box center [124, 216] width 77 height 9
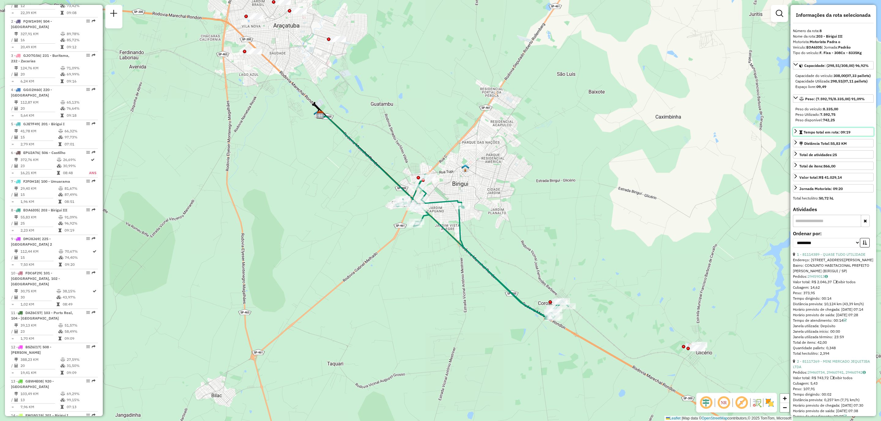
click at [860, 136] on link "Tempo total em rota: 09:19" at bounding box center [833, 132] width 81 height 8
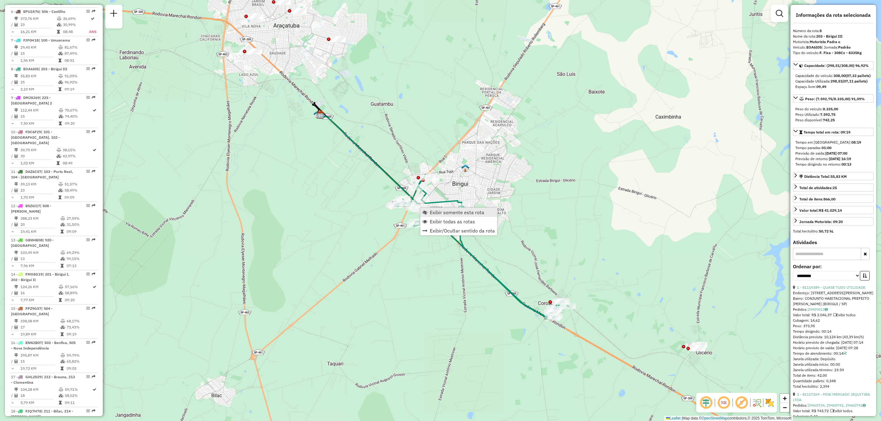
scroll to position [458, 0]
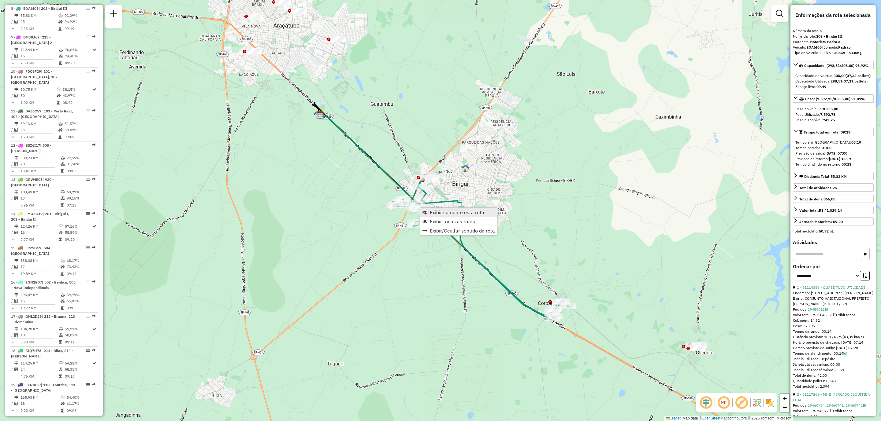
click at [472, 212] on span "Exibir somente esta rota" at bounding box center [457, 212] width 54 height 5
click at [459, 218] on span "Exibir todas as rotas" at bounding box center [452, 215] width 45 height 5
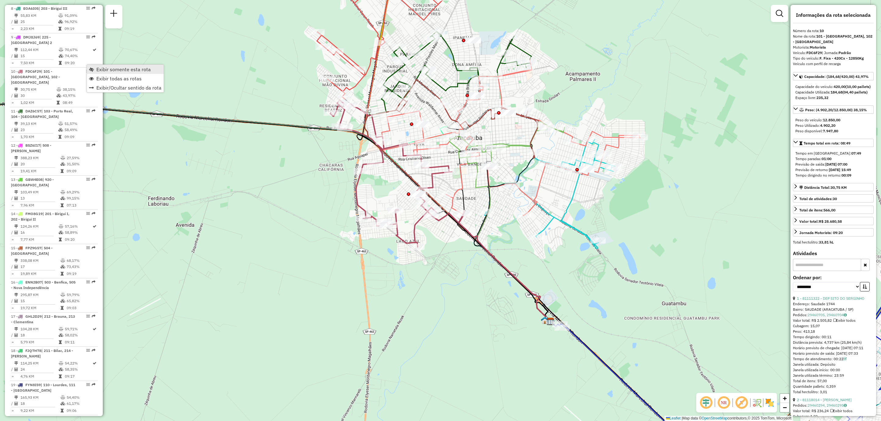
click at [138, 71] on span "Exibir somente esta rota" at bounding box center [123, 69] width 54 height 5
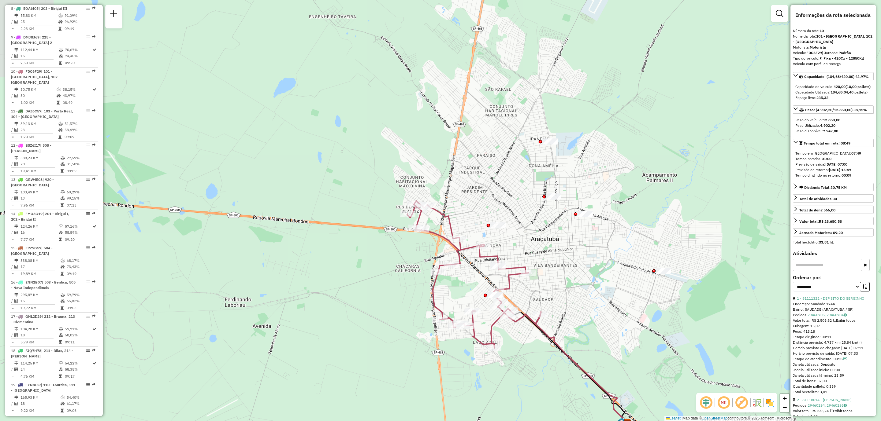
drag, startPoint x: 386, startPoint y: 128, endPoint x: 462, endPoint y: 230, distance: 127.0
click at [462, 230] on div "Janela de atendimento Grade de atendimento Capacidade Transportadoras Veículos …" at bounding box center [440, 210] width 881 height 421
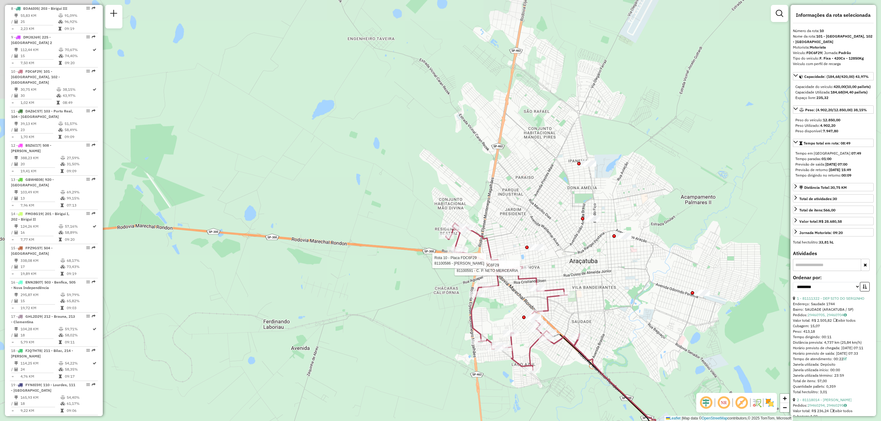
drag, startPoint x: 404, startPoint y: 190, endPoint x: 439, endPoint y: 211, distance: 41.4
click at [439, 211] on div "Rota 10 - Placa FDC6F29 81100591 - C. P. NETO MERCEARIA Rota 10 - Placa FDC6F29…" at bounding box center [440, 210] width 881 height 421
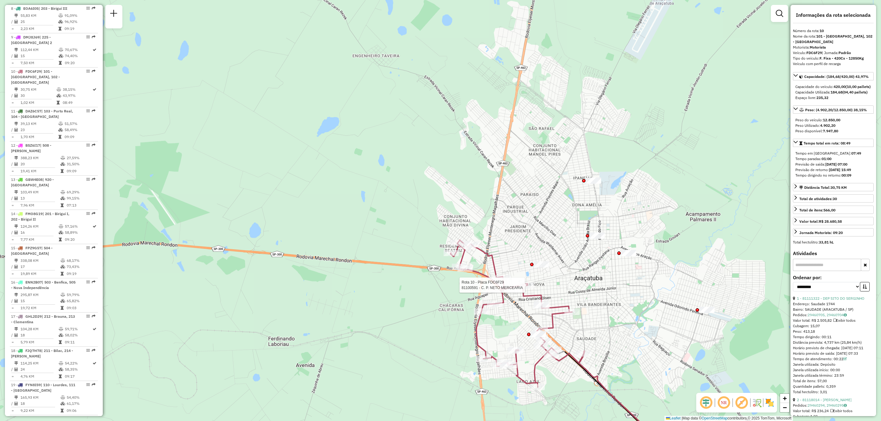
click at [623, 305] on div "Rota 10 - Placa FDC6F29 81100591 - C. P. NETO MERCEARIA Janela de atendimento G…" at bounding box center [440, 210] width 881 height 421
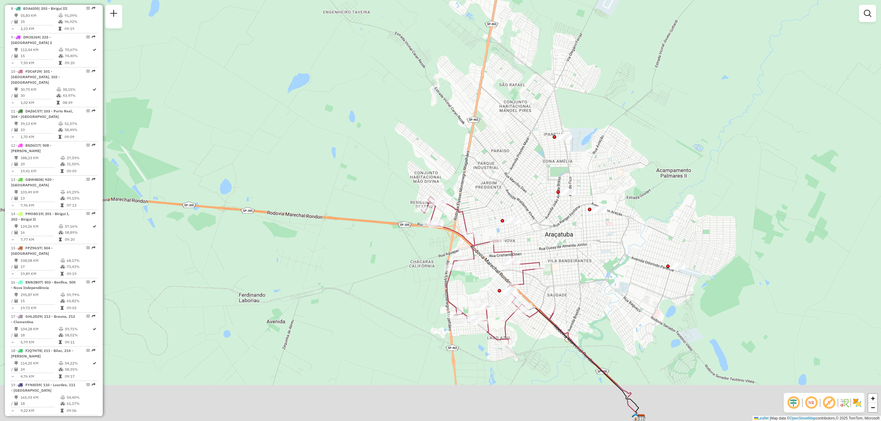
drag, startPoint x: 622, startPoint y: 309, endPoint x: 593, endPoint y: 265, distance: 53.3
click at [593, 265] on div "Janela de atendimento Grade de atendimento Capacidade Transportadoras Veículos …" at bounding box center [440, 210] width 881 height 421
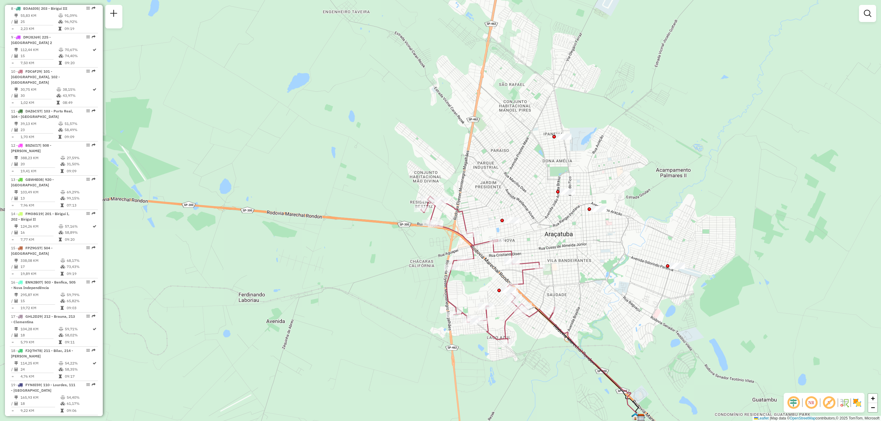
click at [807, 403] on em at bounding box center [811, 403] width 15 height 15
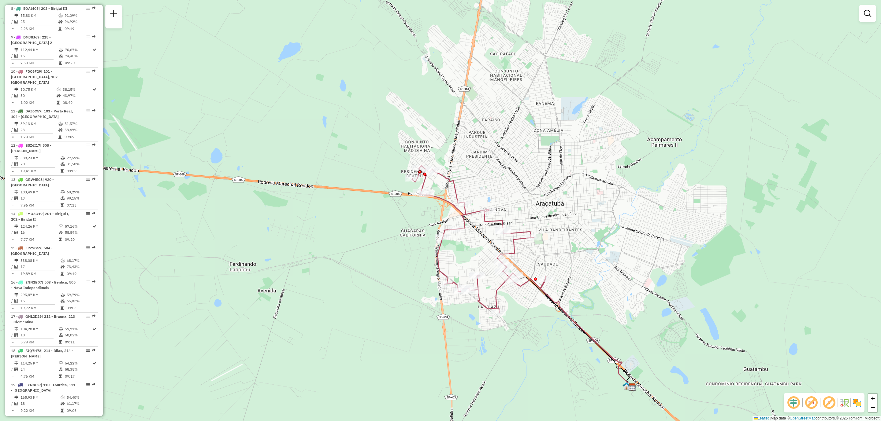
drag, startPoint x: 601, startPoint y: 291, endPoint x: 597, endPoint y: 272, distance: 19.2
click at [597, 272] on div "Janela de atendimento Grade de atendimento Capacidade Transportadoras Veículos …" at bounding box center [440, 210] width 881 height 421
click at [857, 405] on img at bounding box center [857, 403] width 10 height 10
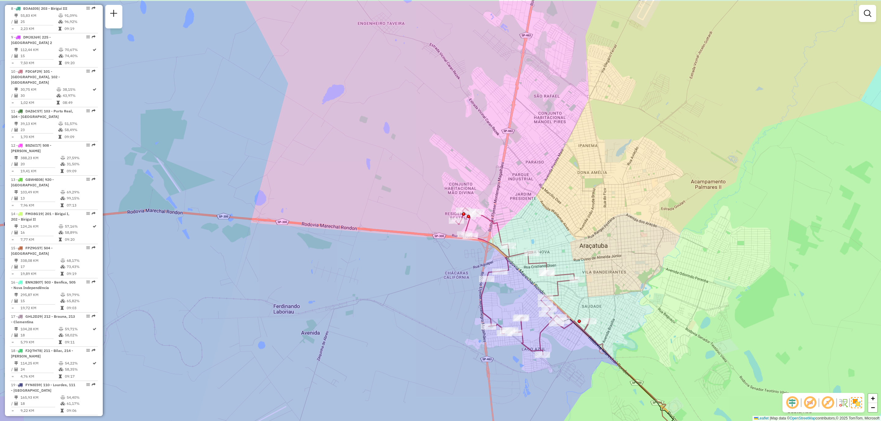
drag, startPoint x: 486, startPoint y: 150, endPoint x: 532, endPoint y: 197, distance: 65.5
click at [532, 197] on div "Janela de atendimento Grade de atendimento Capacidade Transportadoras Veículos …" at bounding box center [440, 210] width 881 height 421
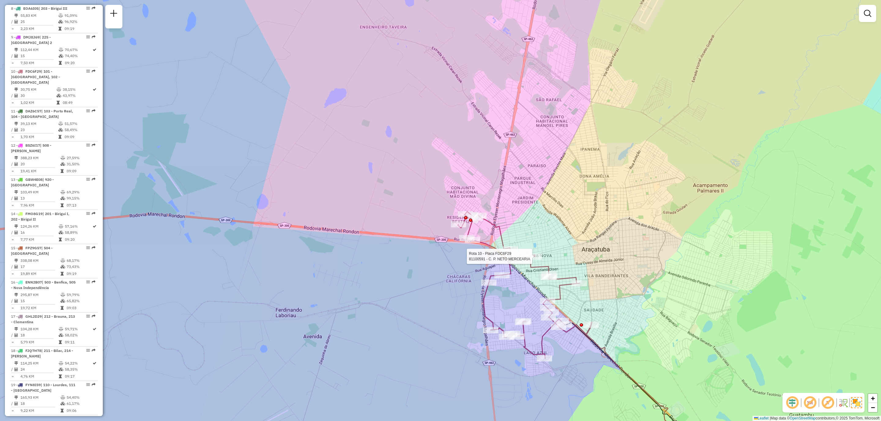
select select "**********"
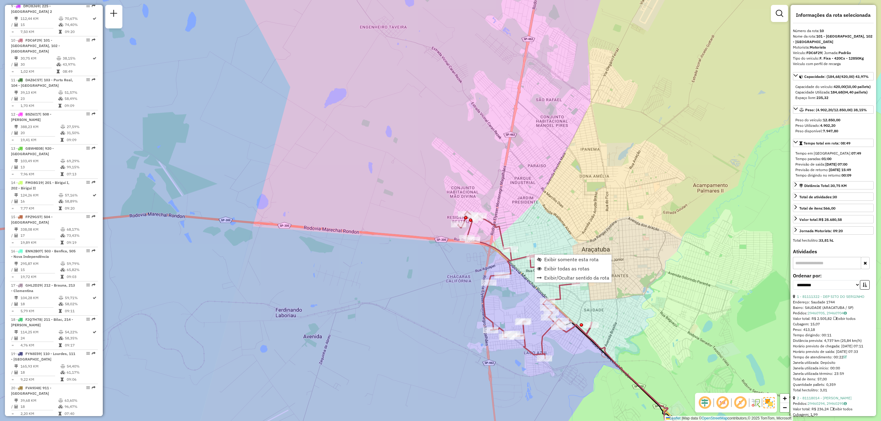
scroll to position [516, 0]
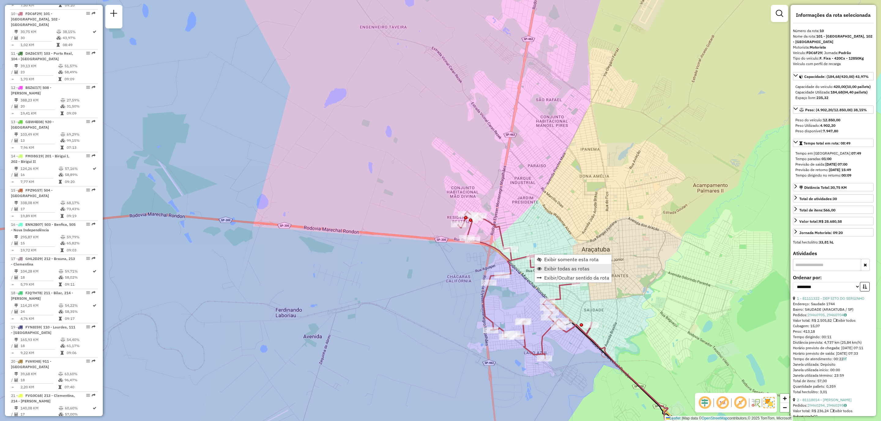
click at [563, 268] on span "Exibir todas as rotas" at bounding box center [566, 268] width 45 height 5
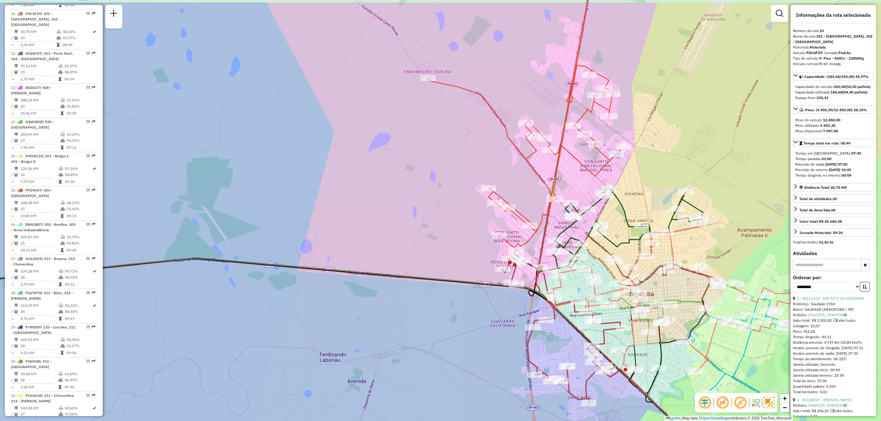
drag, startPoint x: 577, startPoint y: 189, endPoint x: 597, endPoint y: 238, distance: 53.1
click at [622, 234] on div "Janela de atendimento Grade de atendimento Capacidade Transportadoras Veículos …" at bounding box center [440, 210] width 881 height 421
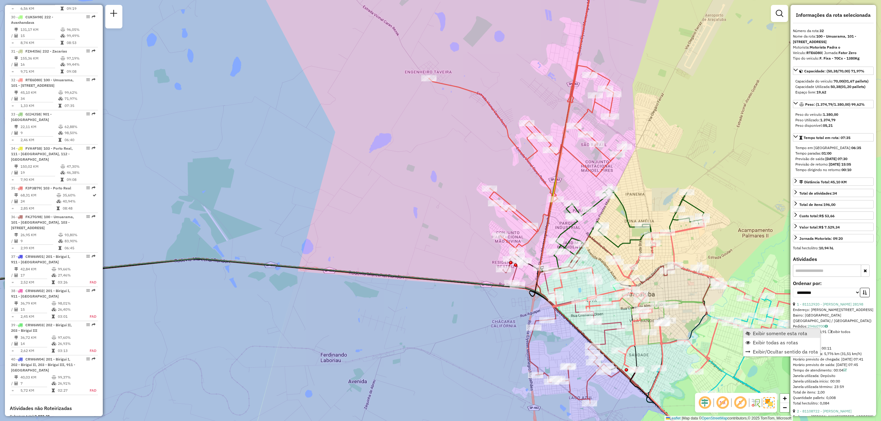
scroll to position [1254, 0]
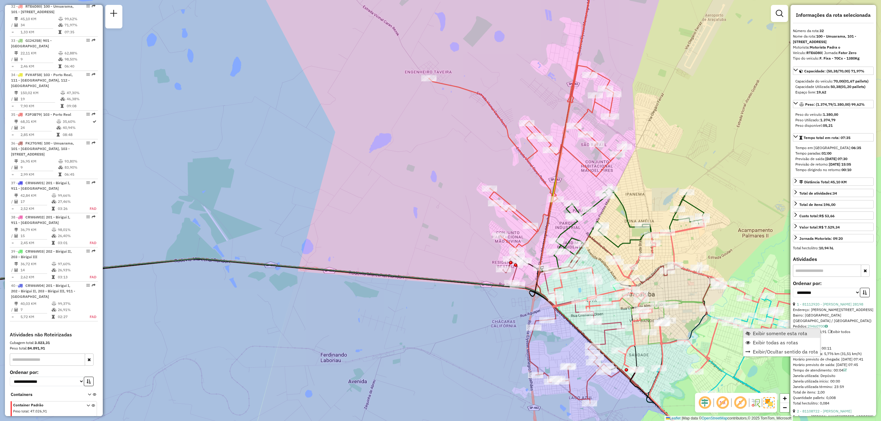
click at [760, 333] on span "Exibir somente esta rota" at bounding box center [779, 333] width 54 height 5
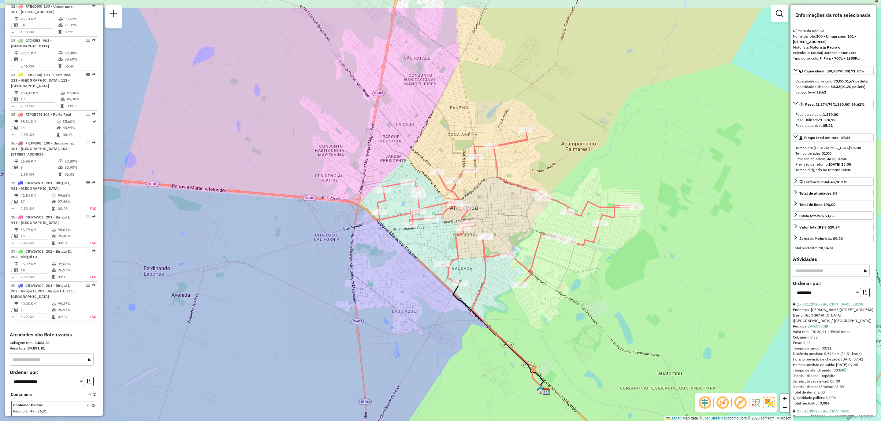
drag, startPoint x: 408, startPoint y: 168, endPoint x: 478, endPoint y: 227, distance: 91.3
click at [478, 227] on div "Janela de atendimento Grade de atendimento Capacidade Transportadoras Veículos …" at bounding box center [440, 210] width 881 height 421
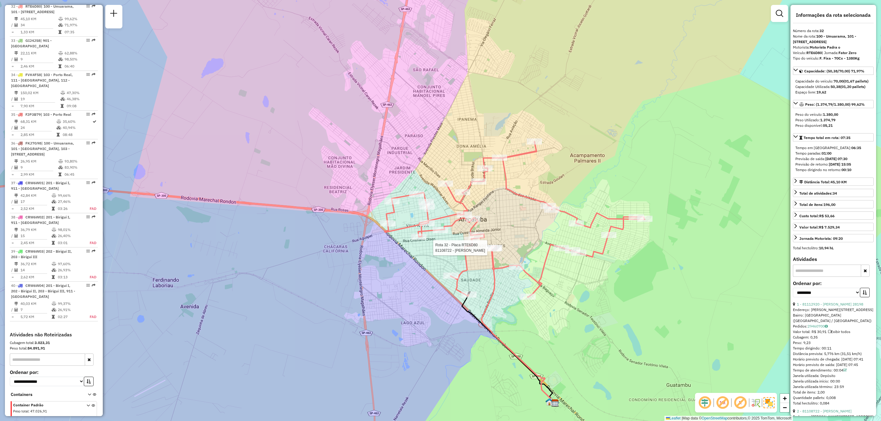
drag, startPoint x: 592, startPoint y: 297, endPoint x: 623, endPoint y: 275, distance: 38.2
click at [593, 297] on div "Rota 32 - Placa RTE6D80 81108722 - JAQUELINE MOURA Janela de atendimento Grade …" at bounding box center [440, 210] width 881 height 421
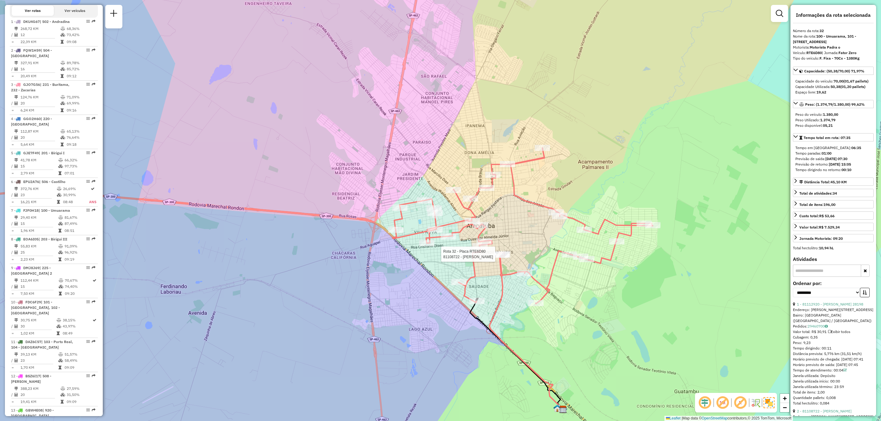
scroll to position [588, 0]
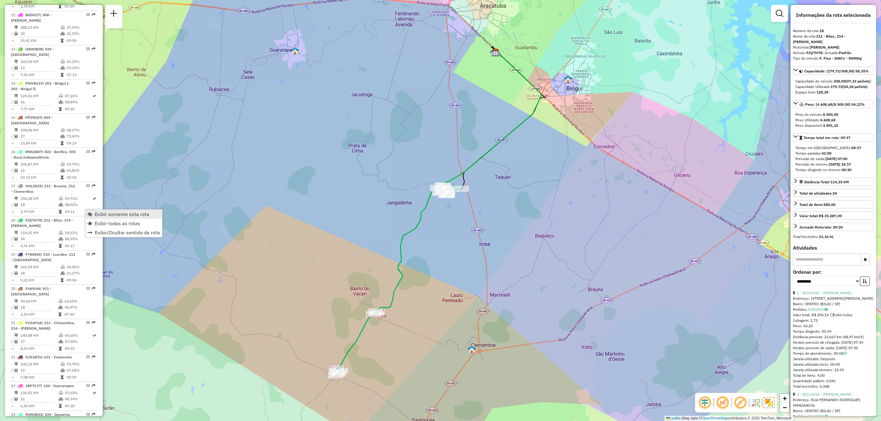
click at [137, 216] on span "Exibir somente esta rota" at bounding box center [122, 214] width 54 height 5
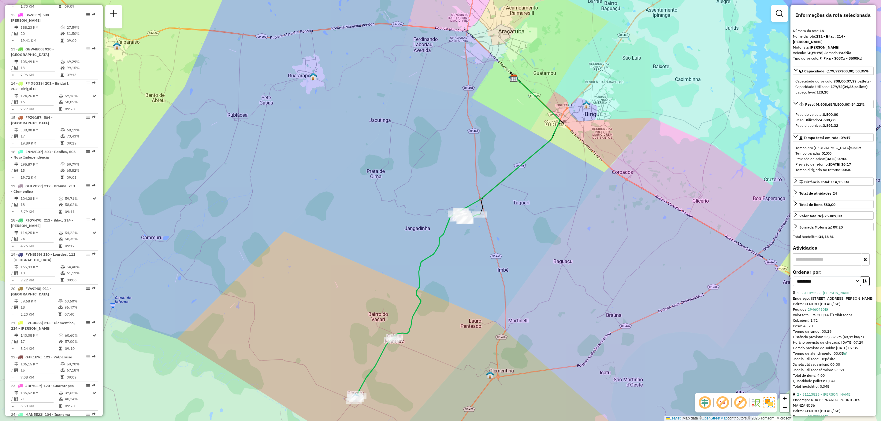
drag, startPoint x: 488, startPoint y: 294, endPoint x: 510, endPoint y: 307, distance: 26.0
click at [510, 307] on div "Janela de atendimento Grade de atendimento Capacidade Transportadoras Veículos …" at bounding box center [440, 210] width 881 height 421
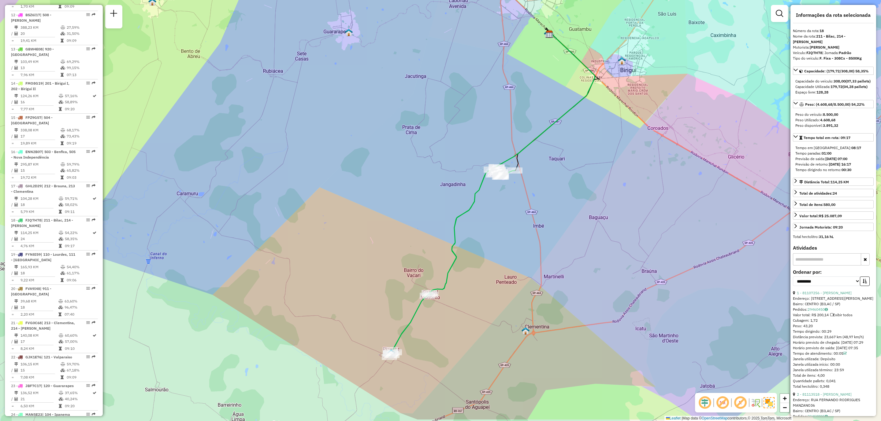
drag, startPoint x: 438, startPoint y: 298, endPoint x: 473, endPoint y: 254, distance: 56.5
click at [473, 254] on div "Janela de atendimento Grade de atendimento Capacidade Transportadoras Veículos …" at bounding box center [440, 210] width 881 height 421
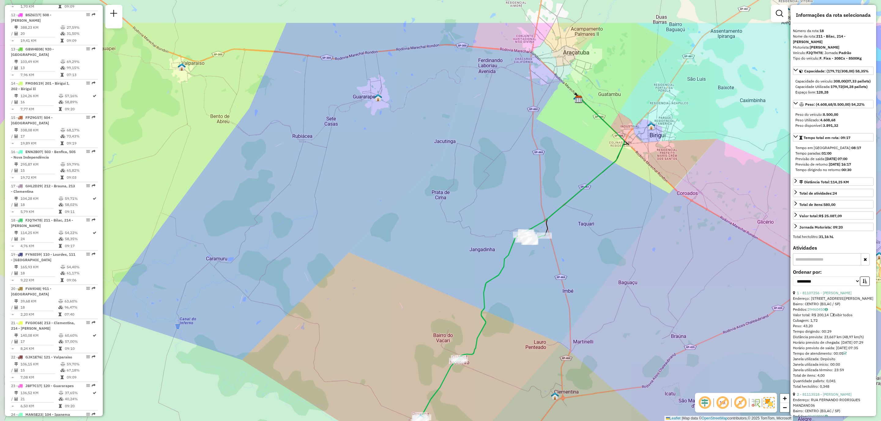
drag, startPoint x: 508, startPoint y: 238, endPoint x: 527, endPoint y: 283, distance: 48.6
click at [527, 283] on div "Janela de atendimento Grade de atendimento Capacidade Transportadoras Veículos …" at bounding box center [440, 210] width 881 height 421
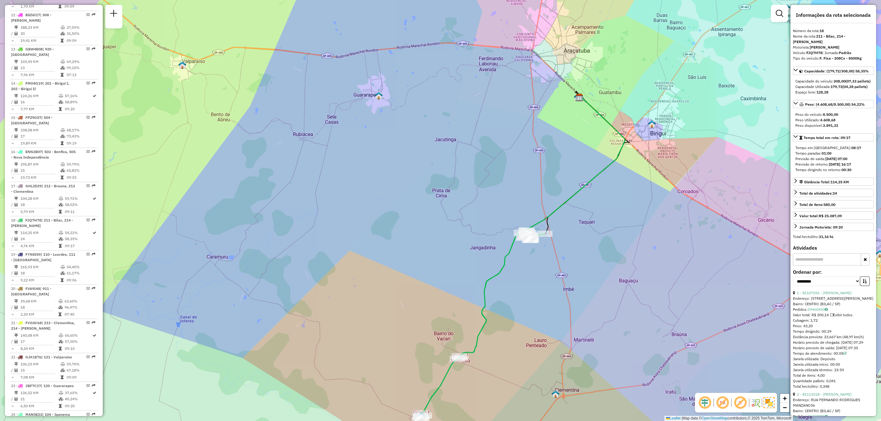
drag, startPoint x: 437, startPoint y: 382, endPoint x: 448, endPoint y: 352, distance: 32.3
click at [448, 352] on div "Janela de atendimento Grade de atendimento Capacidade Transportadoras Veículos …" at bounding box center [440, 210] width 881 height 421
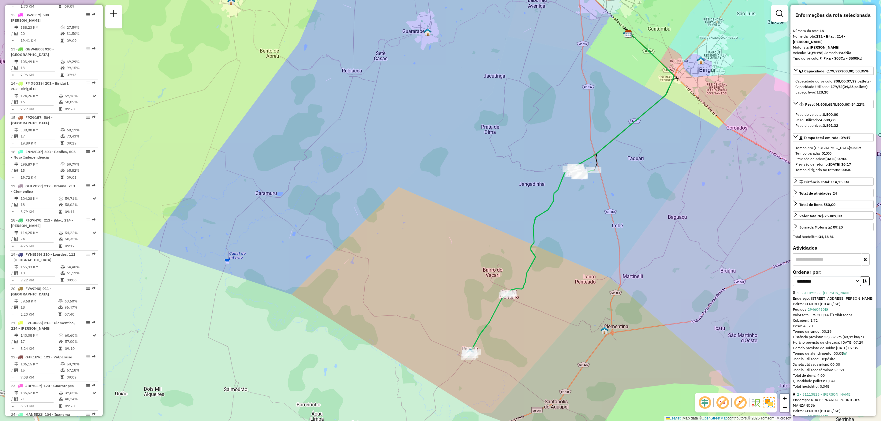
drag, startPoint x: 446, startPoint y: 386, endPoint x: 485, endPoint y: 350, distance: 53.2
click at [485, 350] on div "Janela de atendimento Grade de atendimento Capacidade Transportadoras Veículos …" at bounding box center [440, 210] width 881 height 421
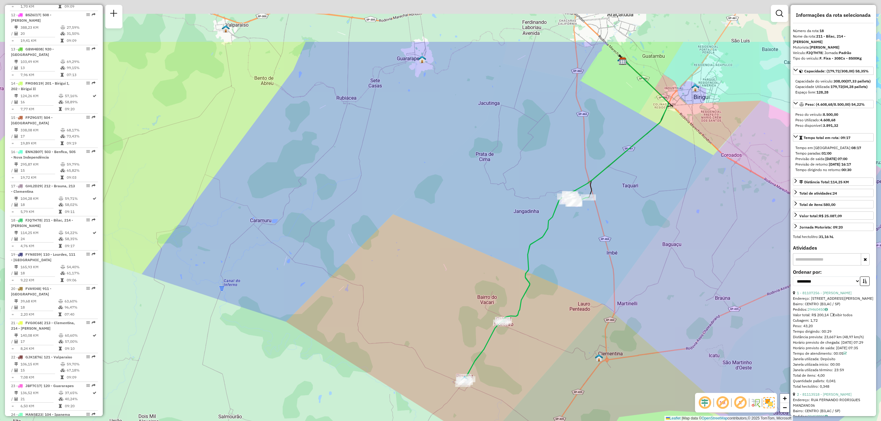
drag, startPoint x: 605, startPoint y: 220, endPoint x: 503, endPoint y: 343, distance: 160.5
click at [504, 342] on div "Janela de atendimento Grade de atendimento Capacidade Transportadoras Veículos …" at bounding box center [440, 210] width 881 height 421
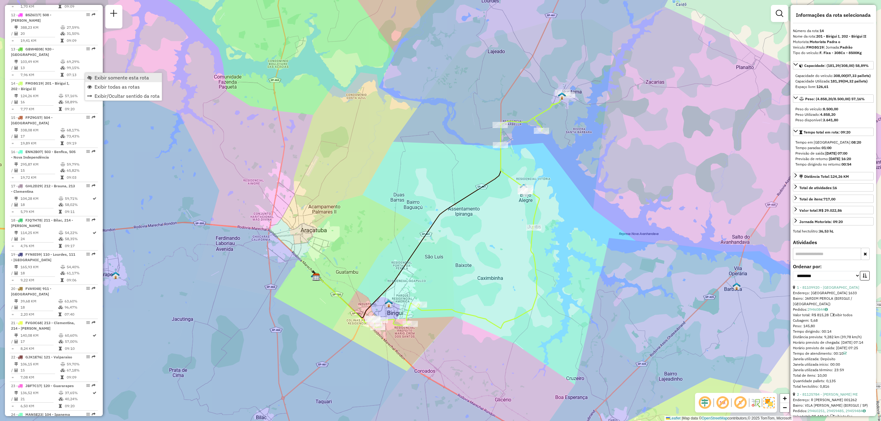
click at [118, 76] on span "Exibir somente esta rota" at bounding box center [121, 77] width 54 height 5
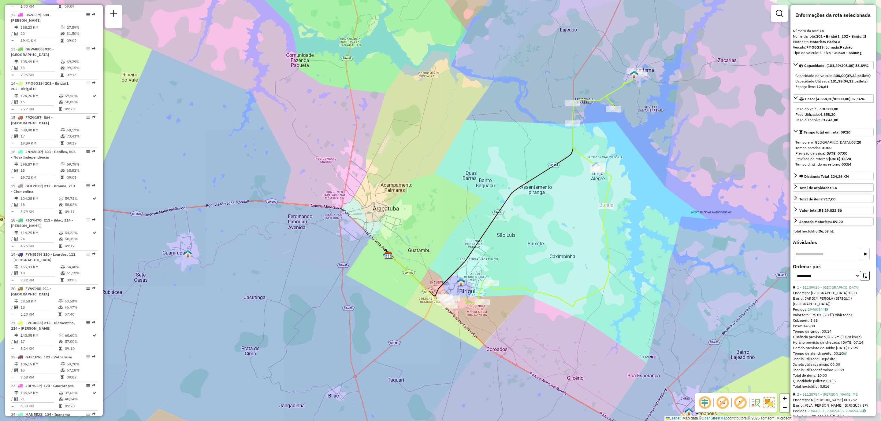
drag, startPoint x: 529, startPoint y: 257, endPoint x: 492, endPoint y: 297, distance: 54.5
click at [492, 297] on div "Janela de atendimento Grade de atendimento Capacidade Transportadoras Veículos …" at bounding box center [440, 210] width 881 height 421
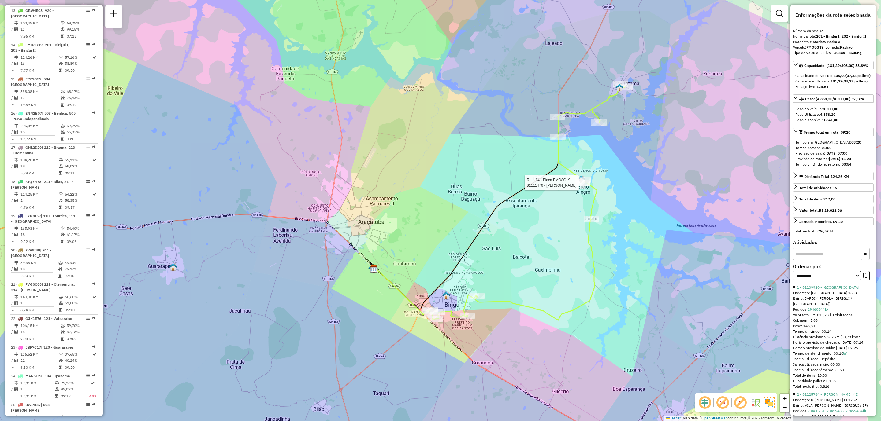
scroll to position [652, 0]
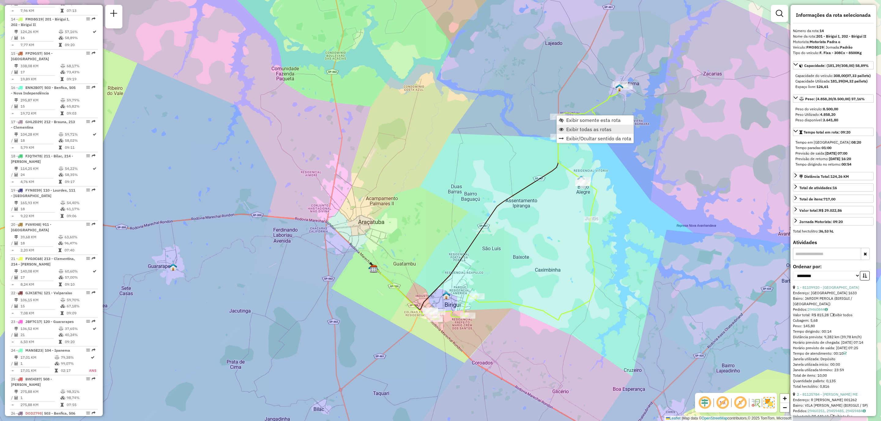
click at [590, 127] on span "Exibir todas as rotas" at bounding box center [588, 129] width 45 height 5
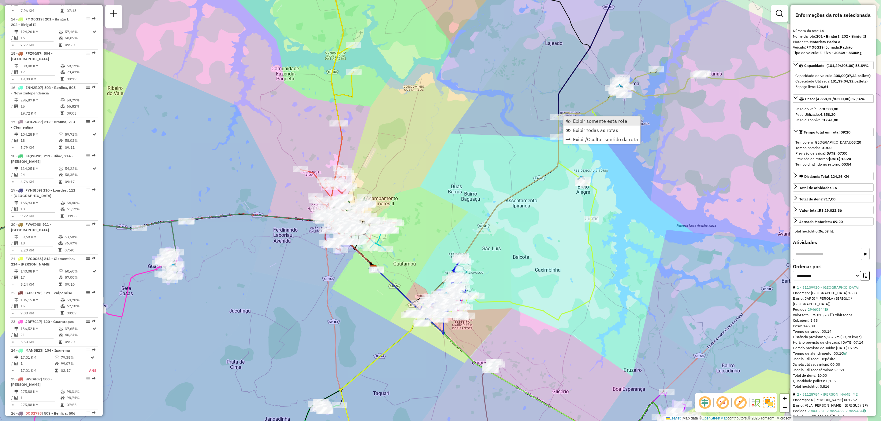
click at [605, 119] on span "Exibir somente esta rota" at bounding box center [600, 121] width 54 height 5
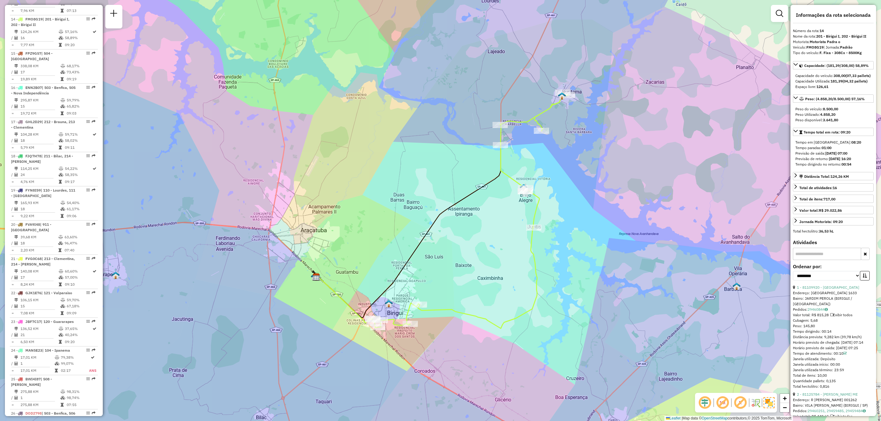
click at [851, 161] on strong "29/09/2025 16:20" at bounding box center [840, 159] width 22 height 5
click at [852, 162] on div "Previsão de retorno: 29/09/2025 16:20" at bounding box center [833, 159] width 76 height 6
click at [847, 156] on strong "29/09/2025 07:00" at bounding box center [836, 153] width 22 height 5
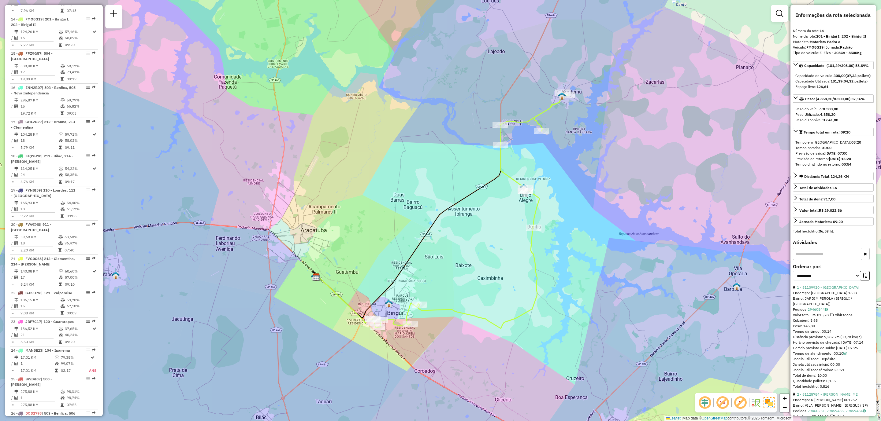
click at [847, 156] on strong "29/09/2025 07:00" at bounding box center [836, 153] width 22 height 5
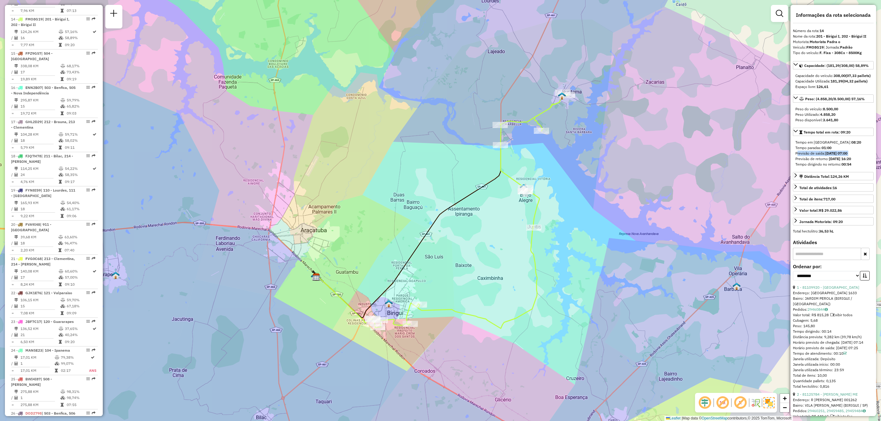
click at [848, 167] on strong "00:54" at bounding box center [846, 164] width 10 height 5
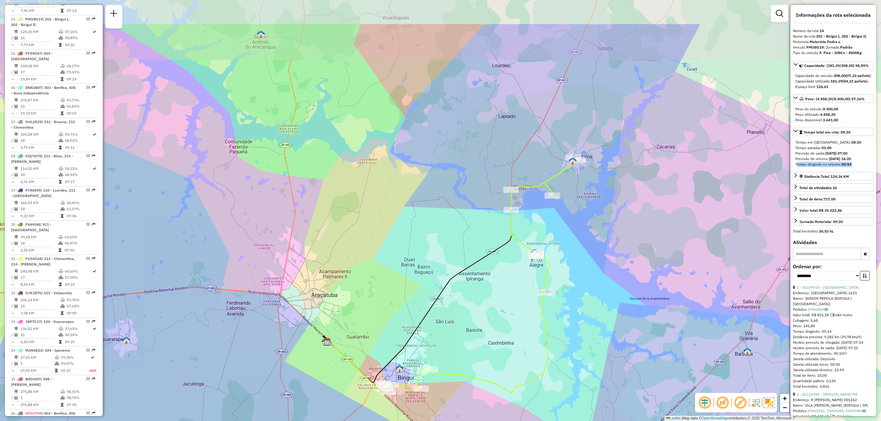
drag, startPoint x: 526, startPoint y: 237, endPoint x: 516, endPoint y: 262, distance: 26.5
click at [516, 262] on div "Janela de atendimento Grade de atendimento Capacidade Transportadoras Veículos …" at bounding box center [440, 210] width 881 height 421
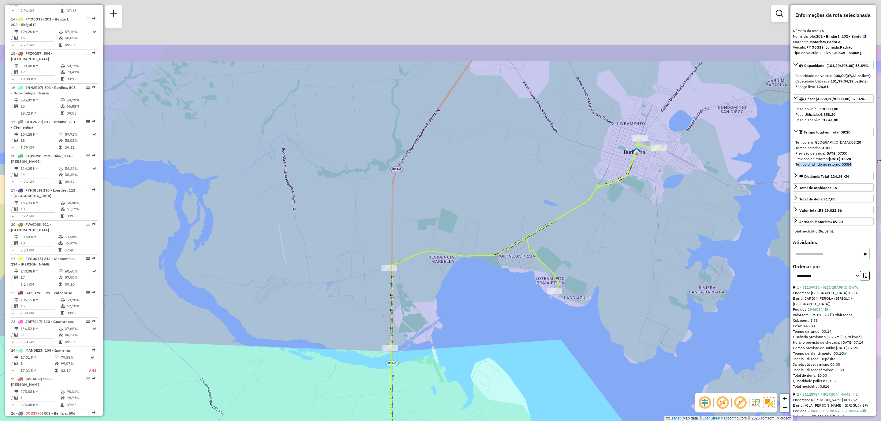
drag, startPoint x: 637, startPoint y: 156, endPoint x: 586, endPoint y: 231, distance: 89.8
click at [580, 248] on div "Janela de atendimento Grade de atendimento Capacidade Transportadoras Veículos …" at bounding box center [440, 210] width 881 height 421
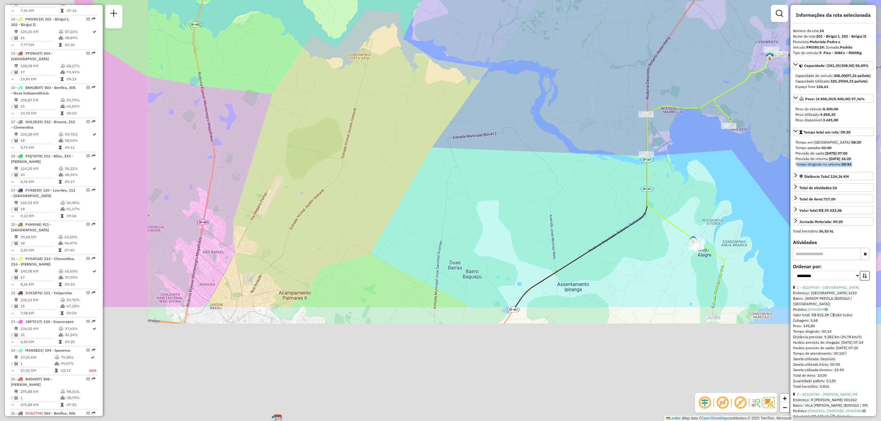
drag, startPoint x: 462, startPoint y: 320, endPoint x: 628, endPoint y: 161, distance: 230.3
click at [628, 161] on div "Janela de atendimento Grade de atendimento Capacidade Transportadoras Veículos …" at bounding box center [440, 210] width 881 height 421
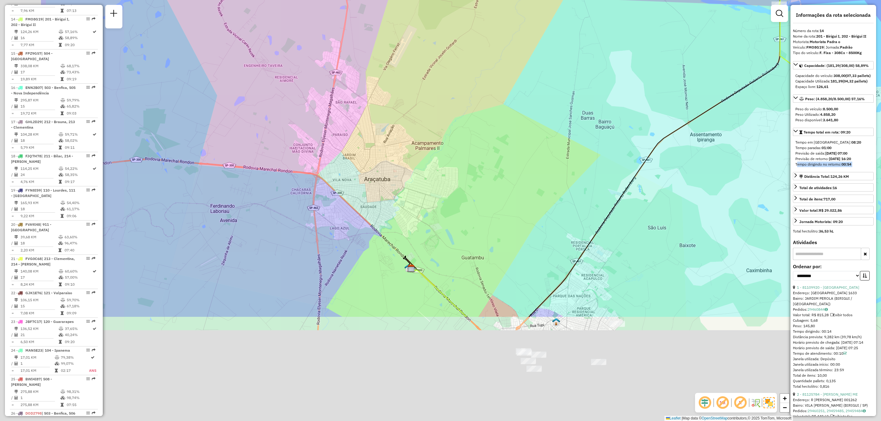
drag, startPoint x: 425, startPoint y: 377, endPoint x: 554, endPoint y: 230, distance: 195.9
click at [554, 230] on div "Janela de atendimento Grade de atendimento Capacidade Transportadoras Veículos …" at bounding box center [440, 210] width 881 height 421
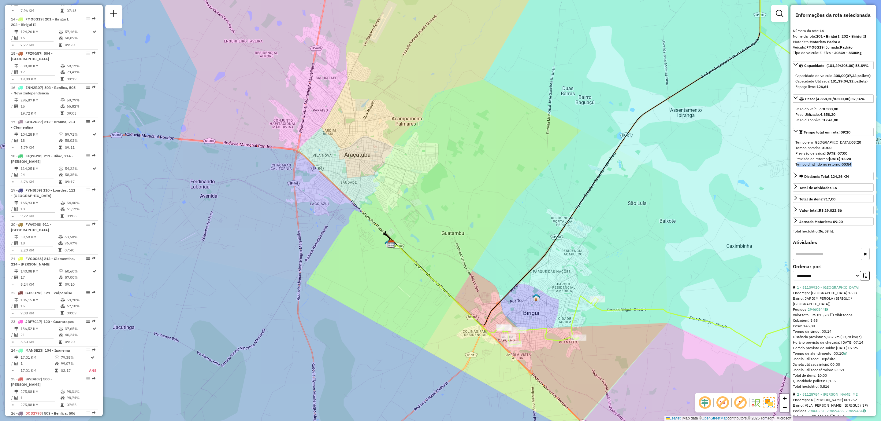
drag, startPoint x: 538, startPoint y: 258, endPoint x: 518, endPoint y: 234, distance: 31.0
click at [518, 234] on div "Janela de atendimento Grade de atendimento Capacidade Transportadoras Veículos …" at bounding box center [440, 210] width 881 height 421
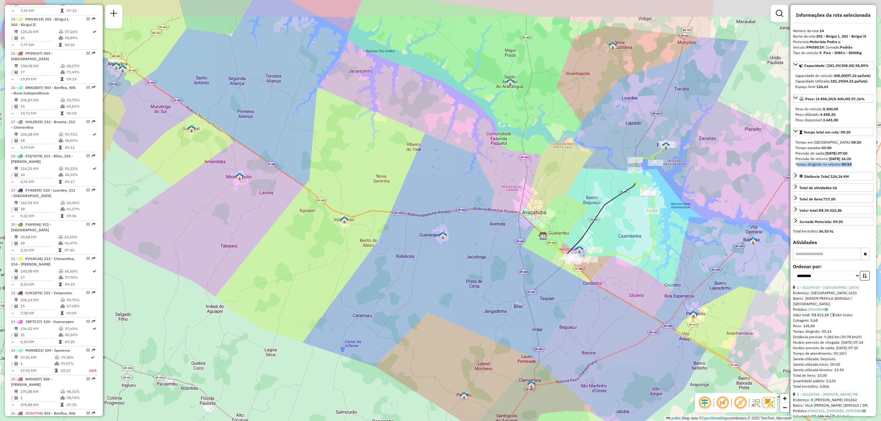
drag, startPoint x: 468, startPoint y: 221, endPoint x: 505, endPoint y: 268, distance: 59.8
click at [505, 267] on div "Janela de atendimento Grade de atendimento Capacidade Transportadoras Veículos …" at bounding box center [440, 210] width 881 height 421
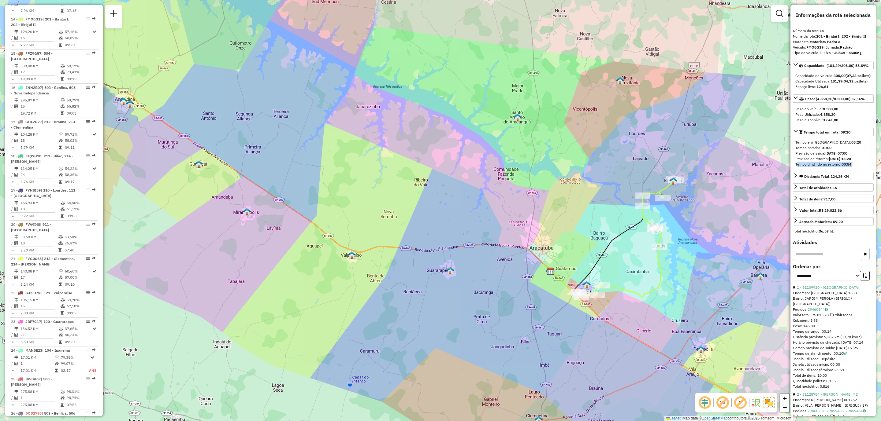
drag, startPoint x: 499, startPoint y: 273, endPoint x: 484, endPoint y: 357, distance: 85.8
click at [484, 357] on div "Janela de atendimento Grade de atendimento Capacidade Transportadoras Veículos …" at bounding box center [440, 210] width 881 height 421
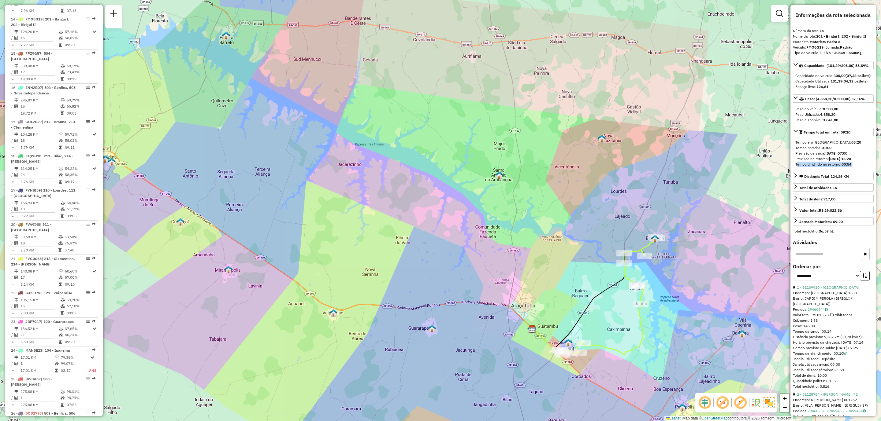
drag, startPoint x: 575, startPoint y: 290, endPoint x: 564, endPoint y: 310, distance: 23.1
click at [564, 310] on div "Janela de atendimento Grade de atendimento Capacidade Transportadoras Veículos …" at bounding box center [440, 210] width 881 height 421
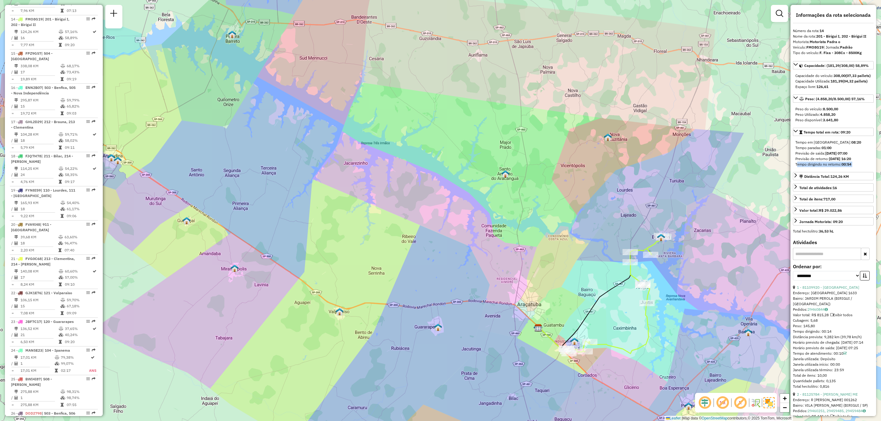
drag, startPoint x: 551, startPoint y: 298, endPoint x: 556, endPoint y: 289, distance: 10.4
click at [556, 289] on div "Janela de atendimento Grade de atendimento Capacidade Transportadoras Veículos …" at bounding box center [440, 210] width 881 height 421
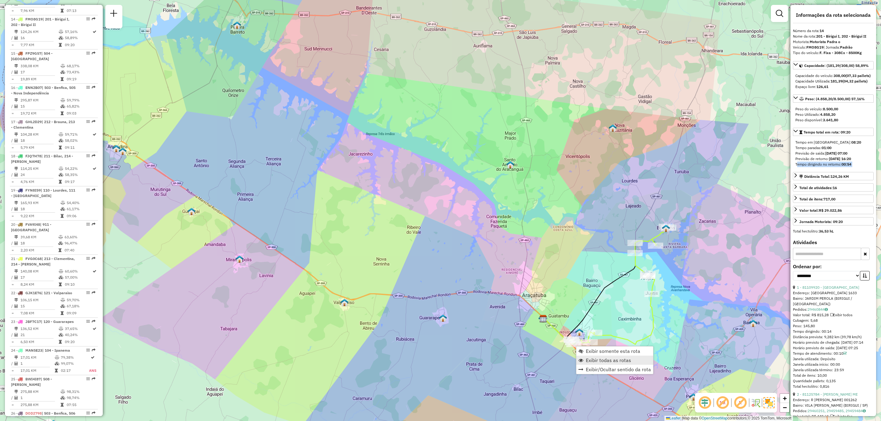
click at [638, 358] on link "Exibir todas as rotas" at bounding box center [614, 360] width 77 height 9
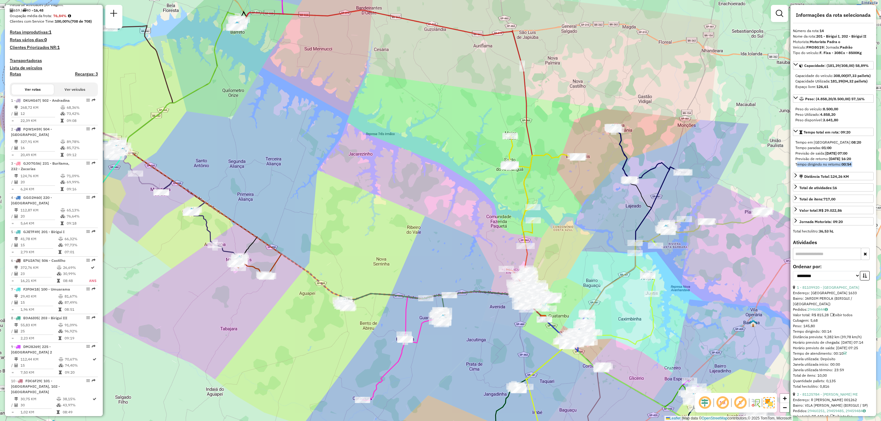
scroll to position [0, 0]
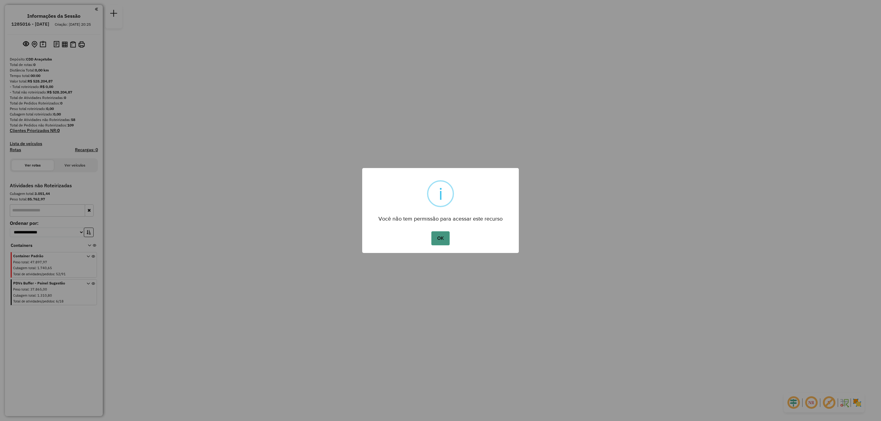
drag, startPoint x: 430, startPoint y: 232, endPoint x: 433, endPoint y: 235, distance: 3.7
click at [431, 233] on div "OK No Cancel" at bounding box center [440, 238] width 157 height 17
click at [438, 242] on button "OK" at bounding box center [440, 238] width 18 height 14
